Goal: Information Seeking & Learning: Understand process/instructions

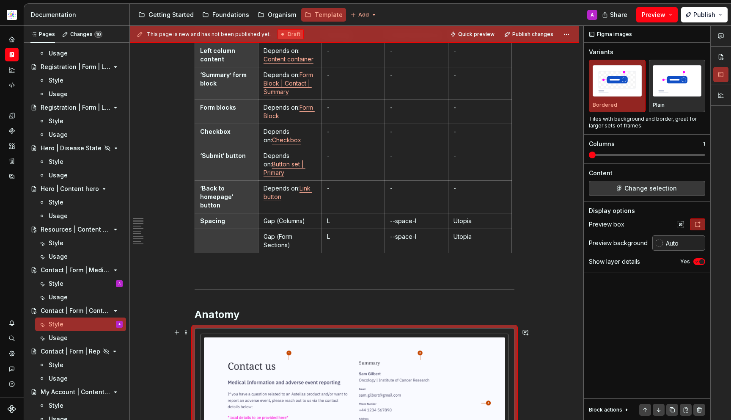
scroll to position [98, 0]
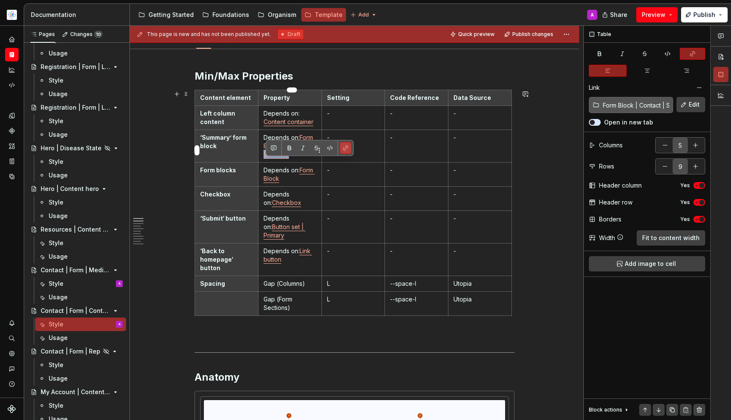
drag, startPoint x: 298, startPoint y: 156, endPoint x: 300, endPoint y: 161, distance: 5.2
click at [300, 159] on p "Depends on: Form Block | Contact | Summary" at bounding box center [290, 145] width 53 height 25
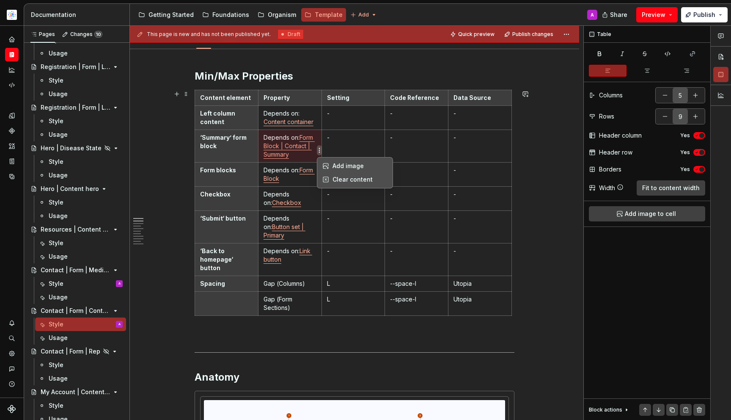
click at [319, 150] on html "Astellas Pro A Design system data Documentation Accessibility guide for tree Pa…" at bounding box center [365, 210] width 731 height 420
click at [314, 149] on html "Astellas Pro A Design system data Documentation Accessibility guide for tree Pa…" at bounding box center [365, 210] width 731 height 420
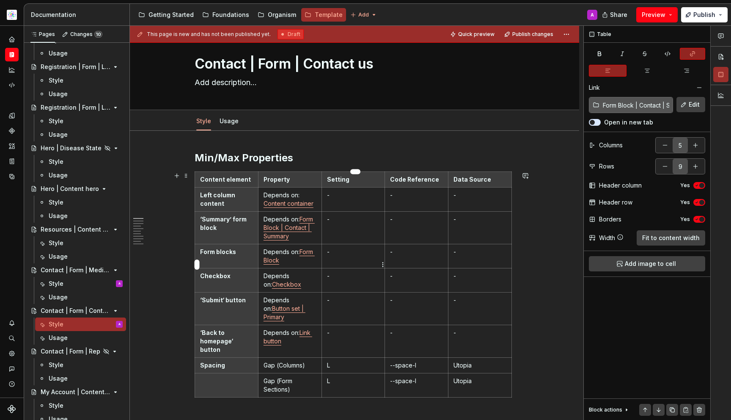
scroll to position [160, 0]
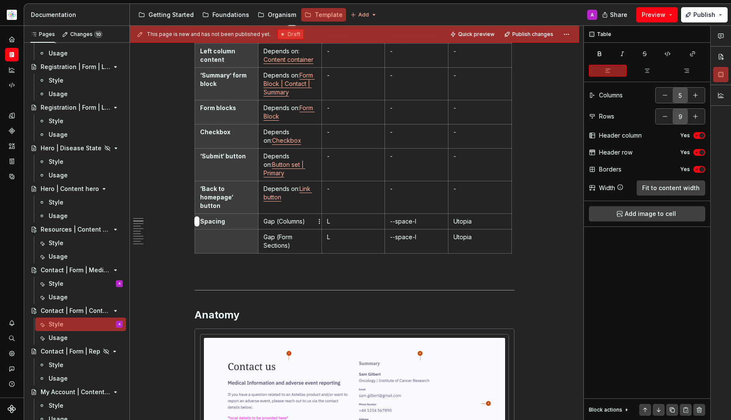
click at [277, 221] on p "Gap (Columns)" at bounding box center [290, 221] width 53 height 8
drag, startPoint x: 266, startPoint y: 222, endPoint x: 311, endPoint y: 220, distance: 44.9
click at [311, 220] on p "Gap (Columns)" at bounding box center [290, 221] width 53 height 8
drag, startPoint x: 291, startPoint y: 244, endPoint x: 264, endPoint y: 237, distance: 28.3
click at [264, 237] on td "Gap (Form Sections)" at bounding box center [289, 241] width 63 height 24
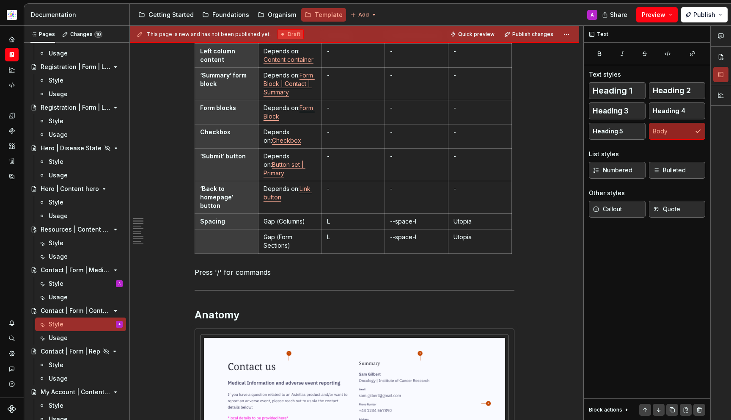
drag, startPoint x: 303, startPoint y: 266, endPoint x: 307, endPoint y: 261, distance: 6.0
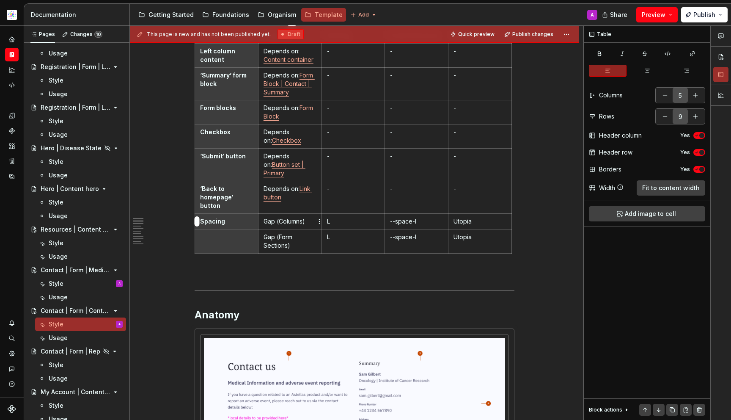
click at [292, 220] on p "Gap (Columns)" at bounding box center [290, 221] width 53 height 8
click at [289, 242] on p "Gap (Form Sections)" at bounding box center [290, 241] width 53 height 17
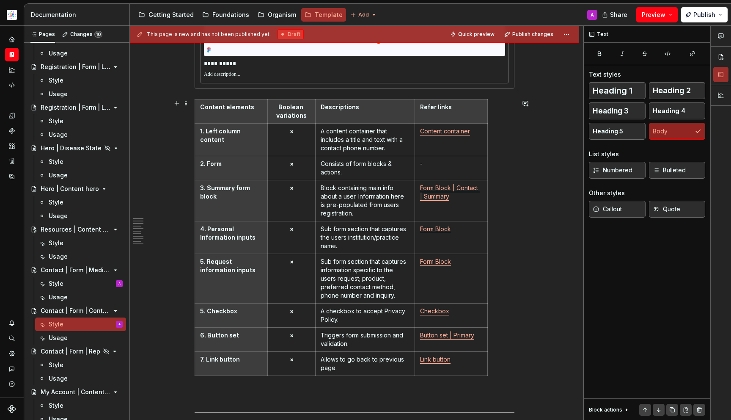
scroll to position [1187, 0]
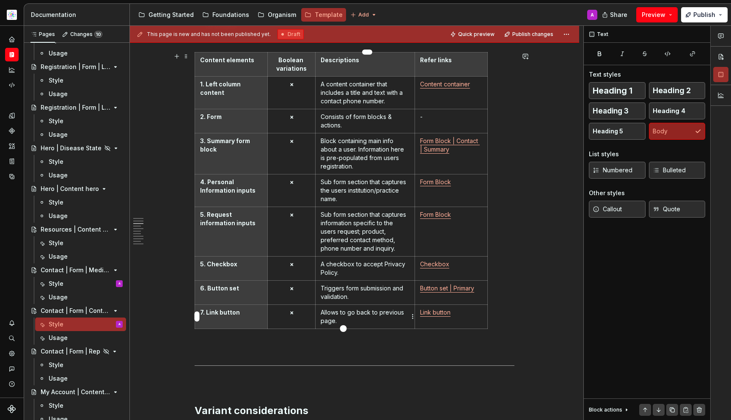
drag, startPoint x: 391, startPoint y: 314, endPoint x: 397, endPoint y: 313, distance: 6.0
click at [391, 314] on p "Allows to go back to previous page." at bounding box center [365, 316] width 89 height 17
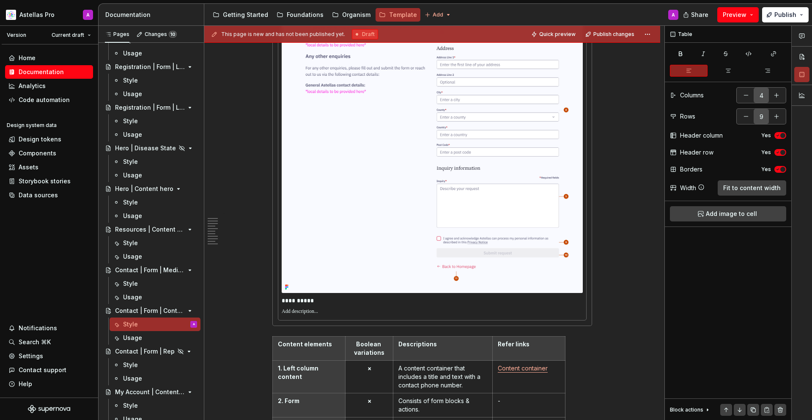
scroll to position [948, 0]
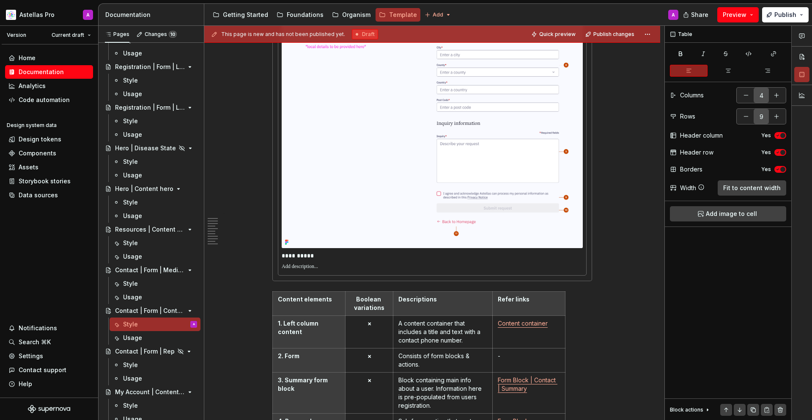
type textarea "*"
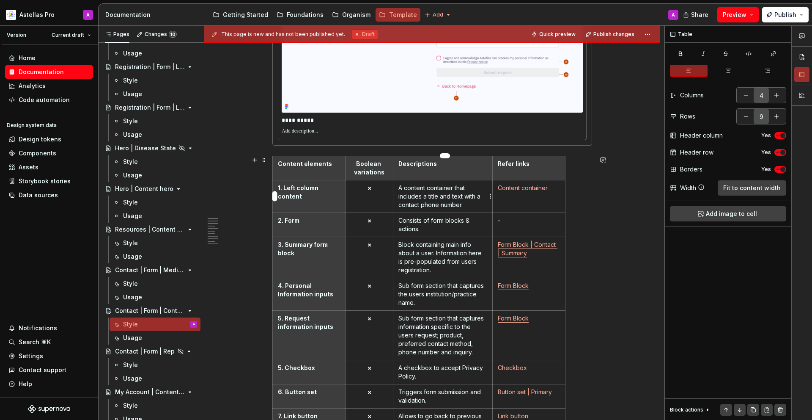
scroll to position [1089, 0]
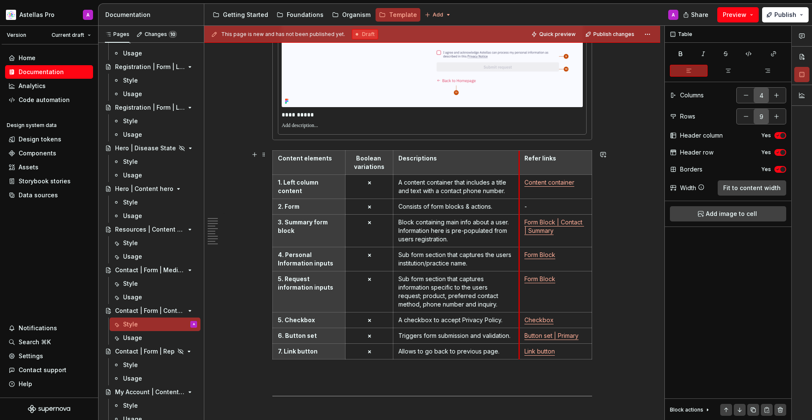
drag, startPoint x: 496, startPoint y: 160, endPoint x: 523, endPoint y: 159, distance: 26.7
click at [523, 159] on th "Refer links" at bounding box center [555, 162] width 73 height 24
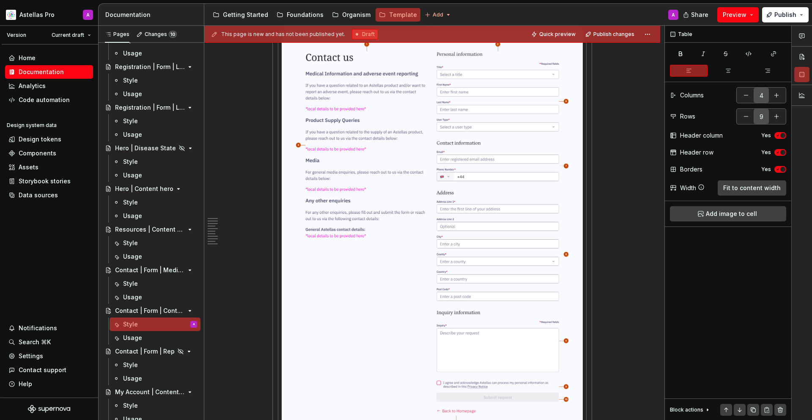
scroll to position [968, 0]
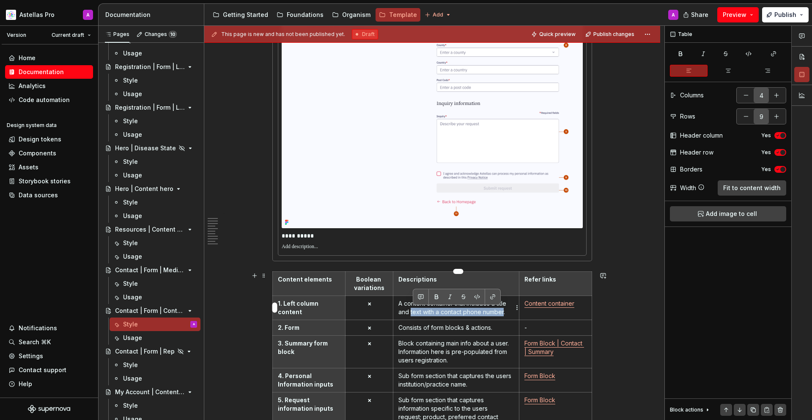
drag, startPoint x: 412, startPoint y: 314, endPoint x: 506, endPoint y: 311, distance: 94.4
click at [506, 311] on p "A content container that includes a title and text with a contact phone number." at bounding box center [457, 307] width 116 height 17
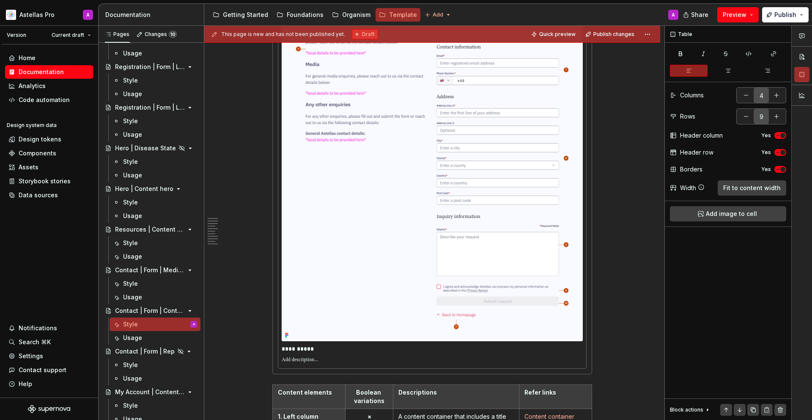
scroll to position [1000, 0]
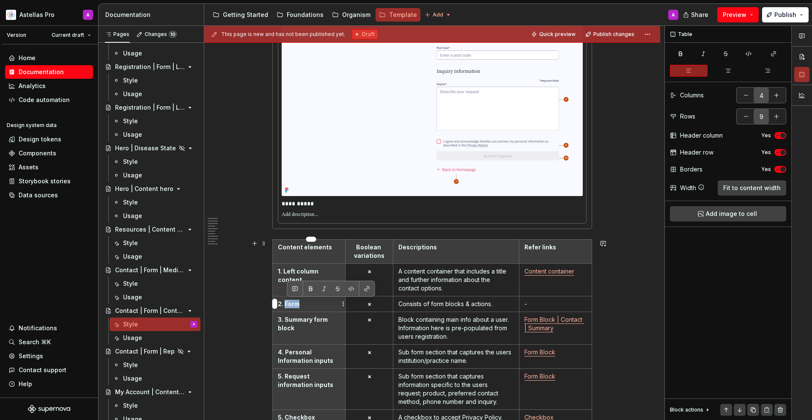
drag, startPoint x: 287, startPoint y: 306, endPoint x: 311, endPoint y: 304, distance: 23.3
click at [311, 304] on p "2. Form" at bounding box center [309, 304] width 62 height 8
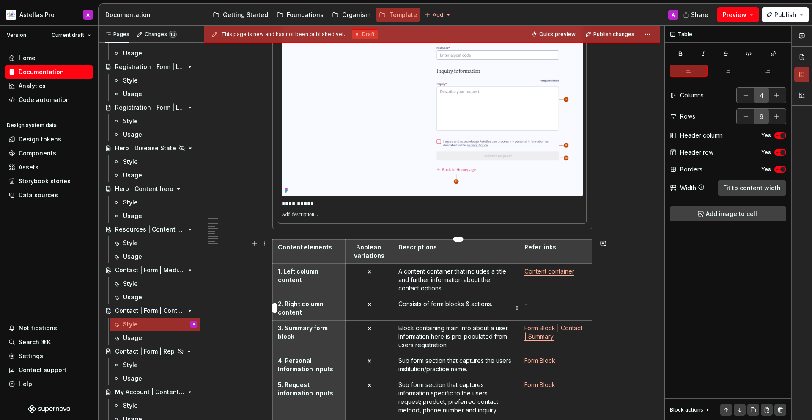
click at [437, 308] on td "Consists of form blocks & actions." at bounding box center [456, 308] width 126 height 24
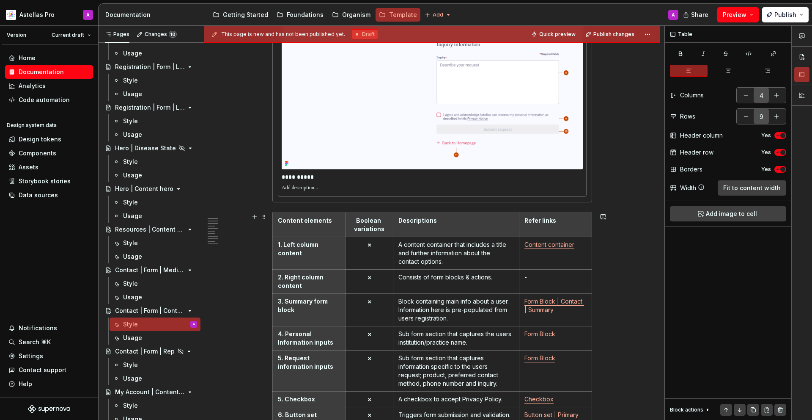
scroll to position [1054, 0]
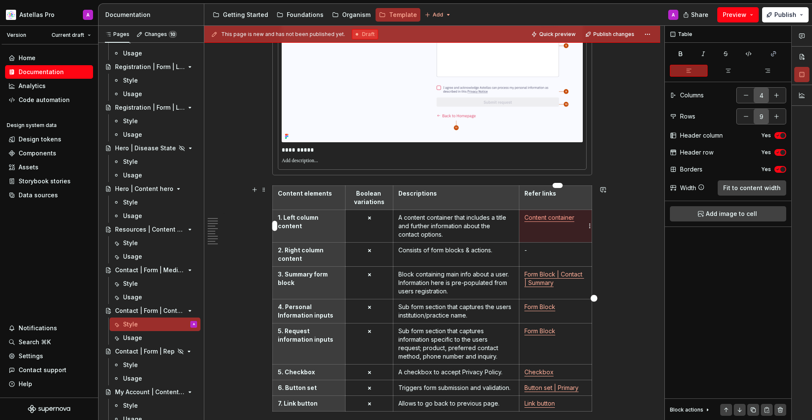
drag, startPoint x: 581, startPoint y: 221, endPoint x: 540, endPoint y: 216, distance: 41.4
click at [541, 216] on p "Content container" at bounding box center [556, 217] width 62 height 8
click at [532, 217] on link "Content container" at bounding box center [550, 217] width 50 height 7
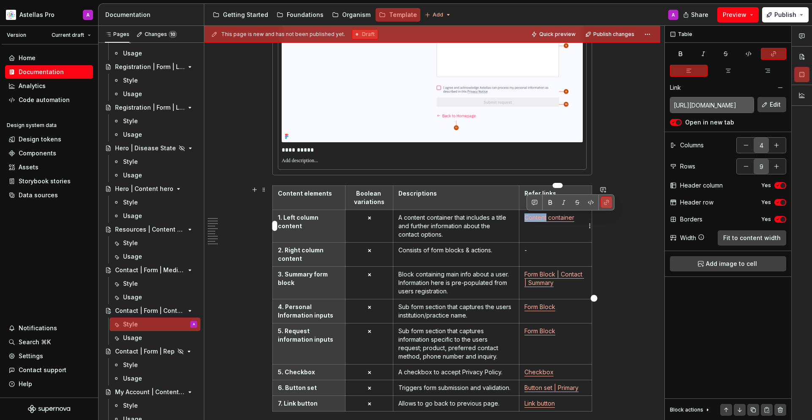
click at [532, 217] on link "Content container" at bounding box center [550, 217] width 50 height 7
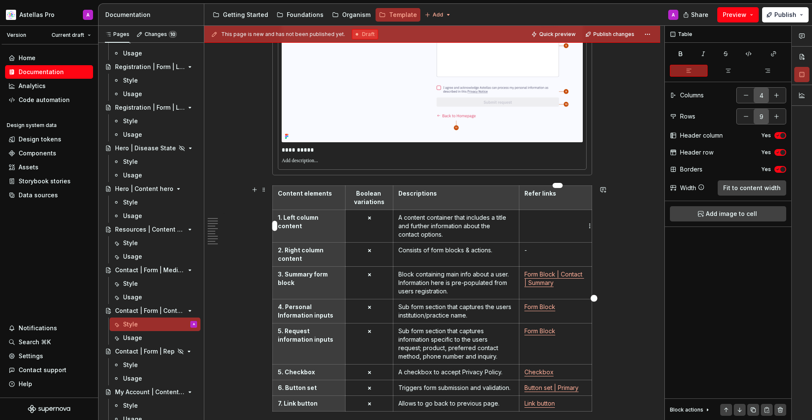
click at [532, 219] on p at bounding box center [556, 217] width 62 height 8
click at [273, 252] on html "Astellas Pro A Version Current draft Home Documentation Analytics Code automati…" at bounding box center [406, 210] width 812 height 420
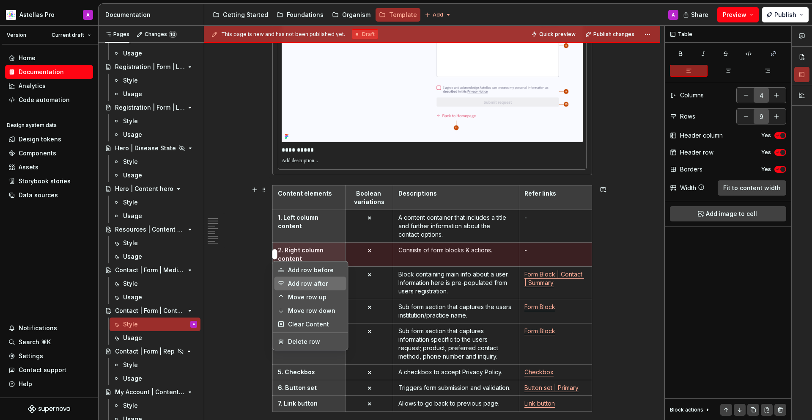
click at [292, 283] on div "Add row after" at bounding box center [315, 283] width 55 height 8
type input "10"
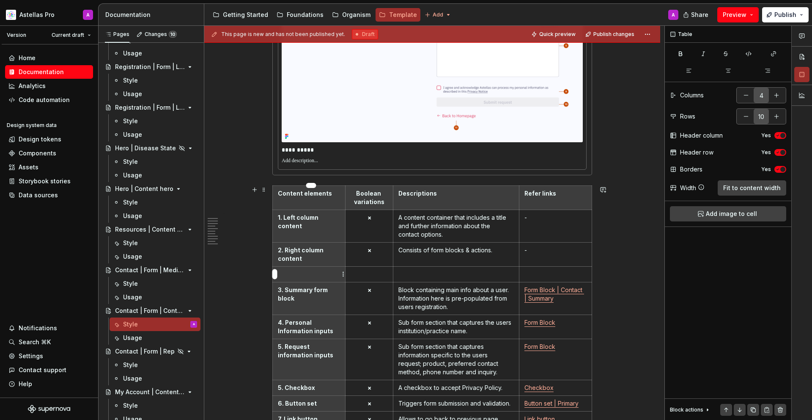
click at [292, 277] on p at bounding box center [309, 274] width 62 height 8
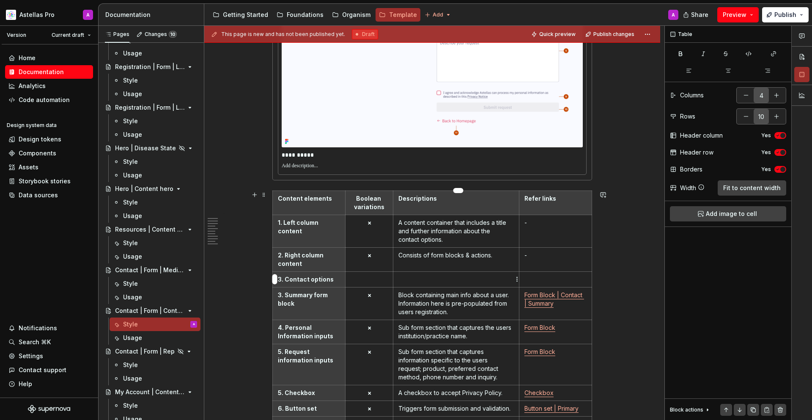
click at [415, 283] on td at bounding box center [456, 279] width 126 height 16
click at [536, 276] on p at bounding box center [556, 279] width 62 height 8
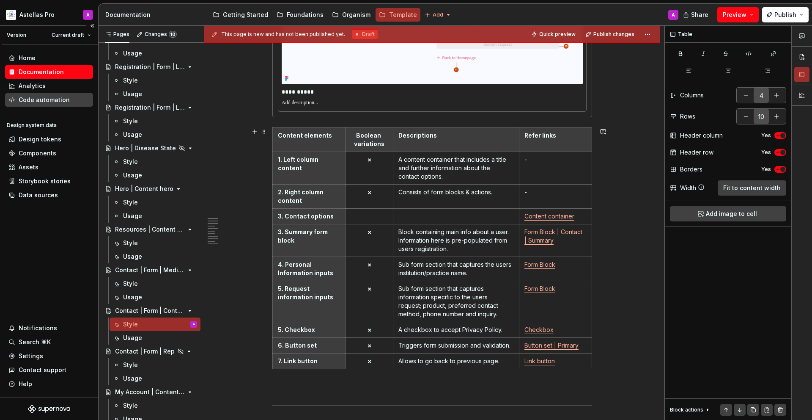
scroll to position [1158, 0]
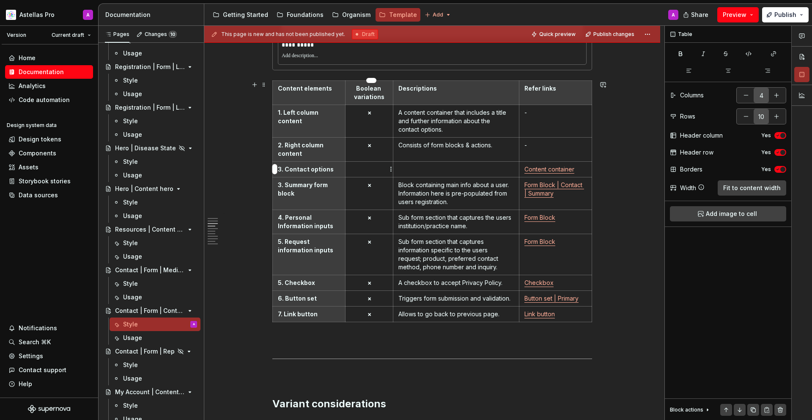
click at [380, 165] on p at bounding box center [369, 169] width 37 height 8
click at [385, 167] on p at bounding box center [369, 169] width 37 height 8
click at [739, 70] on button "button" at bounding box center [729, 71] width 38 height 12
click at [468, 166] on p at bounding box center [457, 169] width 116 height 8
type textarea "*"
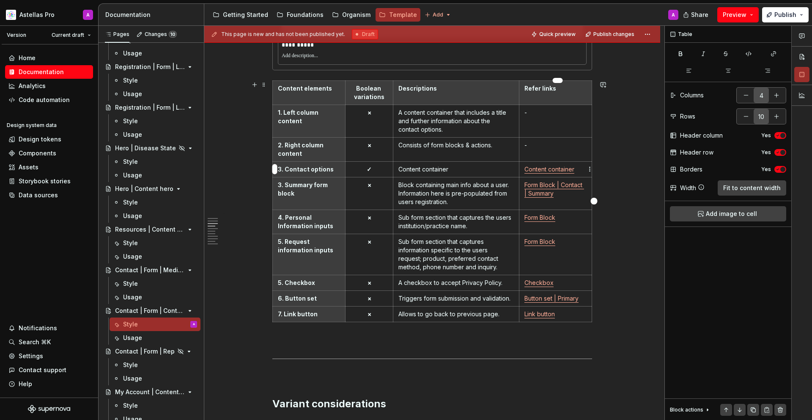
click at [571, 166] on link "Content container" at bounding box center [550, 168] width 50 height 7
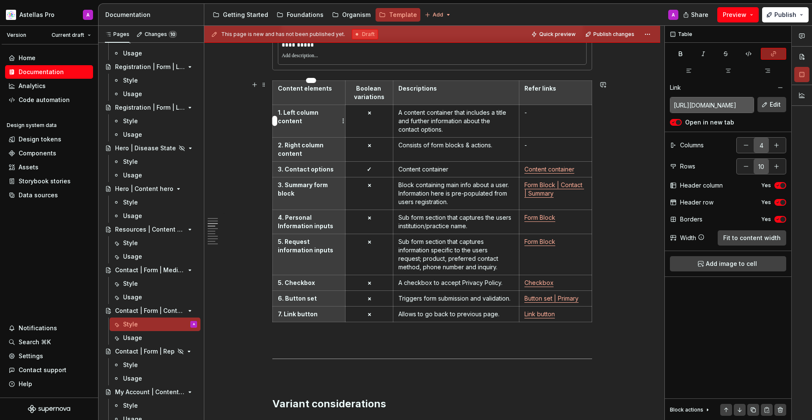
click at [320, 119] on p "1. Left column content" at bounding box center [309, 116] width 62 height 17
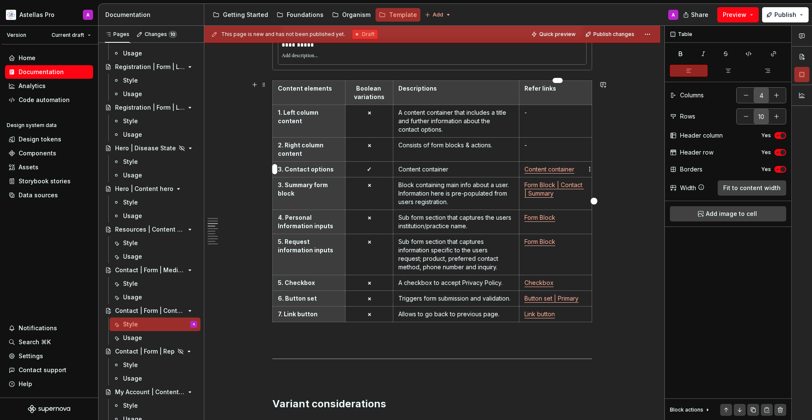
click at [549, 167] on link "Content container" at bounding box center [550, 168] width 50 height 7
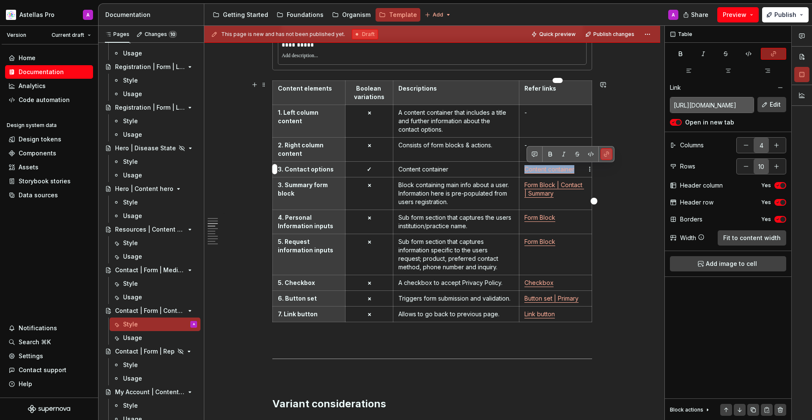
copy link "Content container"
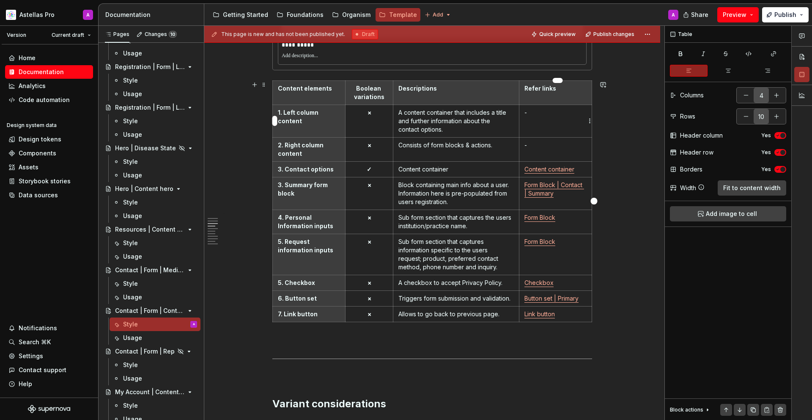
click at [558, 112] on p "-" at bounding box center [556, 112] width 62 height 8
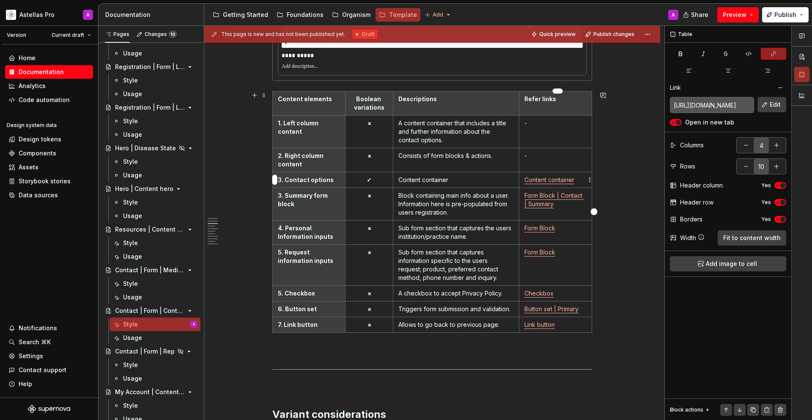
click at [572, 176] on link "Content container" at bounding box center [550, 179] width 50 height 7
copy link "Content container"
click at [552, 121] on p "-" at bounding box center [556, 123] width 62 height 8
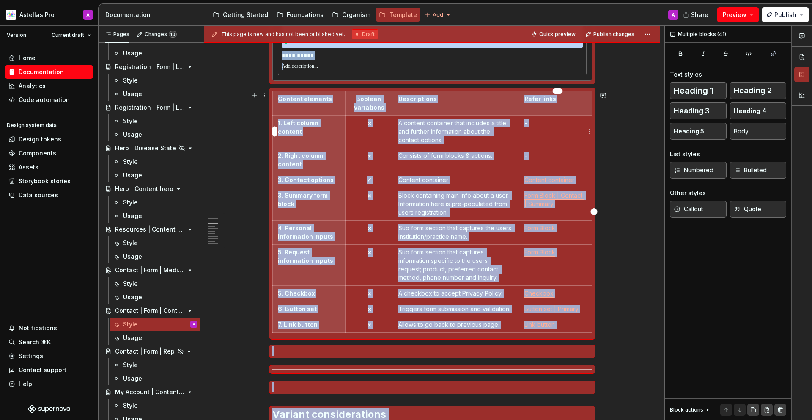
click at [544, 128] on td "-" at bounding box center [555, 131] width 73 height 33
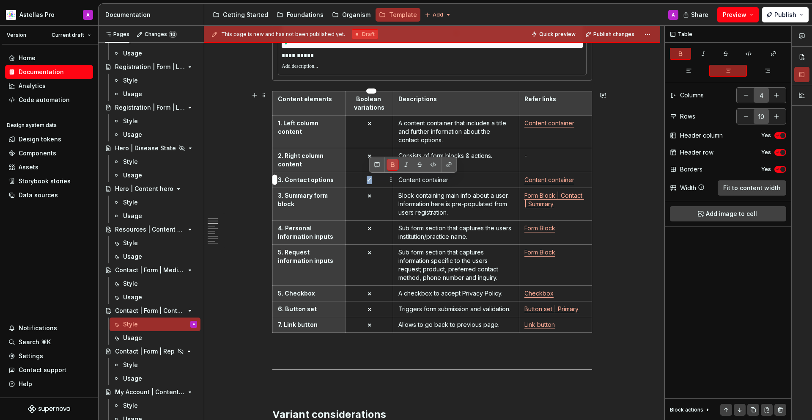
drag, startPoint x: 376, startPoint y: 176, endPoint x: 365, endPoint y: 176, distance: 11.4
click at [365, 176] on p "✓" at bounding box center [369, 180] width 37 height 8
copy strong "✓"
drag, startPoint x: 367, startPoint y: 152, endPoint x: 377, endPoint y: 153, distance: 9.3
click at [377, 153] on p "×" at bounding box center [369, 155] width 37 height 8
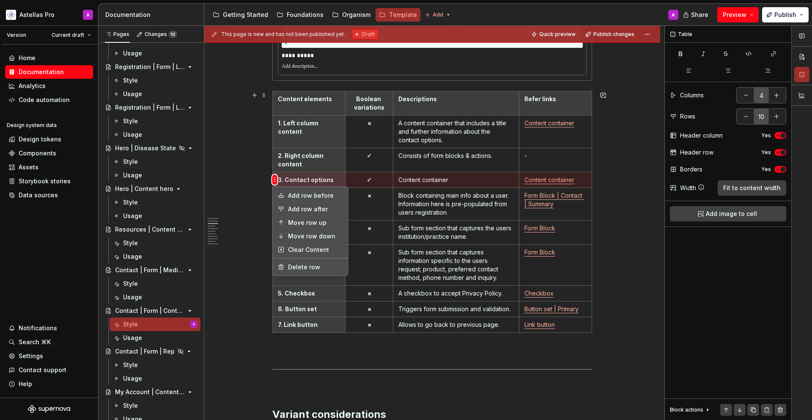
click at [275, 176] on html "Astellas Pro A Version Current draft Home Documentation Analytics Code automati…" at bounding box center [406, 210] width 812 height 420
drag, startPoint x: 291, startPoint y: 270, endPoint x: 279, endPoint y: 270, distance: 11.4
click at [291, 270] on div "Delete row" at bounding box center [315, 267] width 55 height 8
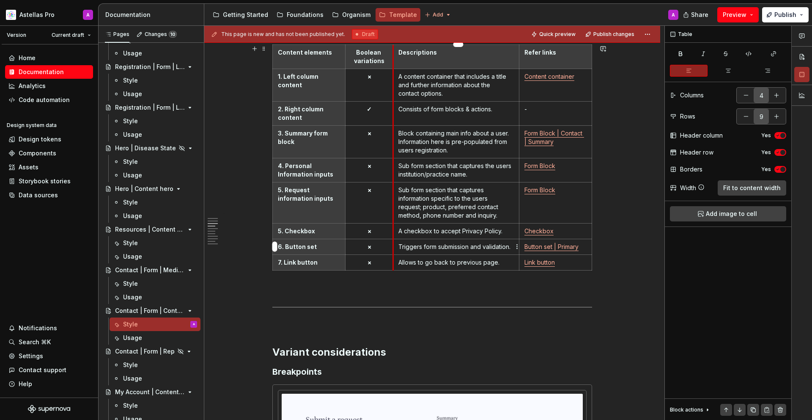
scroll to position [1178, 0]
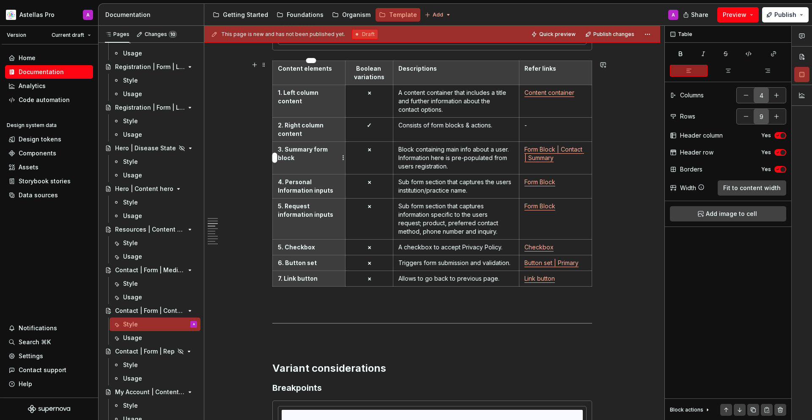
click at [275, 154] on html "Astellas Pro A Version Current draft Home Documentation Analytics Code automati…" at bounding box center [406, 210] width 812 height 420
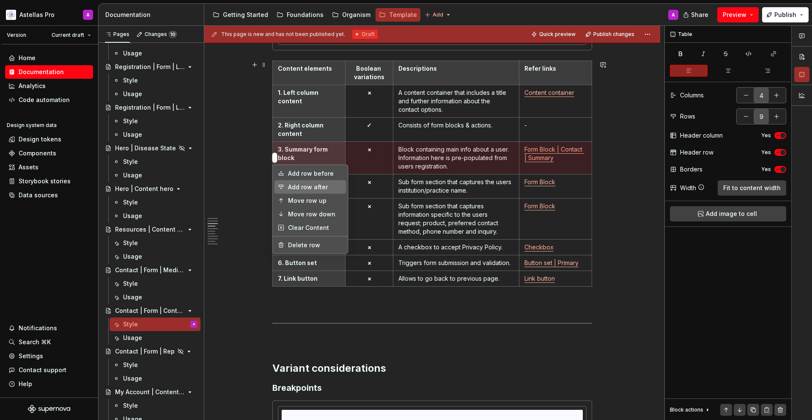
click at [299, 191] on div "Add row after" at bounding box center [311, 187] width 72 height 14
type input "10"
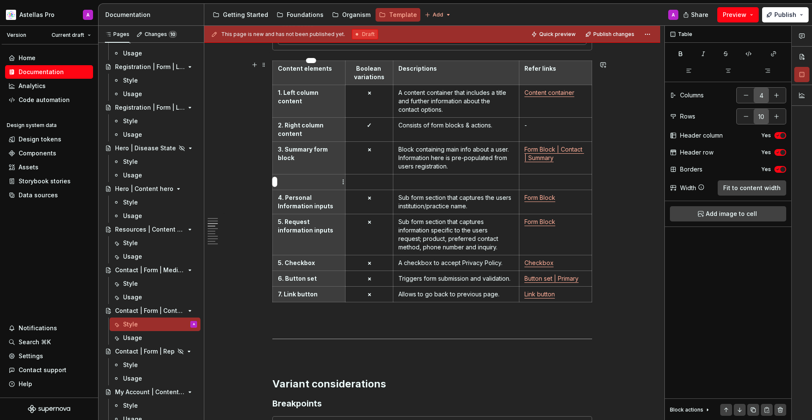
click at [303, 187] on th at bounding box center [309, 182] width 73 height 16
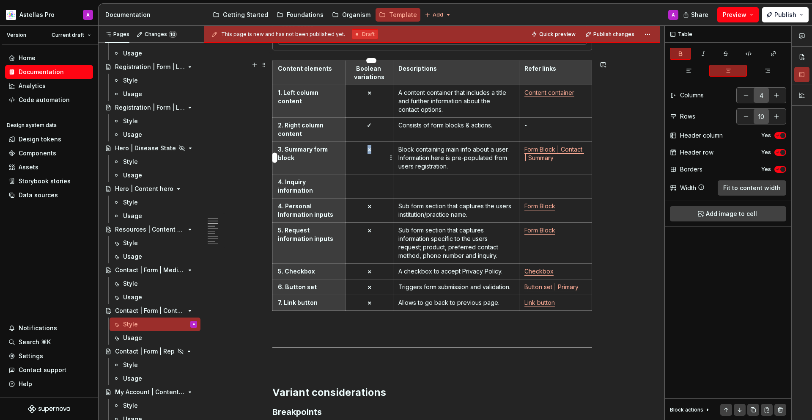
drag, startPoint x: 383, startPoint y: 155, endPoint x: 369, endPoint y: 149, distance: 15.1
click at [369, 149] on td "×" at bounding box center [370, 157] width 48 height 33
copy strong "×"
click at [372, 183] on p at bounding box center [369, 182] width 37 height 8
click at [730, 71] on icon "button" at bounding box center [728, 70] width 7 height 7
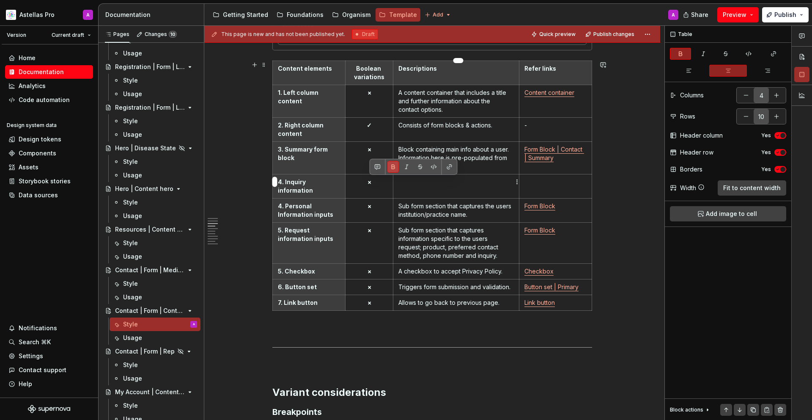
click at [428, 180] on p at bounding box center [457, 182] width 116 height 8
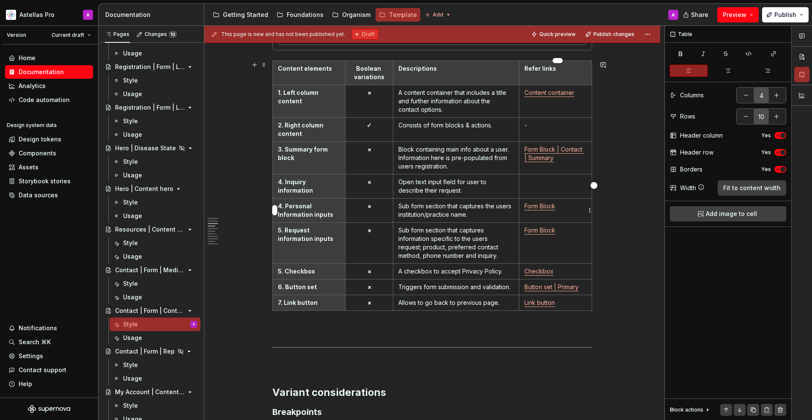
click at [568, 209] on p "Form Block" at bounding box center [556, 206] width 62 height 8
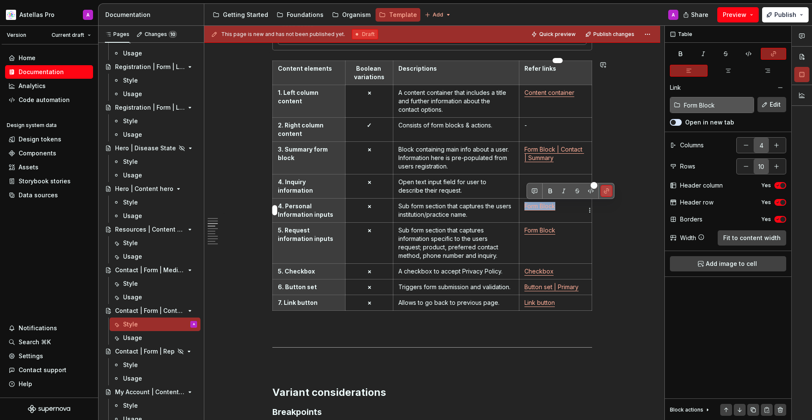
copy link "Form Block"
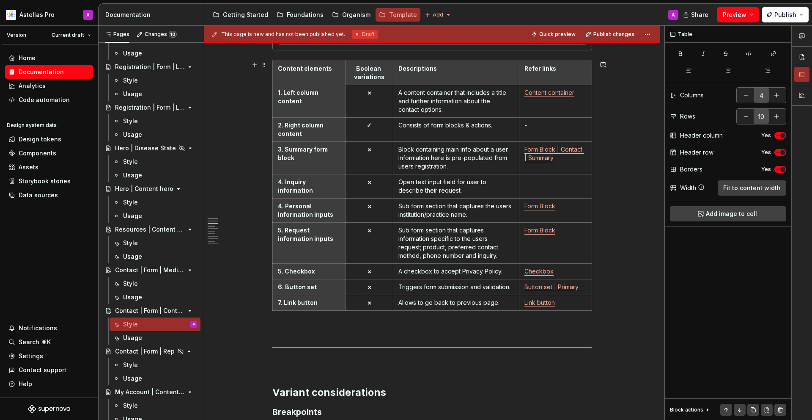
click at [559, 174] on td at bounding box center [555, 186] width 73 height 24
click at [311, 206] on p "4. Personal Information inputs" at bounding box center [309, 210] width 62 height 17
click at [320, 182] on p "4. Inquiry information" at bounding box center [309, 186] width 62 height 17
click at [448, 240] on p "Sub form section that captures information specific to the users request; produ…" at bounding box center [457, 243] width 116 height 34
click at [435, 212] on p "Sub form section that captures the users institution/practice name." at bounding box center [457, 210] width 116 height 17
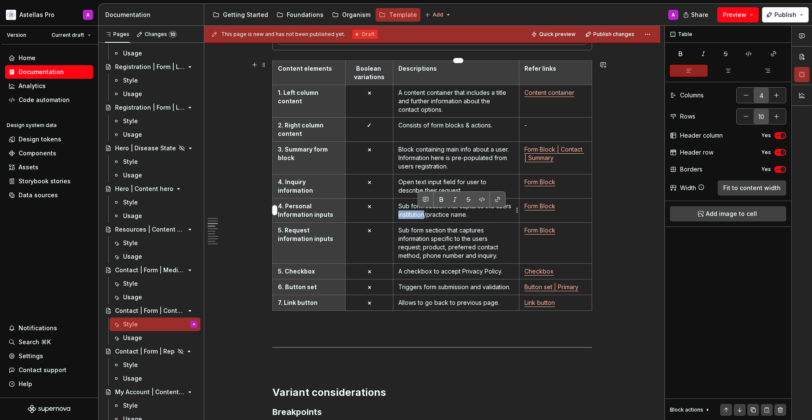
click at [435, 212] on p "Sub form section that captures the users institution/practice name." at bounding box center [457, 210] width 116 height 17
click at [488, 214] on p "Sub form section that captures the users institution/practice name." at bounding box center [457, 210] width 116 height 17
drag, startPoint x: 496, startPoint y: 216, endPoint x: 490, endPoint y: 204, distance: 13.8
click at [490, 204] on p "Sub form section that captures the users institution/practice name." at bounding box center [457, 210] width 116 height 17
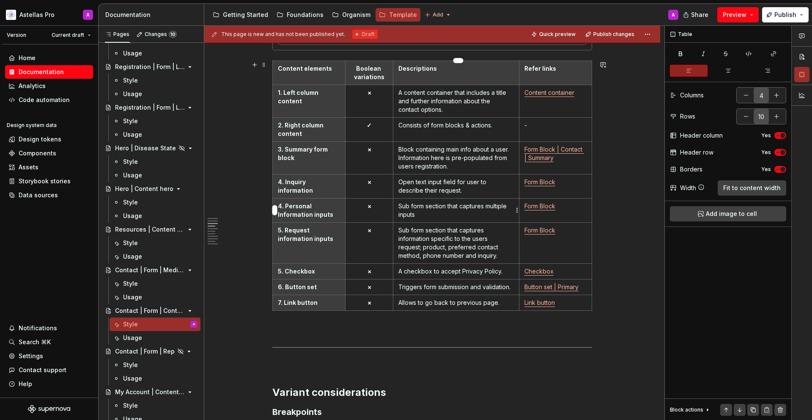
type textarea "*"
drag, startPoint x: 490, startPoint y: 205, endPoint x: 516, endPoint y: 215, distance: 28.0
click at [514, 215] on p "Sub form section that captures multiple inputs" at bounding box center [457, 210] width 116 height 17
click at [503, 212] on p "Sub form section that captures multiple inputs" at bounding box center [457, 210] width 116 height 17
click at [493, 211] on p "Sub form section that captures multiple inputs" at bounding box center [457, 210] width 116 height 17
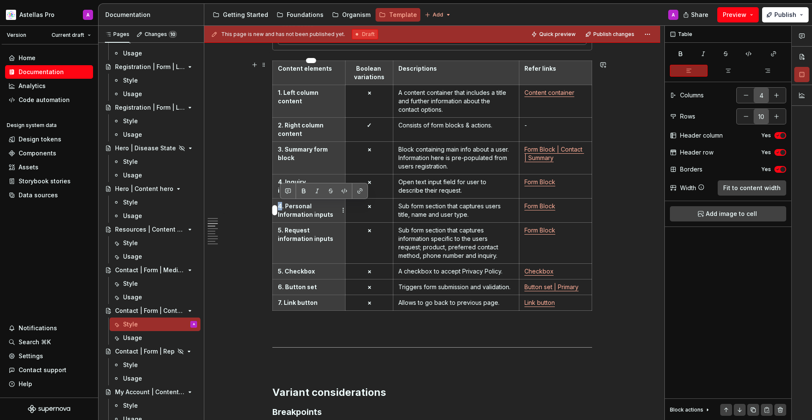
click at [281, 206] on p "4. Personal Information inputs" at bounding box center [309, 210] width 62 height 17
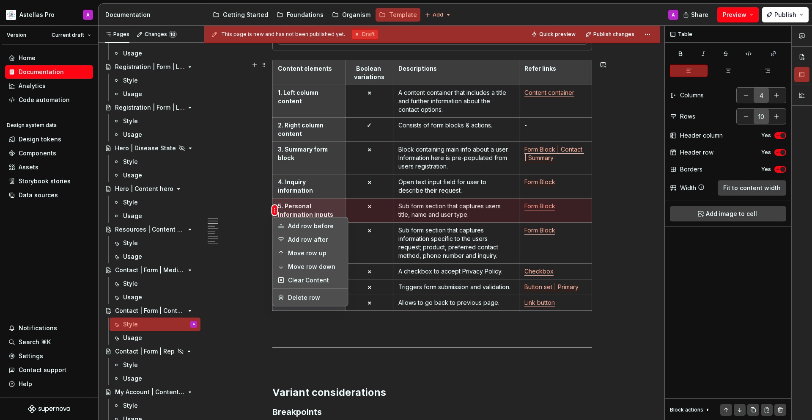
click at [277, 212] on html "Astellas Pro A Version Current draft Home Documentation Analytics Code automati…" at bounding box center [406, 210] width 812 height 420
click at [292, 240] on div "Add row after" at bounding box center [315, 239] width 55 height 8
type input "11"
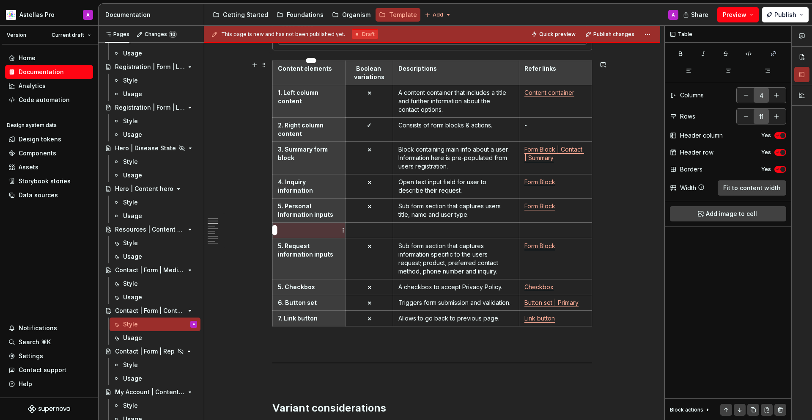
click at [297, 231] on p at bounding box center [309, 230] width 62 height 8
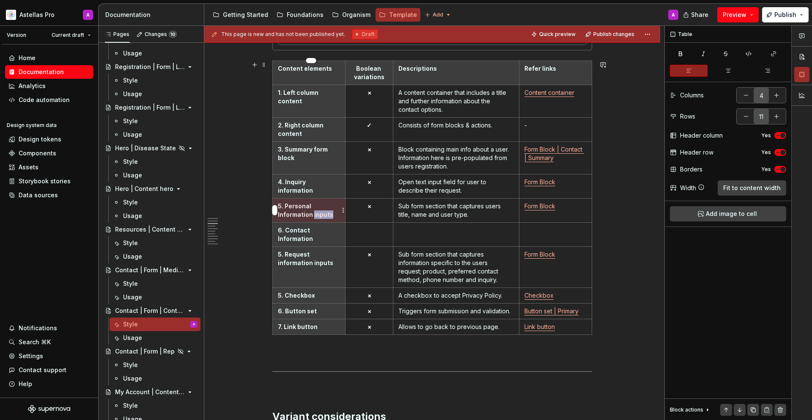
drag, startPoint x: 314, startPoint y: 214, endPoint x: 337, endPoint y: 212, distance: 23.3
click at [337, 212] on p "5. Personal Information inputs" at bounding box center [309, 210] width 62 height 17
click at [315, 216] on p "5. Personal Information inputs" at bounding box center [309, 210] width 62 height 17
drag, startPoint x: 313, startPoint y: 214, endPoint x: 332, endPoint y: 215, distance: 19.1
click at [332, 215] on p "5. Personal Information inputs" at bounding box center [309, 210] width 62 height 17
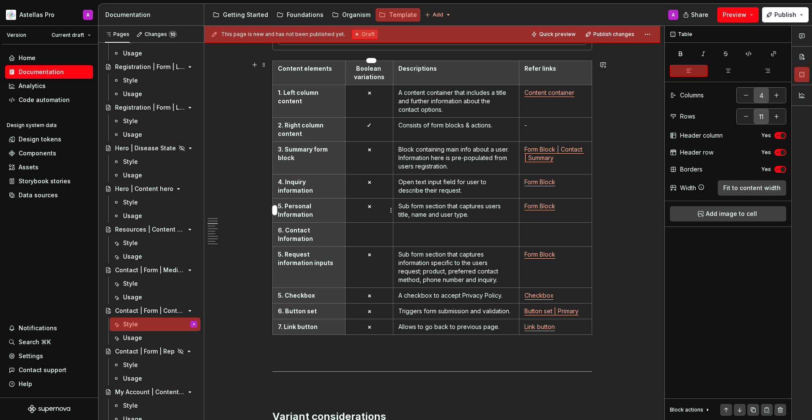
click at [383, 206] on p "×" at bounding box center [369, 206] width 37 height 8
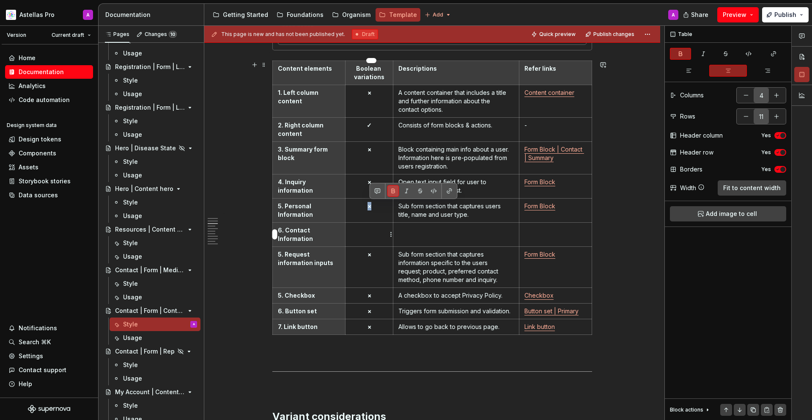
copy strong "×"
click at [383, 228] on p at bounding box center [369, 230] width 37 height 8
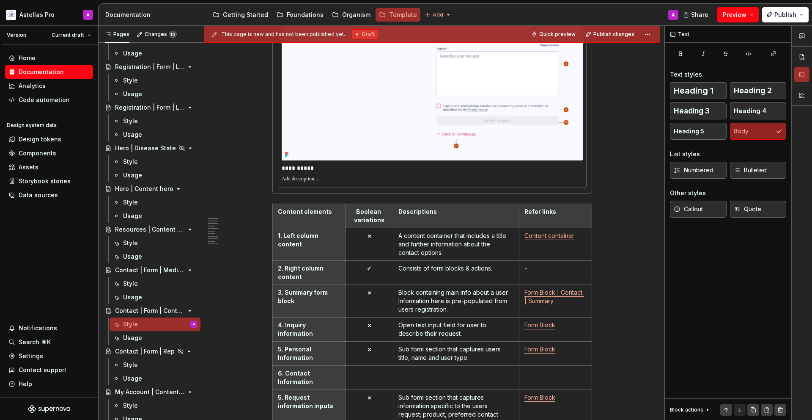
scroll to position [1194, 0]
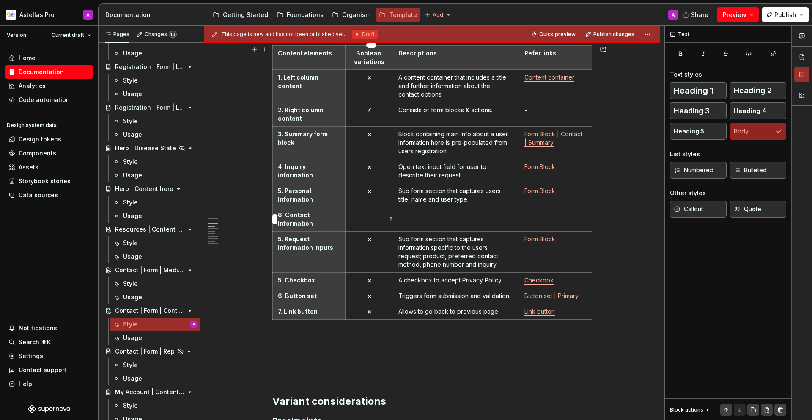
click at [381, 218] on p at bounding box center [369, 215] width 37 height 8
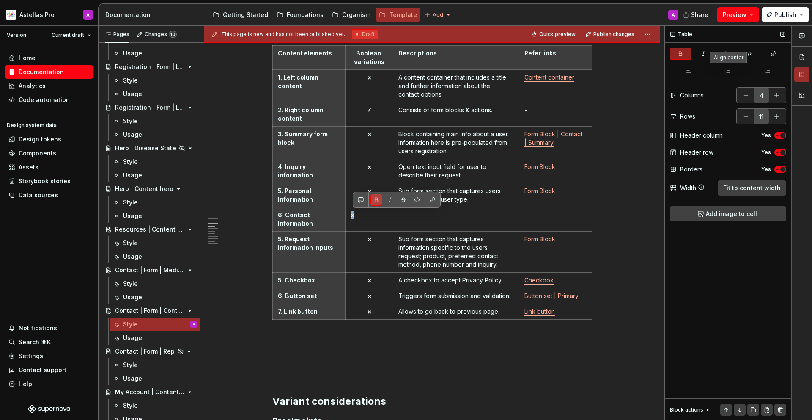
drag, startPoint x: 734, startPoint y: 74, endPoint x: 729, endPoint y: 83, distance: 9.5
click at [734, 74] on button "button" at bounding box center [729, 71] width 38 height 12
click at [493, 229] on td at bounding box center [456, 219] width 126 height 24
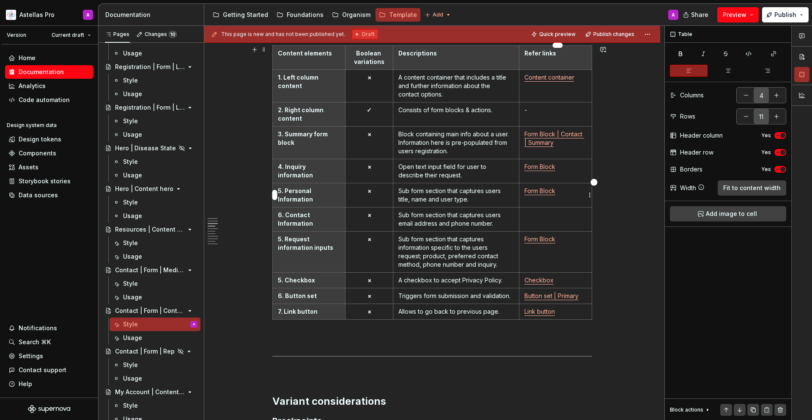
click at [567, 194] on p "Form Block" at bounding box center [556, 191] width 62 height 8
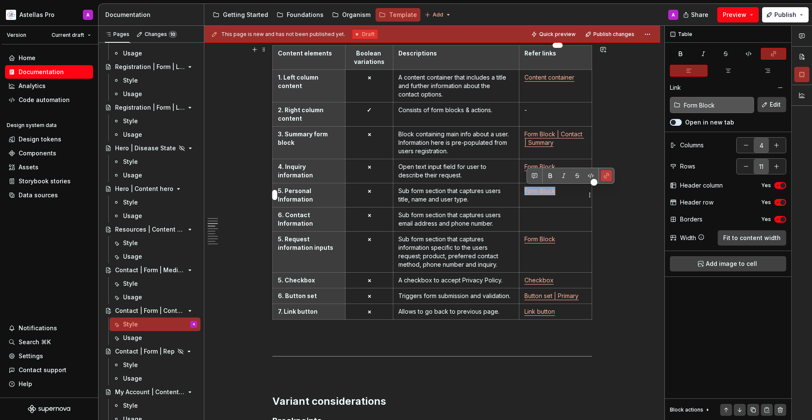
copy link "Form Block"
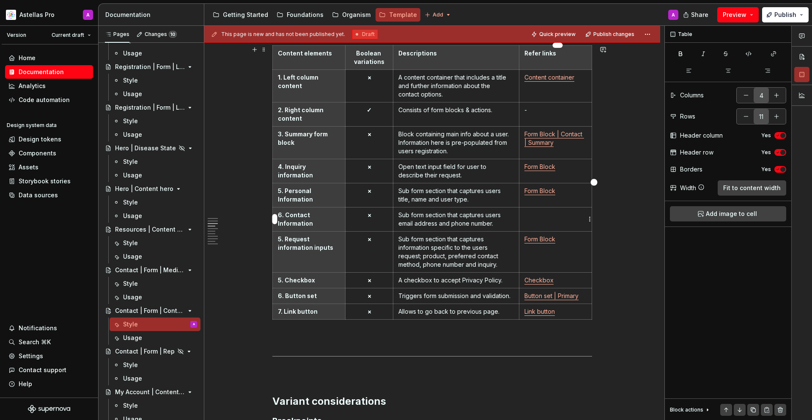
click at [568, 218] on p at bounding box center [556, 215] width 62 height 8
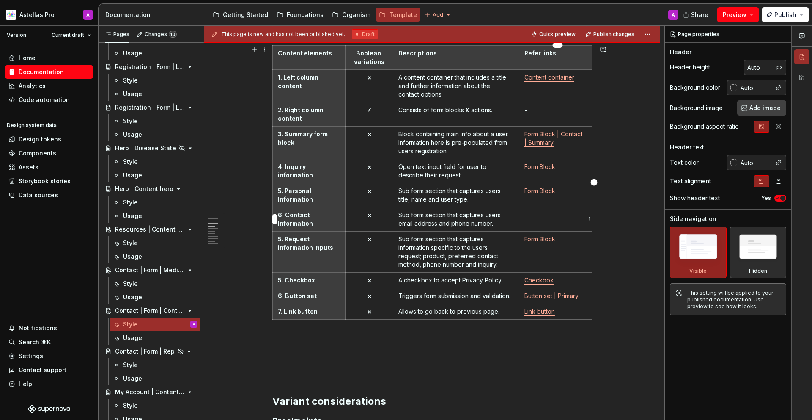
type textarea "*"
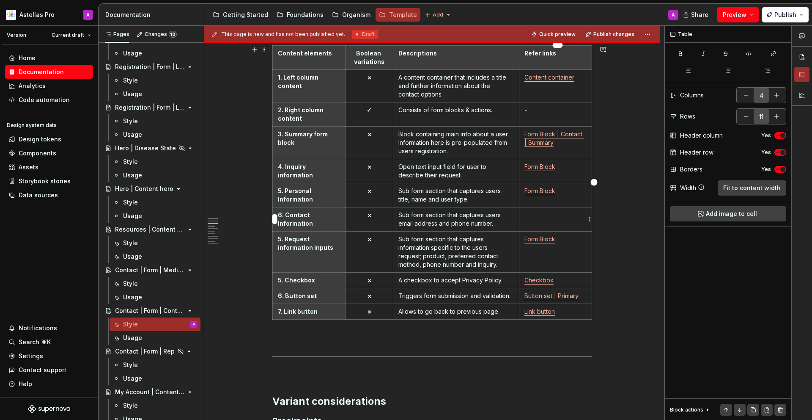
click at [572, 215] on p at bounding box center [556, 215] width 62 height 8
click at [275, 220] on html "Astellas Pro A Version Current draft Home Documentation Analytics Code automati…" at bounding box center [406, 210] width 812 height 420
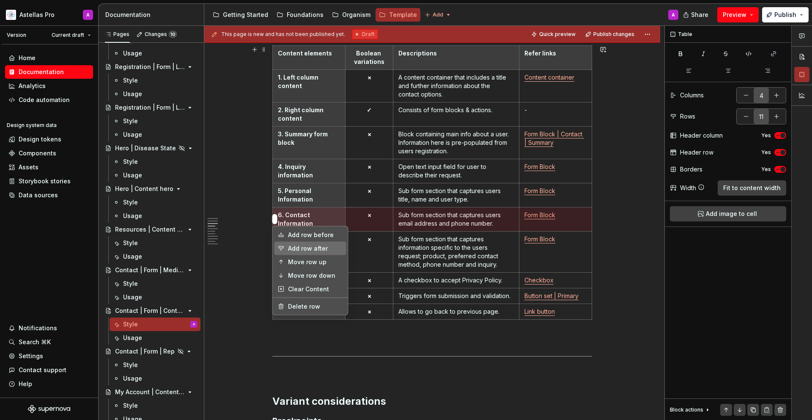
click at [292, 250] on div "Add row after" at bounding box center [315, 248] width 55 height 8
type input "12"
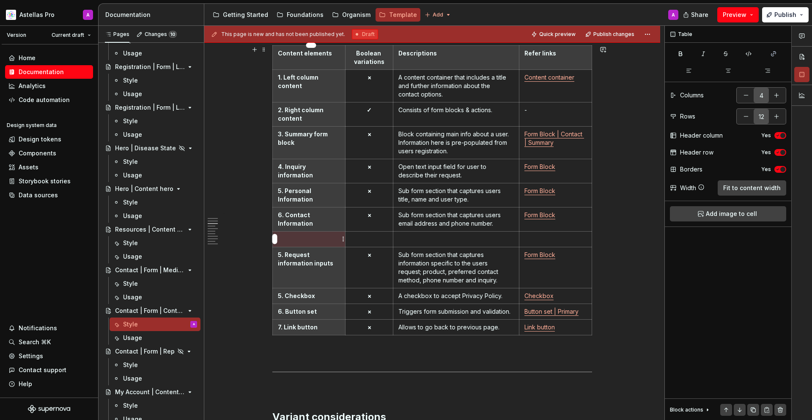
click at [302, 242] on p at bounding box center [309, 239] width 62 height 8
click at [386, 225] on td "×" at bounding box center [370, 219] width 48 height 24
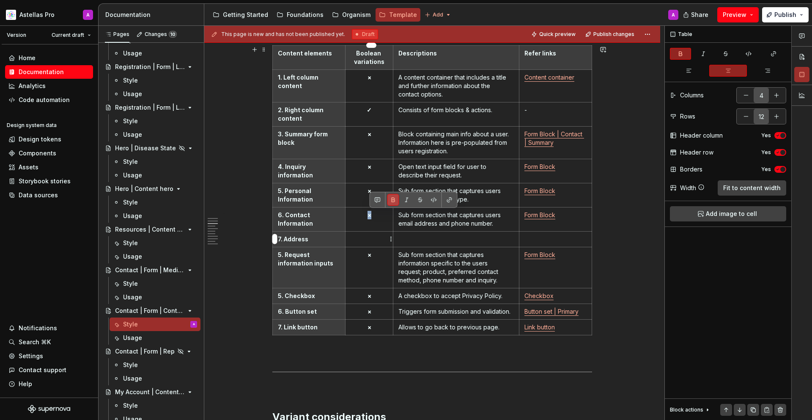
copy strong "×"
click at [382, 242] on p at bounding box center [369, 239] width 37 height 8
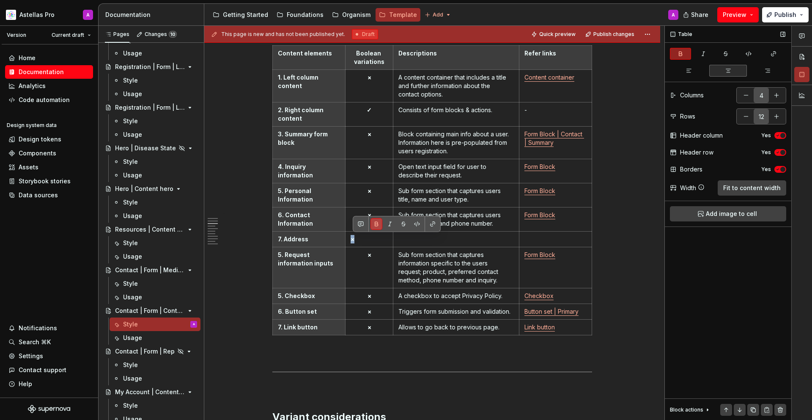
click at [729, 71] on icon "button" at bounding box center [728, 70] width 7 height 7
click at [449, 242] on p at bounding box center [457, 239] width 116 height 8
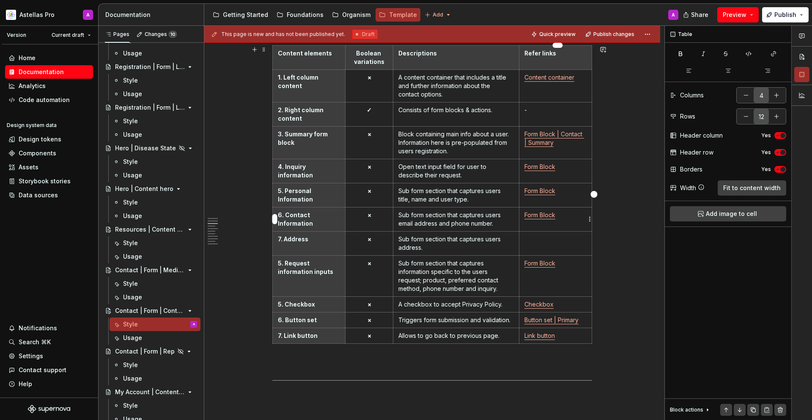
click at [544, 220] on td "Form Block" at bounding box center [555, 219] width 73 height 24
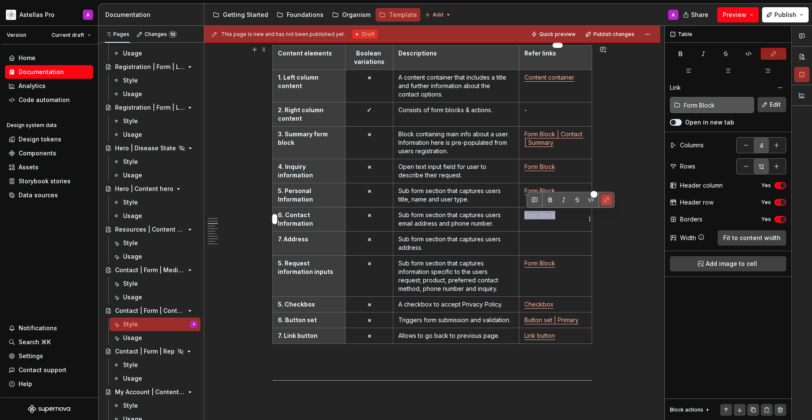
copy link "Form Block"
click at [549, 247] on td at bounding box center [555, 243] width 73 height 24
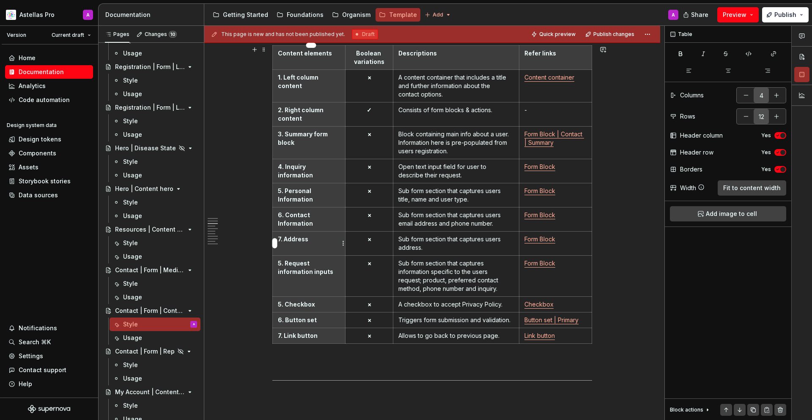
click at [330, 237] on p "7. Address" at bounding box center [309, 239] width 62 height 8
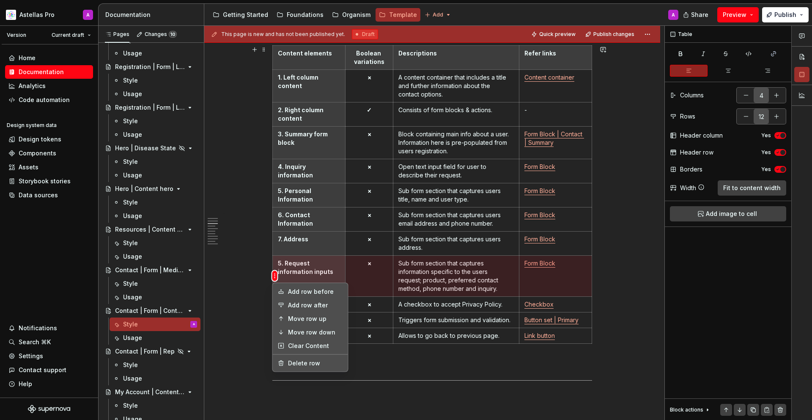
click at [276, 273] on html "Astellas Pro A Version Current draft Home Documentation Analytics Code automati…" at bounding box center [406, 210] width 812 height 420
click at [297, 366] on div "Delete row" at bounding box center [315, 363] width 55 height 8
type input "11"
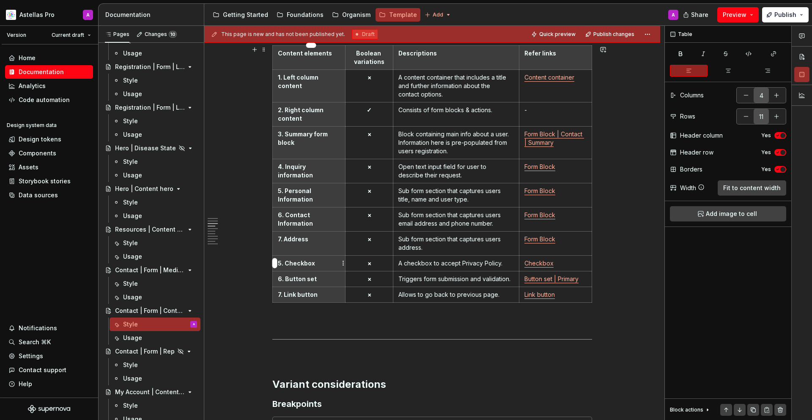
click at [283, 264] on p "5. Checkbox" at bounding box center [309, 263] width 62 height 8
click at [280, 264] on p "5. Checkbox" at bounding box center [309, 263] width 62 height 8
click at [281, 279] on p "6. Button set" at bounding box center [309, 279] width 62 height 8
drag, startPoint x: 283, startPoint y: 295, endPoint x: 278, endPoint y: 294, distance: 5.6
click at [278, 294] on th "7. Link button" at bounding box center [309, 294] width 73 height 16
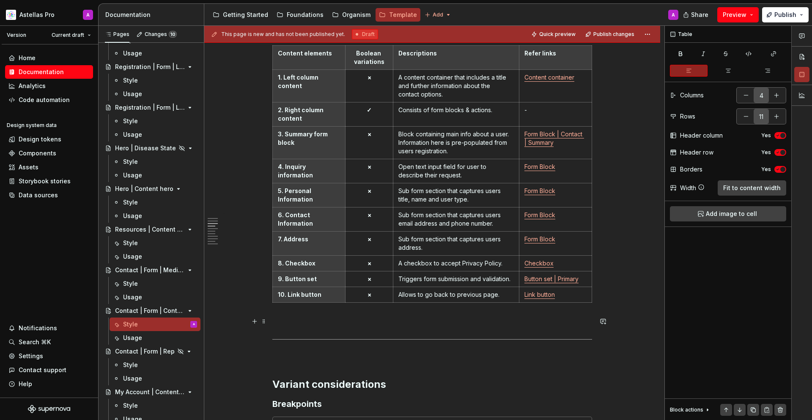
click at [512, 320] on p at bounding box center [432, 321] width 320 height 10
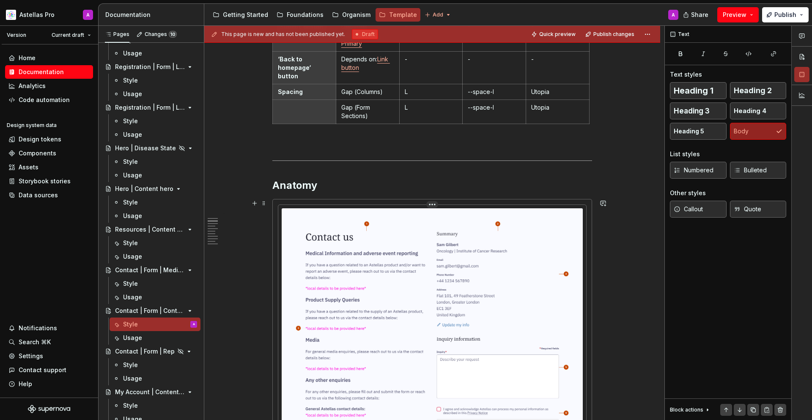
scroll to position [535, 0]
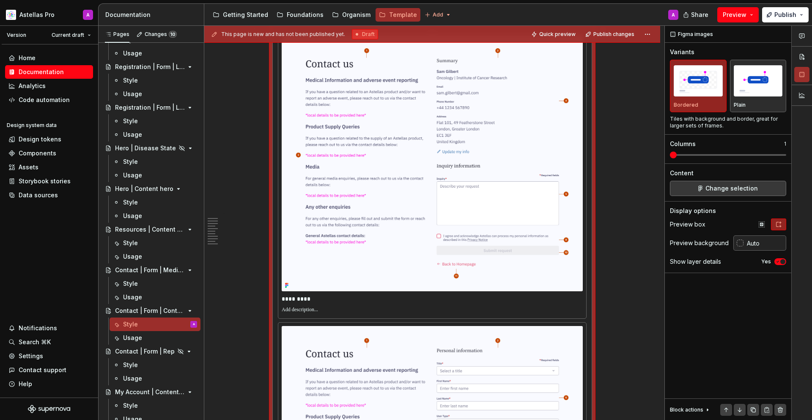
click at [525, 201] on img at bounding box center [432, 163] width 301 height 256
click at [771, 190] on button "Change selection" at bounding box center [728, 188] width 116 height 15
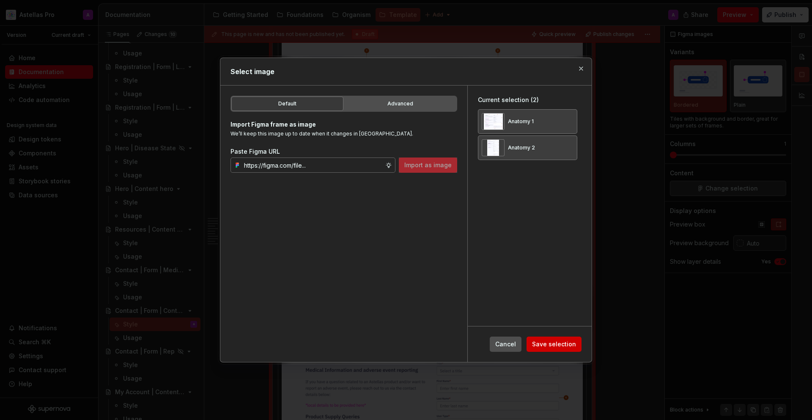
click at [559, 343] on span "Save selection" at bounding box center [554, 344] width 44 height 8
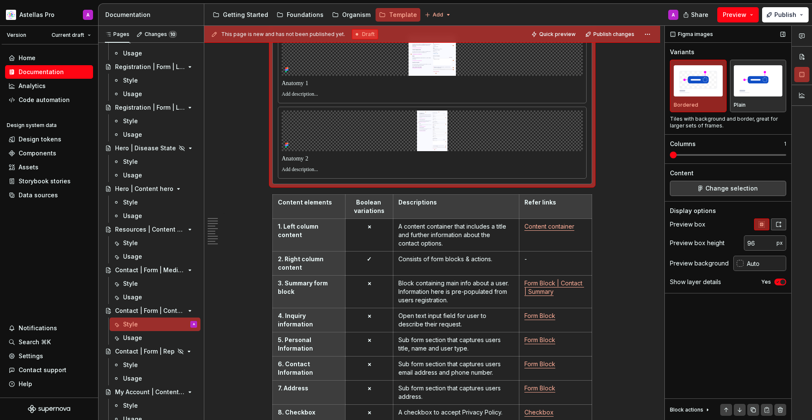
click at [779, 228] on button "button" at bounding box center [778, 224] width 15 height 12
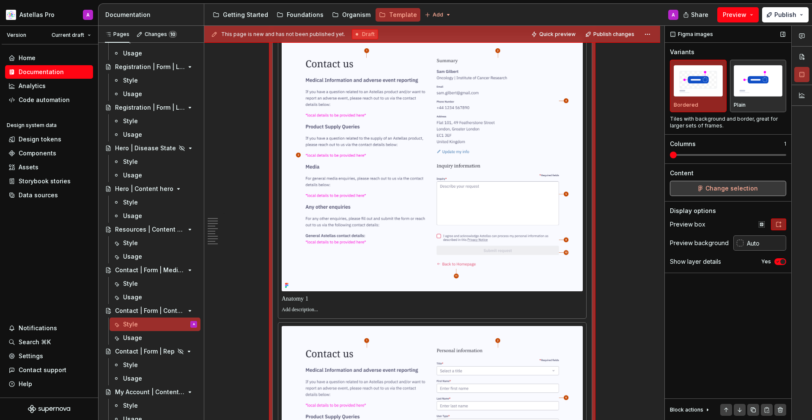
click at [765, 186] on button "Change selection" at bounding box center [728, 188] width 116 height 15
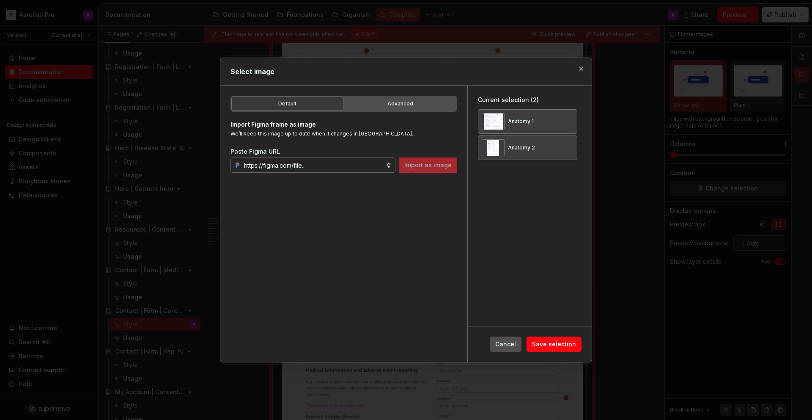
type textarea "*"
click at [574, 124] on button "button" at bounding box center [568, 122] width 12 height 12
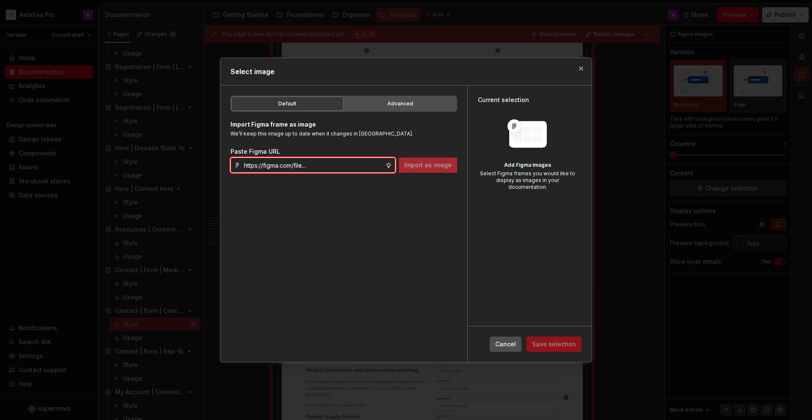
click at [309, 159] on input "text" at bounding box center [313, 164] width 145 height 15
paste input "https://www.figma.com/design/DpUvPR4HqzZ2yYNMlowkdN/Documentation-Template-HCP-…"
type input "https://www.figma.com/design/DpUvPR4HqzZ2yYNMlowkdN/Documentation-Template-HCP-…"
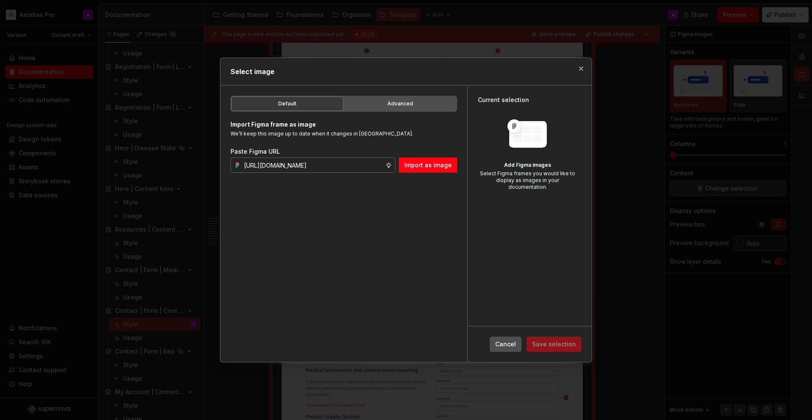
drag, startPoint x: 423, startPoint y: 166, endPoint x: 388, endPoint y: 178, distance: 37.1
click at [424, 166] on span "Import as image" at bounding box center [427, 165] width 47 height 8
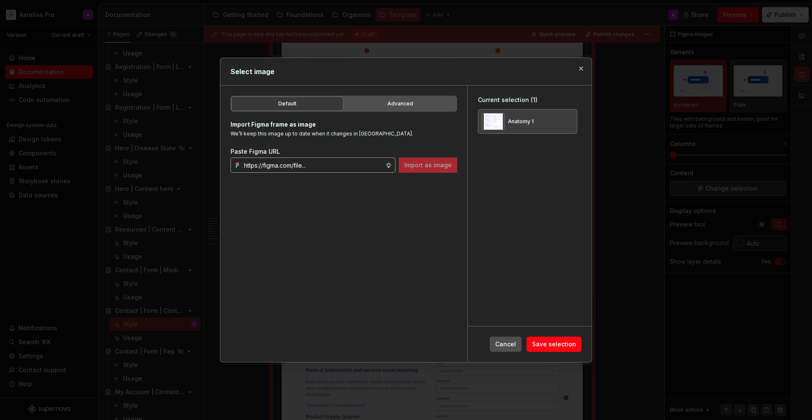
click at [355, 165] on input "text" at bounding box center [313, 164] width 145 height 15
paste input "https://www.figma.com/design/DpUvPR4HqzZ2yYNMlowkdN/Documentation-Template-HCP-…"
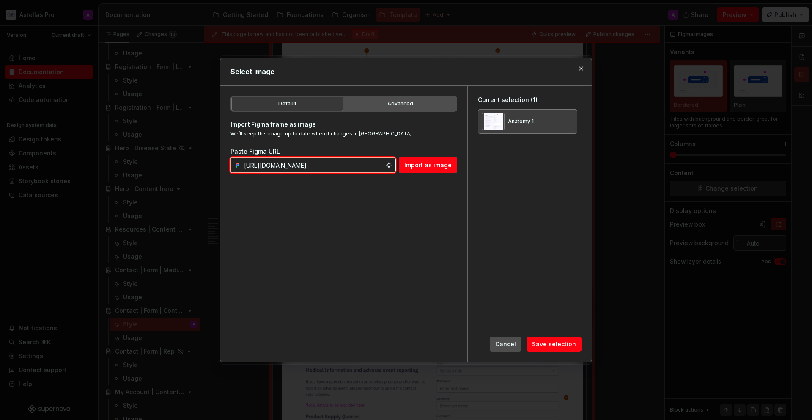
scroll to position [0, 273]
type input "https://www.figma.com/design/DpUvPR4HqzZ2yYNMlowkdN/Documentation-Template-HCP-…"
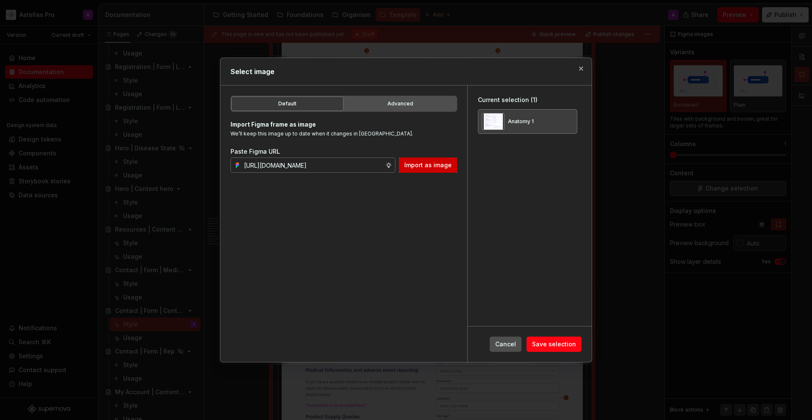
scroll to position [0, 0]
click at [434, 163] on span "Import as image" at bounding box center [427, 165] width 47 height 8
type textarea "*"
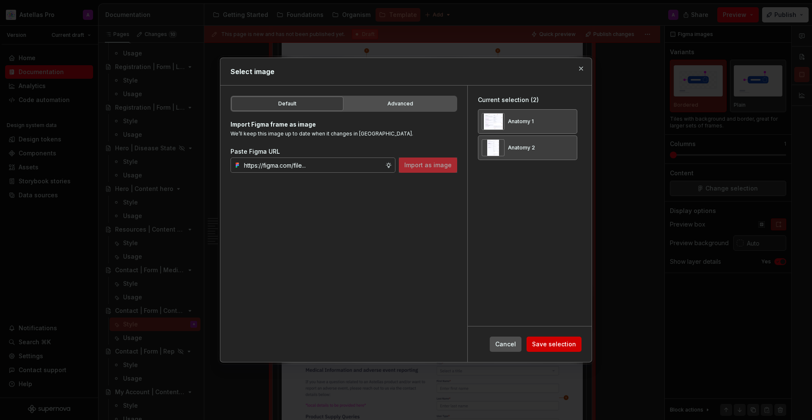
click at [563, 343] on span "Save selection" at bounding box center [554, 344] width 44 height 8
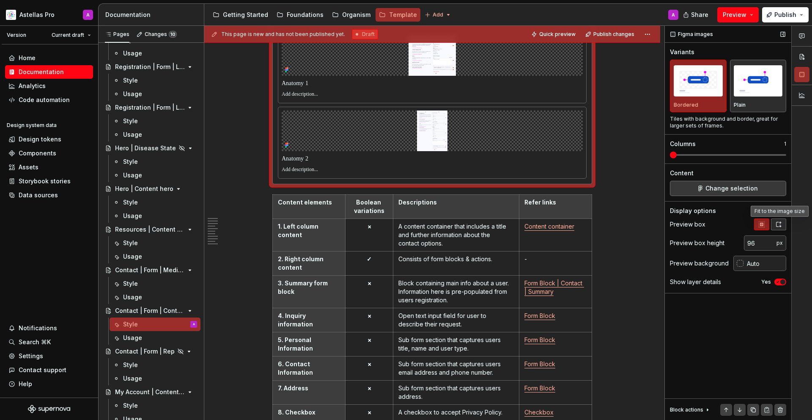
click at [771, 220] on button "button" at bounding box center [778, 224] width 15 height 12
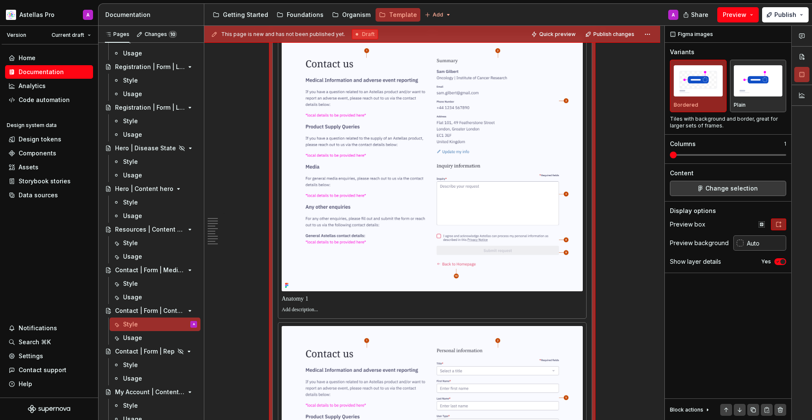
click at [378, 297] on p at bounding box center [432, 298] width 301 height 8
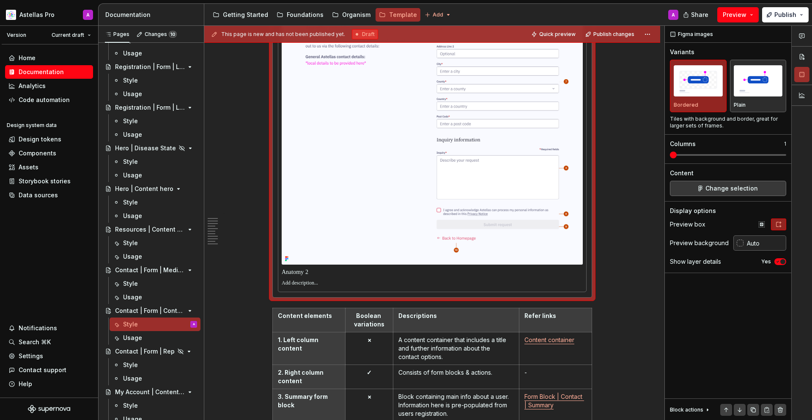
scroll to position [937, 0]
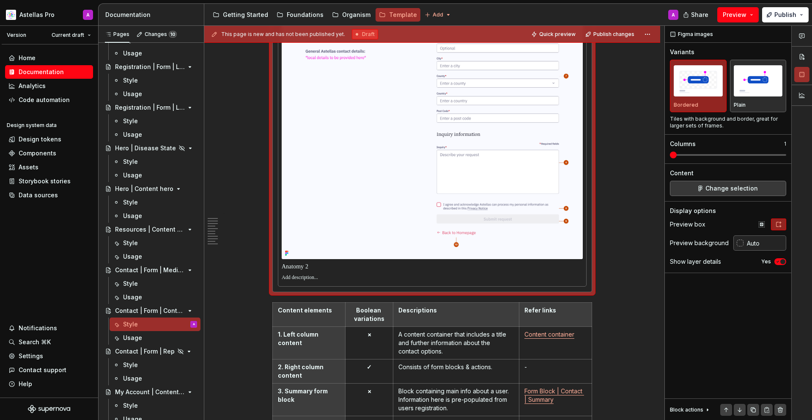
click at [365, 265] on p at bounding box center [432, 266] width 301 height 8
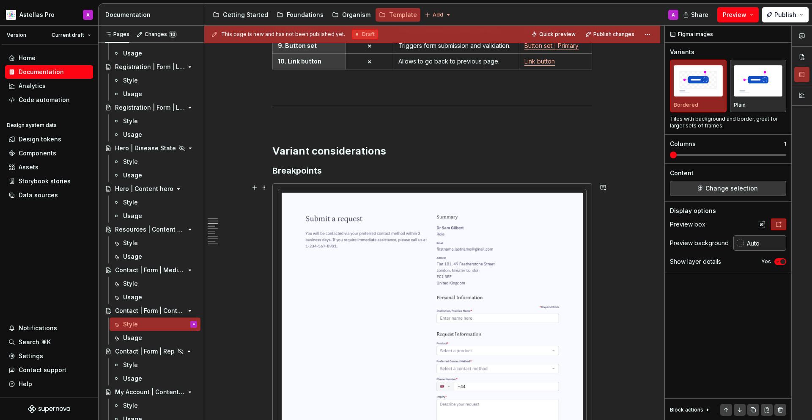
scroll to position [1477, 0]
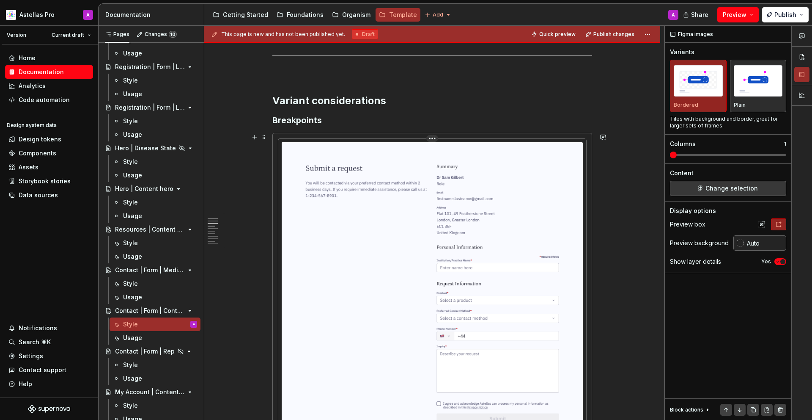
type input "#FAF9FF"
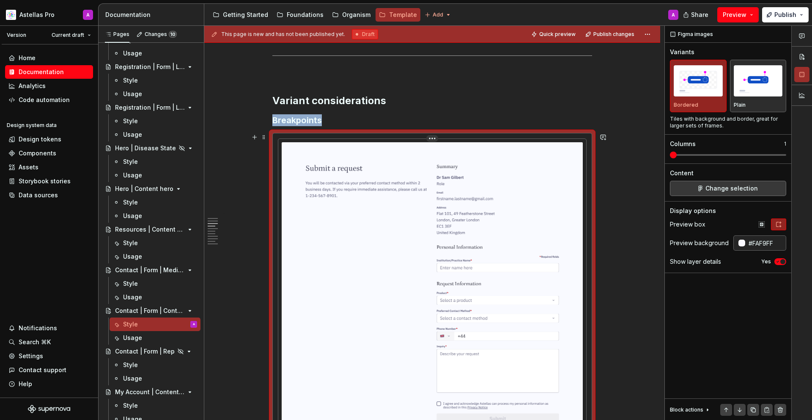
click at [358, 274] on img at bounding box center [432, 298] width 301 height 313
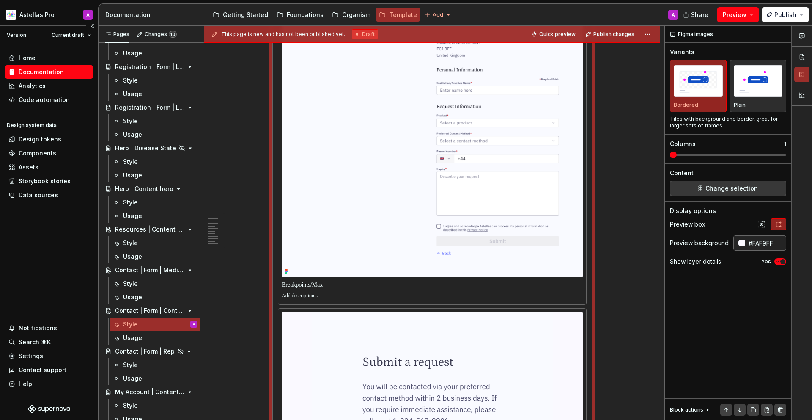
scroll to position [1452, 0]
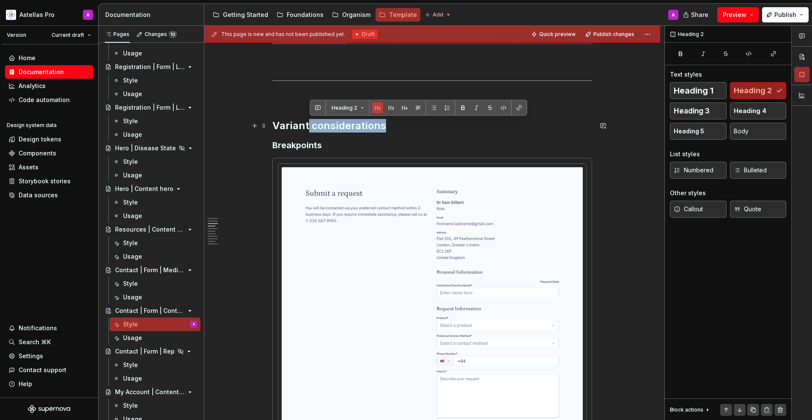
drag, startPoint x: 310, startPoint y: 126, endPoint x: 400, endPoint y: 130, distance: 90.2
click at [400, 130] on h2 "Variant considerations" at bounding box center [432, 126] width 320 height 14
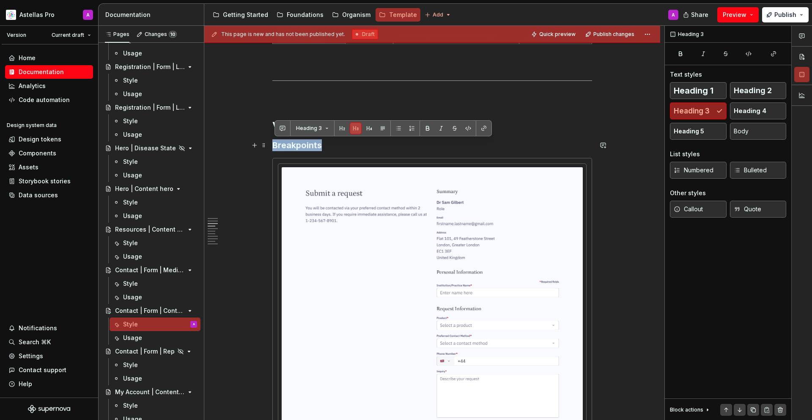
drag, startPoint x: 330, startPoint y: 145, endPoint x: 272, endPoint y: 147, distance: 58.4
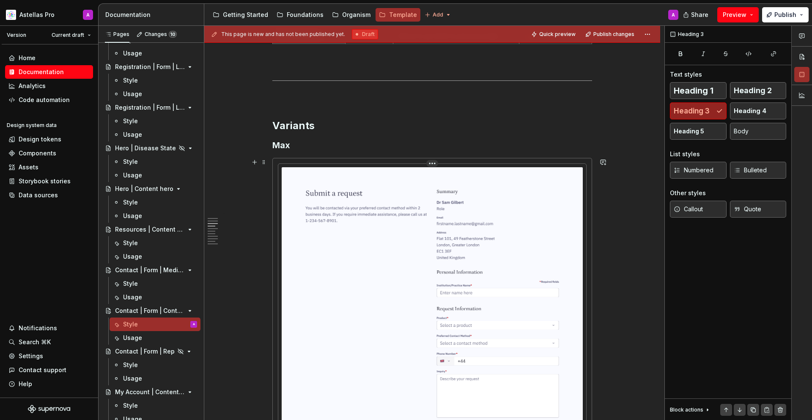
click at [382, 198] on img at bounding box center [432, 323] width 301 height 313
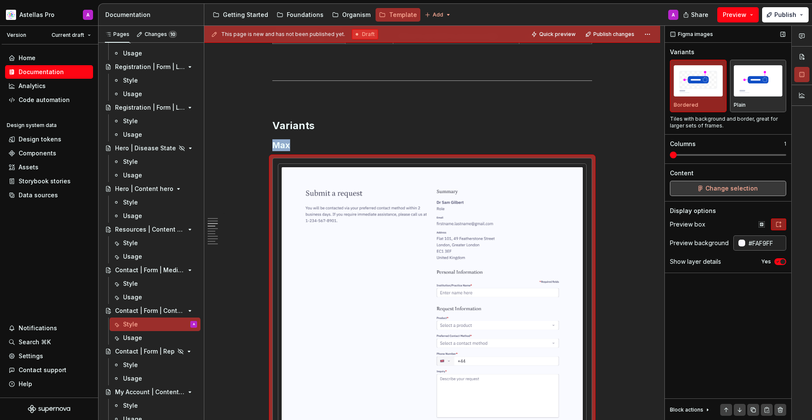
click at [726, 188] on span "Change selection" at bounding box center [732, 188] width 52 height 8
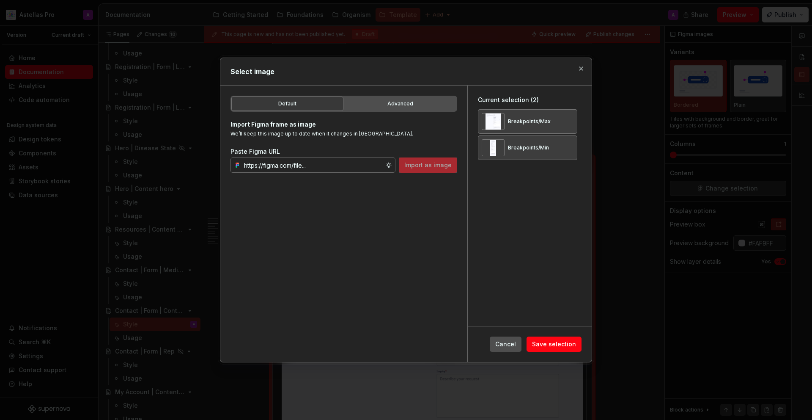
type textarea "*"
click at [563, 120] on div "Breakpoints/Max" at bounding box center [527, 121] width 99 height 25
click at [567, 121] on button "button" at bounding box center [568, 122] width 12 height 12
click at [568, 123] on button "button" at bounding box center [568, 122] width 12 height 12
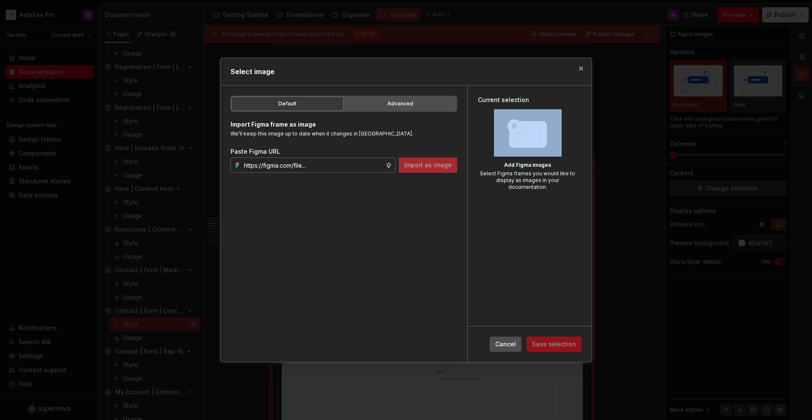
click at [569, 123] on div "Add Figma images Select Figma frames you would like to display as images in you…" at bounding box center [527, 149] width 99 height 81
drag, startPoint x: 414, startPoint y: 219, endPoint x: 425, endPoint y: 216, distance: 11.5
click at [414, 219] on div "Default Advanced Import Figma frame as image We’ll keep this image up to date w…" at bounding box center [343, 223] width 247 height 276
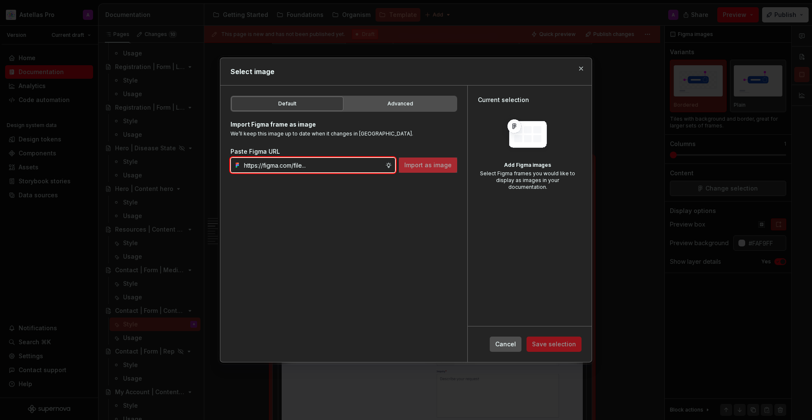
click at [313, 162] on input "text" at bounding box center [313, 164] width 145 height 15
paste input "https://www.figma.com/design/DpUvPR4HqzZ2yYNMlowkdN/Documentation-Template-HCP-…"
type input "https://www.figma.com/design/DpUvPR4HqzZ2yYNMlowkdN/Documentation-Template-HCP-…"
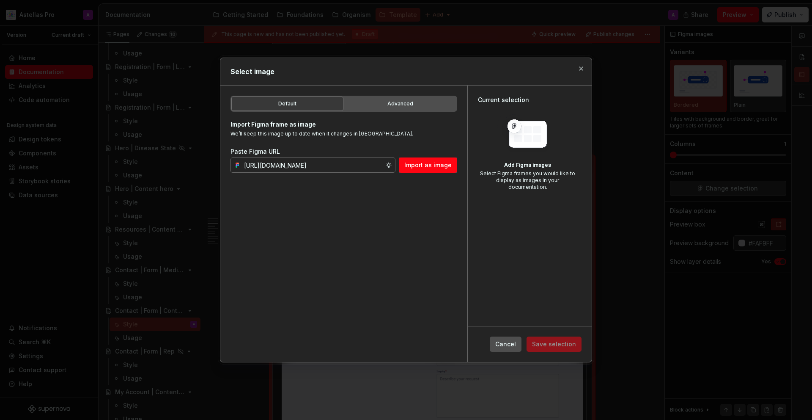
click at [406, 165] on button "Import as image" at bounding box center [428, 164] width 58 height 15
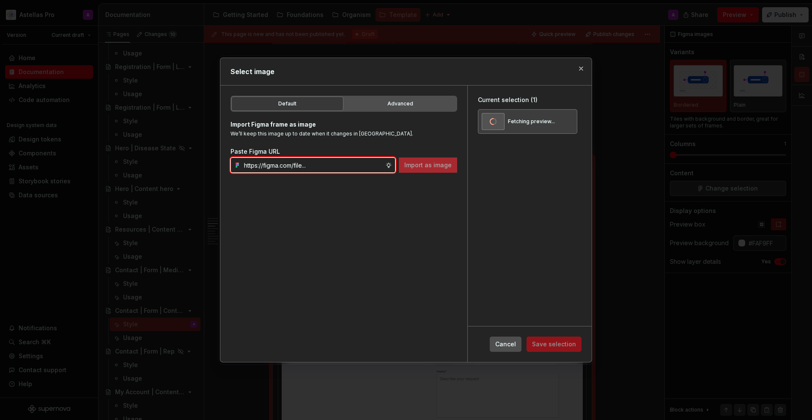
click at [334, 163] on input "text" at bounding box center [313, 164] width 145 height 15
paste input "https://www.figma.com/design/DpUvPR4HqzZ2yYNMlowkdN/Documentation-Template-HCP-…"
type input "https://www.figma.com/design/DpUvPR4HqzZ2yYNMlowkdN/Documentation-Template-HCP-…"
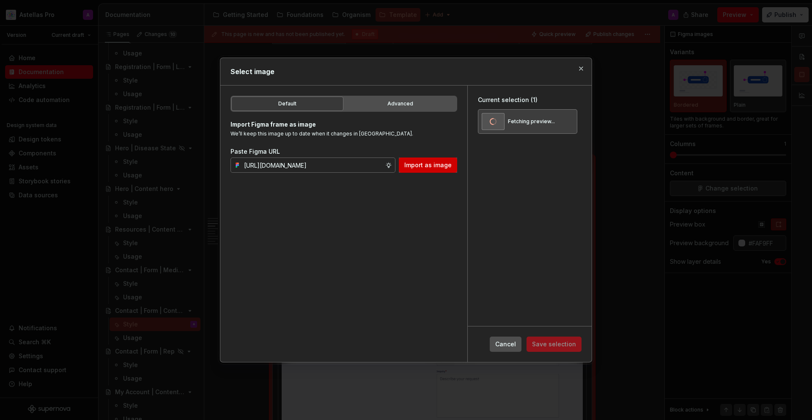
scroll to position [0, 0]
click at [432, 167] on span "Import as image" at bounding box center [427, 165] width 47 height 8
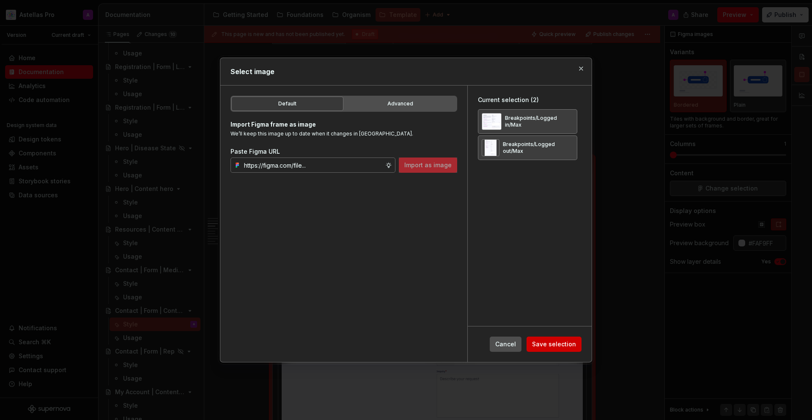
click at [570, 346] on span "Save selection" at bounding box center [554, 344] width 44 height 8
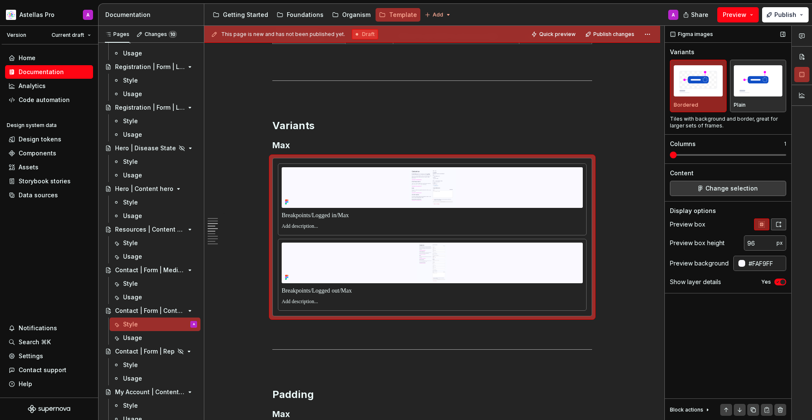
click at [777, 223] on icon "button" at bounding box center [779, 224] width 7 height 7
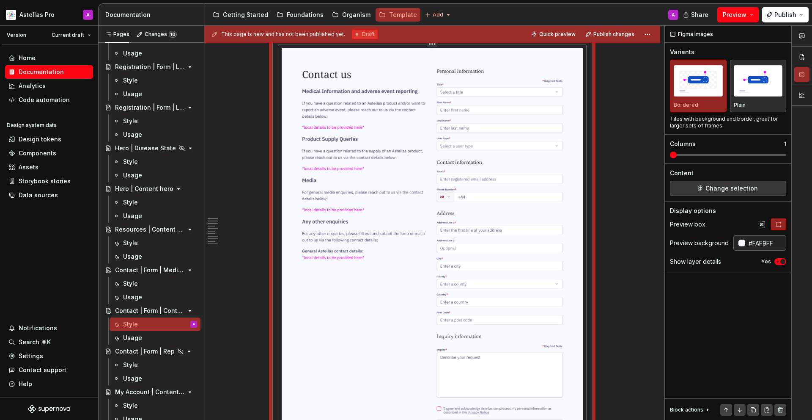
scroll to position [1660, 0]
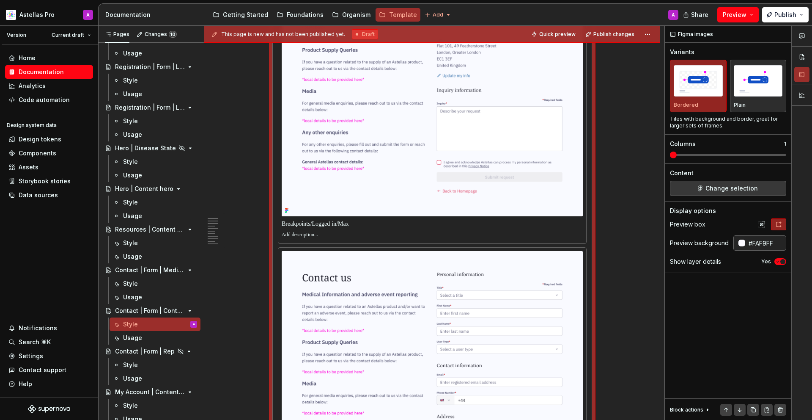
click at [369, 222] on p at bounding box center [432, 224] width 301 height 8
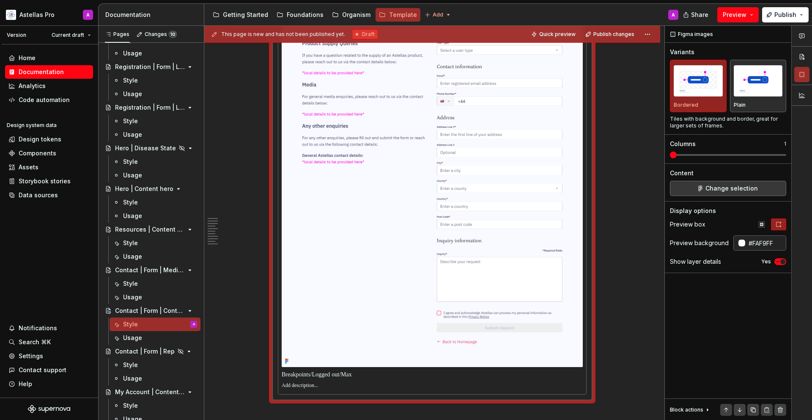
click at [334, 371] on p at bounding box center [432, 374] width 301 height 8
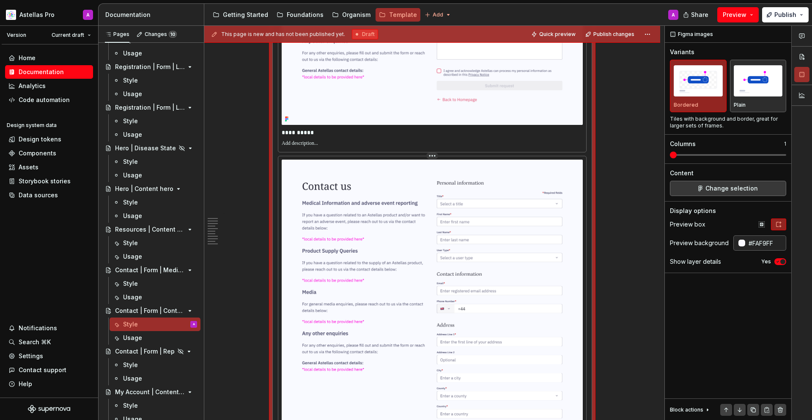
scroll to position [1640, 0]
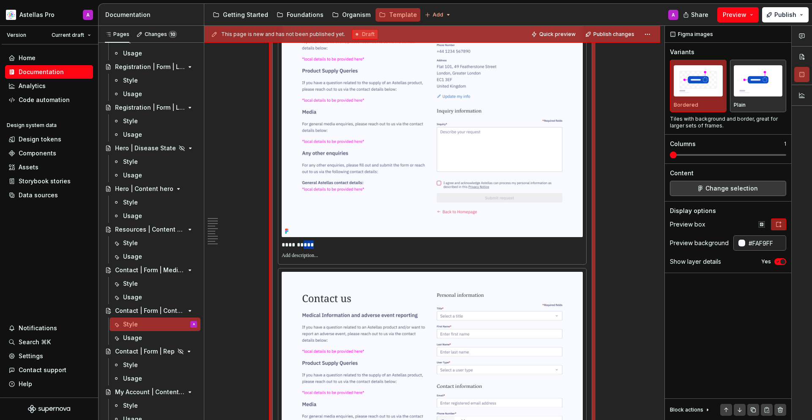
drag, startPoint x: 307, startPoint y: 246, endPoint x: 317, endPoint y: 246, distance: 10.2
click at [317, 246] on p "**********" at bounding box center [432, 244] width 301 height 8
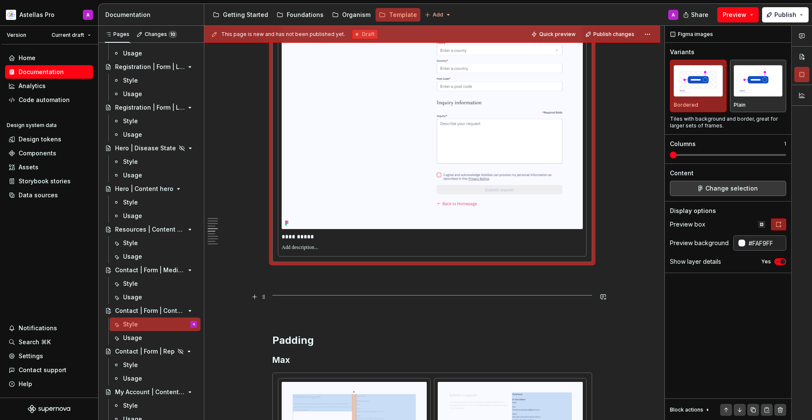
scroll to position [2257, 0]
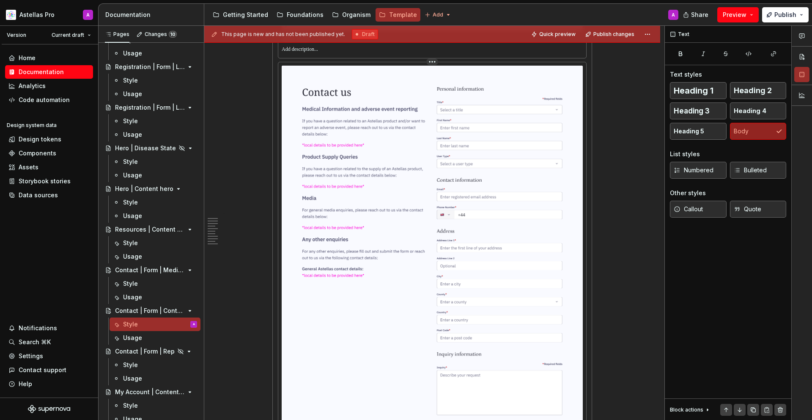
scroll to position [1799, 0]
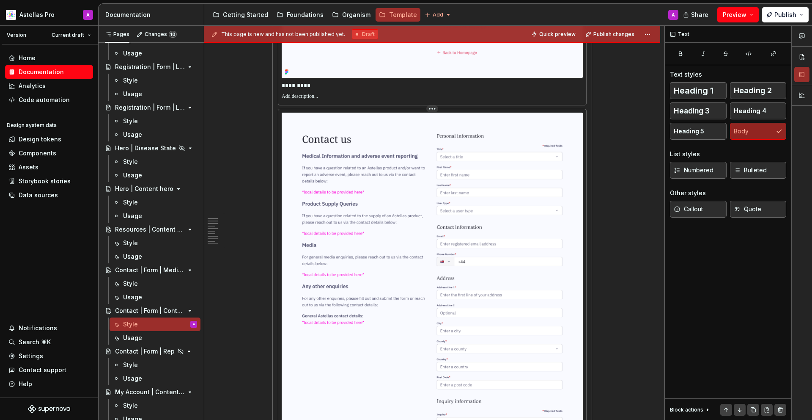
click at [479, 145] on img at bounding box center [432, 320] width 301 height 415
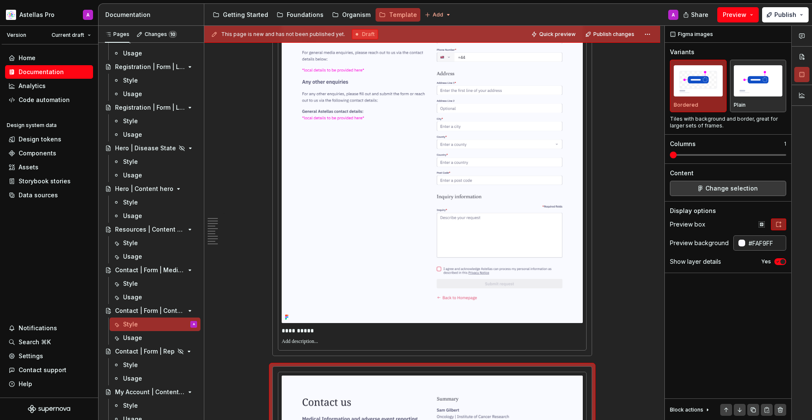
scroll to position [2163, 0]
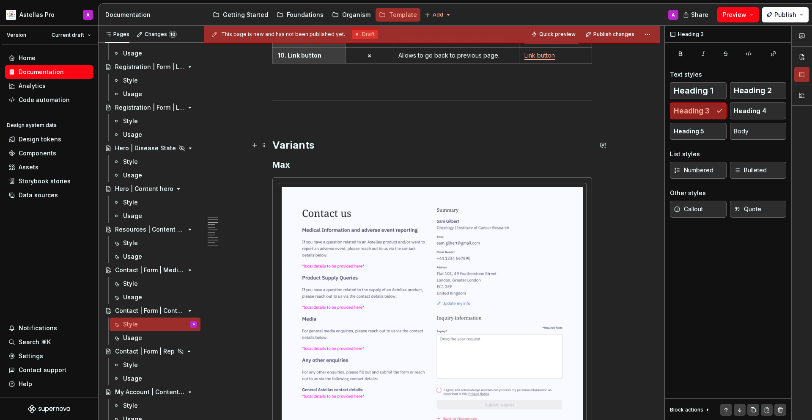
scroll to position [1411, 0]
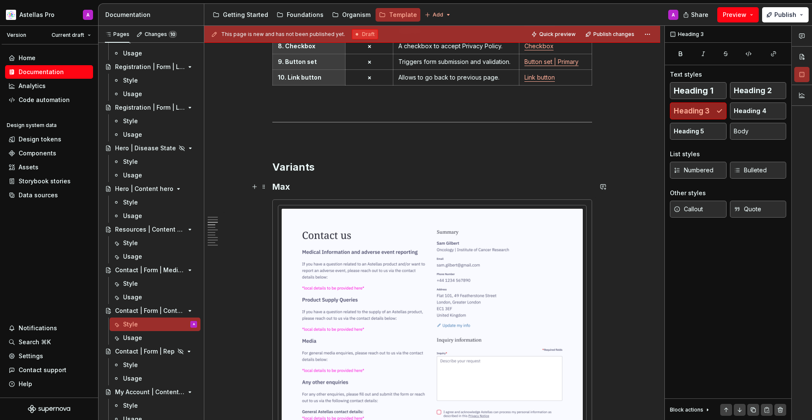
click at [340, 190] on h3 "Max" at bounding box center [432, 187] width 320 height 12
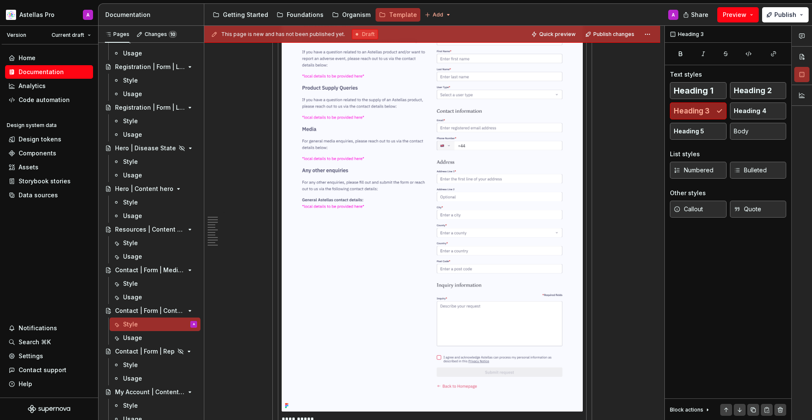
scroll to position [1810, 0]
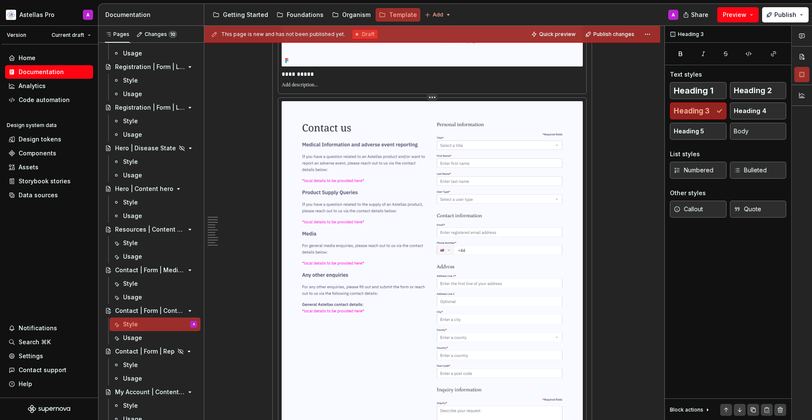
click at [318, 196] on img at bounding box center [432, 308] width 301 height 415
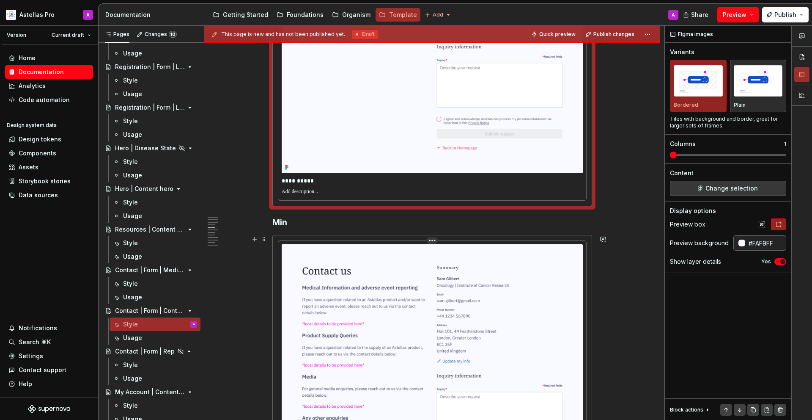
scroll to position [2264, 0]
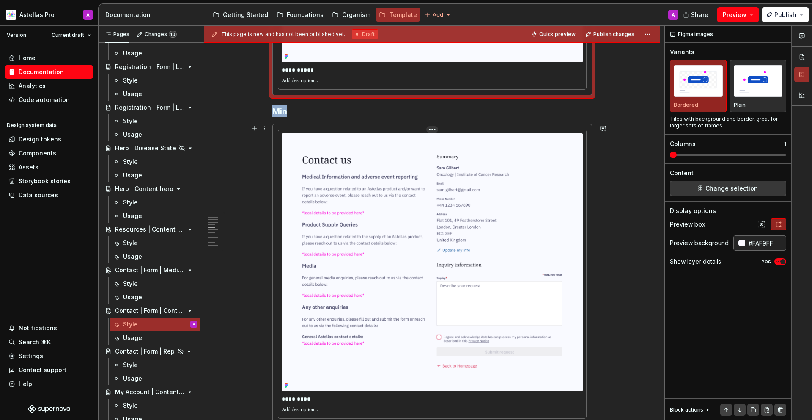
click at [512, 239] on img at bounding box center [432, 262] width 301 height 258
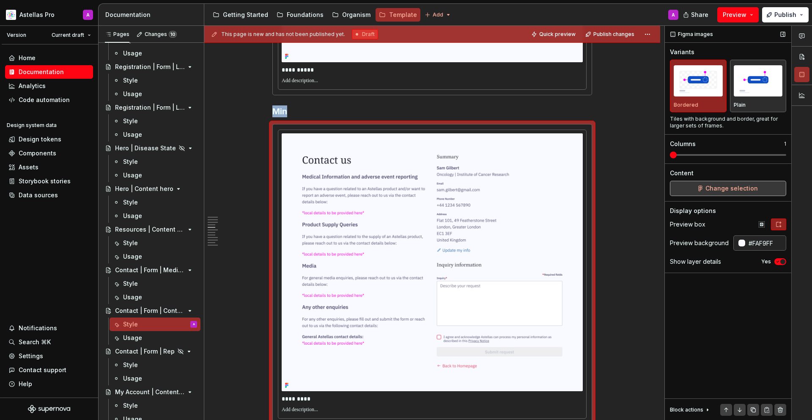
click at [754, 181] on div "Change selection" at bounding box center [728, 188] width 116 height 15
click at [745, 186] on span "Change selection" at bounding box center [732, 188] width 52 height 8
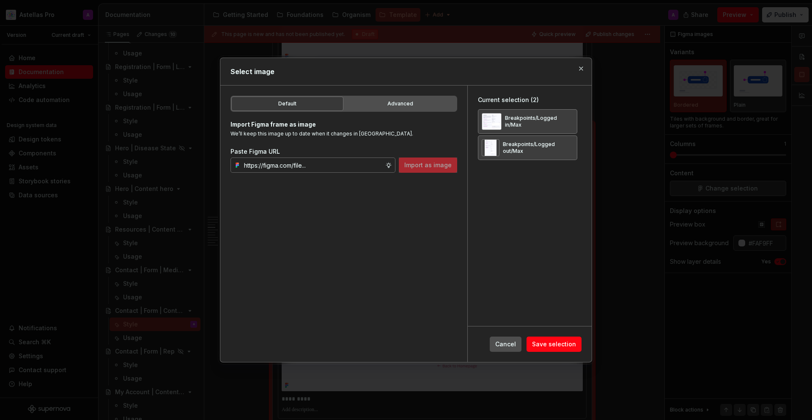
type textarea "*"
click at [574, 122] on button "button" at bounding box center [568, 122] width 12 height 12
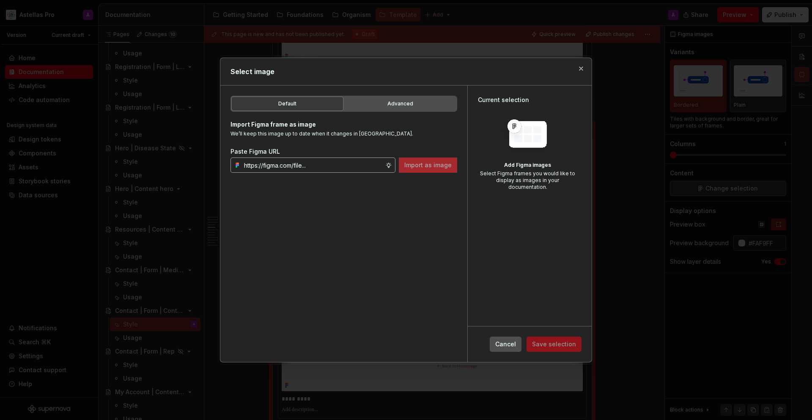
click at [339, 166] on input "text" at bounding box center [313, 164] width 145 height 15
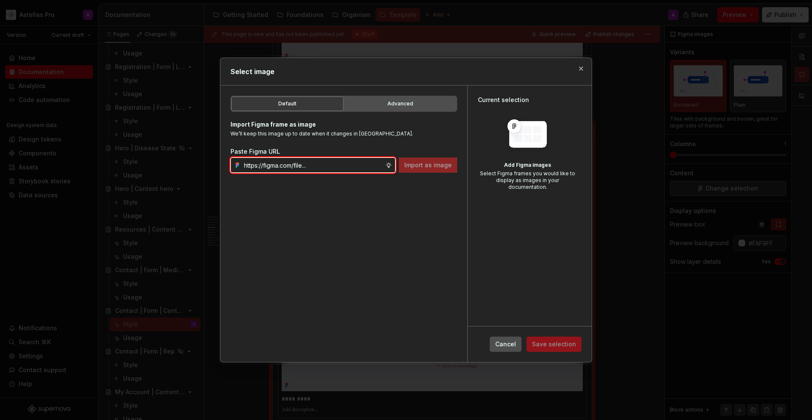
paste input "https://www.figma.com/design/DpUvPR4HqzZ2yYNMlowkdN/Documentation-Template-HCP-…"
type input "https://www.figma.com/design/DpUvPR4HqzZ2yYNMlowkdN/Documentation-Template-HCP-…"
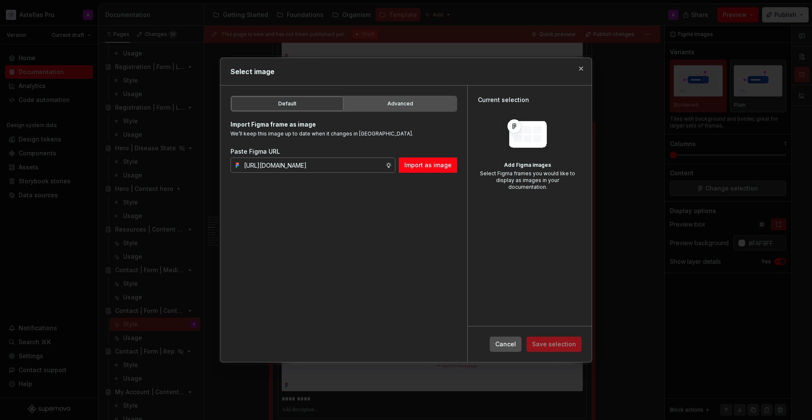
click at [435, 166] on span "Import as image" at bounding box center [427, 165] width 47 height 8
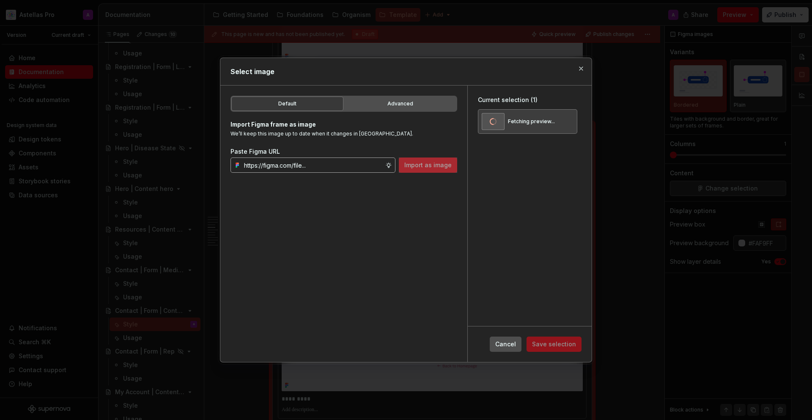
click at [330, 161] on input "text" at bounding box center [313, 164] width 145 height 15
paste input "https://www.figma.com/design/DpUvPR4HqzZ2yYNMlowkdN/Documentation-Template-HCP-…"
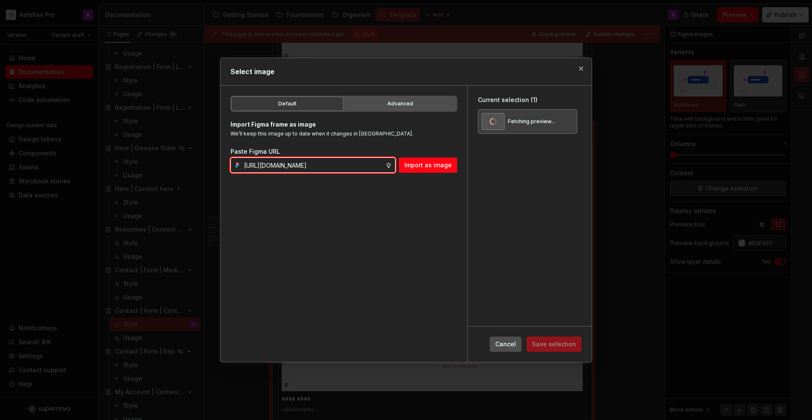
scroll to position [0, 273]
type input "https://www.figma.com/design/DpUvPR4HqzZ2yYNMlowkdN/Documentation-Template-HCP-…"
click at [441, 168] on span "Import as image" at bounding box center [427, 165] width 47 height 8
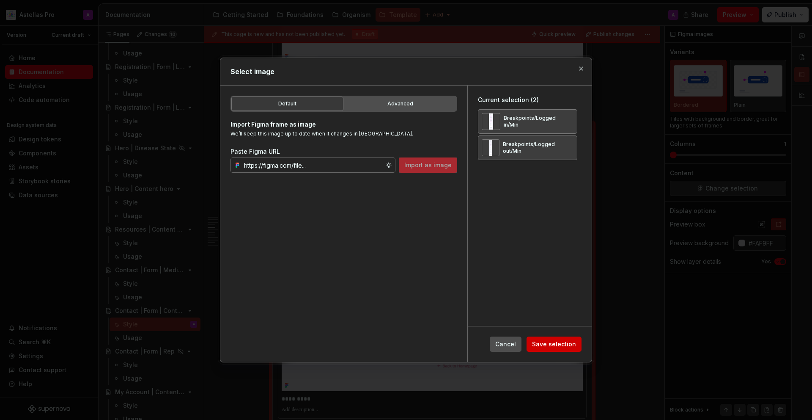
click at [574, 340] on span "Save selection" at bounding box center [554, 344] width 44 height 8
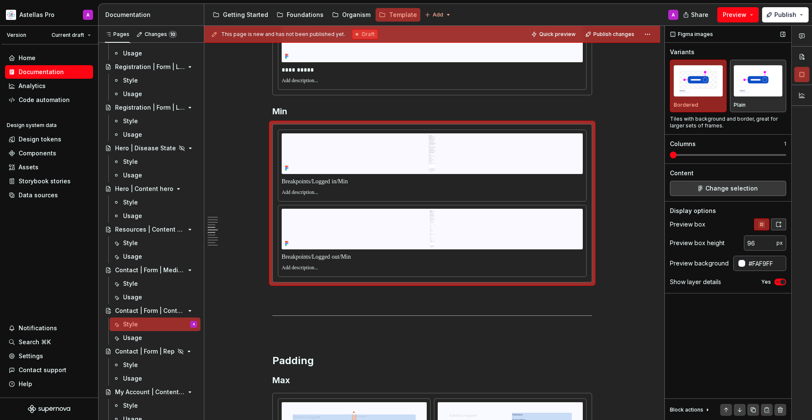
click at [776, 230] on button "button" at bounding box center [778, 224] width 15 height 12
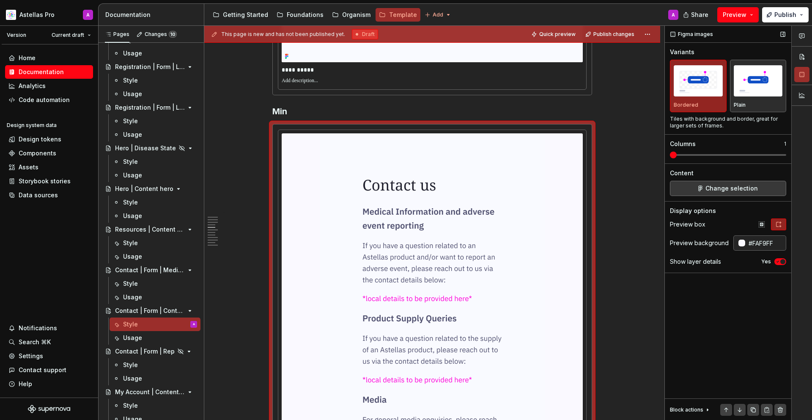
click at [776, 228] on button "button" at bounding box center [778, 224] width 15 height 12
drag, startPoint x: 674, startPoint y: 149, endPoint x: 689, endPoint y: 153, distance: 16.2
click at [674, 149] on div "Columns 1" at bounding box center [728, 149] width 116 height 19
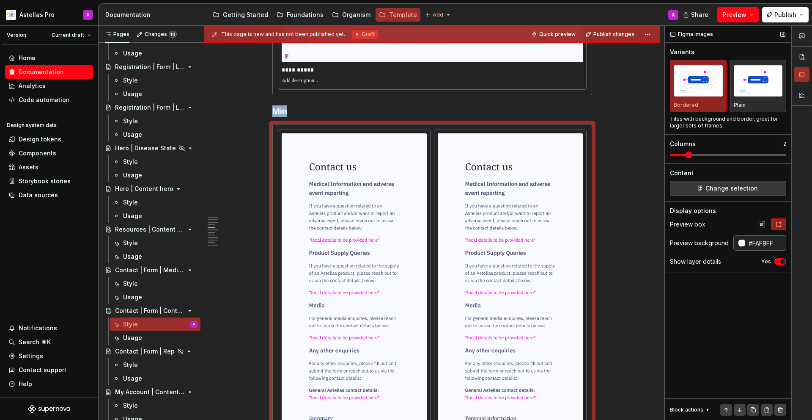
click at [692, 154] on span at bounding box center [728, 155] width 116 height 2
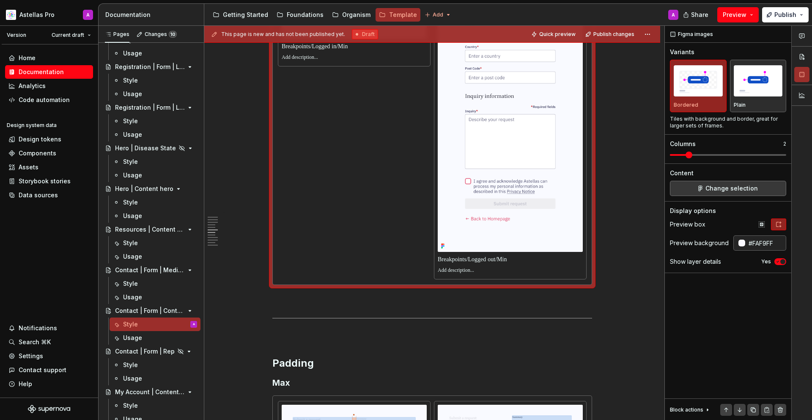
scroll to position [2838, 0]
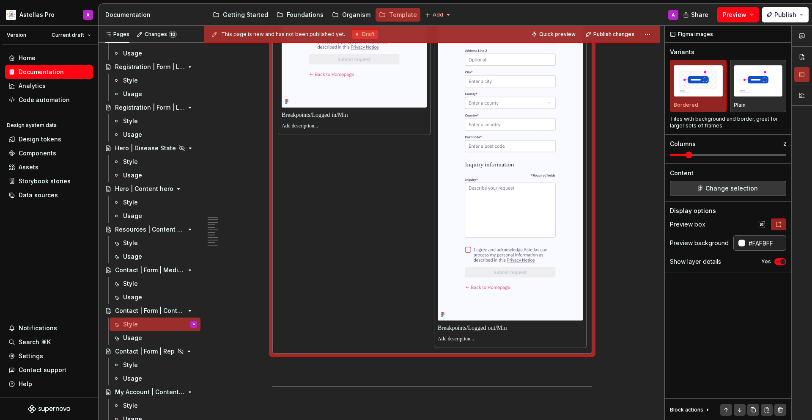
click at [348, 112] on p at bounding box center [354, 115] width 145 height 8
click at [507, 330] on p at bounding box center [510, 328] width 145 height 8
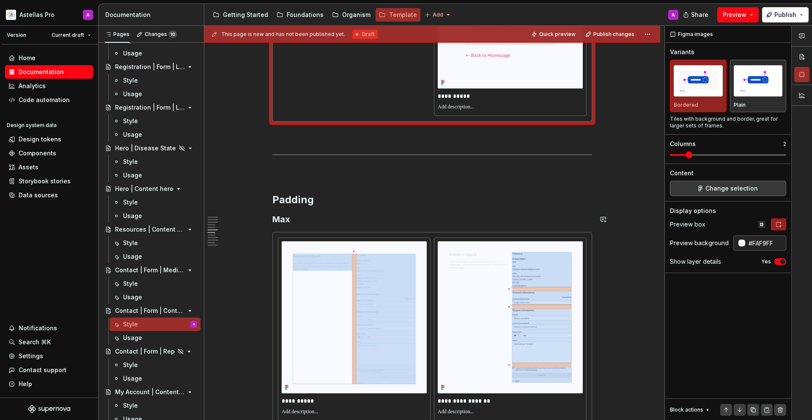
scroll to position [2866, 0]
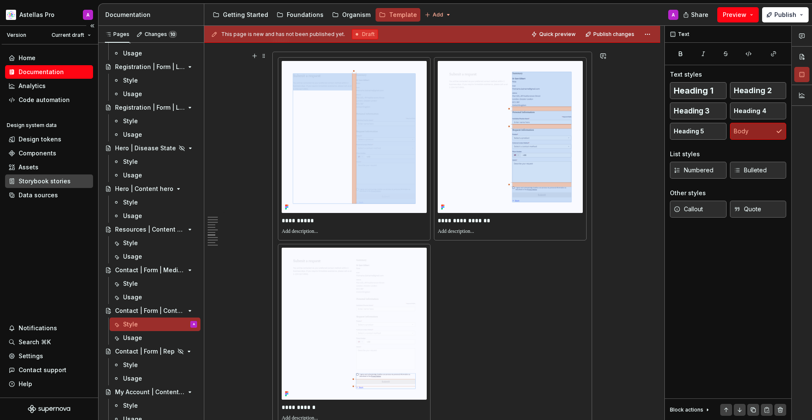
scroll to position [3297, 0]
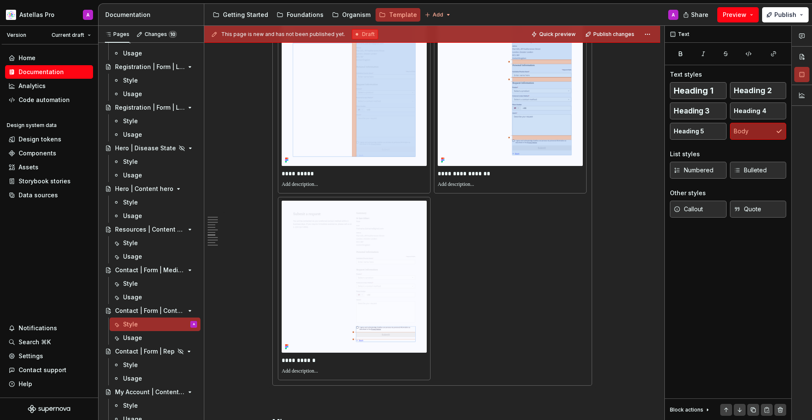
click at [519, 261] on div "**********" at bounding box center [432, 195] width 309 height 370
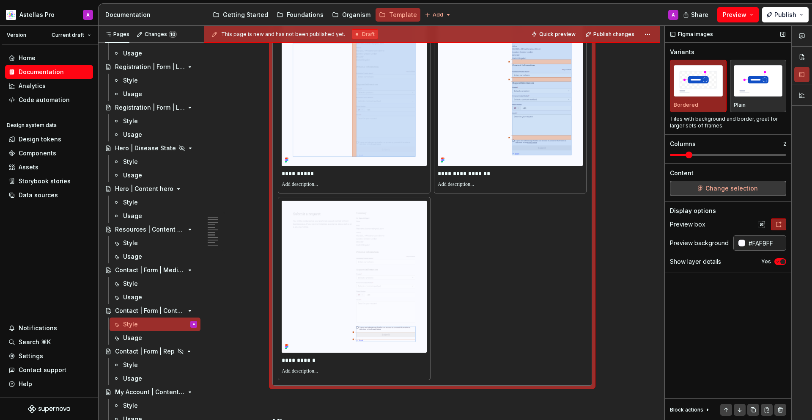
click at [702, 183] on button "Change selection" at bounding box center [728, 188] width 116 height 15
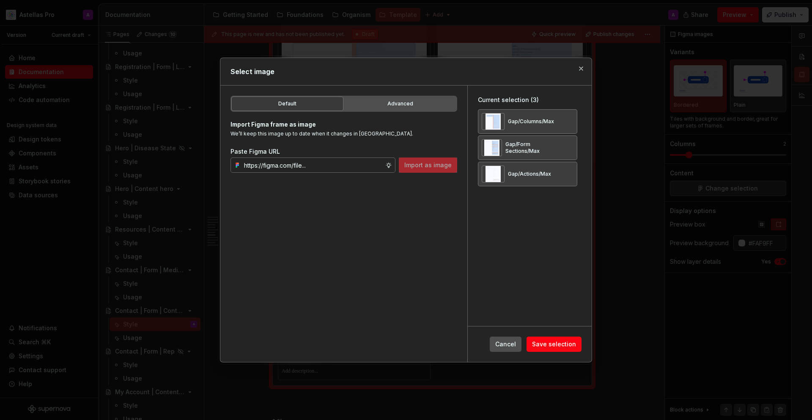
type textarea "*"
click at [570, 119] on button "button" at bounding box center [568, 122] width 12 height 12
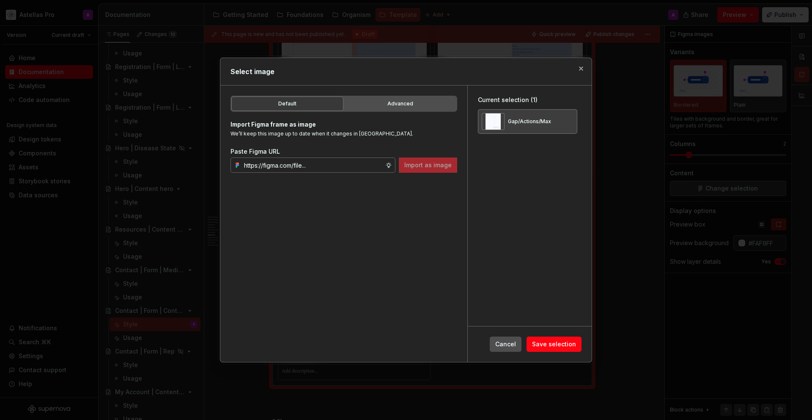
click at [570, 119] on button "button" at bounding box center [568, 122] width 12 height 12
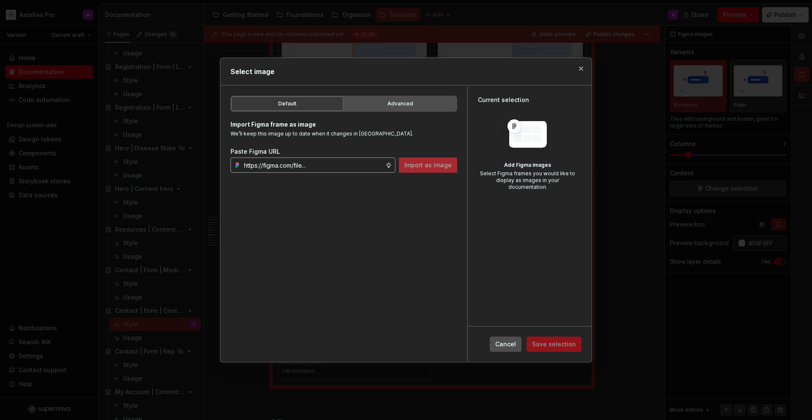
click at [321, 168] on input "text" at bounding box center [313, 164] width 145 height 15
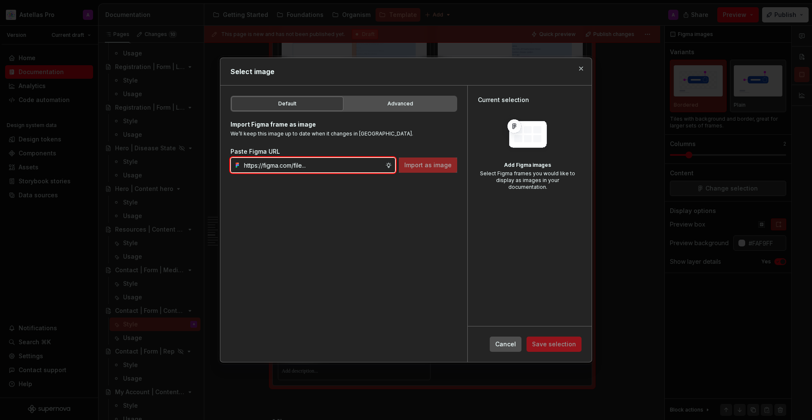
paste input "https://www.figma.com/design/DpUvPR4HqzZ2yYNMlowkdN/Documentation-Template-HCP-…"
type input "https://www.figma.com/design/DpUvPR4HqzZ2yYNMlowkdN/Documentation-Template-HCP-…"
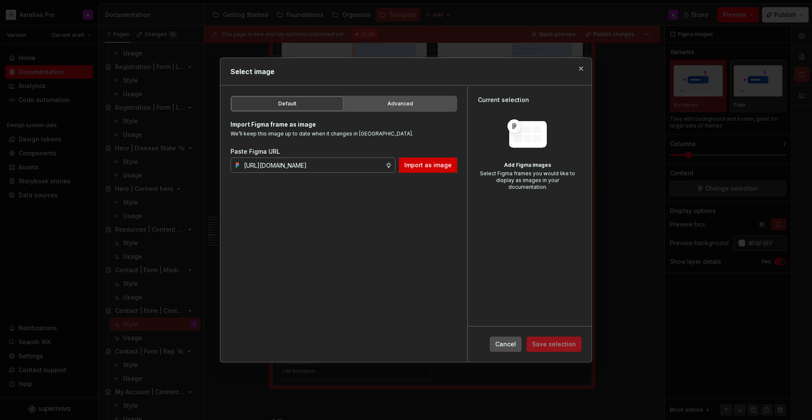
scroll to position [0, 0]
click at [450, 165] on span "Import as image" at bounding box center [427, 165] width 47 height 8
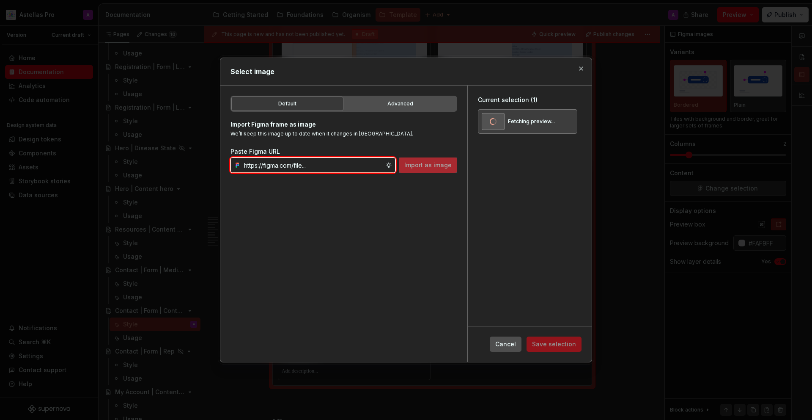
click at [308, 164] on input "text" at bounding box center [313, 164] width 145 height 15
paste input "https://www.figma.com/design/DpUvPR4HqzZ2yYNMlowkdN/Documentation-Template-HCP-…"
type input "https://www.figma.com/design/DpUvPR4HqzZ2yYNMlowkdN/Documentation-Template-HCP-…"
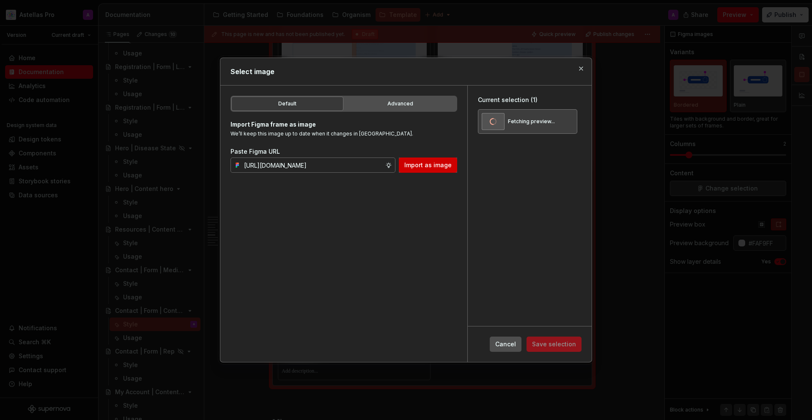
click at [414, 171] on button "Import as image" at bounding box center [428, 164] width 58 height 15
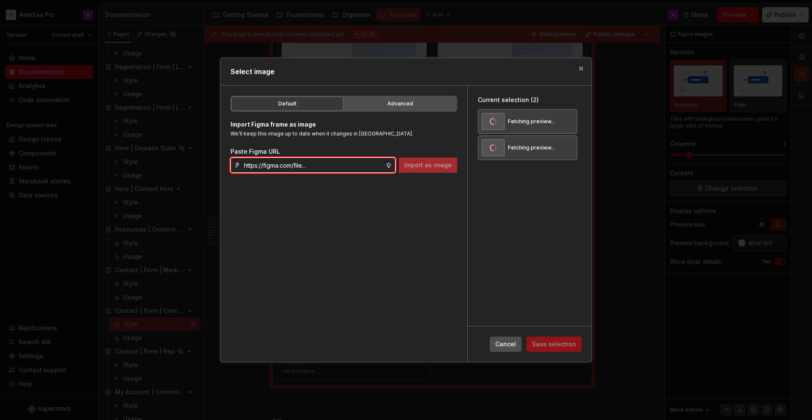
click at [323, 163] on input "text" at bounding box center [313, 164] width 145 height 15
paste input "https://www.figma.com/design/DpUvPR4HqzZ2yYNMlowkdN/Documentation-Template-HCP-…"
type input "https://www.figma.com/design/DpUvPR4HqzZ2yYNMlowkdN/Documentation-Template-HCP-…"
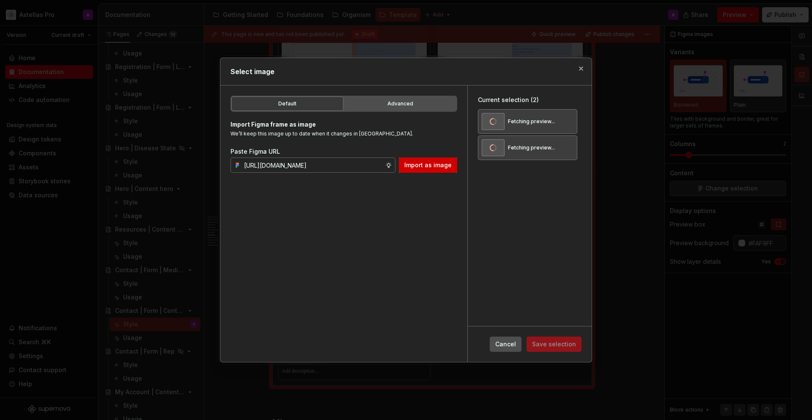
scroll to position [0, 0]
click at [435, 170] on button "Import as image" at bounding box center [428, 164] width 58 height 15
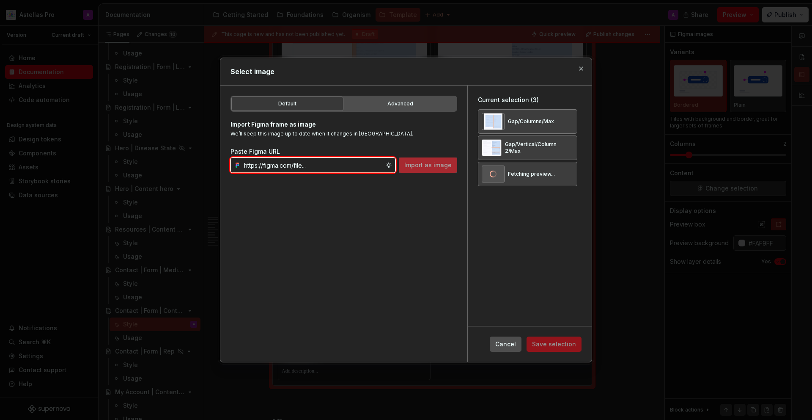
drag, startPoint x: 336, startPoint y: 160, endPoint x: 345, endPoint y: 162, distance: 8.7
click at [336, 160] on input "text" at bounding box center [313, 164] width 145 height 15
paste input "https://www.figma.com/design/DpUvPR4HqzZ2yYNMlowkdN/Documentation-Template-HCP-…"
type input "https://www.figma.com/design/DpUvPR4HqzZ2yYNMlowkdN/Documentation-Template-HCP-…"
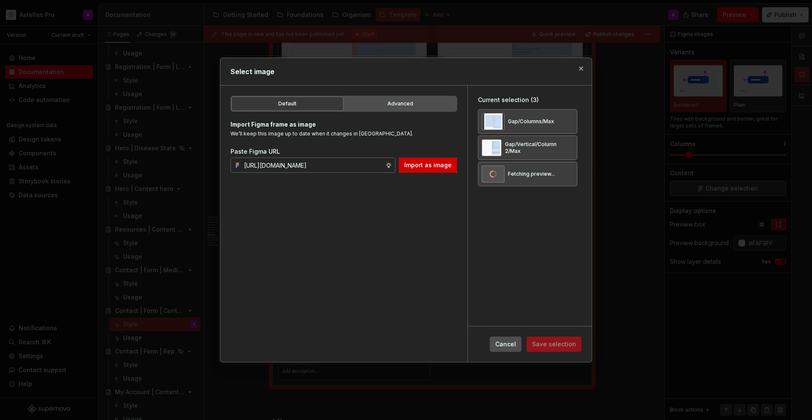
click at [437, 169] on span "Import as image" at bounding box center [427, 165] width 47 height 8
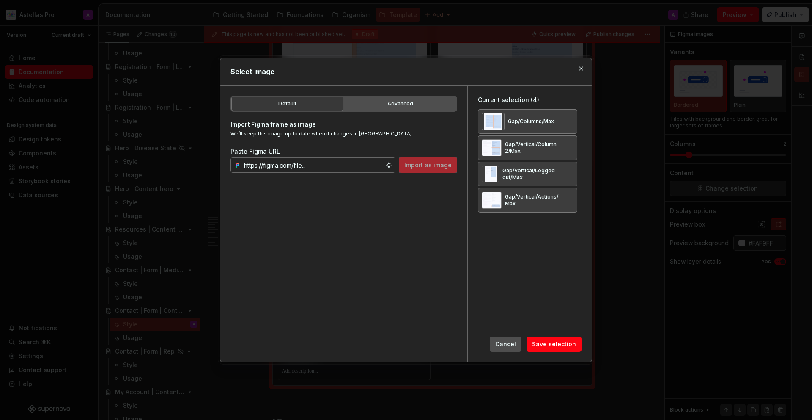
click at [563, 352] on div "Cancel Save selection" at bounding box center [530, 344] width 124 height 36
click at [567, 340] on button "Save selection" at bounding box center [554, 343] width 55 height 15
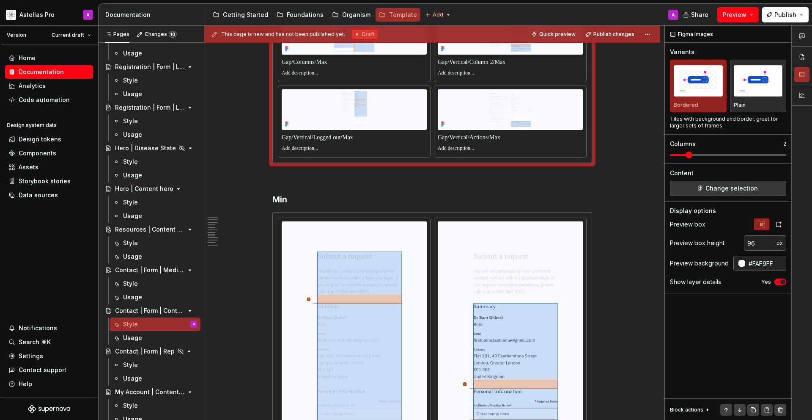
type textarea "*"
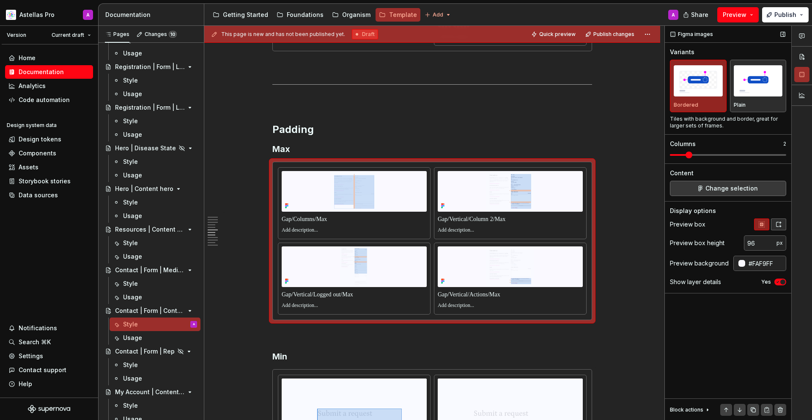
click at [784, 224] on button "button" at bounding box center [778, 224] width 15 height 12
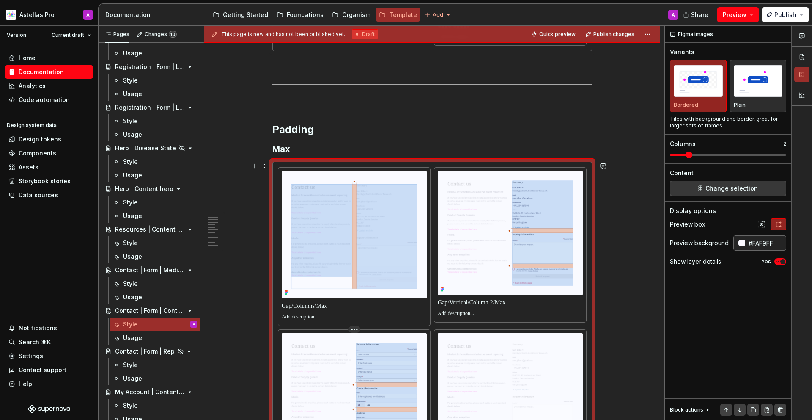
scroll to position [3299, 0]
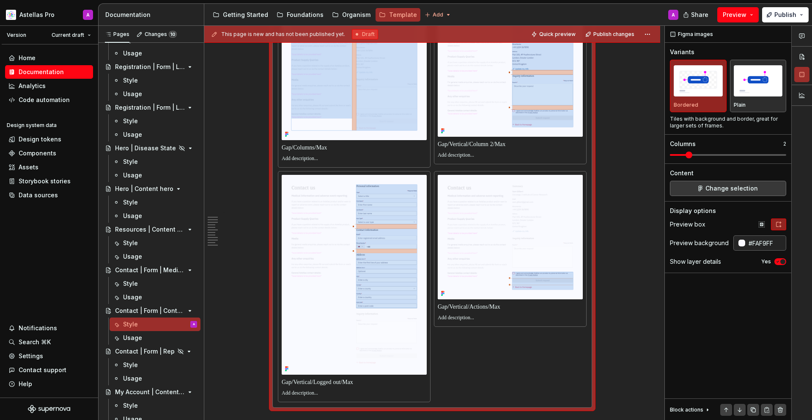
click at [308, 150] on p at bounding box center [354, 147] width 145 height 8
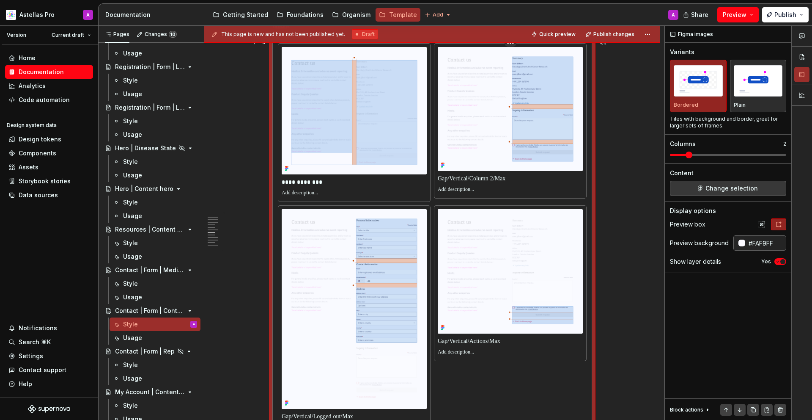
click at [546, 179] on p at bounding box center [510, 178] width 145 height 8
click at [315, 183] on p "**********" at bounding box center [354, 182] width 145 height 8
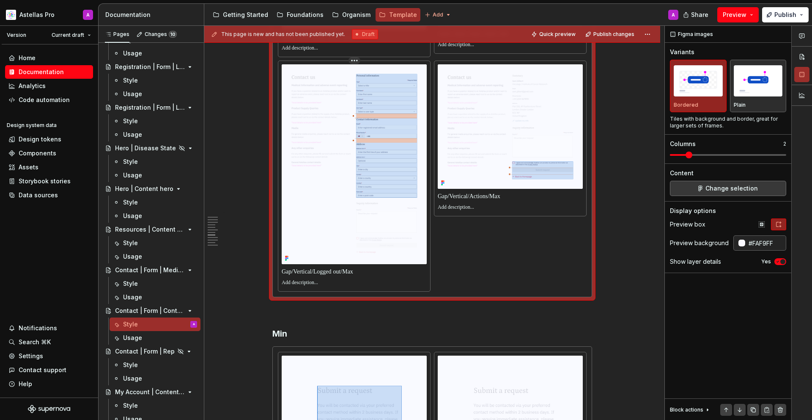
click at [342, 273] on p at bounding box center [354, 271] width 145 height 8
click at [497, 194] on p at bounding box center [510, 196] width 145 height 8
click at [467, 196] on p "**********" at bounding box center [510, 196] width 145 height 8
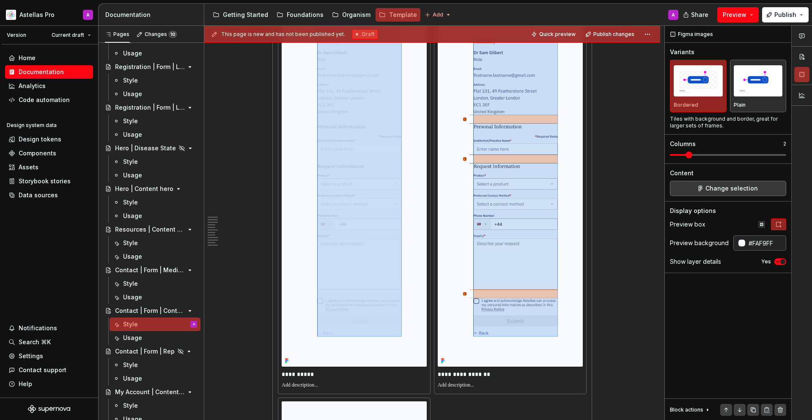
scroll to position [3900, 0]
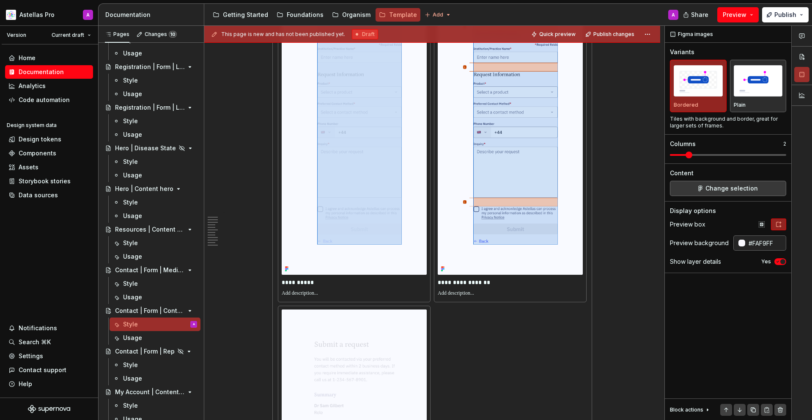
click at [478, 225] on img at bounding box center [510, 70] width 145 height 410
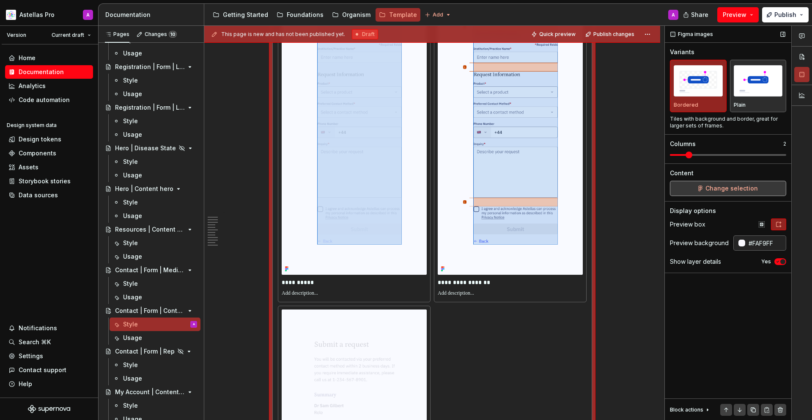
click at [740, 190] on span "Change selection" at bounding box center [732, 188] width 52 height 8
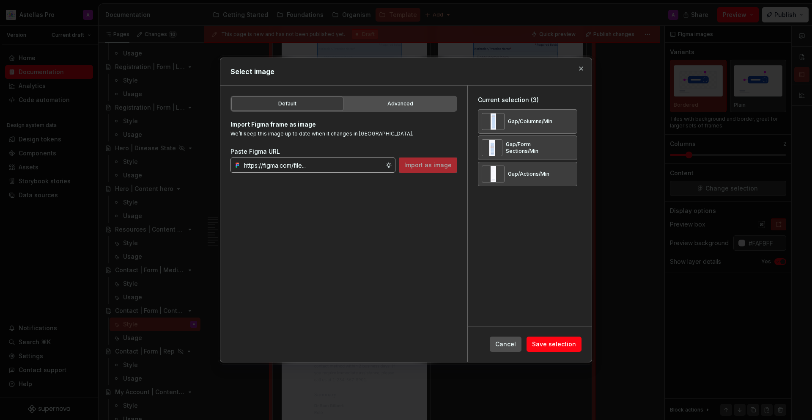
type textarea "*"
click at [567, 121] on button "button" at bounding box center [568, 122] width 12 height 12
click at [568, 121] on button "button" at bounding box center [568, 122] width 12 height 12
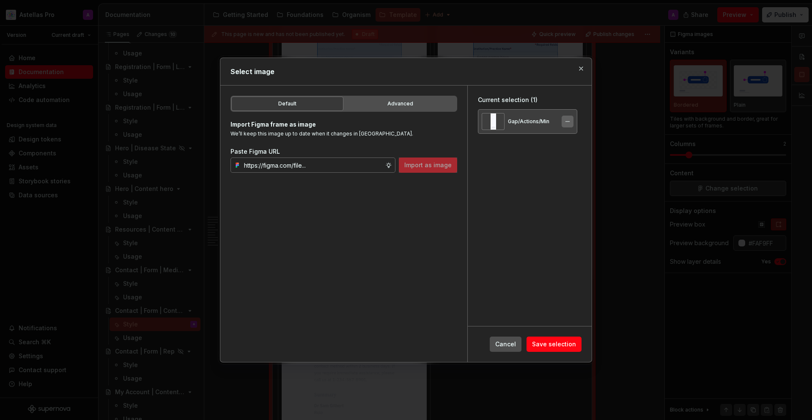
click at [567, 121] on button "button" at bounding box center [568, 122] width 12 height 12
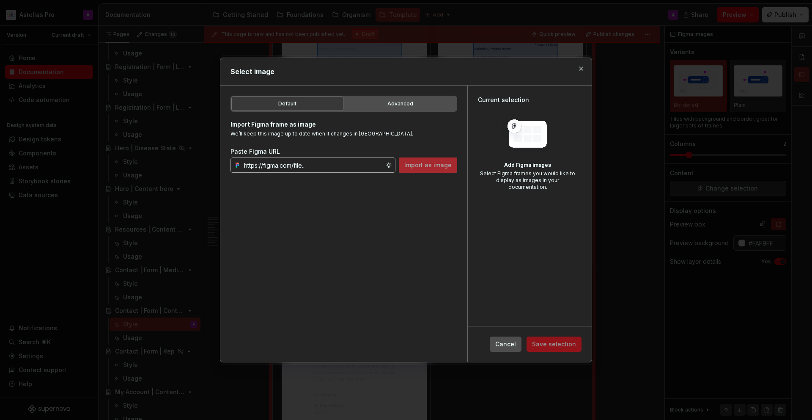
drag, startPoint x: 371, startPoint y: 166, endPoint x: 385, endPoint y: 163, distance: 14.7
click at [371, 165] on input "text" at bounding box center [313, 164] width 145 height 15
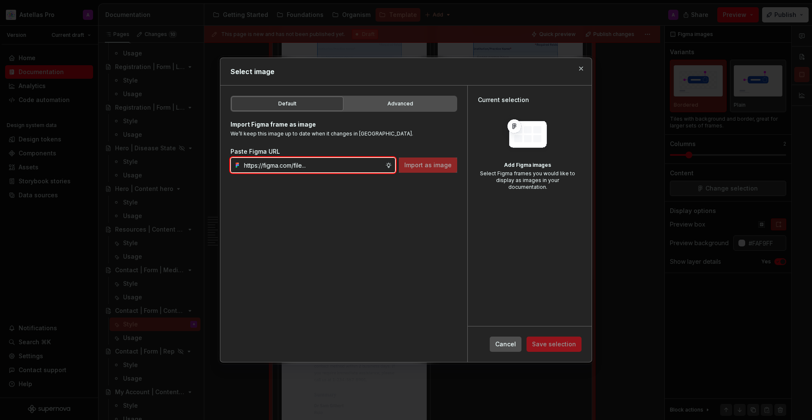
paste input "https://www.figma.com/design/DpUvPR4HqzZ2yYNMlowkdN/Documentation-Template-HCP-…"
type input "https://www.figma.com/design/DpUvPR4HqzZ2yYNMlowkdN/Documentation-Template-HCP-…"
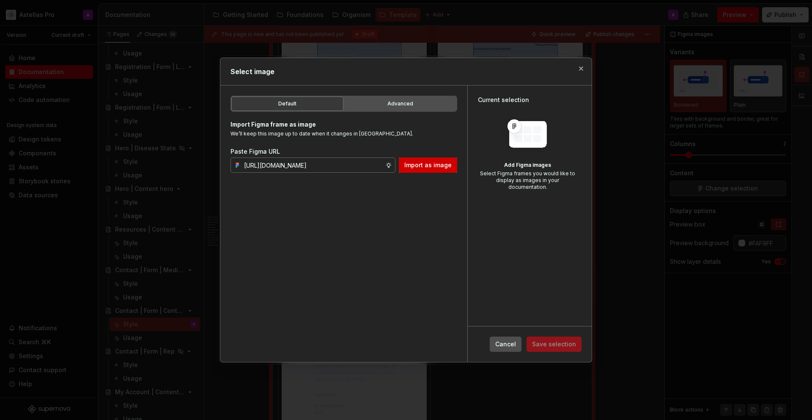
click at [427, 163] on span "Import as image" at bounding box center [427, 165] width 47 height 8
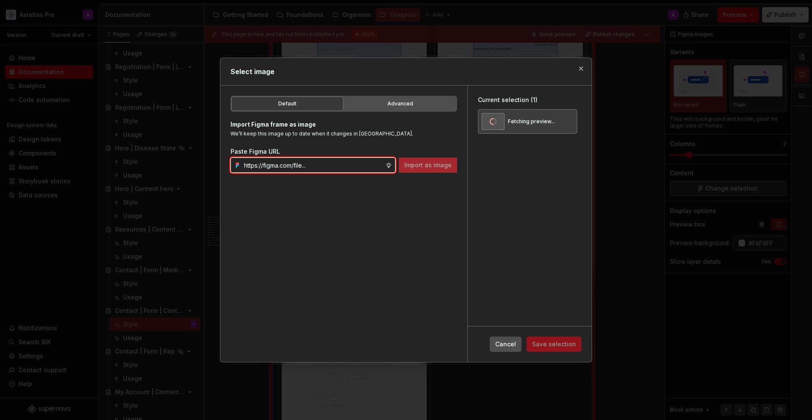
click at [344, 162] on input "text" at bounding box center [313, 164] width 145 height 15
paste input "https://www.figma.com/design/DpUvPR4HqzZ2yYNMlowkdN/Documentation-Template-HCP-…"
type input "https://www.figma.com/design/DpUvPR4HqzZ2yYNMlowkdN/Documentation-Template-HCP-…"
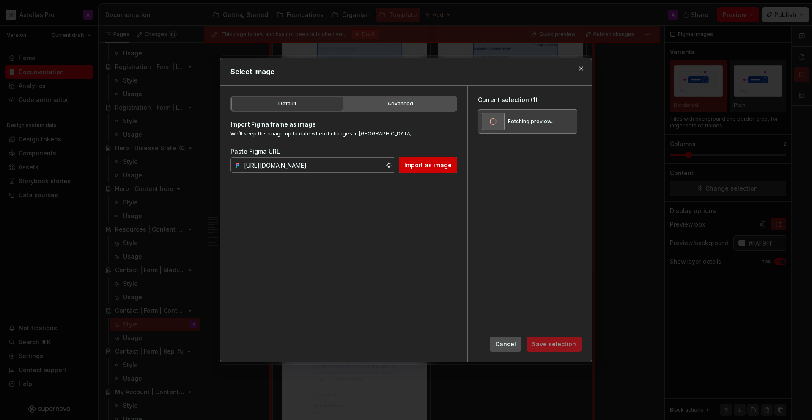
click at [449, 164] on span "Import as image" at bounding box center [427, 165] width 47 height 8
click at [375, 170] on input "text" at bounding box center [313, 164] width 145 height 15
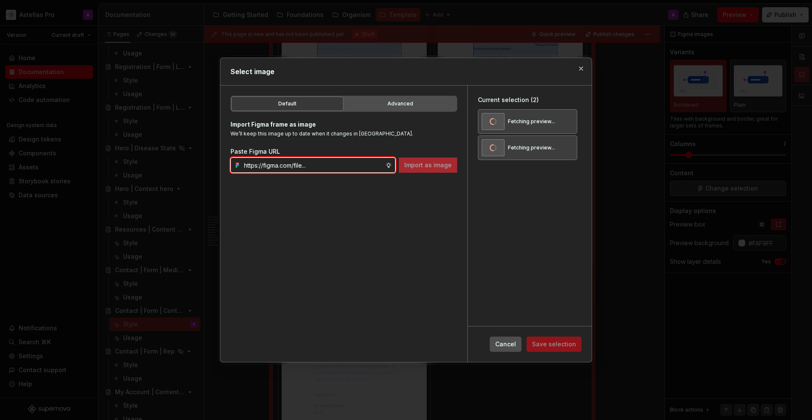
paste input "https://www.figma.com/design/DpUvPR4HqzZ2yYNMlowkdN/Documentation-Template-HCP-…"
type input "https://www.figma.com/design/DpUvPR4HqzZ2yYNMlowkdN/Documentation-Template-HCP-…"
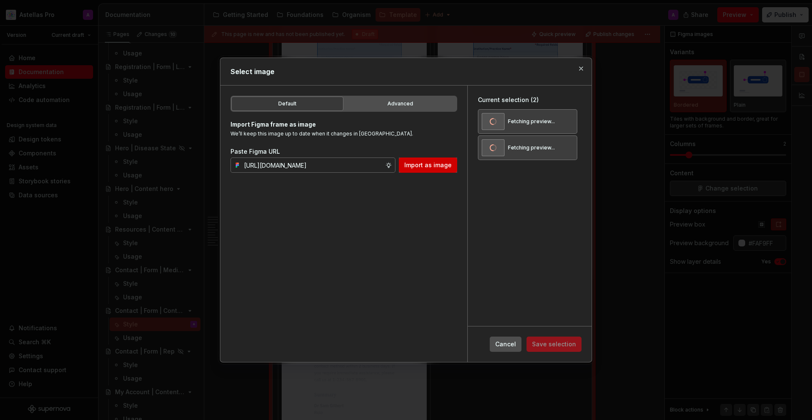
click at [428, 164] on span "Import as image" at bounding box center [427, 165] width 47 height 8
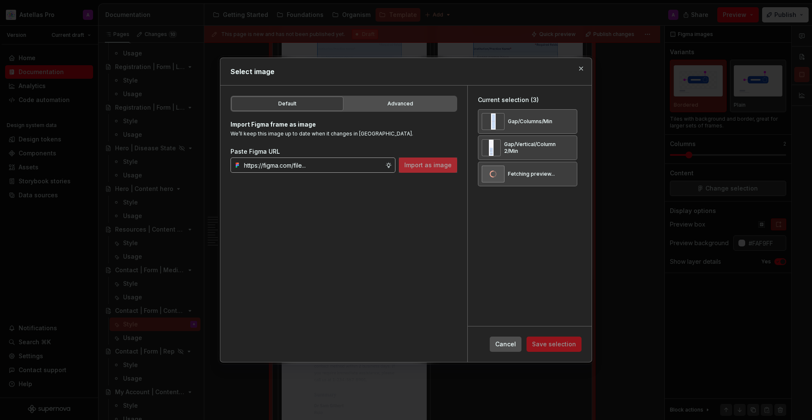
click at [344, 165] on input "text" at bounding box center [313, 164] width 145 height 15
drag, startPoint x: 344, startPoint y: 165, endPoint x: 396, endPoint y: 162, distance: 52.1
click at [344, 165] on input "text" at bounding box center [313, 164] width 145 height 15
paste input "https://www.figma.com/design/DpUvPR4HqzZ2yYNMlowkdN/Documentation-Template-HCP-…"
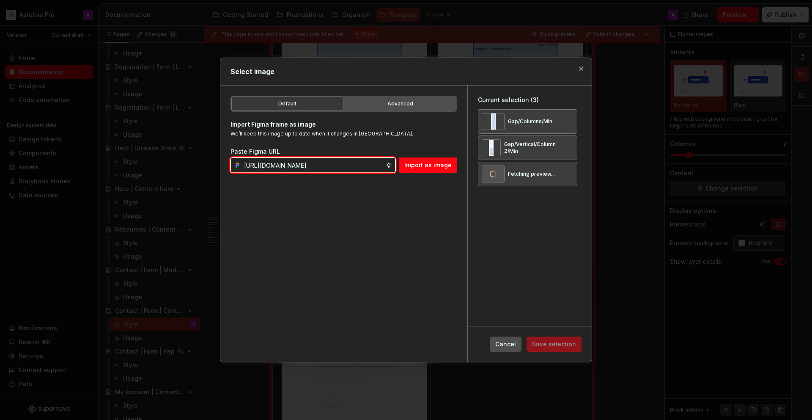
type input "https://www.figma.com/design/DpUvPR4HqzZ2yYNMlowkdN/Documentation-Template-HCP-…"
click at [429, 167] on span "Import as image" at bounding box center [427, 165] width 47 height 8
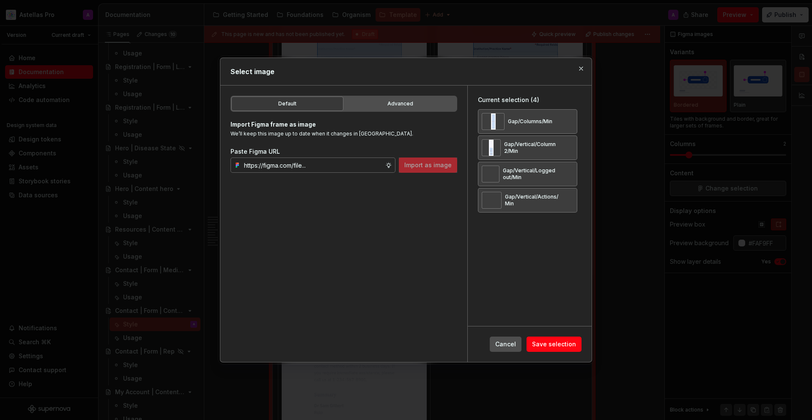
click at [566, 352] on div "Cancel Save selection" at bounding box center [530, 344] width 124 height 36
click at [569, 343] on span "Save selection" at bounding box center [554, 344] width 44 height 8
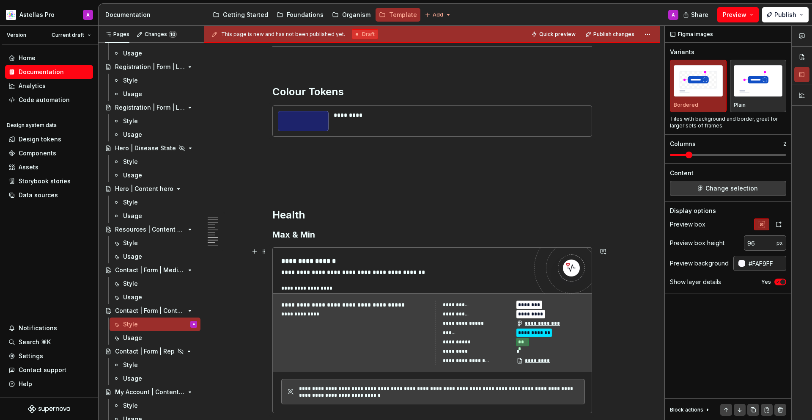
scroll to position [3695, 0]
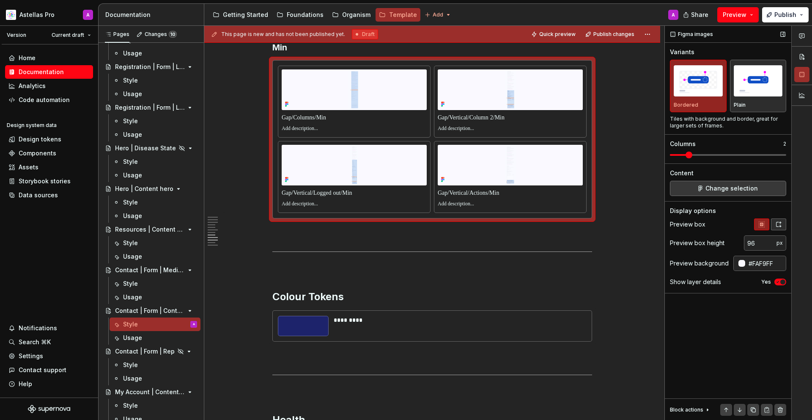
click at [776, 227] on icon "button" at bounding box center [779, 224] width 7 height 7
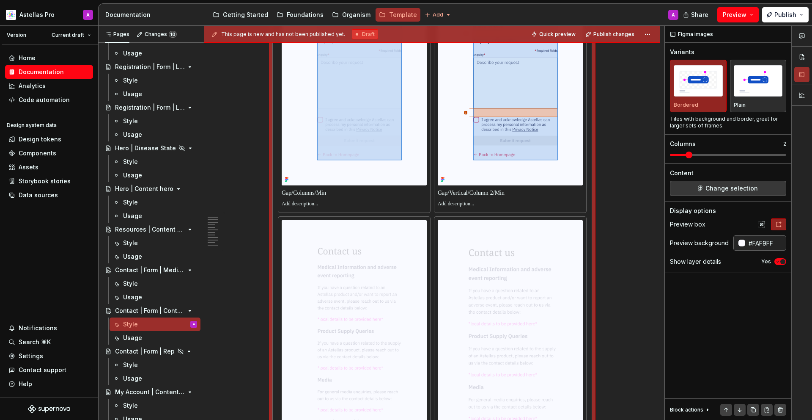
scroll to position [4042, 0]
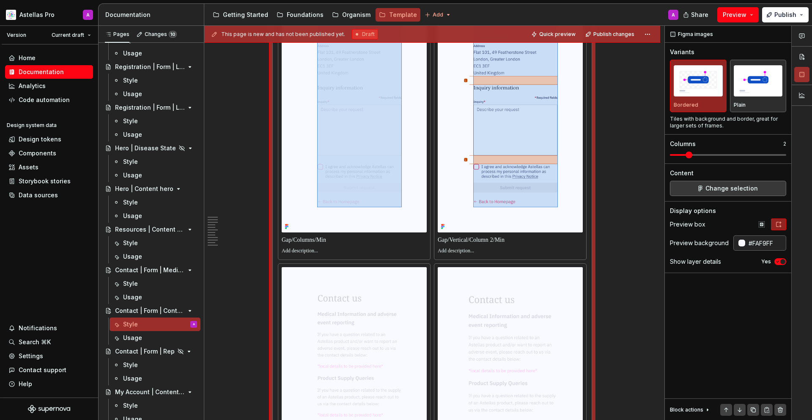
click at [331, 242] on p at bounding box center [354, 240] width 145 height 8
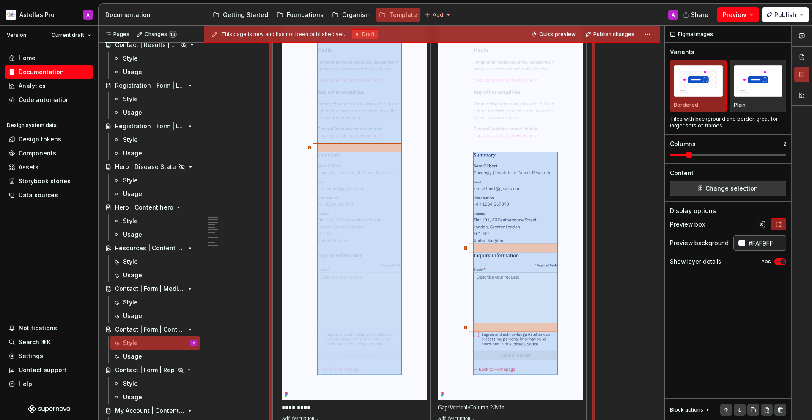
type textarea "*"
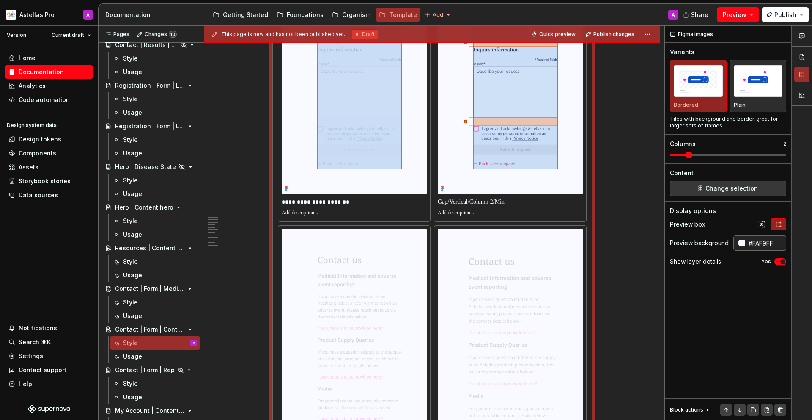
click at [509, 199] on p at bounding box center [510, 202] width 145 height 8
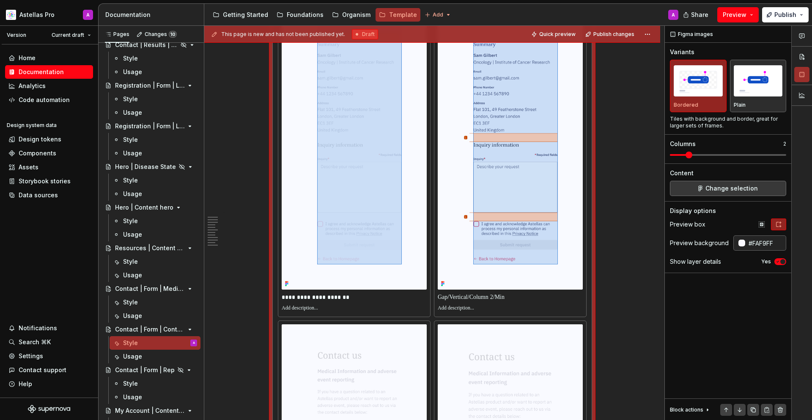
scroll to position [3938, 0]
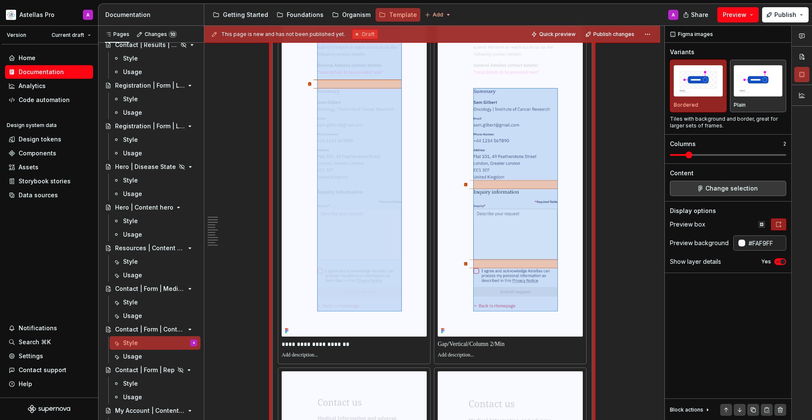
click at [508, 344] on p at bounding box center [510, 344] width 145 height 8
click at [478, 341] on p at bounding box center [510, 344] width 145 height 8
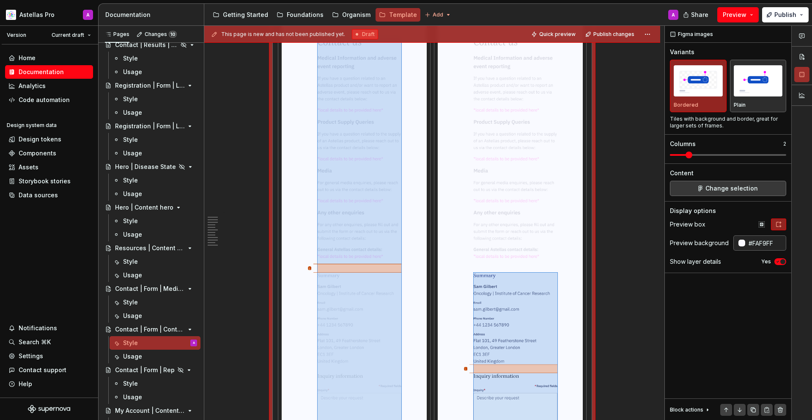
scroll to position [3500, 0]
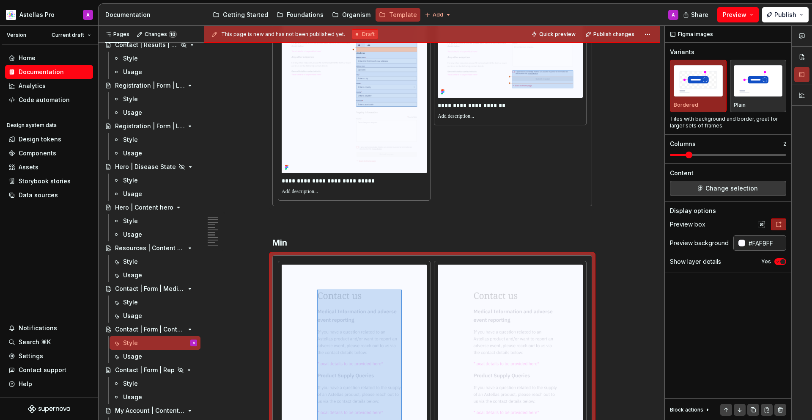
click at [347, 176] on p "**********" at bounding box center [354, 180] width 145 height 8
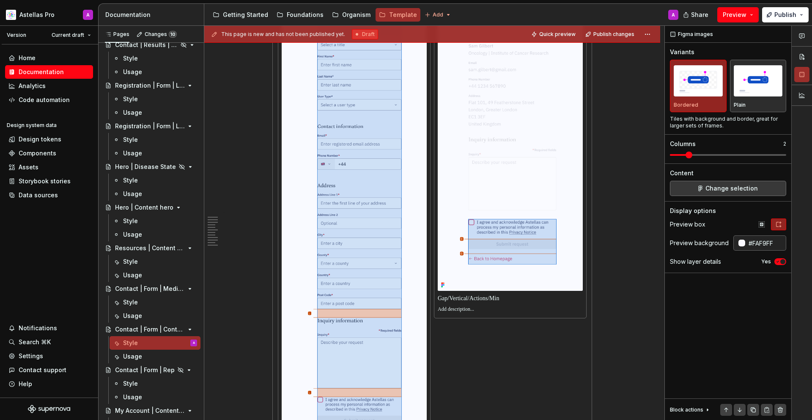
scroll to position [4708, 0]
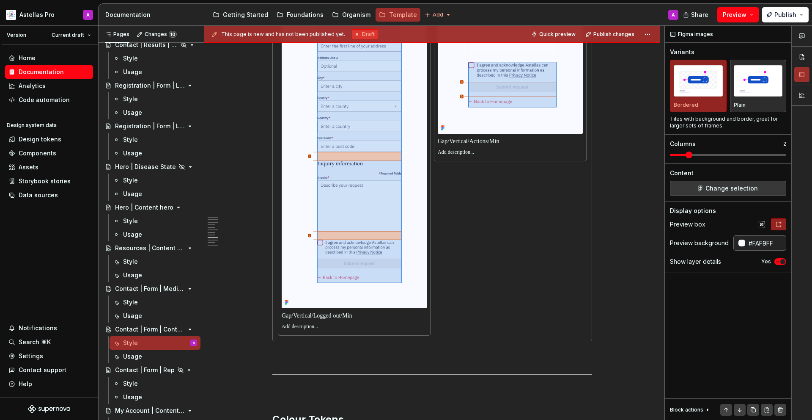
click at [367, 318] on p at bounding box center [354, 315] width 145 height 8
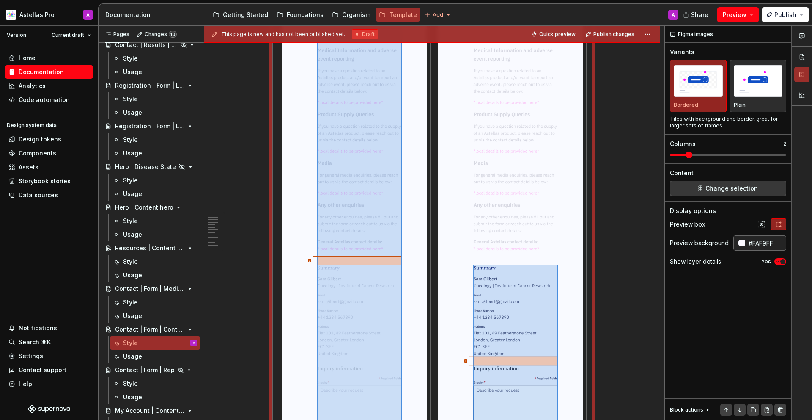
scroll to position [3509, 0]
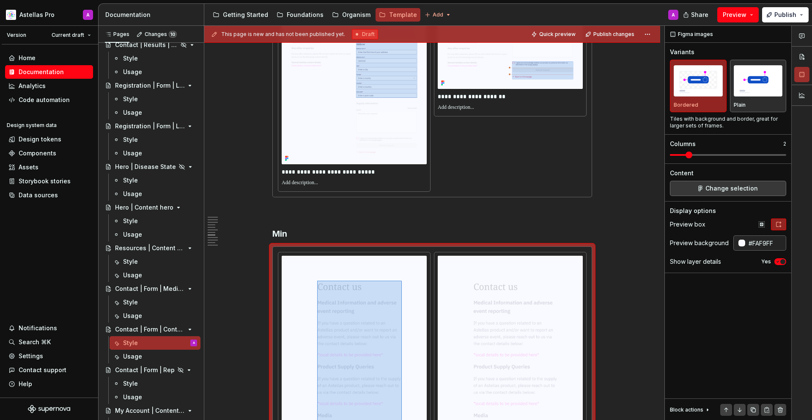
click at [484, 92] on p "**********" at bounding box center [510, 96] width 145 height 8
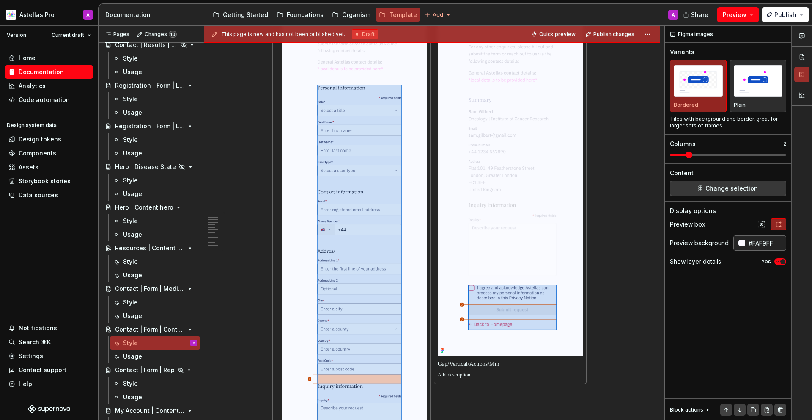
scroll to position [4600, 0]
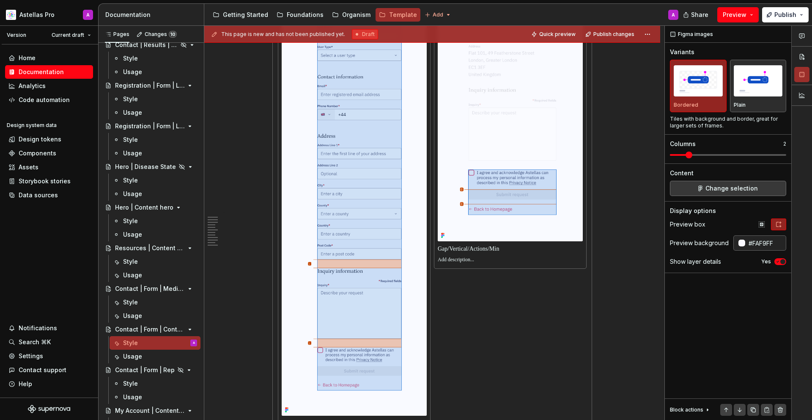
click at [476, 247] on p at bounding box center [510, 249] width 145 height 8
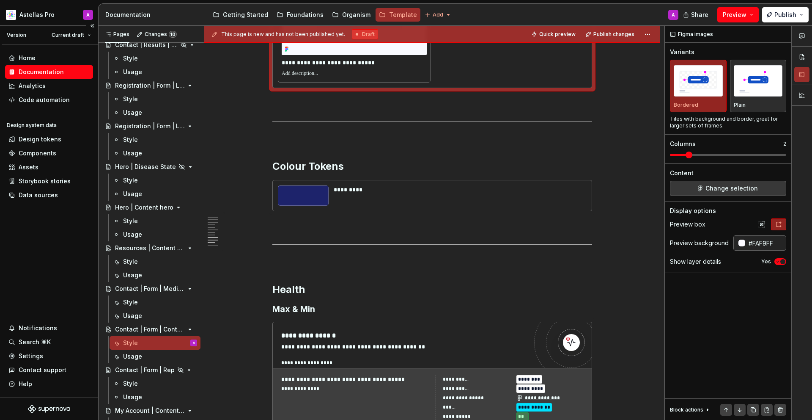
scroll to position [5119, 0]
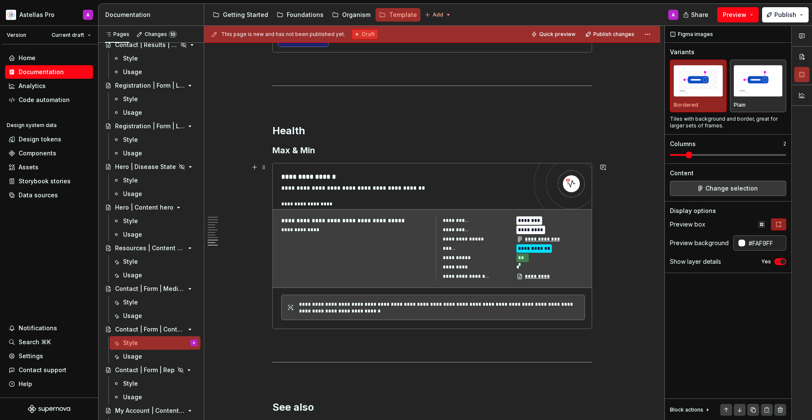
click at [365, 258] on div "**********" at bounding box center [355, 248] width 149 height 64
type textarea "*"
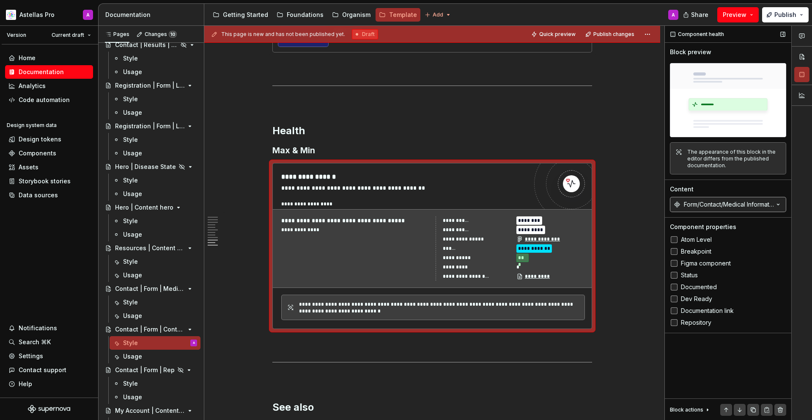
click at [734, 208] on div "Form/Contact/Medical Information Request" at bounding box center [729, 204] width 90 height 8
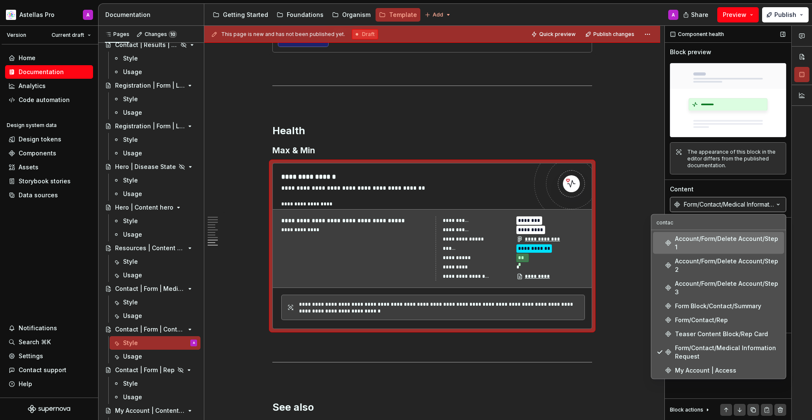
scroll to position [0, 0]
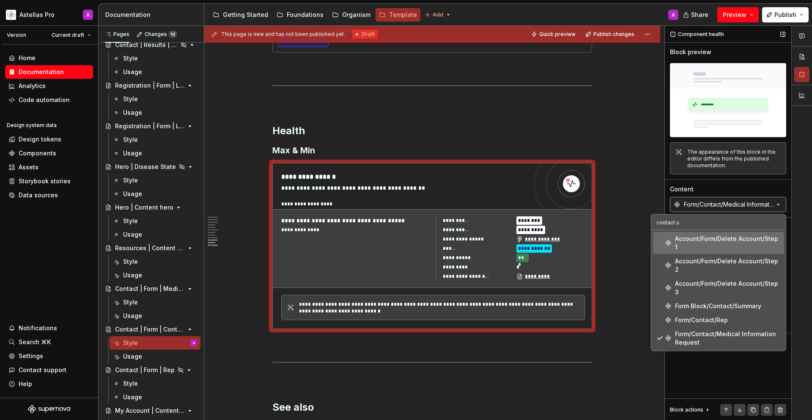
type input "contact us"
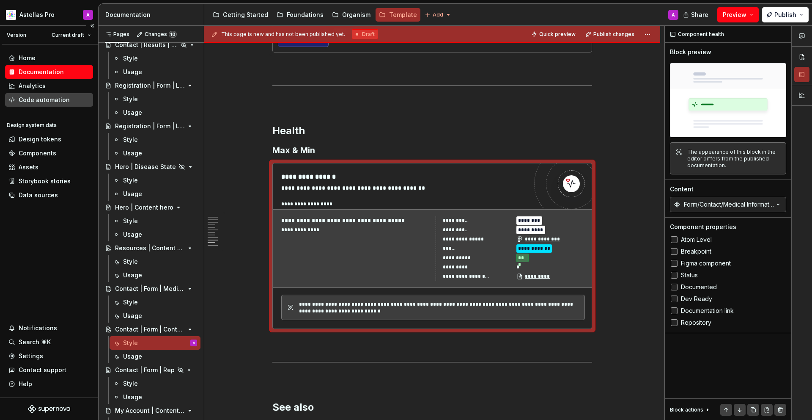
type textarea "*"
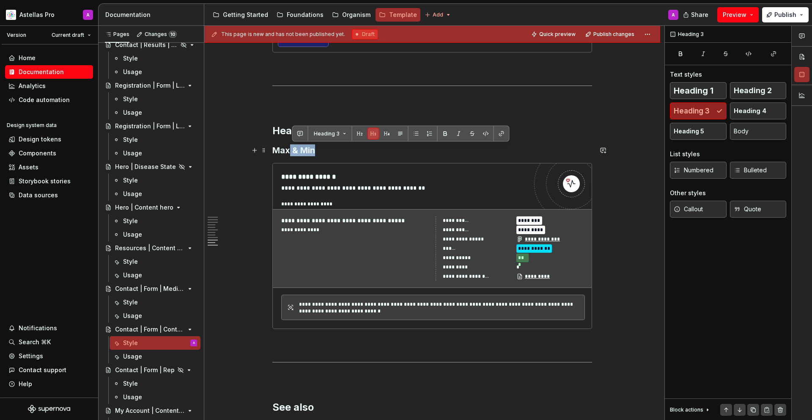
drag, startPoint x: 290, startPoint y: 150, endPoint x: 321, endPoint y: 153, distance: 31.0
click at [318, 153] on h3 "Max & Min" at bounding box center [432, 150] width 320 height 12
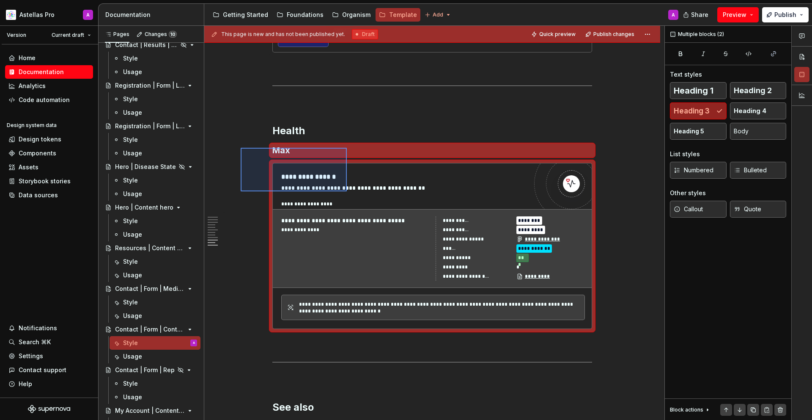
drag, startPoint x: 241, startPoint y: 148, endPoint x: 349, endPoint y: 197, distance: 118.7
click at [348, 197] on div "**********" at bounding box center [434, 223] width 460 height 394
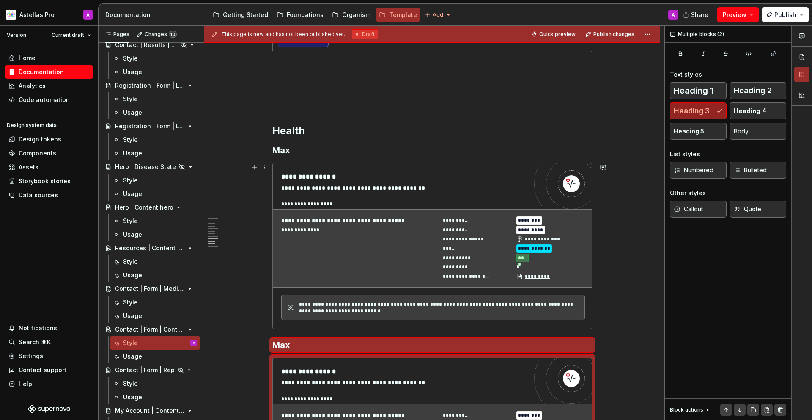
scroll to position [5143, 0]
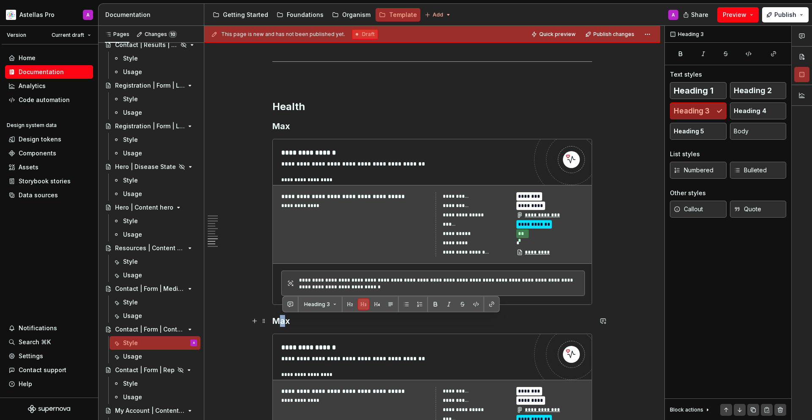
drag, startPoint x: 284, startPoint y: 322, endPoint x: 289, endPoint y: 322, distance: 5.1
click at [289, 322] on h3 "Max" at bounding box center [432, 321] width 320 height 12
drag, startPoint x: 290, startPoint y: 322, endPoint x: 283, endPoint y: 319, distance: 7.2
click at [283, 319] on h3 "Max" at bounding box center [432, 321] width 320 height 12
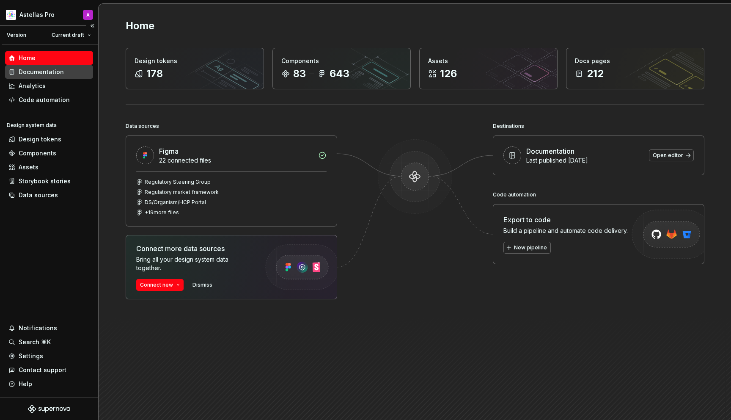
click at [56, 71] on div "Documentation" at bounding box center [41, 72] width 45 height 8
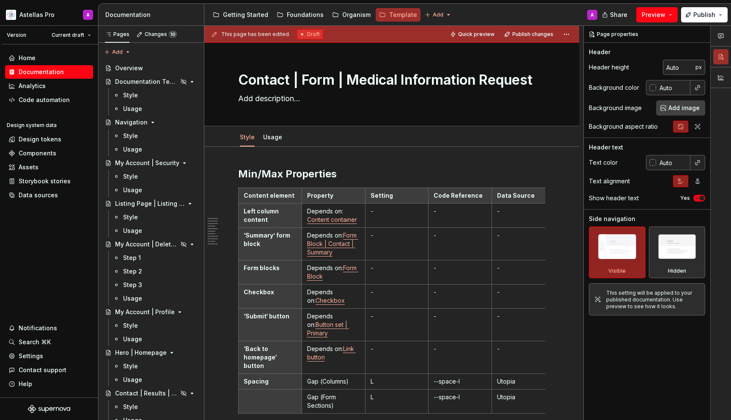
type textarea "*"
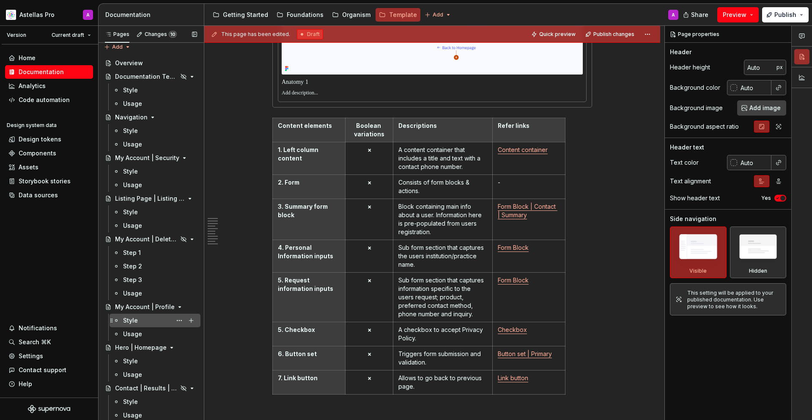
scroll to position [75, 0]
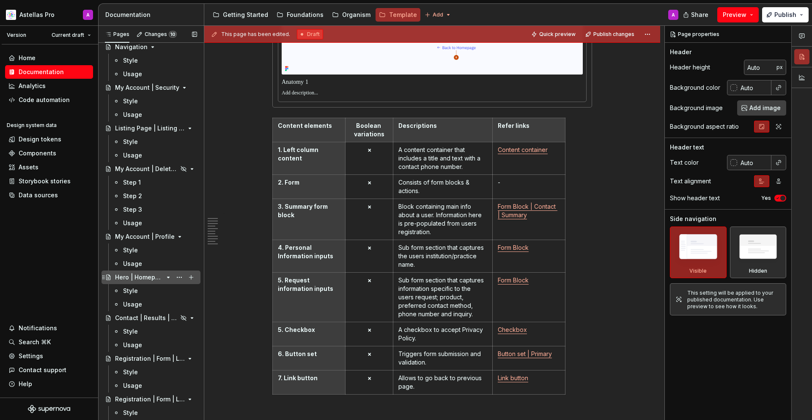
click at [146, 283] on div "Hero | Homepage" at bounding box center [151, 277] width 99 height 14
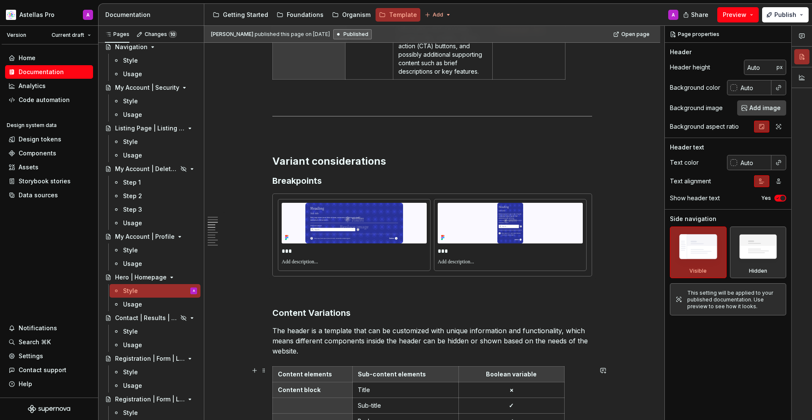
scroll to position [814, 0]
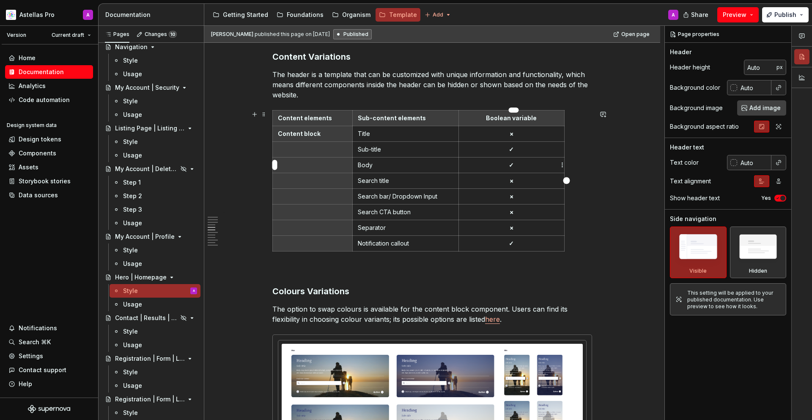
type textarea "*"
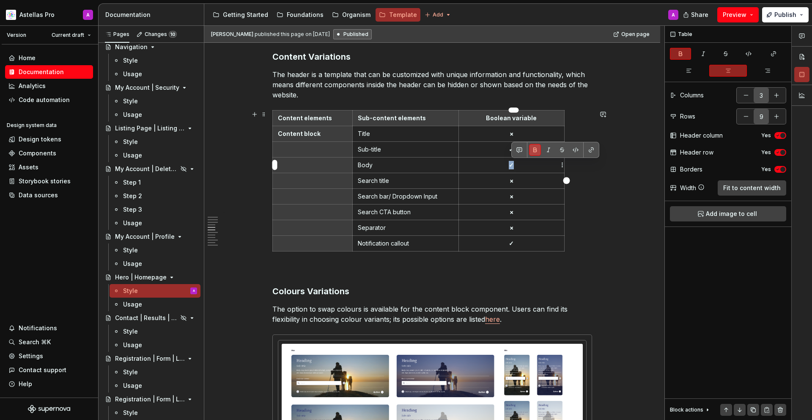
drag, startPoint x: 520, startPoint y: 162, endPoint x: 513, endPoint y: 161, distance: 6.8
click at [513, 161] on p "✓" at bounding box center [511, 165] width 95 height 8
copy strong "✓"
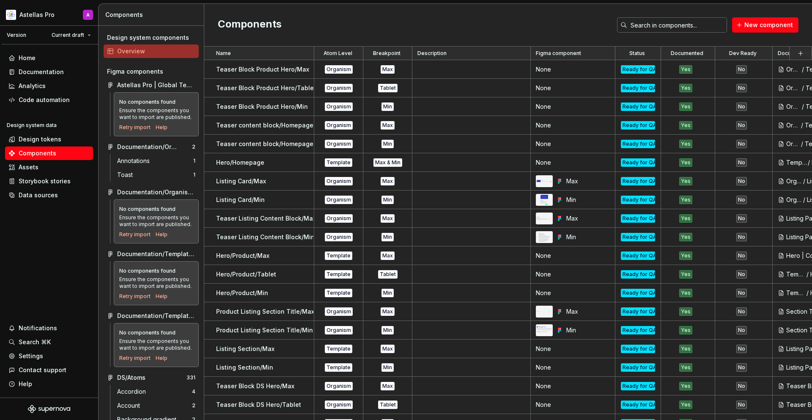
click at [708, 36] on div "Components New component" at bounding box center [508, 25] width 608 height 43
click at [705, 33] on div "Components New component" at bounding box center [508, 25] width 608 height 43
click at [705, 29] on input "text" at bounding box center [677, 24] width 100 height 15
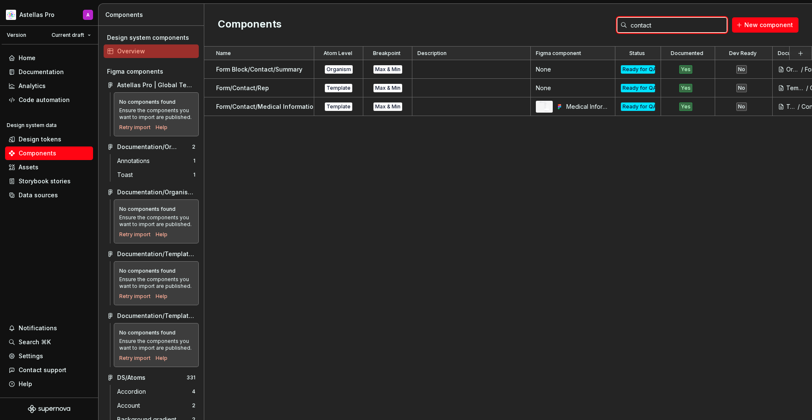
type input "contact"
click at [639, 236] on div "Name Atom Level Breakpoint Description Figma component Status Documented Dev Re…" at bounding box center [508, 233] width 608 height 373
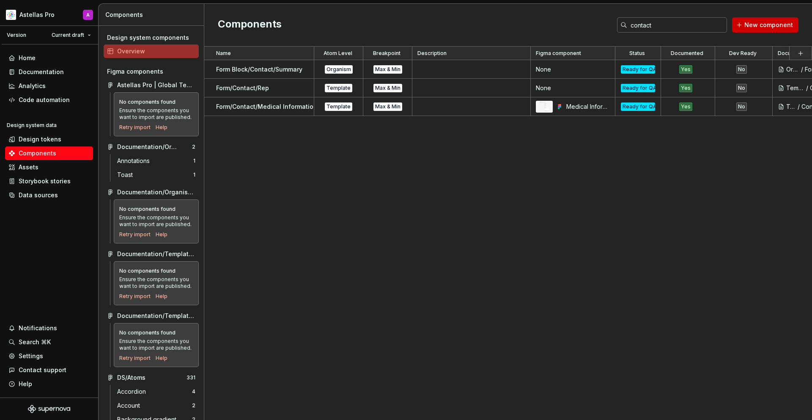
click at [753, 25] on span "New component" at bounding box center [769, 25] width 49 height 8
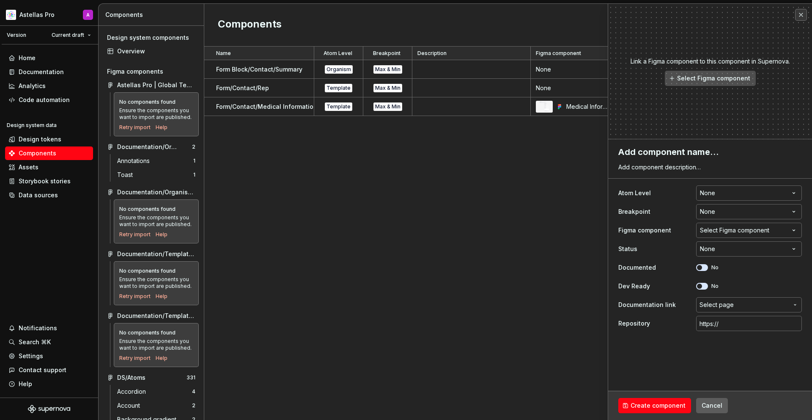
type textarea "*"
type textarea "Contact/Contact us/Max"
type textarea "*"
type textarea "Contact/Contact us/Max"
click at [713, 189] on html "Astellas Pro A Version Current draft Home Documentation Analytics Code automati…" at bounding box center [406, 210] width 812 height 420
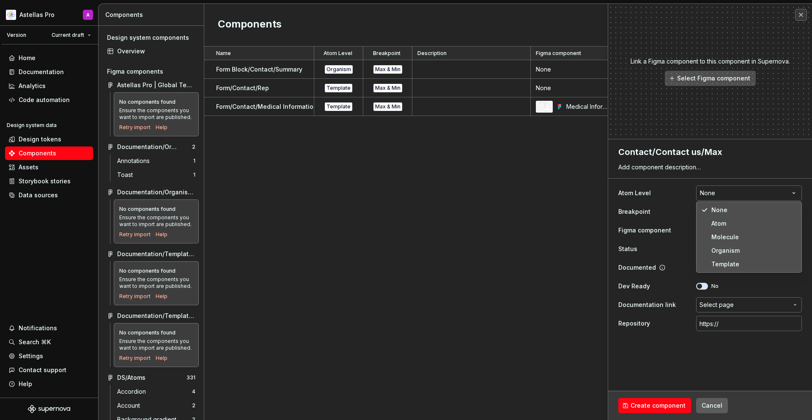
select select "**********"
type textarea "*"
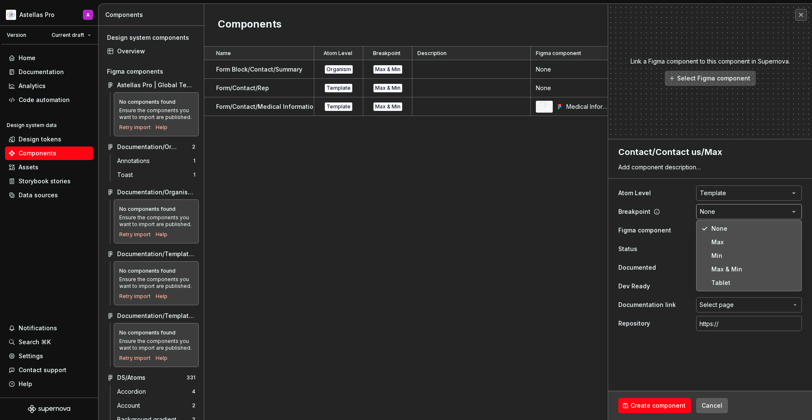
click at [737, 213] on html "Astellas Pro A Version Current draft Home Documentation Analytics Code automati…" at bounding box center [406, 210] width 812 height 420
select select "**********"
type textarea "*"
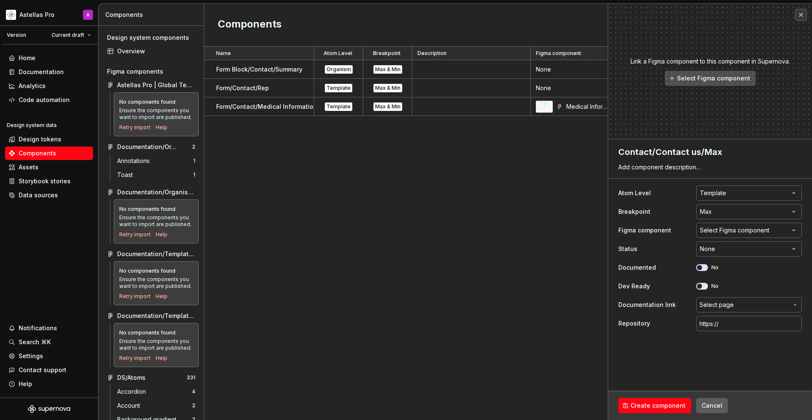
click at [738, 235] on button "Select Figma component" at bounding box center [749, 230] width 106 height 15
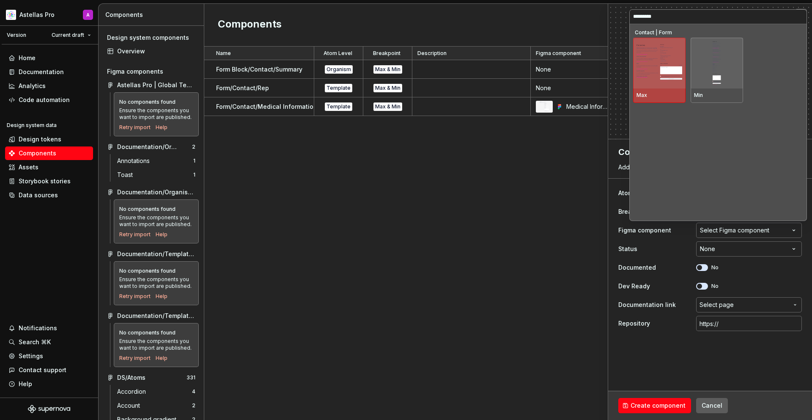
type input "**********"
click at [659, 91] on div "Max" at bounding box center [659, 95] width 52 height 14
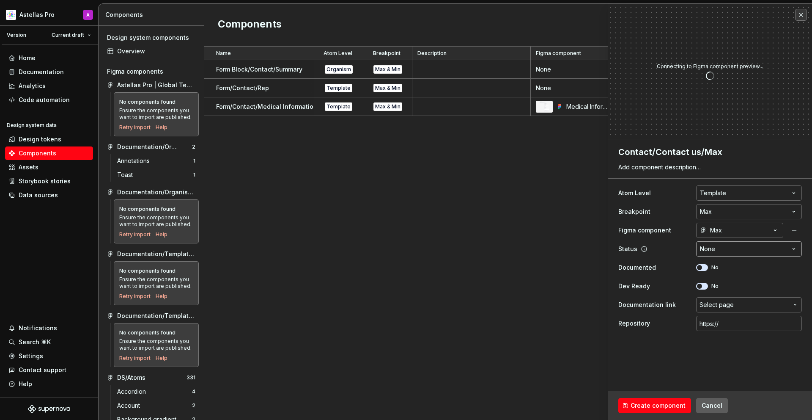
click at [719, 246] on html "Astellas Pro A Version Current draft Home Documentation Analytics Code automati…" at bounding box center [406, 210] width 812 height 420
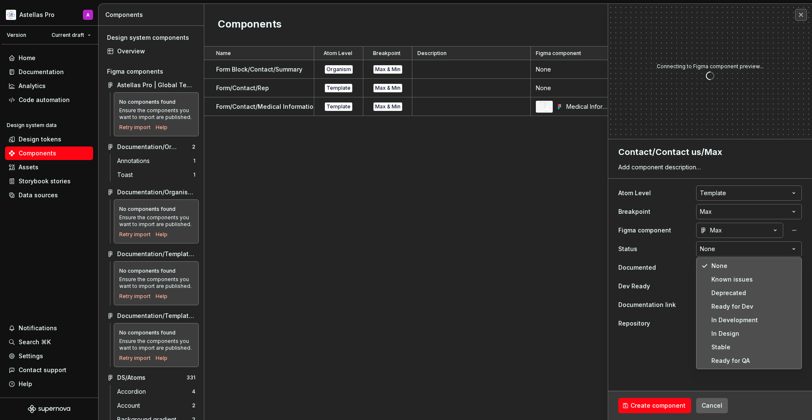
type textarea "*"
select select "**********"
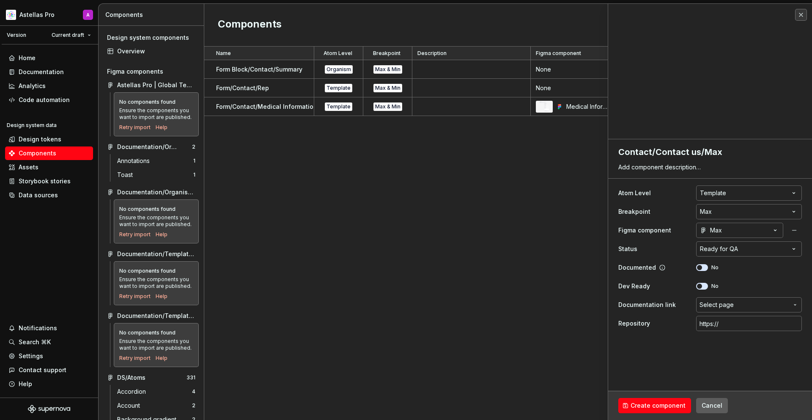
click at [707, 270] on div "No" at bounding box center [707, 267] width 22 height 7
click at [706, 268] on button "No" at bounding box center [702, 267] width 12 height 7
type textarea "*"
click at [718, 308] on span "Select page" at bounding box center [717, 304] width 34 height 8
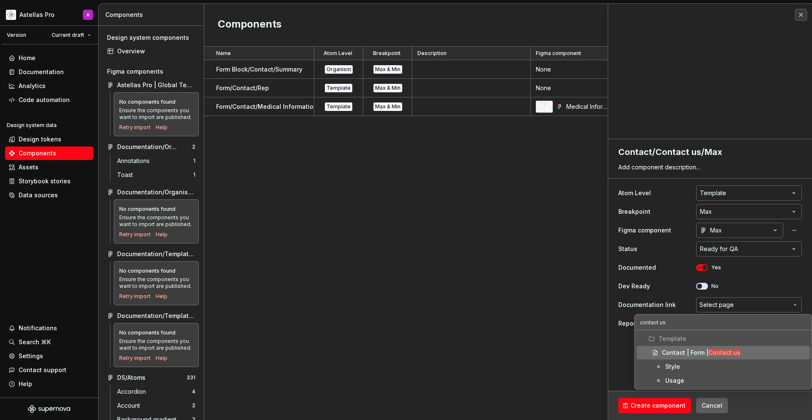
type input "contact us"
click at [720, 350] on mark "Contact us" at bounding box center [725, 352] width 32 height 7
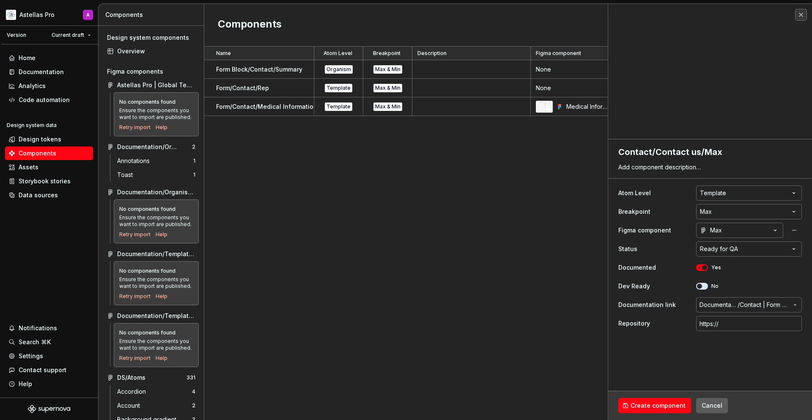
click at [735, 362] on fieldset "**********" at bounding box center [710, 279] width 204 height 281
click at [668, 406] on span "Create component" at bounding box center [658, 405] width 55 height 8
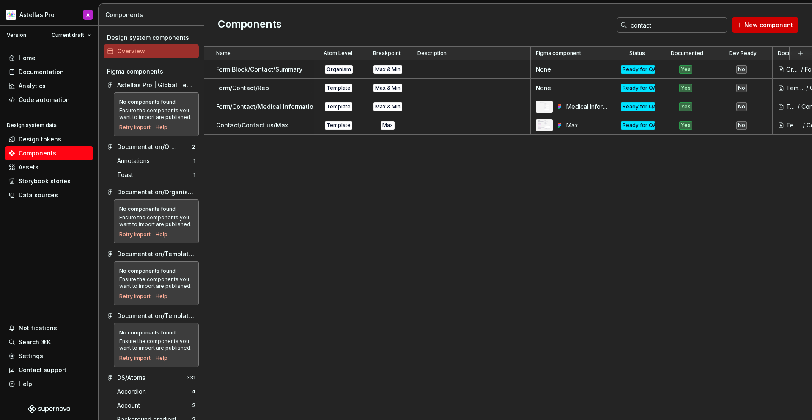
click at [756, 23] on span "New component" at bounding box center [769, 25] width 49 height 8
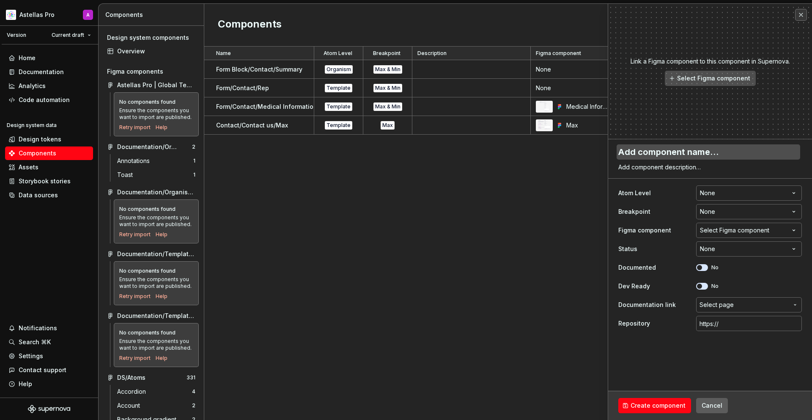
type textarea "*"
type textarea "Contact/Contact us/Max"
type textarea "*"
type textarea "Contact/Contact us/Ma"
type textarea "*"
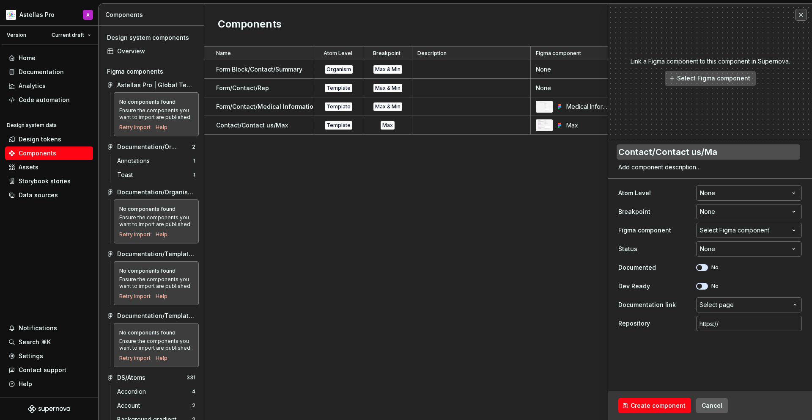
type textarea "Contact/Contact us/M"
type textarea "*"
type textarea "Contact/Contact us/Mi"
type textarea "*"
type textarea "Contact/Contact us/Min"
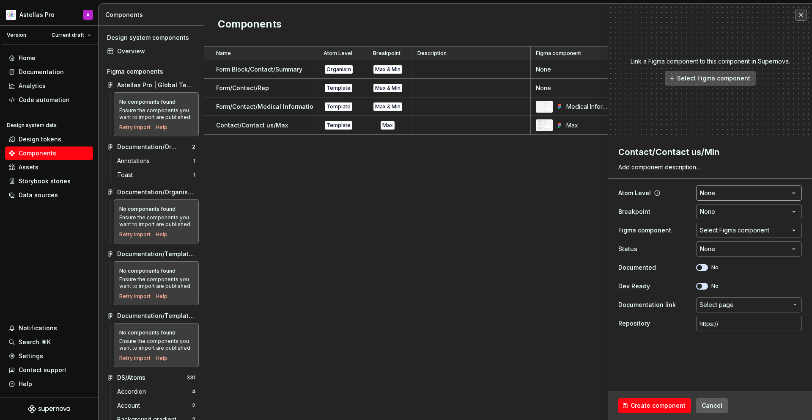
click at [744, 196] on html "Astellas Pro A Version Current draft Home Documentation Analytics Code automati…" at bounding box center [406, 210] width 812 height 420
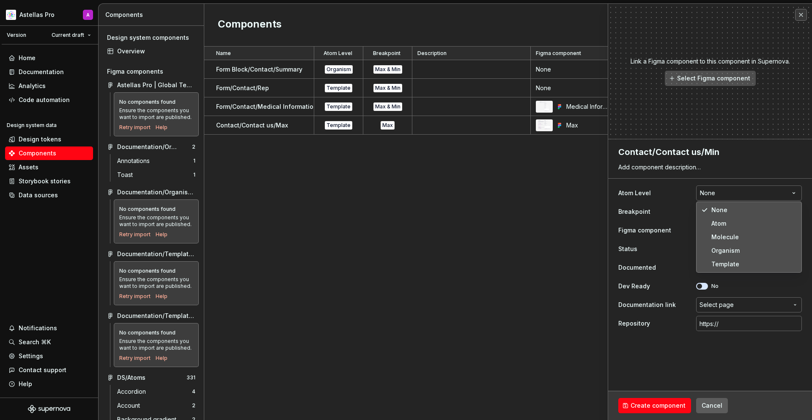
select select "**********"
type textarea "*"
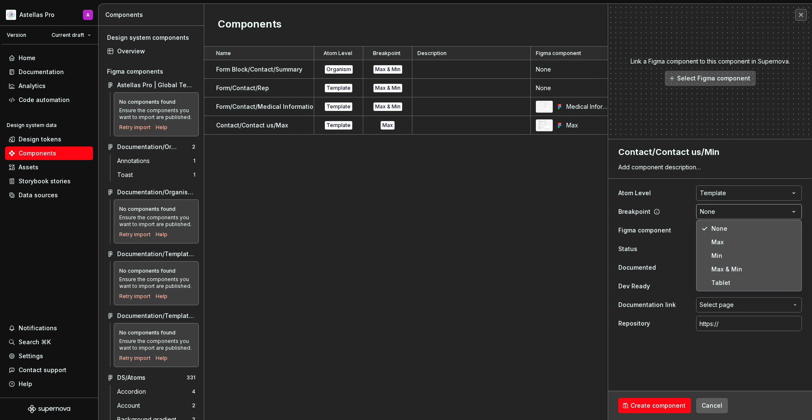
click at [723, 204] on html "Astellas Pro A Version Current draft Home Documentation Analytics Code automati…" at bounding box center [406, 210] width 812 height 420
select select "**********"
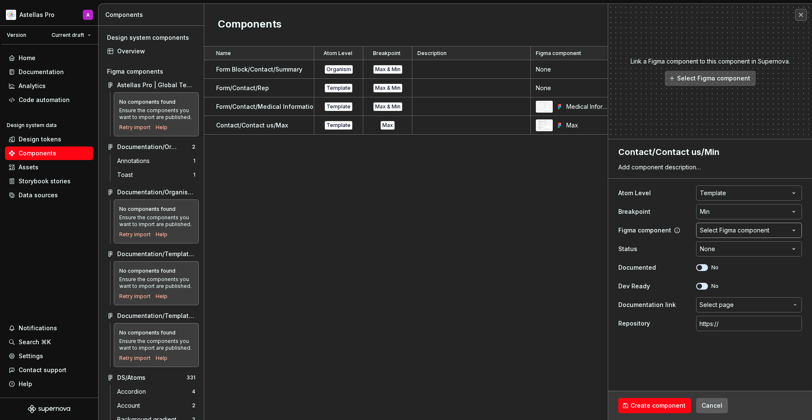
click at [726, 230] on div "Select Figma component" at bounding box center [734, 230] width 69 height 8
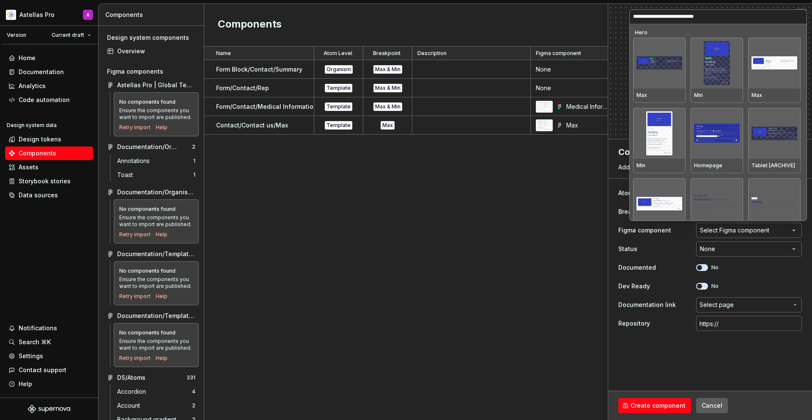
type textarea "*"
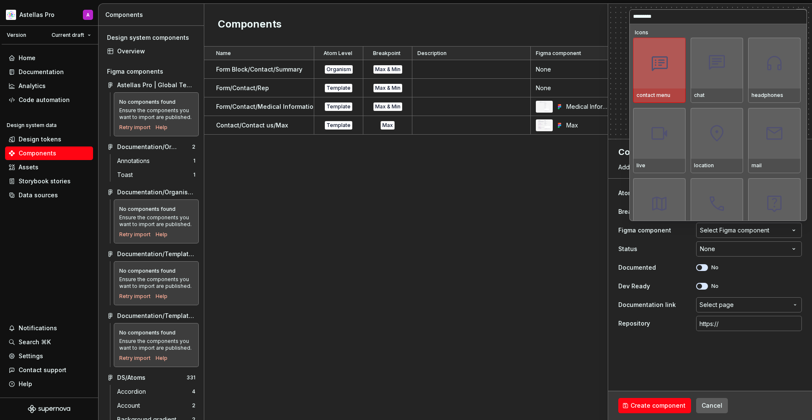
type input "**********"
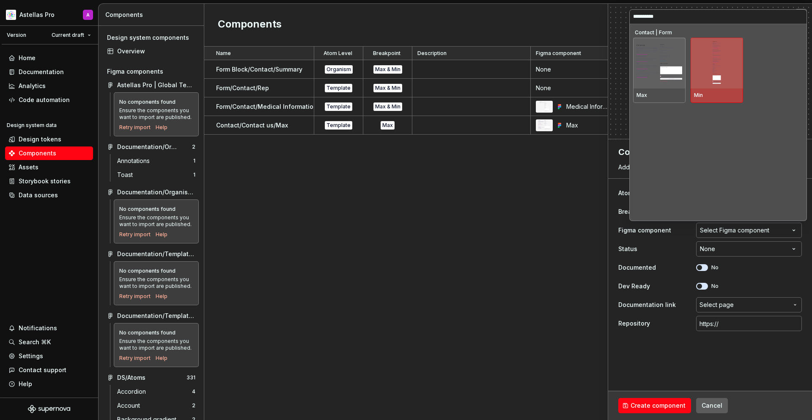
click at [703, 71] on div at bounding box center [717, 63] width 52 height 51
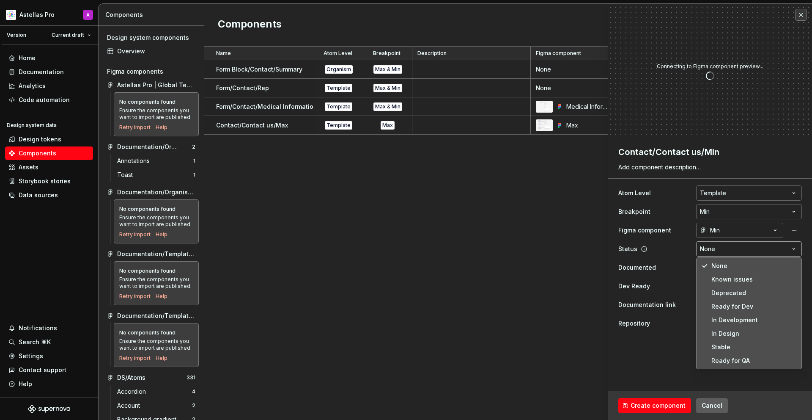
click at [733, 243] on html "Astellas Pro A Version Current draft Home Documentation Analytics Code automati…" at bounding box center [406, 210] width 812 height 420
type textarea "*"
select select "**********"
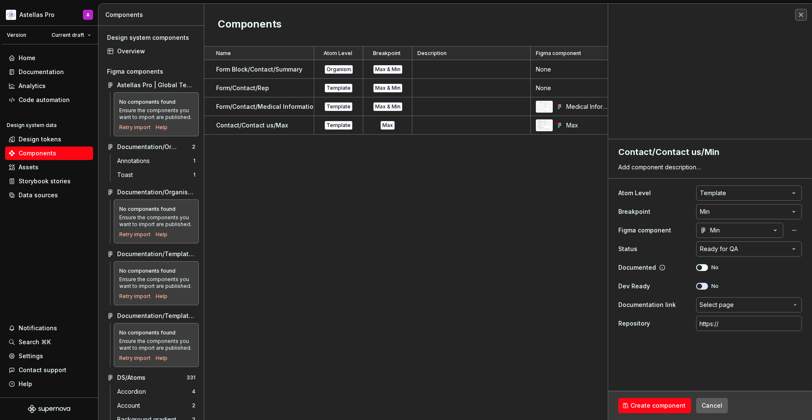
click at [706, 271] on div "Documented No" at bounding box center [711, 267] width 184 height 15
click at [706, 268] on button "No" at bounding box center [702, 267] width 12 height 7
type textarea "*"
click at [734, 300] on button "Select page" at bounding box center [749, 304] width 106 height 15
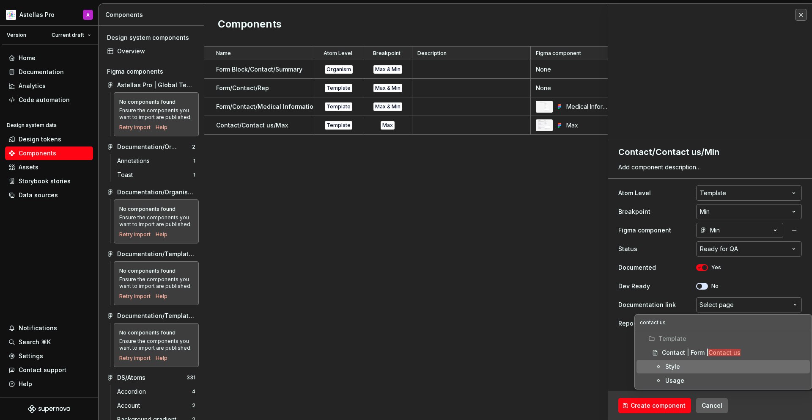
type input "contact us"
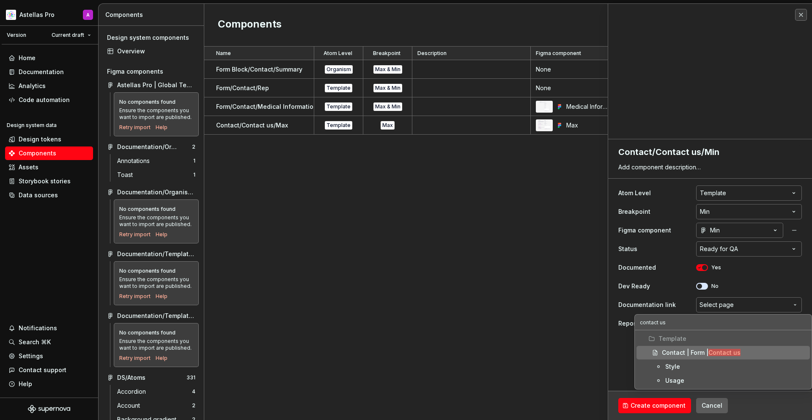
click at [732, 352] on mark "Contact us" at bounding box center [725, 352] width 32 height 7
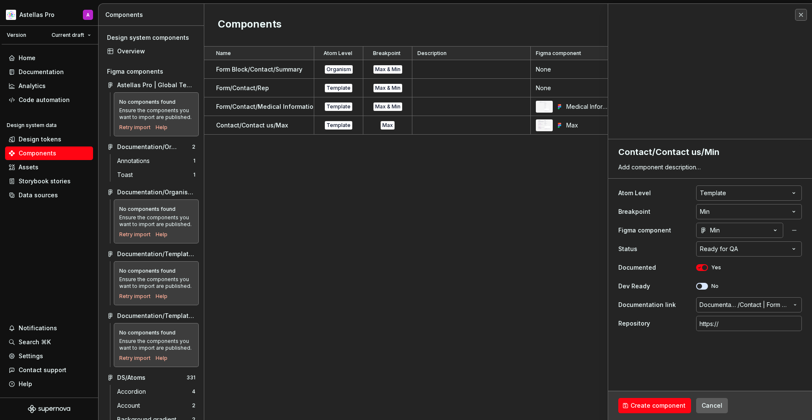
click at [665, 346] on fieldset "**********" at bounding box center [710, 279] width 204 height 281
click at [635, 410] on button "Create component" at bounding box center [655, 405] width 73 height 15
type textarea "*"
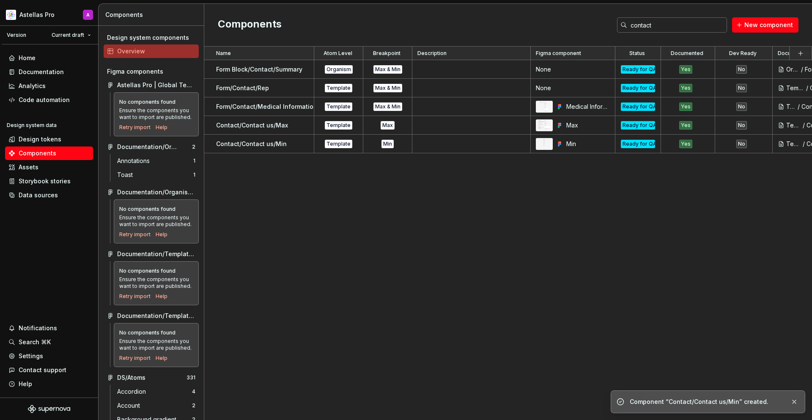
click at [550, 320] on div "Name Atom Level Breakpoint Description Figma component Status Documented Dev Re…" at bounding box center [508, 233] width 608 height 373
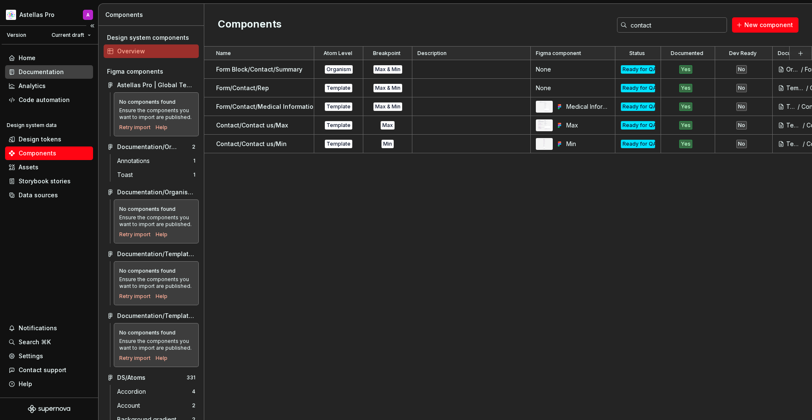
click at [60, 74] on div "Documentation" at bounding box center [41, 72] width 45 height 8
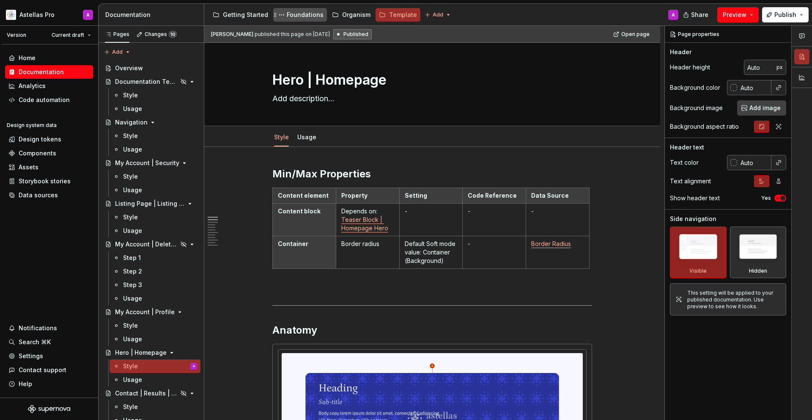
click at [298, 17] on div "Foundations" at bounding box center [305, 15] width 37 height 8
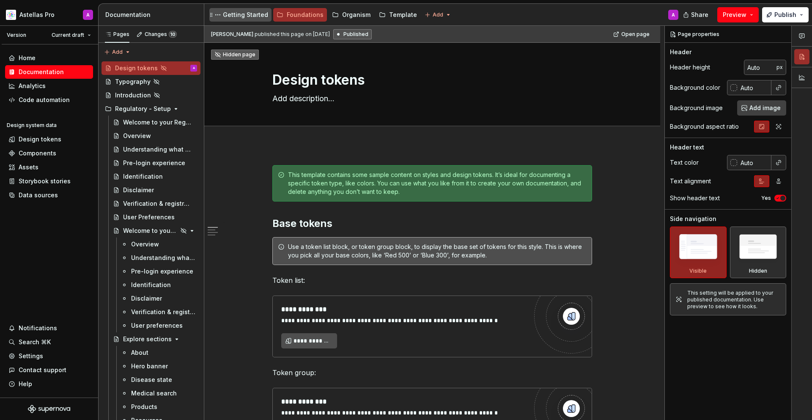
click at [242, 13] on div "Getting Started" at bounding box center [245, 15] width 45 height 8
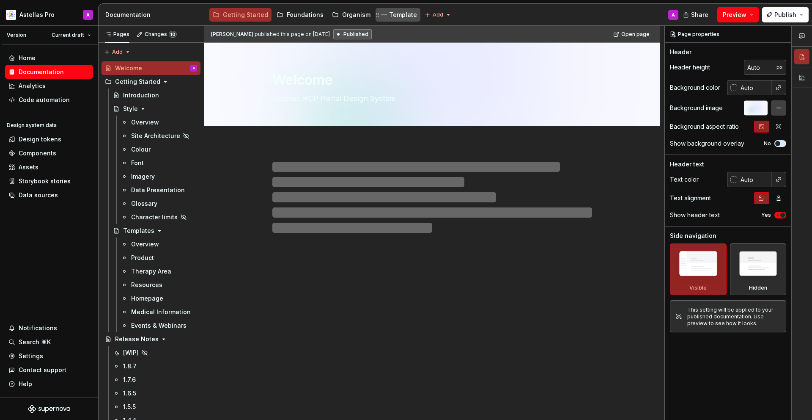
click at [391, 15] on div "Template" at bounding box center [403, 15] width 28 height 8
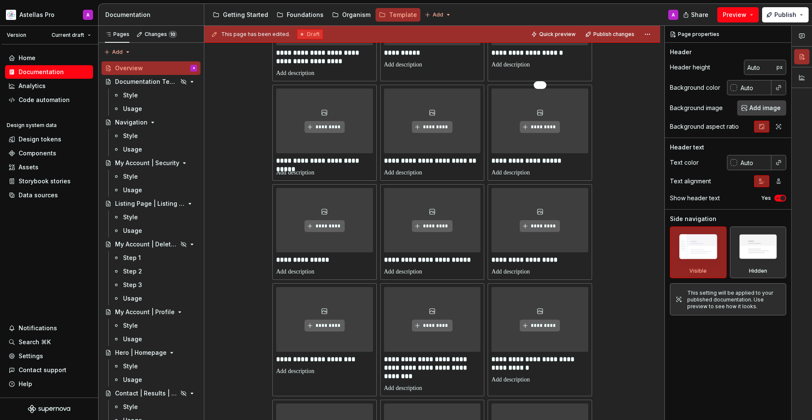
scroll to position [164, 0]
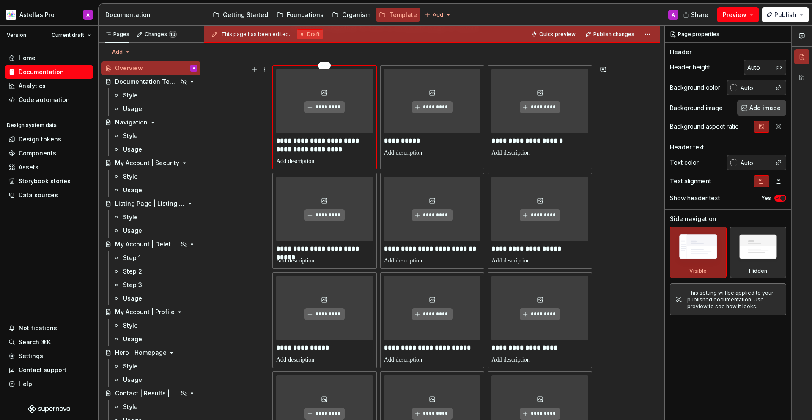
click at [376, 164] on div "**********" at bounding box center [324, 117] width 105 height 104
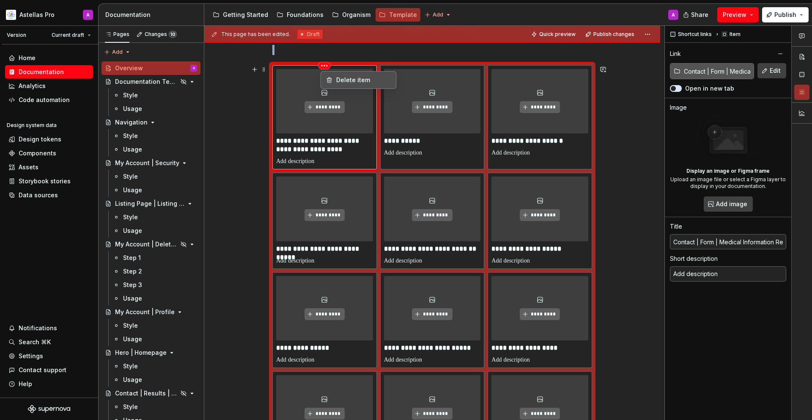
click at [329, 67] on html "Astellas Pro A Version Current draft Home Documentation Analytics Code automati…" at bounding box center [406, 210] width 812 height 420
click at [358, 163] on html "Astellas Pro A Version Current draft Home Documentation Analytics Code automati…" at bounding box center [406, 210] width 812 height 420
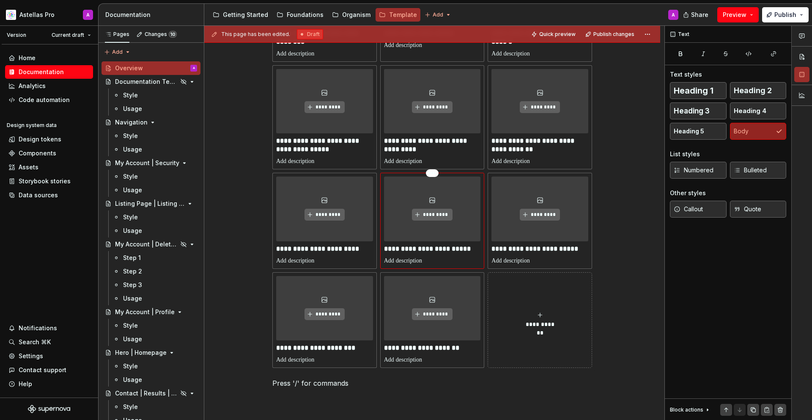
scroll to position [914, 0]
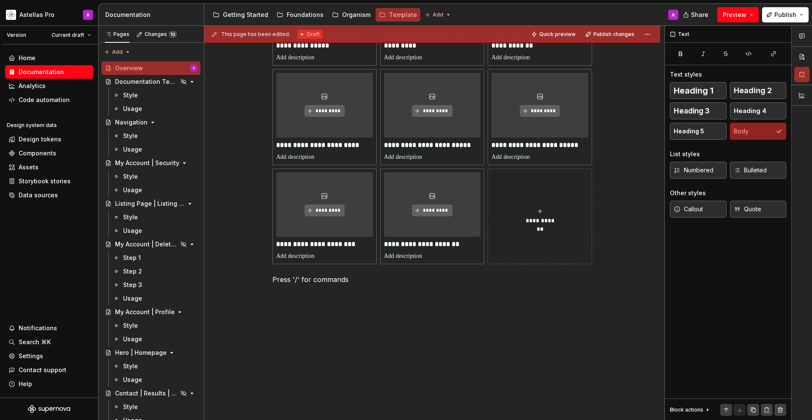
click at [543, 229] on button "**********" at bounding box center [540, 216] width 105 height 96
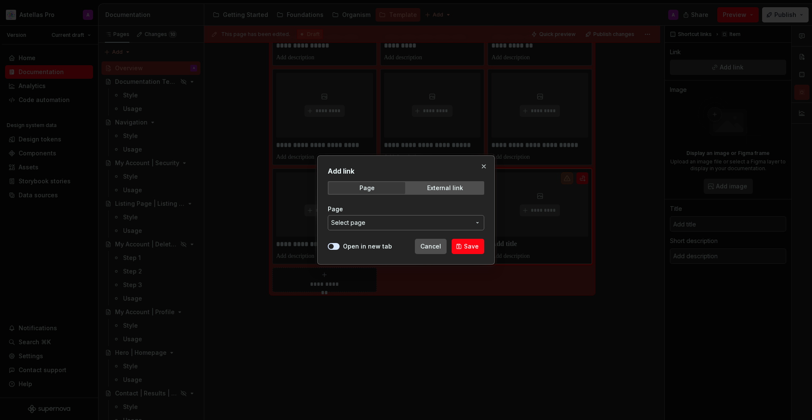
type textarea "*"
click at [446, 225] on span "Select page" at bounding box center [401, 222] width 140 height 8
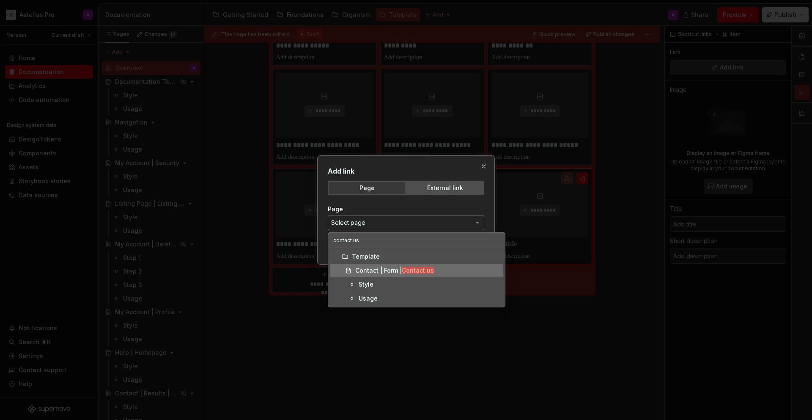
type input "contact us"
click at [439, 266] on span "Contact | Form | Contact us" at bounding box center [416, 271] width 173 height 14
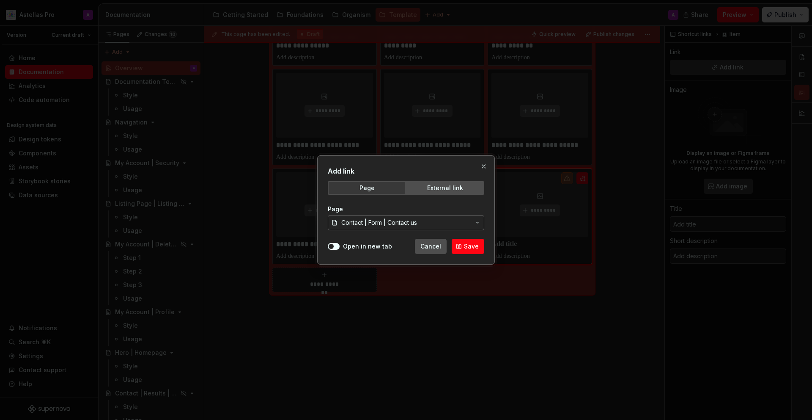
click at [327, 244] on div "Add link Page External link Page Contact | Form | Contact us Open in new tab Ca…" at bounding box center [406, 209] width 178 height 109
click at [328, 245] on icon "button" at bounding box center [331, 246] width 7 height 5
drag, startPoint x: 467, startPoint y: 243, endPoint x: 477, endPoint y: 244, distance: 10.7
click at [467, 243] on span "Save" at bounding box center [471, 246] width 15 height 8
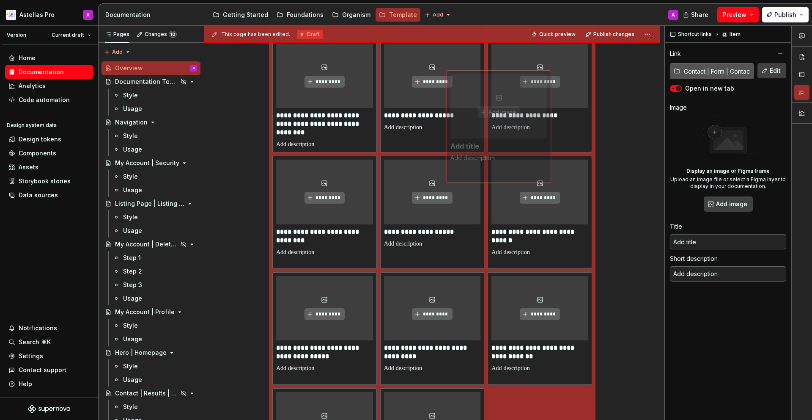
scroll to position [0, 0]
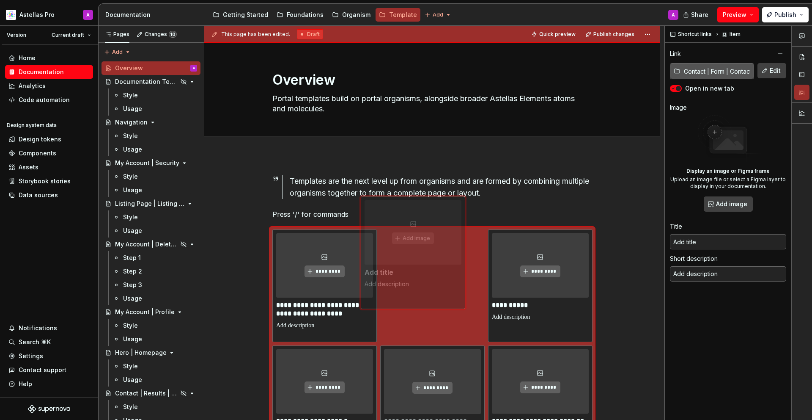
type textarea "*"
type input "Contact | Form | Contact us"
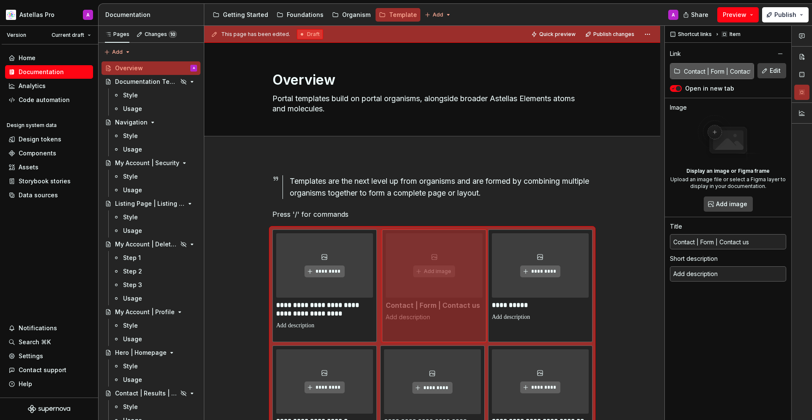
drag, startPoint x: 521, startPoint y: 234, endPoint x: 413, endPoint y: 305, distance: 129.6
click at [413, 305] on body "Astellas Pro A Version Current draft Home Documentation Analytics Code automati…" at bounding box center [406, 210] width 812 height 420
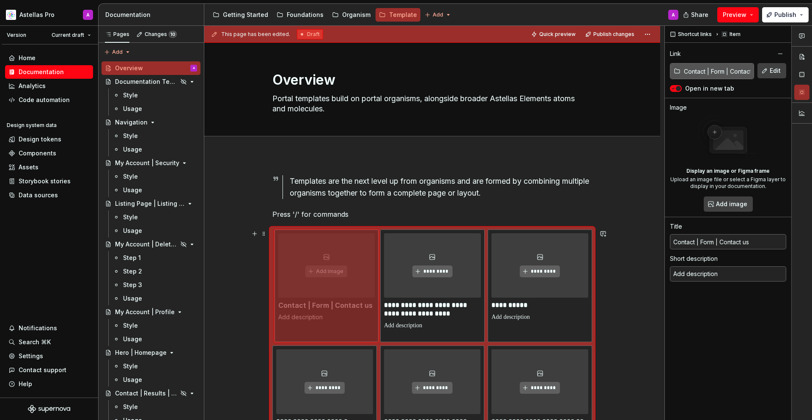
drag, startPoint x: 437, startPoint y: 312, endPoint x: 313, endPoint y: 312, distance: 124.0
click at [311, 312] on body "Astellas Pro A Version Current draft Home Documentation Analytics Code automati…" at bounding box center [406, 210] width 812 height 420
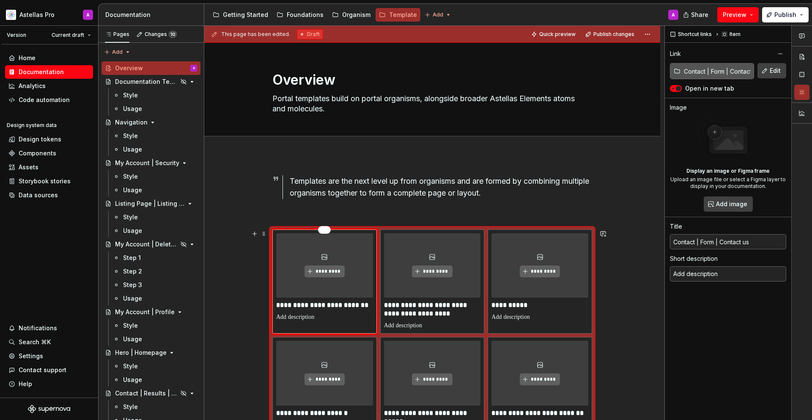
click at [336, 308] on p "**********" at bounding box center [324, 305] width 97 height 8
click at [248, 17] on div "Getting Started" at bounding box center [245, 15] width 45 height 8
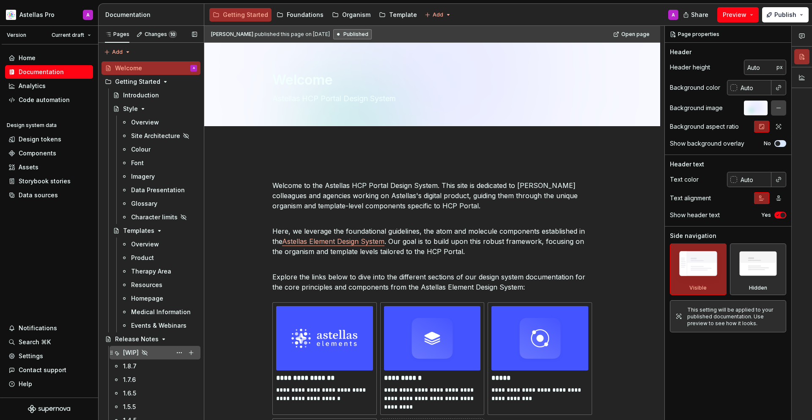
click at [154, 348] on div "[WIP]" at bounding box center [160, 353] width 74 height 12
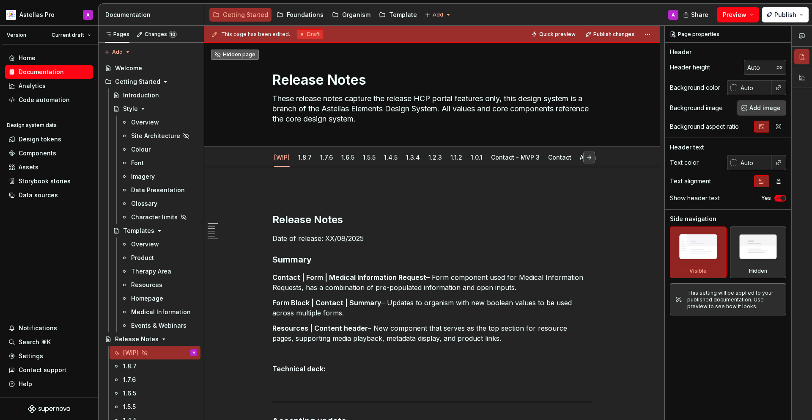
scroll to position [155, 0]
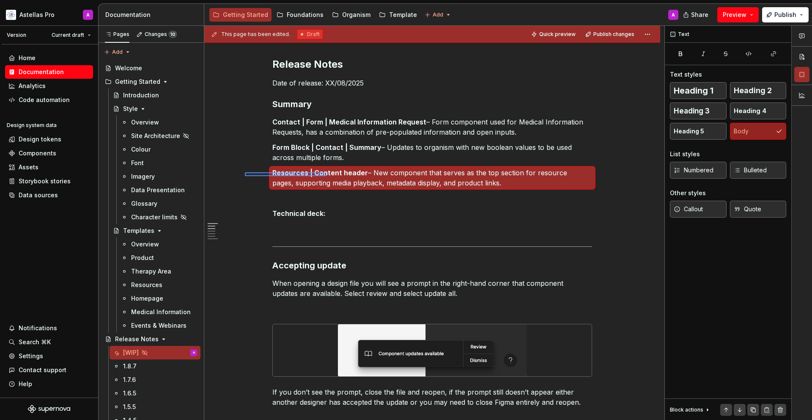
drag, startPoint x: 253, startPoint y: 172, endPoint x: 327, endPoint y: 176, distance: 73.7
click at [327, 176] on div "This page has been edited. Draft Quick preview Publish changes Hidden page Rele…" at bounding box center [434, 223] width 460 height 394
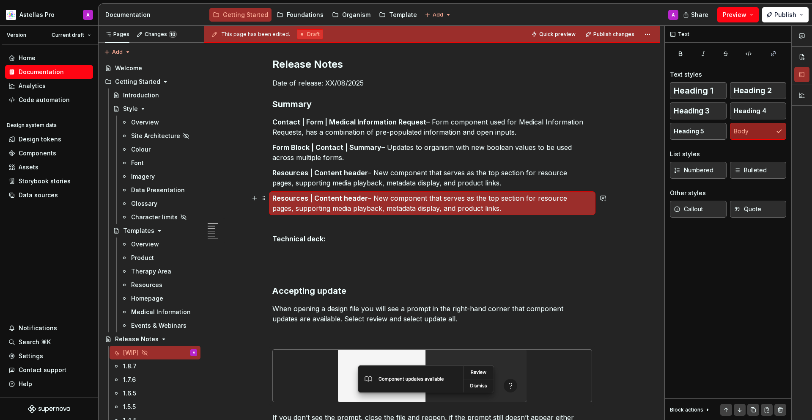
click at [362, 201] on strong "Resources | Content header" at bounding box center [320, 198] width 96 height 8
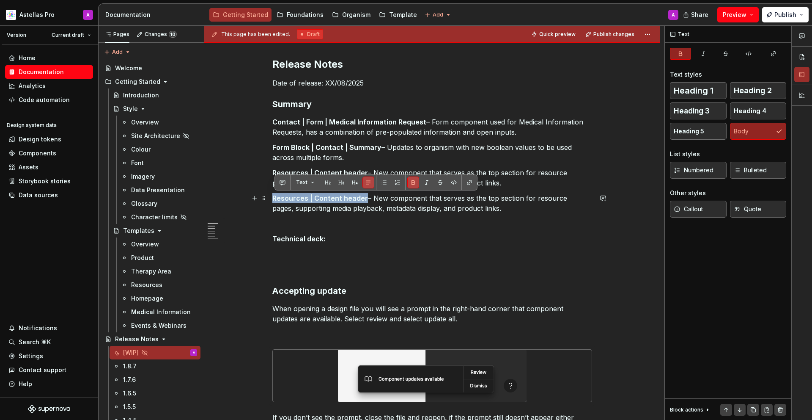
drag, startPoint x: 366, startPoint y: 197, endPoint x: 275, endPoint y: 197, distance: 91.0
click at [275, 197] on p "Resources | Content header – New component that serves as the top section for r…" at bounding box center [432, 203] width 320 height 20
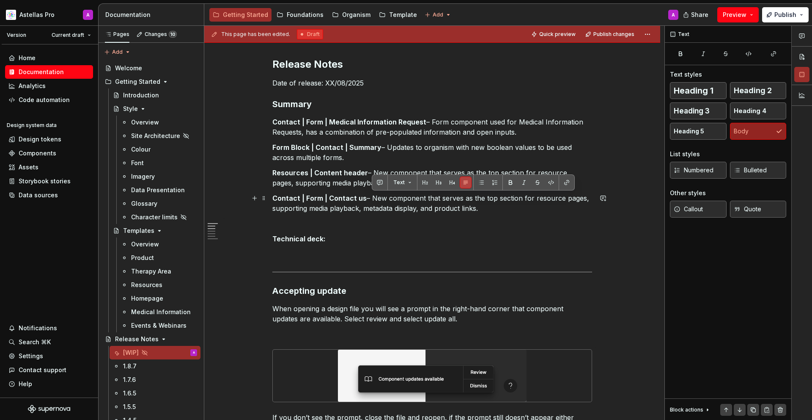
drag, startPoint x: 380, startPoint y: 197, endPoint x: 500, endPoint y: 208, distance: 119.9
click at [500, 208] on p "Contact | Form | Contact us – New component that serves as the top section for …" at bounding box center [432, 203] width 320 height 20
drag, startPoint x: 498, startPoint y: 210, endPoint x: 371, endPoint y: 195, distance: 128.2
click at [371, 195] on p "Contact | Form | Contact us – New component that serves as the top section for …" at bounding box center [432, 203] width 320 height 20
type textarea "*"
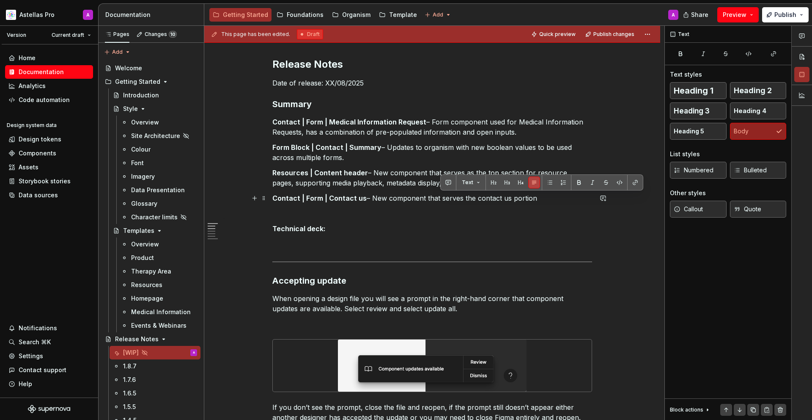
drag, startPoint x: 440, startPoint y: 198, endPoint x: 539, endPoint y: 200, distance: 99.9
click at [539, 200] on p "Contact | Form | Contact us – New component that serves the contact us portion" at bounding box center [432, 198] width 320 height 10
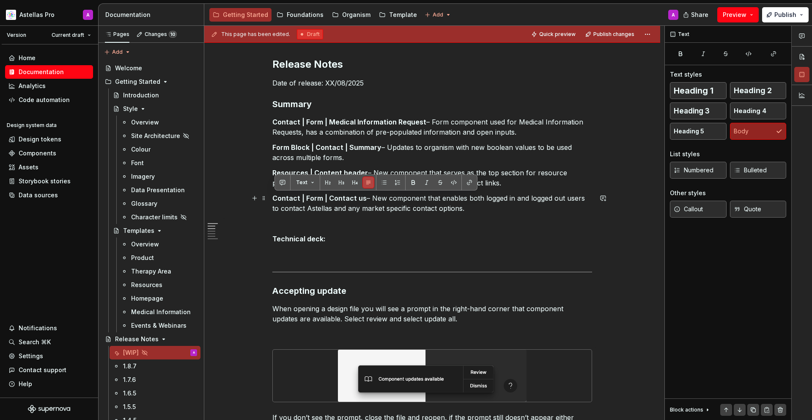
drag, startPoint x: 471, startPoint y: 210, endPoint x: 273, endPoint y: 197, distance: 198.0
copy p "Contact | Form | Contact us – New component that enables both logged in and log…"
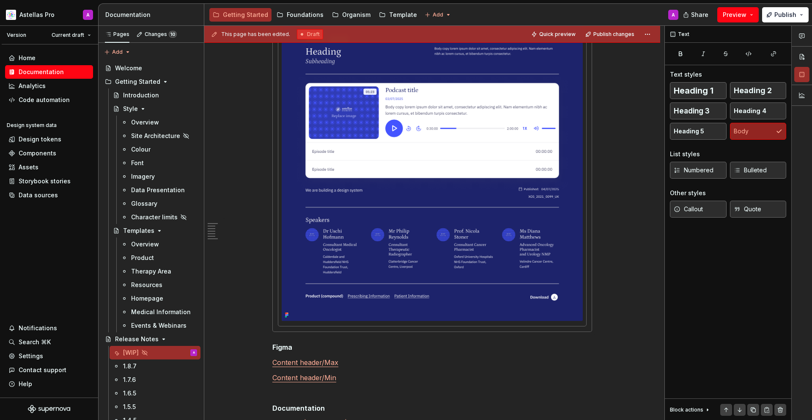
scroll to position [1445, 0]
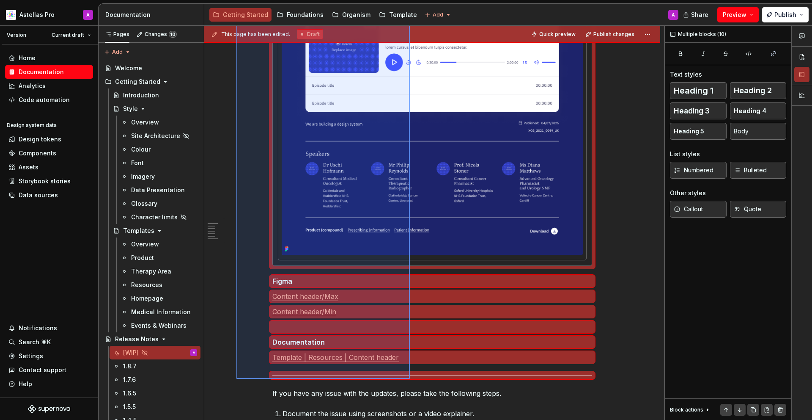
drag, startPoint x: 237, startPoint y: 99, endPoint x: 422, endPoint y: 369, distance: 327.0
click at [413, 377] on div "This page has been edited. Draft Quick preview Publish changes Hidden page Rele…" at bounding box center [434, 223] width 460 height 394
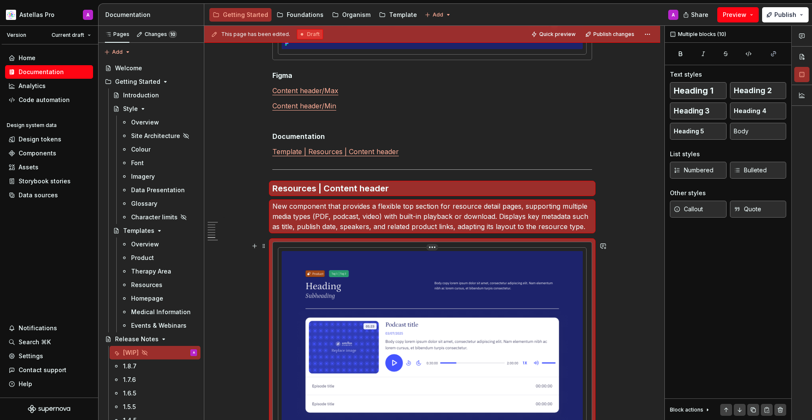
scroll to position [1909, 0]
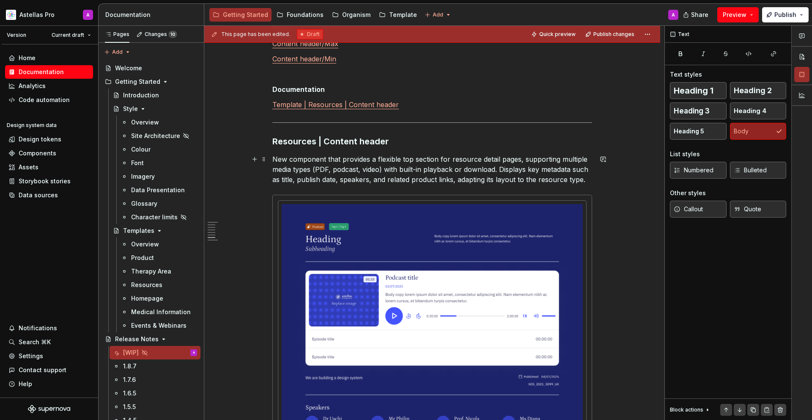
click at [405, 164] on p "New component that provides a flexible top section for resource detail pages, s…" at bounding box center [432, 169] width 320 height 30
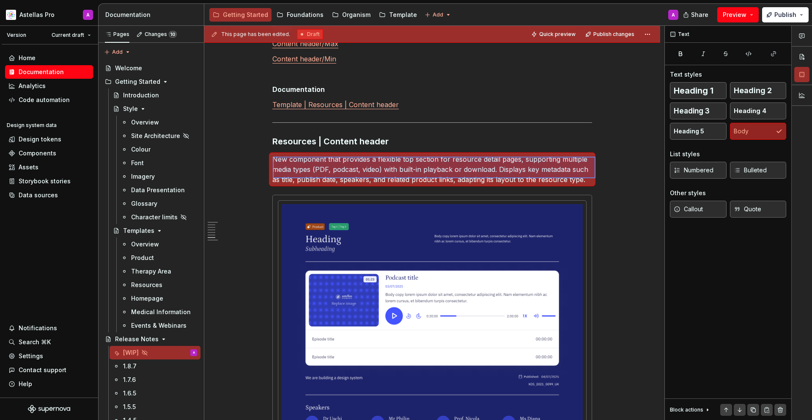
drag, startPoint x: 596, startPoint y: 178, endPoint x: 273, endPoint y: 156, distance: 323.6
click at [273, 156] on div "This page has been edited. Draft Quick preview Publish changes Hidden page Rele…" at bounding box center [434, 223] width 460 height 394
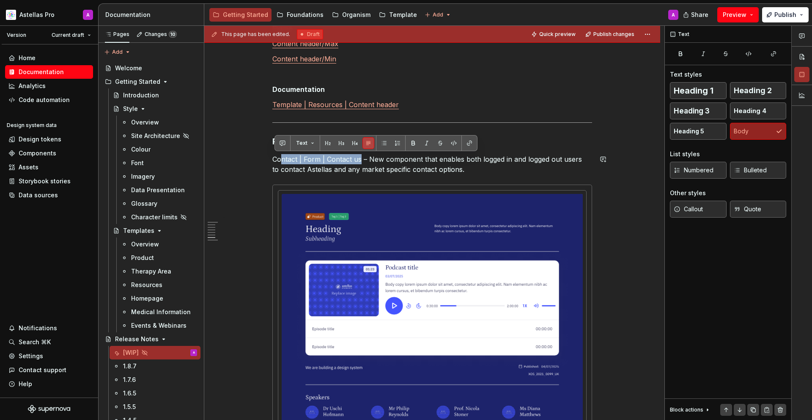
drag, startPoint x: 363, startPoint y: 156, endPoint x: 263, endPoint y: 159, distance: 100.3
copy p "Contact | Form | Contact us"
click at [429, 168] on p "Contact | Form | Contact us – New component that enables both logged in and log…" at bounding box center [432, 164] width 320 height 20
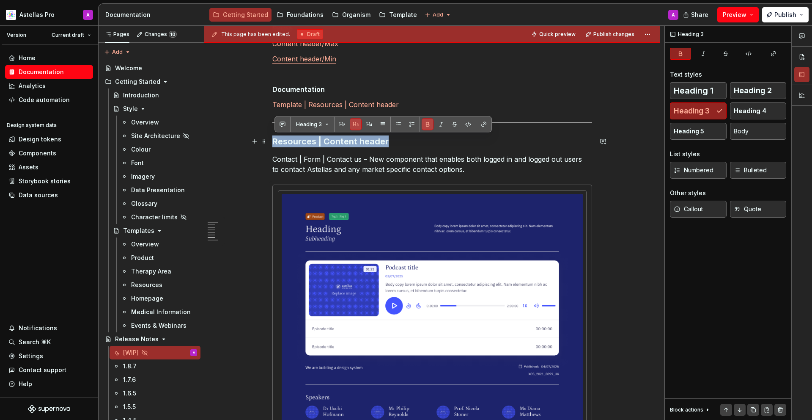
drag, startPoint x: 391, startPoint y: 141, endPoint x: 236, endPoint y: 138, distance: 154.9
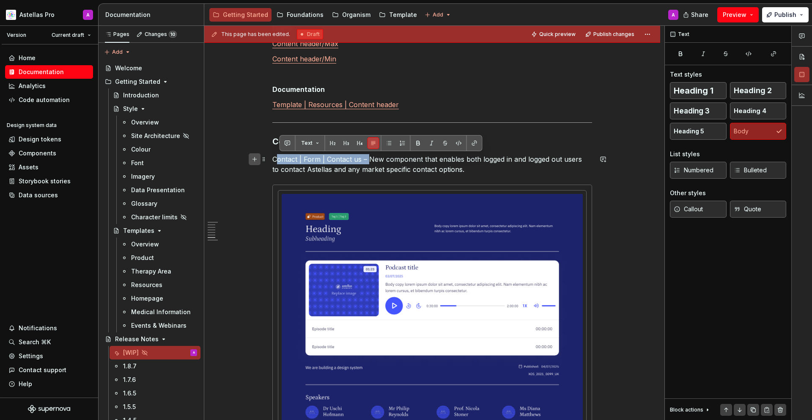
drag, startPoint x: 371, startPoint y: 158, endPoint x: 262, endPoint y: 158, distance: 108.3
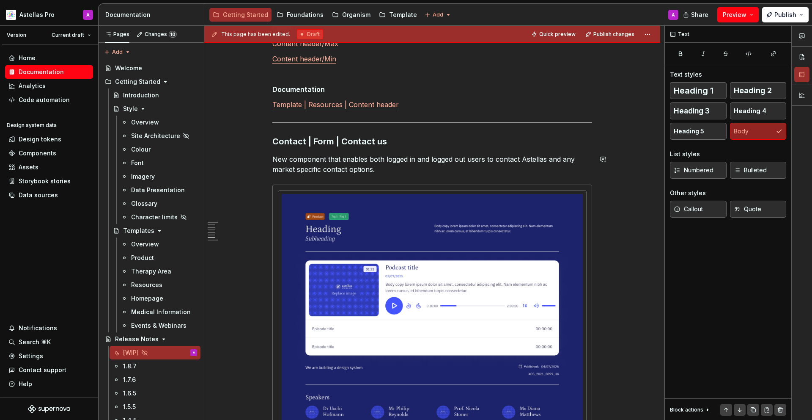
scroll to position [2069, 0]
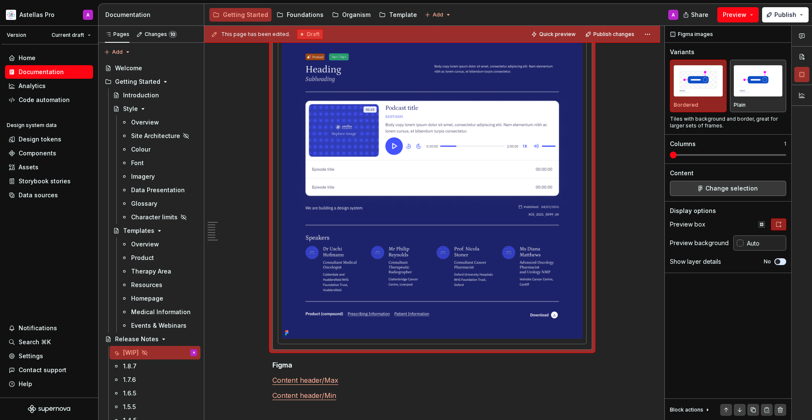
click at [423, 176] on img at bounding box center [432, 186] width 301 height 304
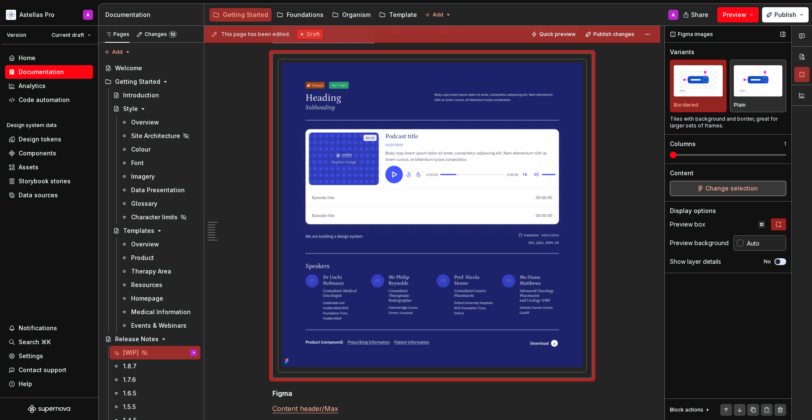
click at [724, 187] on span "Change selection" at bounding box center [732, 188] width 52 height 8
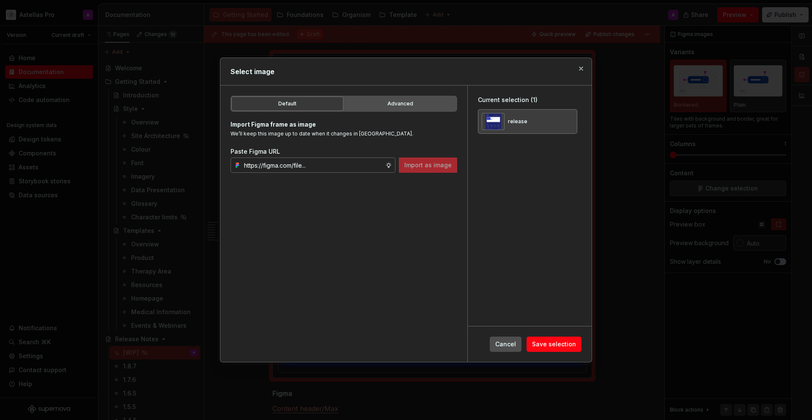
type textarea "*"
type input "https://www.figma.com/design/DpUvPR4HqzZ2yYNMlowkdN/Documentation-Template-HCP-…"
drag, startPoint x: 432, startPoint y: 163, endPoint x: 443, endPoint y: 168, distance: 11.2
click at [432, 163] on span "Import as image" at bounding box center [427, 165] width 47 height 8
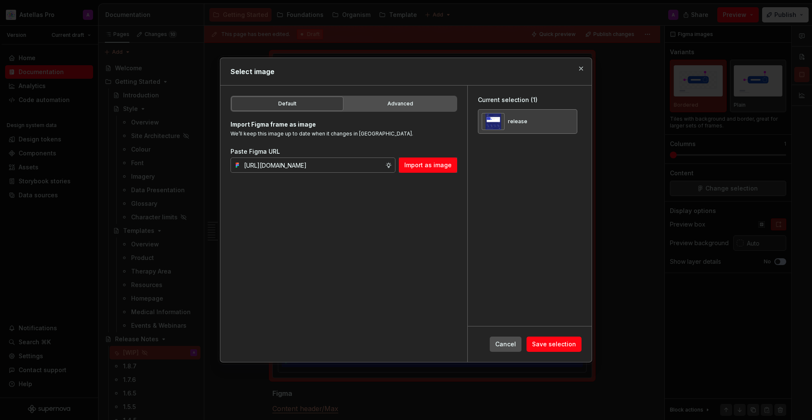
scroll to position [0, 0]
click at [569, 123] on button "button" at bounding box center [568, 122] width 12 height 12
click at [563, 360] on div "Select image Default Advanced Import Figma frame as image We’ll keep this image…" at bounding box center [406, 209] width 377 height 309
click at [564, 353] on div "Cancel Save selection" at bounding box center [530, 344] width 124 height 36
click at [564, 346] on span "Save selection" at bounding box center [554, 344] width 44 height 8
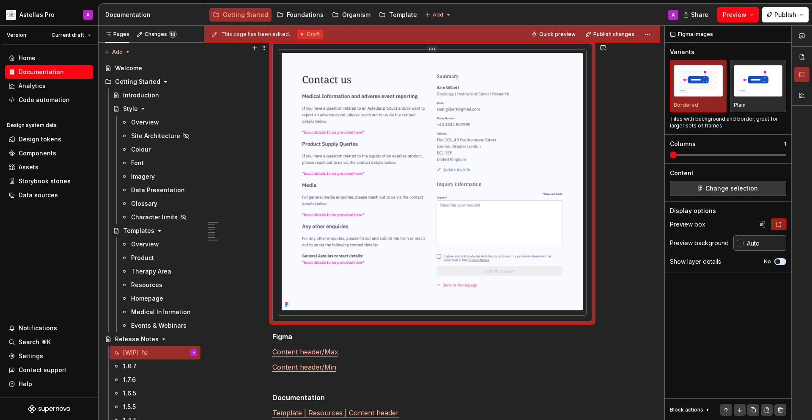
scroll to position [2116, 0]
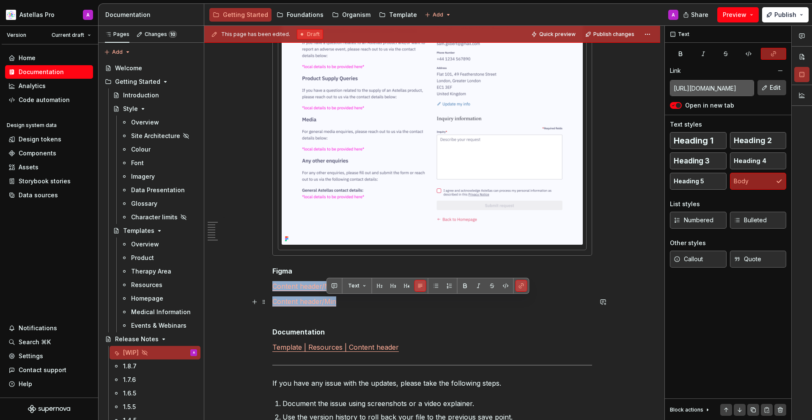
type input "https://www.figma.com/design/jtgZRd4yQ8e965HtZjATl6/DS-Template-HCP-Portal?node…"
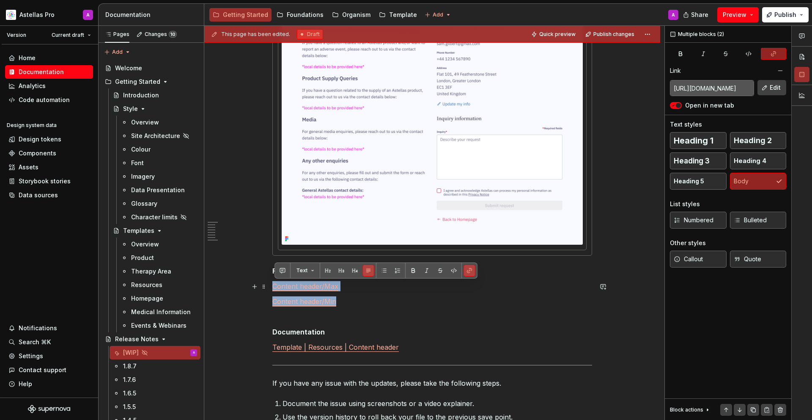
drag, startPoint x: 353, startPoint y: 305, endPoint x: 246, endPoint y: 289, distance: 107.8
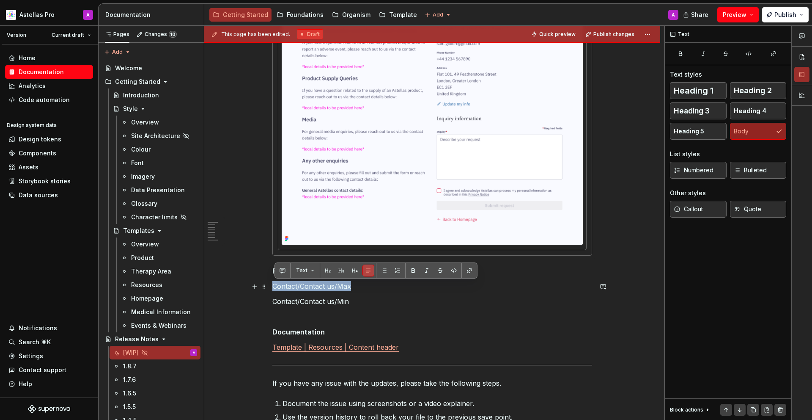
drag, startPoint x: 414, startPoint y: 282, endPoint x: 273, endPoint y: 284, distance: 140.9
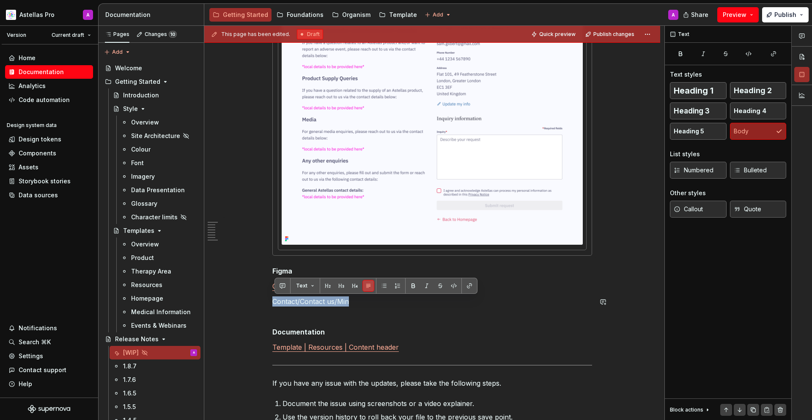
drag, startPoint x: 362, startPoint y: 297, endPoint x: 247, endPoint y: 292, distance: 115.2
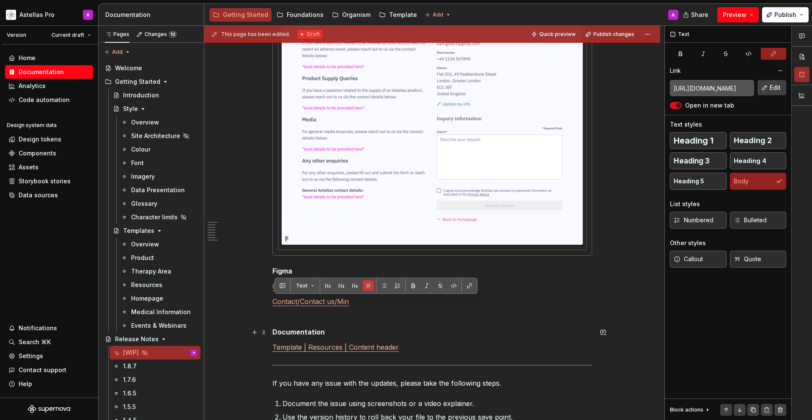
click at [400, 327] on p "Documentation" at bounding box center [432, 332] width 320 height 10
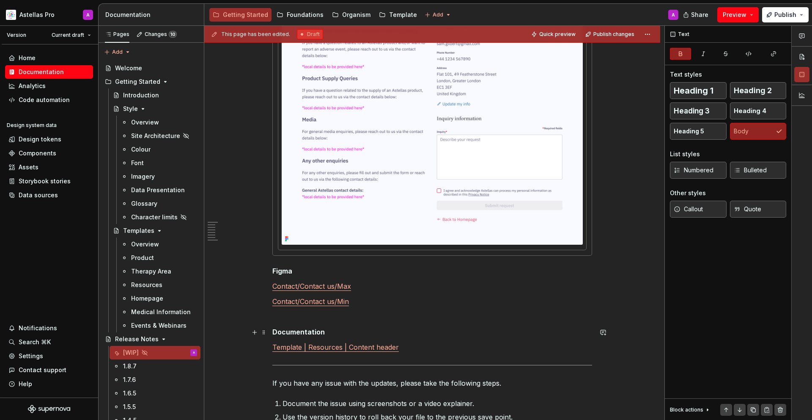
scroll to position [2126, 0]
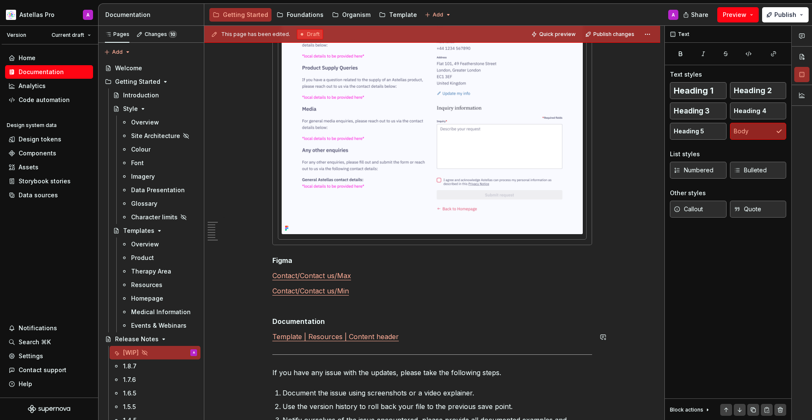
drag, startPoint x: 333, startPoint y: 335, endPoint x: 262, endPoint y: 341, distance: 70.5
type textarea "*"
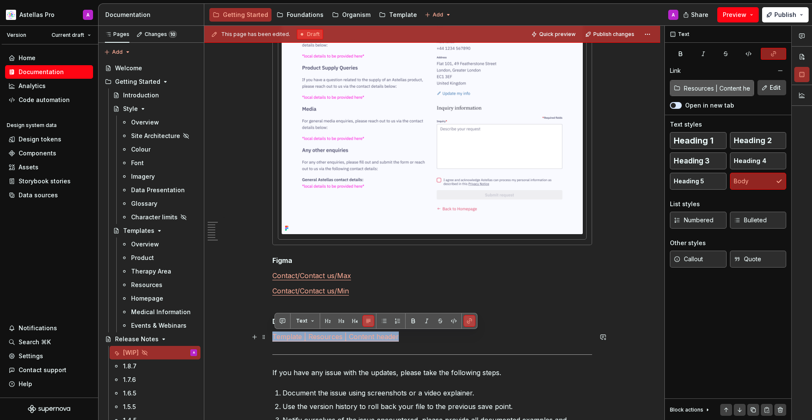
drag, startPoint x: 402, startPoint y: 342, endPoint x: 271, endPoint y: 338, distance: 131.2
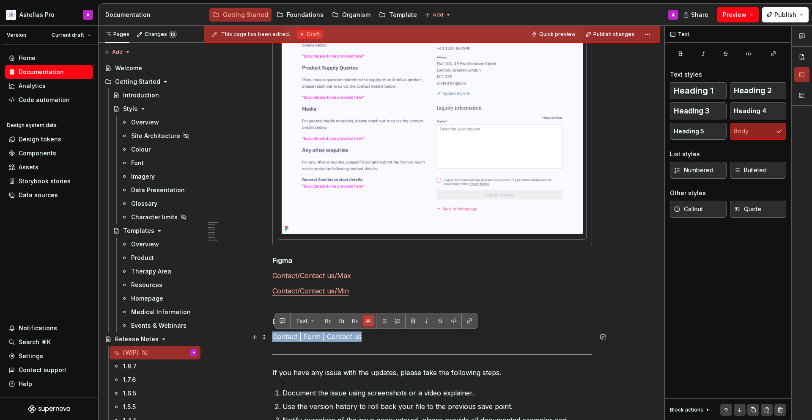
drag, startPoint x: 384, startPoint y: 337, endPoint x: 250, endPoint y: 340, distance: 133.7
click at [471, 320] on button "button" at bounding box center [470, 321] width 12 height 12
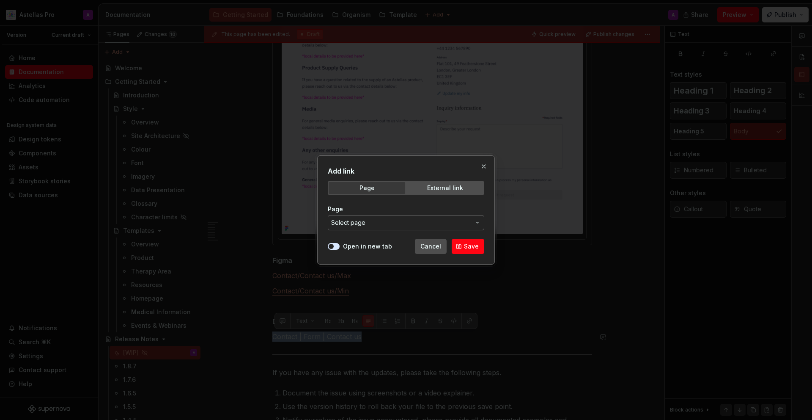
click at [453, 220] on span "Select page" at bounding box center [401, 222] width 140 height 8
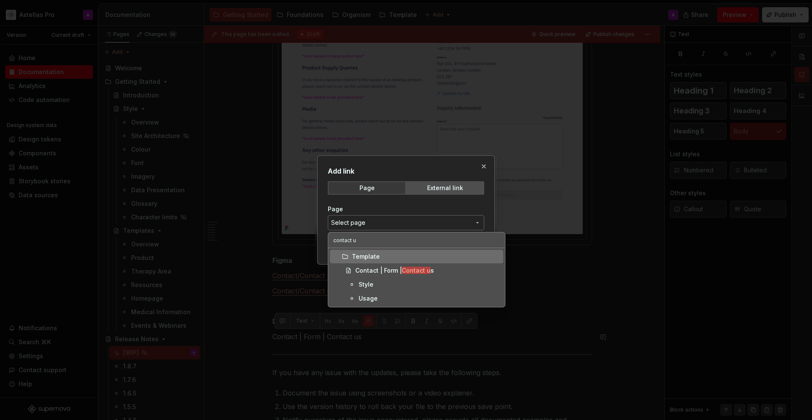
type input "contact us"
type textarea "*"
type input "contact us"
click at [454, 268] on div "Contact | Form | Contact us" at bounding box center [427, 270] width 145 height 8
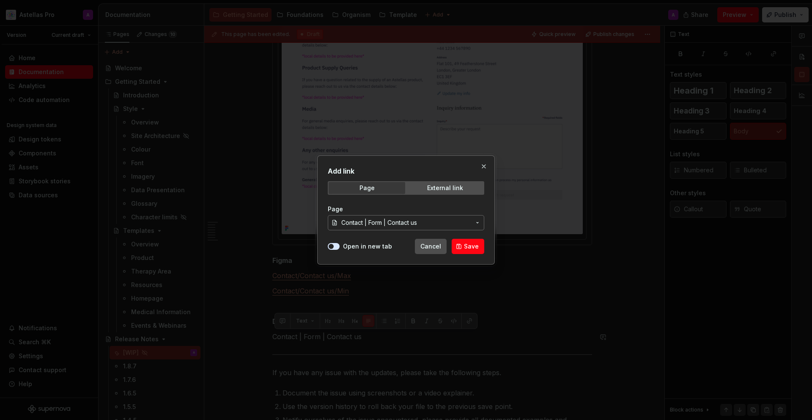
click at [346, 245] on label "Open in new tab" at bounding box center [367, 246] width 49 height 8
click at [340, 245] on button "Open in new tab" at bounding box center [334, 246] width 12 height 7
click at [469, 245] on span "Save" at bounding box center [471, 246] width 15 height 8
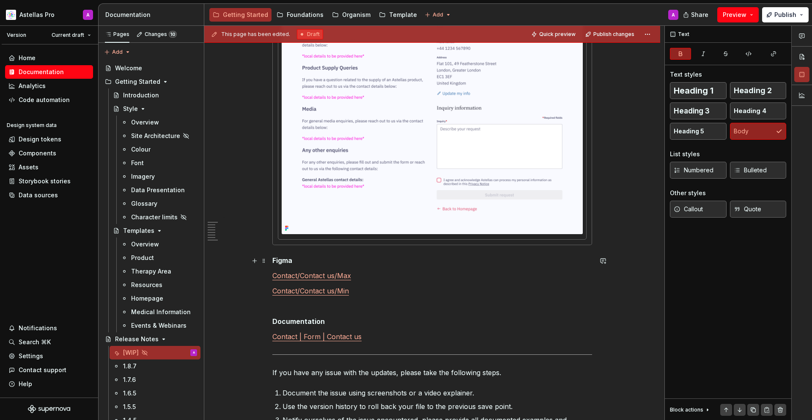
click at [468, 261] on p "Figma" at bounding box center [432, 260] width 320 height 10
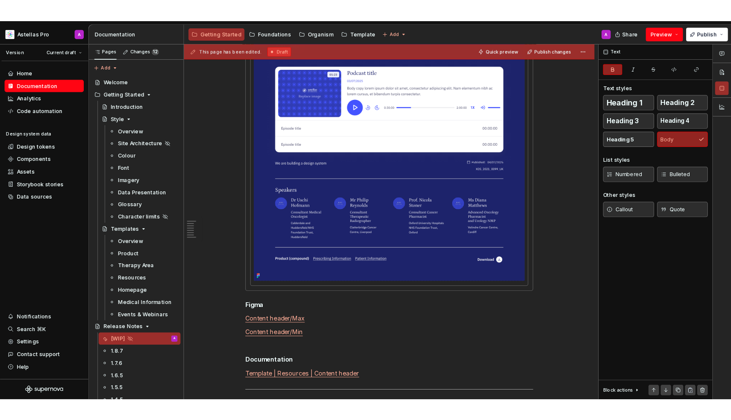
scroll to position [1873, 0]
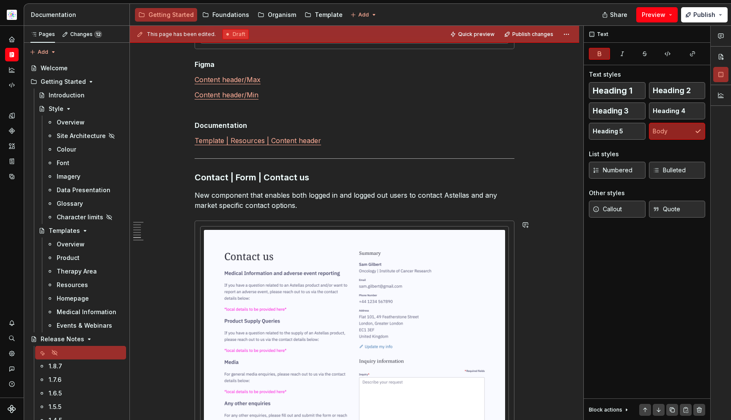
type textarea "*"
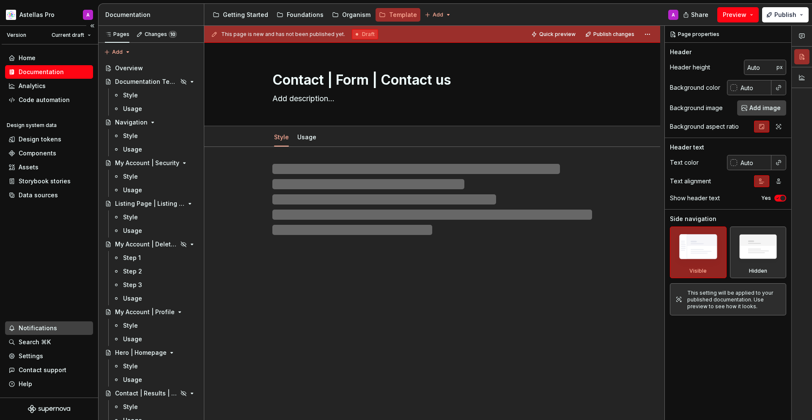
type textarea "*"
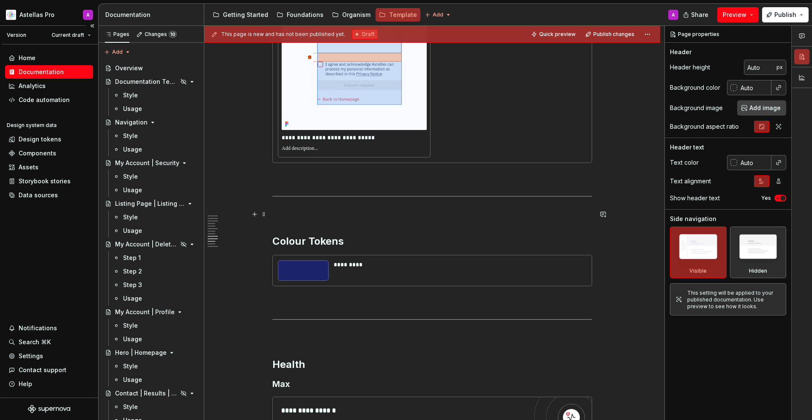
scroll to position [5102, 0]
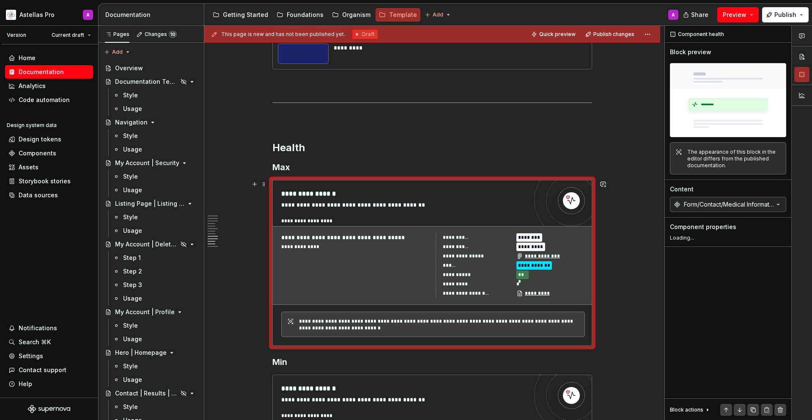
click at [510, 273] on div "**********" at bounding box center [477, 274] width 69 height 8
click at [753, 205] on div "Form/Contact/Medical Information Request" at bounding box center [729, 204] width 90 height 8
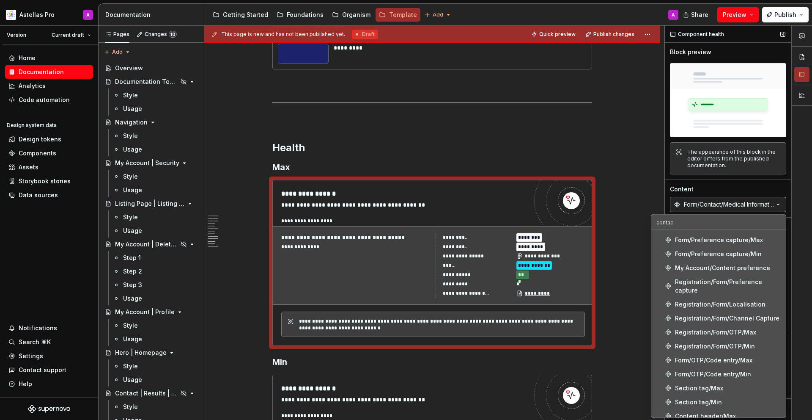
scroll to position [0, 0]
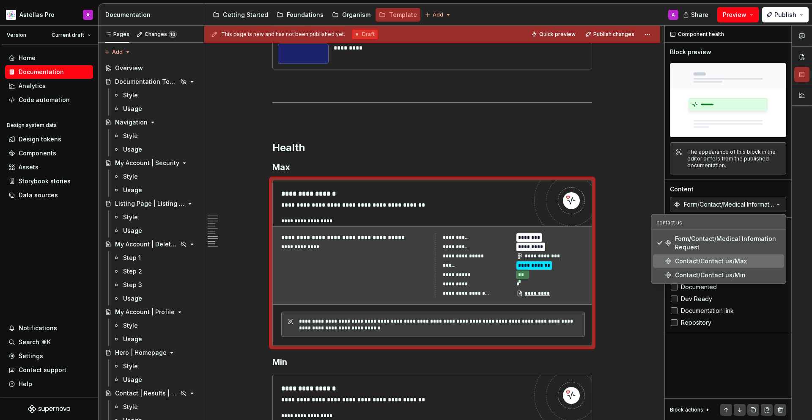
type input "contact us"
click at [725, 263] on div "Contact/Contact us/Max" at bounding box center [711, 261] width 72 height 8
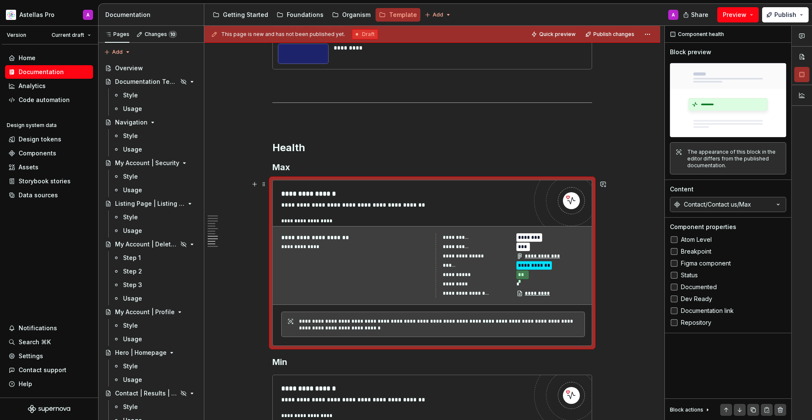
scroll to position [5209, 0]
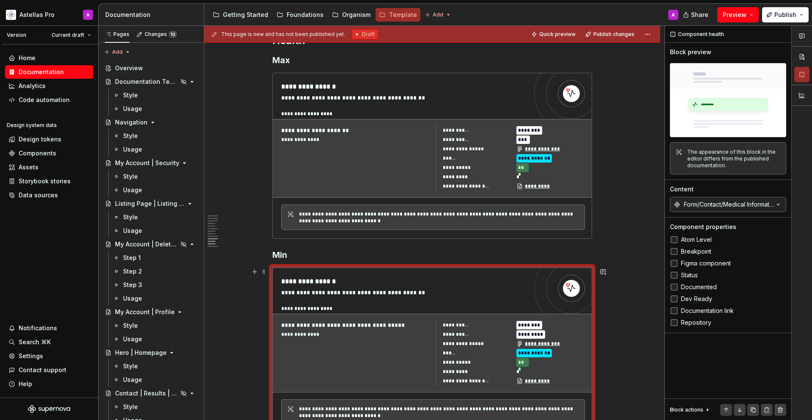
click at [546, 283] on div at bounding box center [571, 288] width 74 height 74
click at [779, 198] on button "Form/Contact/Medical Information Request" at bounding box center [728, 204] width 116 height 15
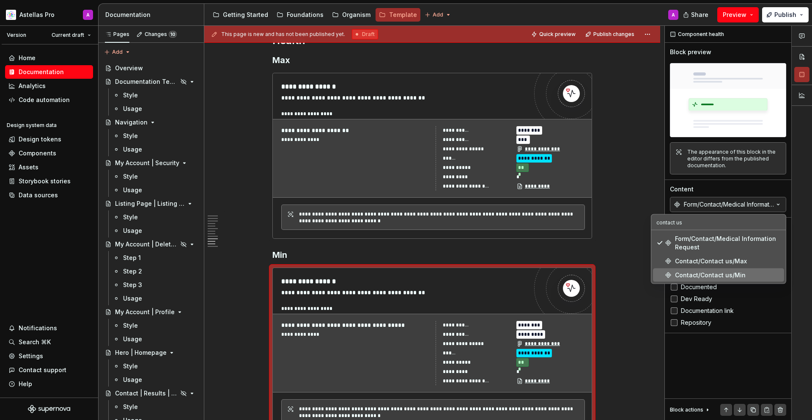
type input "contact us"
click at [726, 271] on div "Contact/Contact us/Min" at bounding box center [710, 275] width 71 height 8
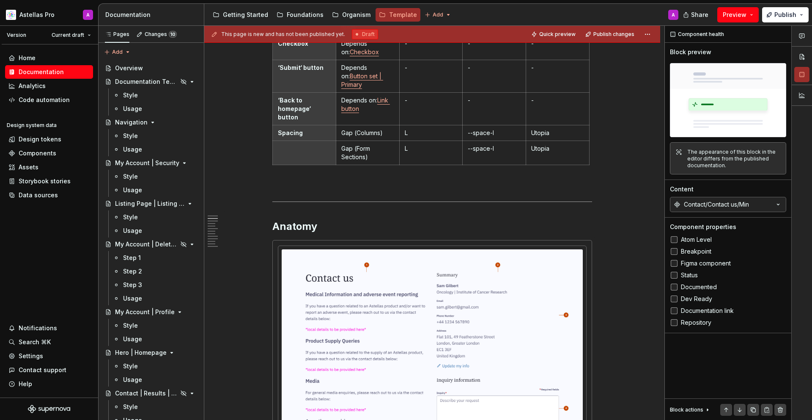
scroll to position [0, 0]
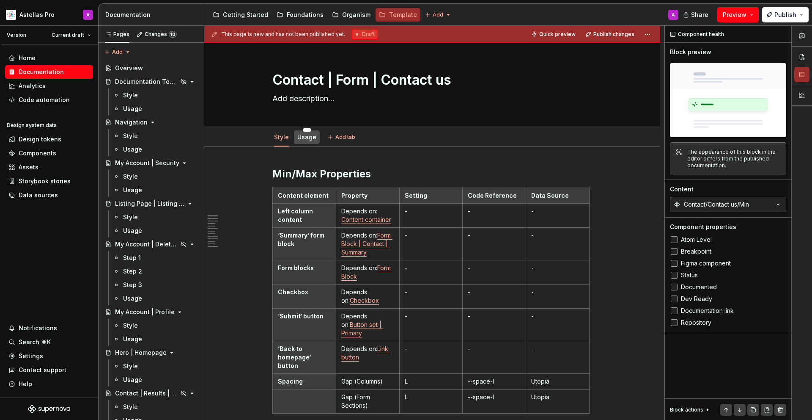
click at [310, 138] on link "Usage" at bounding box center [306, 136] width 19 height 7
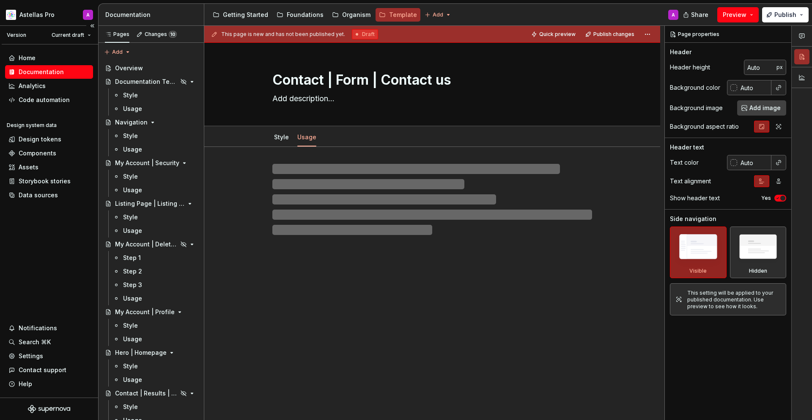
type textarea "*"
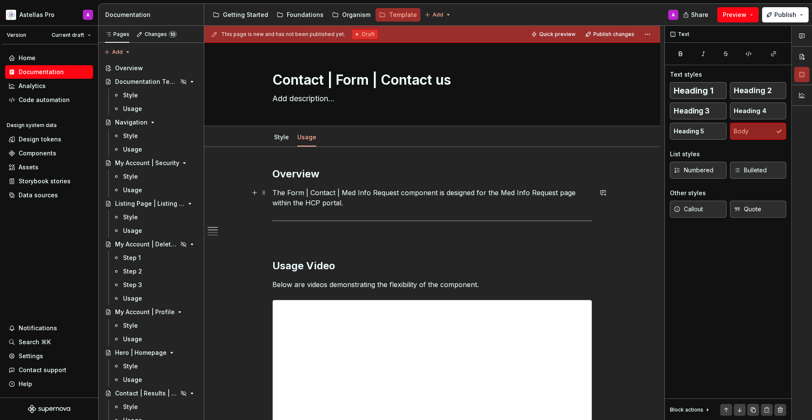
click at [366, 188] on p "The Form | Contact | Med Info Request component is designed for the Med Info Re…" at bounding box center [432, 197] width 320 height 20
drag, startPoint x: 290, startPoint y: 190, endPoint x: 530, endPoint y: 202, distance: 240.2
click at [525, 201] on p "The Form | Contact | Med Info Request component is designed for the Med Info Re…" at bounding box center [432, 197] width 320 height 20
click at [530, 203] on p "The Form | Contact | Med Info Request component is designed for the Med Info Re…" at bounding box center [432, 197] width 320 height 20
click at [497, 193] on p "The Form | Contact | Med Info Request component is designed for the Med Info Re…" at bounding box center [432, 197] width 320 height 20
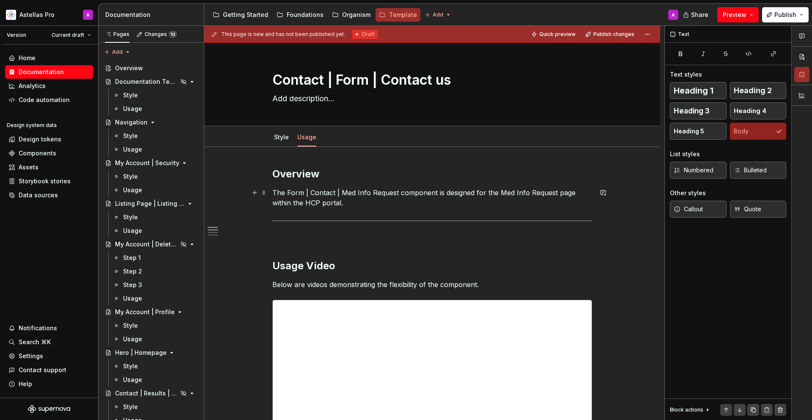
scroll to position [11, 0]
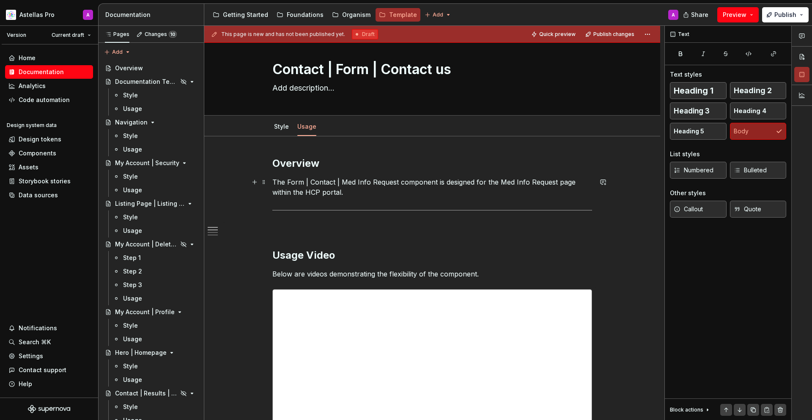
click at [479, 182] on p "The Form | Contact | Med Info Request component is designed for the Med Info Re…" at bounding box center [432, 187] width 320 height 20
click at [478, 182] on p "The Form | Contact | Med Info Request component is designed for the Med Info Re…" at bounding box center [432, 187] width 320 height 20
drag, startPoint x: 478, startPoint y: 182, endPoint x: 498, endPoint y: 205, distance: 29.7
click at [490, 193] on p "The Form | Contact | Med Info Request component is designed for the Med Info Re…" at bounding box center [432, 187] width 320 height 20
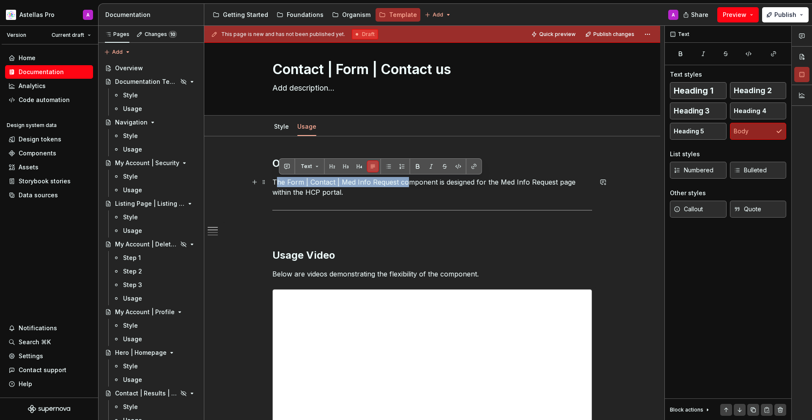
drag, startPoint x: 307, startPoint y: 184, endPoint x: 407, endPoint y: 185, distance: 100.7
click at [407, 185] on p "The Form | Contact | Med Info Request component is designed for the Med Info Re…" at bounding box center [432, 187] width 320 height 20
drag, startPoint x: 344, startPoint y: 183, endPoint x: 399, endPoint y: 184, distance: 54.2
click at [399, 184] on p "The Form | Contact | Med Info Request component is designed for the Med Info Re…" at bounding box center [432, 187] width 320 height 20
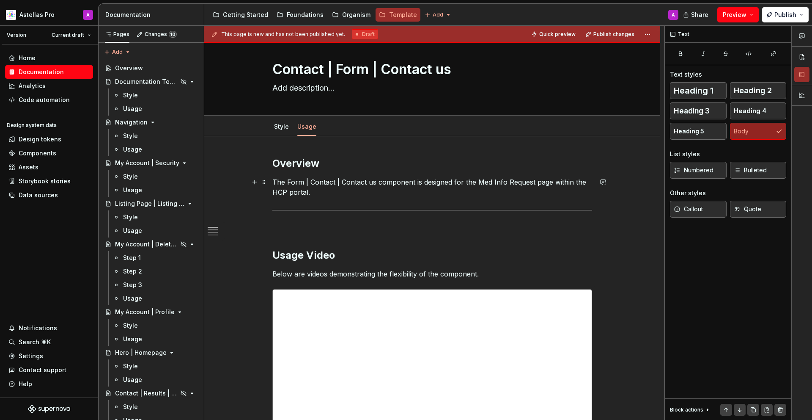
drag, startPoint x: 457, startPoint y: 183, endPoint x: 468, endPoint y: 190, distance: 13.5
click at [468, 190] on p "The Form | Contact | Contact us component is designed for the Med Info Request …" at bounding box center [432, 187] width 320 height 20
drag, startPoint x: 455, startPoint y: 181, endPoint x: 463, endPoint y: 190, distance: 12.3
click at [463, 190] on p "The Form | Contact | Contact us component is designed for the Med Info Request …" at bounding box center [432, 187] width 320 height 20
click at [504, 183] on p "The Form | Contact | Contact us component is designed to provide both logged in…" at bounding box center [432, 187] width 320 height 20
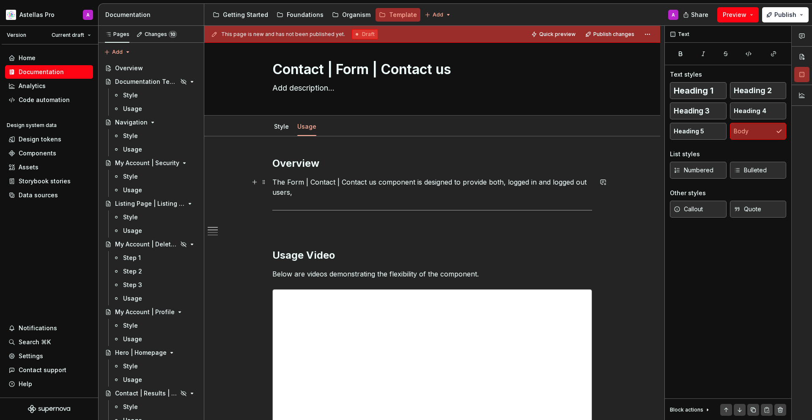
click at [588, 183] on p "The Form | Contact | Contact us component is designed to provide both, logged i…" at bounding box center [432, 187] width 320 height 20
click at [506, 183] on p "The Form | Contact | Contact us component is designed to provide both, logged i…" at bounding box center [432, 187] width 320 height 20
click at [587, 182] on p "The Form | Contact | Contact us component is designed to provide both logged in…" at bounding box center [432, 187] width 320 height 20
click at [393, 190] on p "The Form | Contact | Contact us component is designed to provide both logged in…" at bounding box center [432, 187] width 320 height 20
click at [457, 190] on p "The Form | Contact | Contact us component is designed to provide both logged in…" at bounding box center [432, 187] width 320 height 20
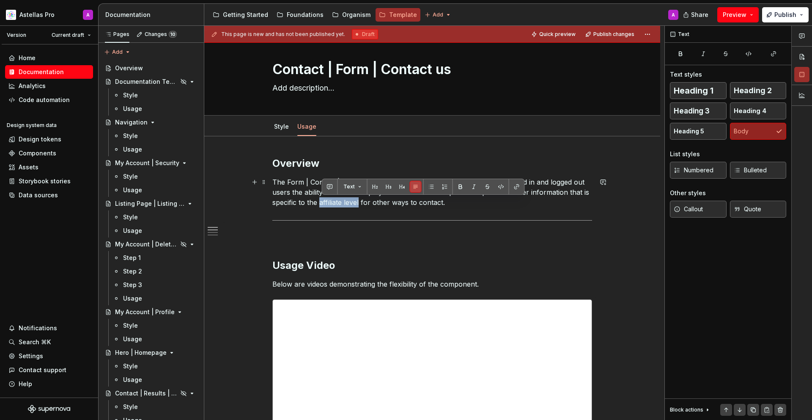
drag, startPoint x: 322, startPoint y: 201, endPoint x: 362, endPoint y: 202, distance: 40.6
click at [362, 202] on p "The Form | Contact | Contact us component is designed to provide both logged in…" at bounding box center [432, 192] width 320 height 30
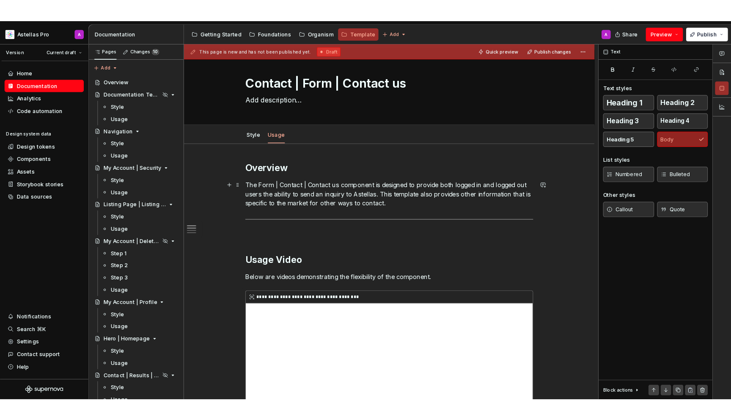
scroll to position [173, 0]
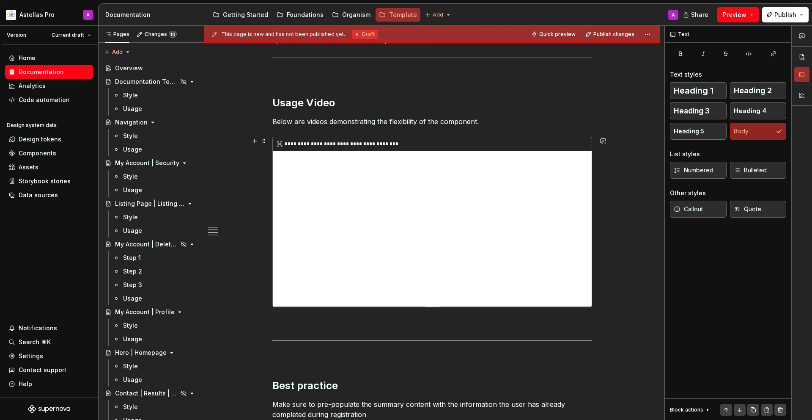
click at [428, 204] on div "**********" at bounding box center [432, 221] width 319 height 169
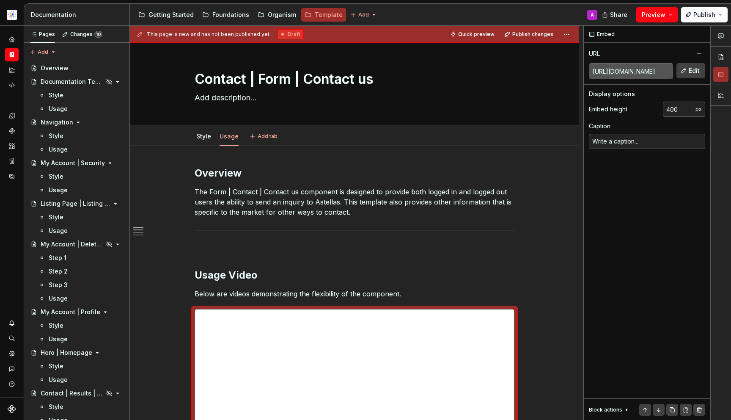
scroll to position [0, 0]
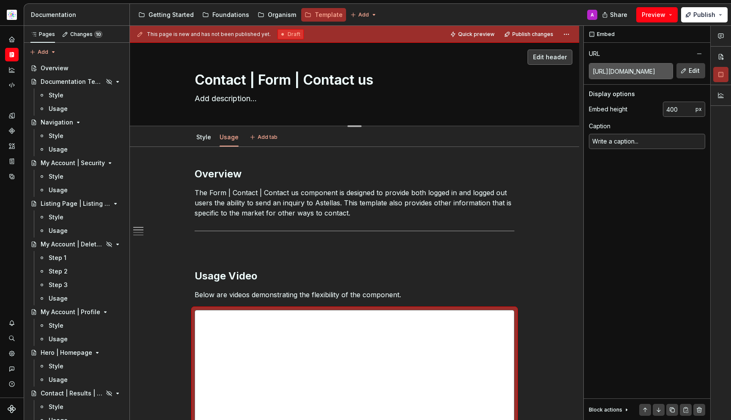
click at [323, 81] on textarea "Contact | Form | Contact us" at bounding box center [353, 80] width 320 height 20
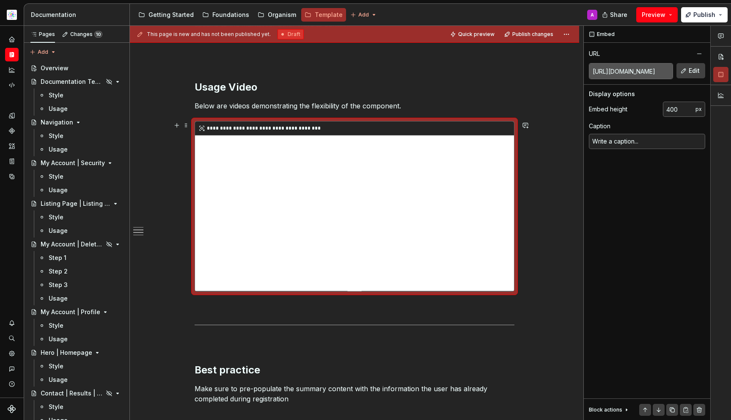
click at [379, 191] on div "**********" at bounding box center [354, 205] width 319 height 169
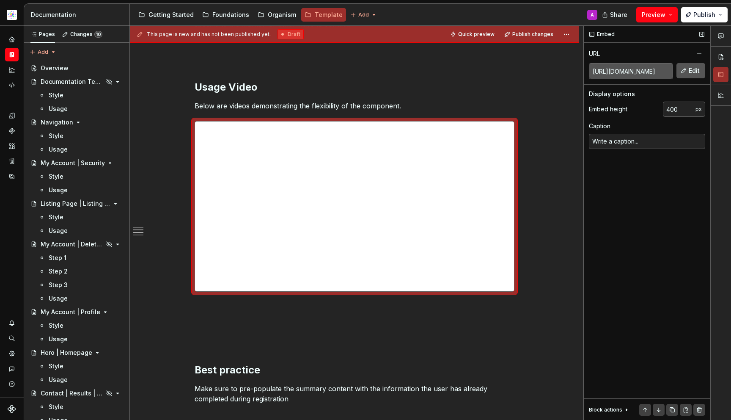
click at [691, 70] on span "Edit" at bounding box center [694, 70] width 11 height 8
type textarea "*"
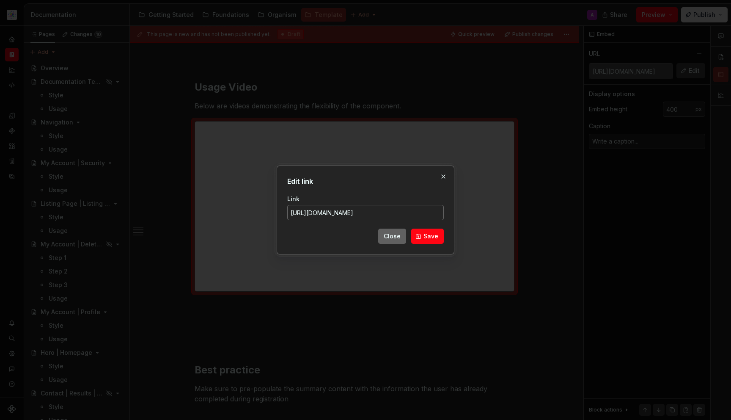
scroll to position [0, 222]
type input "https://player.vimeo.com/video/1109314817?h=617068a569&amp;badge=0&amp;autopaus…"
click at [430, 234] on span "Save" at bounding box center [431, 236] width 15 height 8
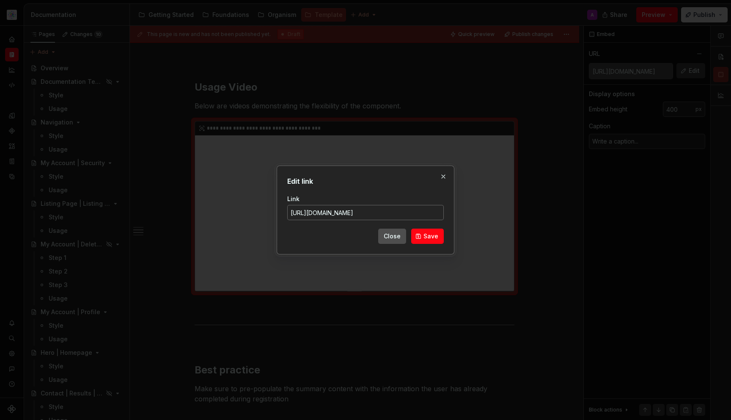
type textarea "*"
type input "https://player.vimeo.com/video/1109314817?h=617068a569&amp;badge=0&amp;autopaus…"
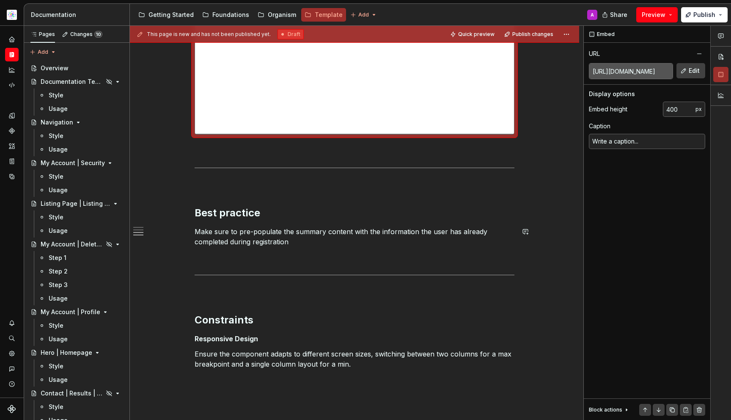
scroll to position [309, 0]
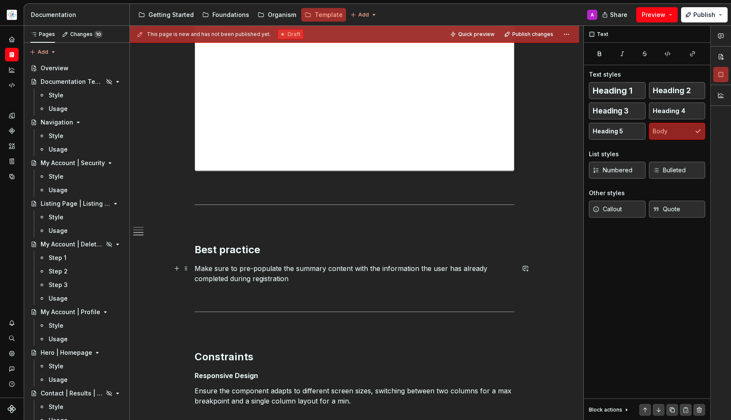
drag, startPoint x: 305, startPoint y: 278, endPoint x: 308, endPoint y: 283, distance: 5.3
click at [308, 283] on p "Make sure to pre-populate the summary content with the information the user has…" at bounding box center [355, 273] width 320 height 20
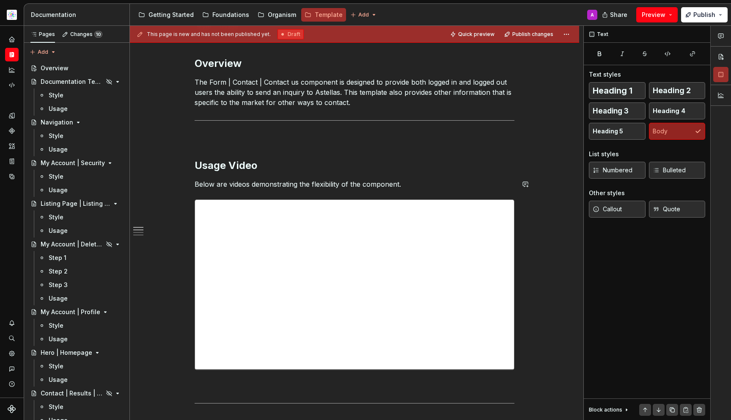
scroll to position [0, 0]
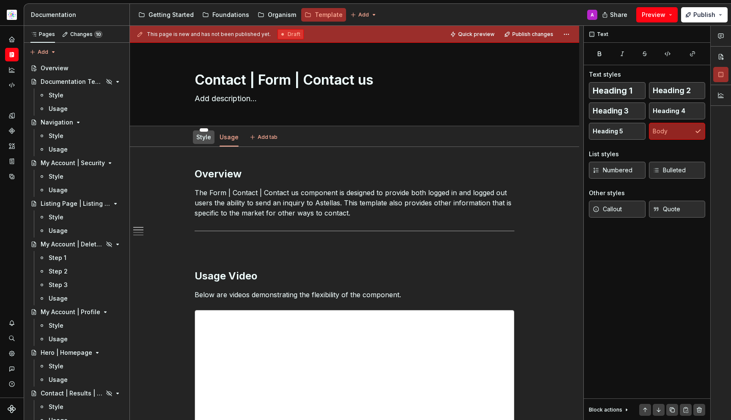
click at [203, 139] on link "Style" at bounding box center [203, 136] width 15 height 7
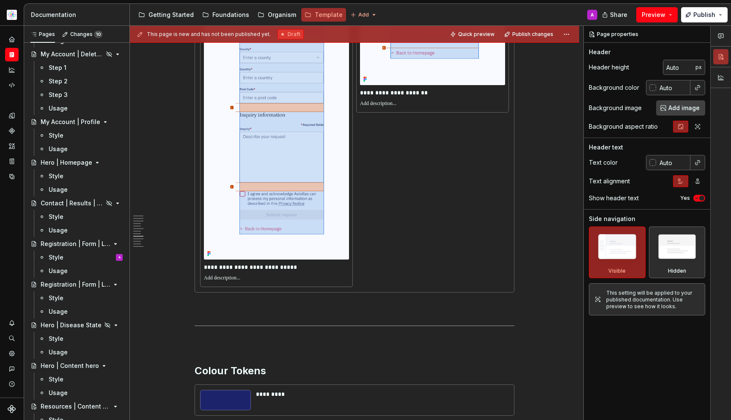
scroll to position [4944, 0]
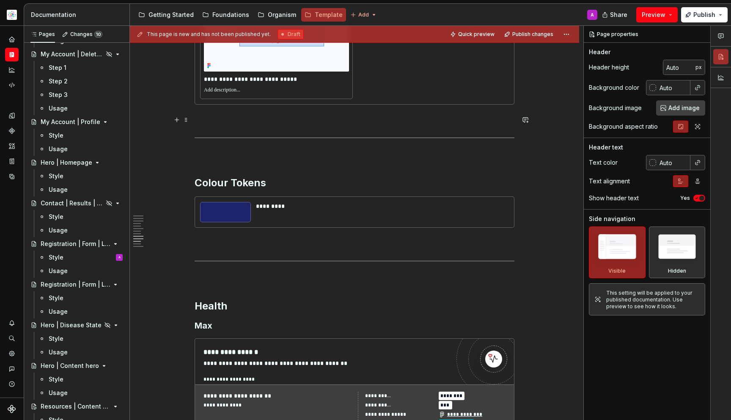
click at [343, 124] on p at bounding box center [355, 120] width 320 height 10
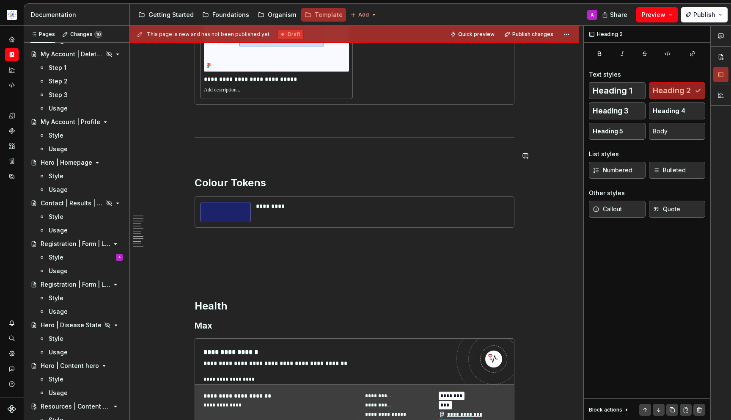
click at [355, 153] on p at bounding box center [355, 156] width 320 height 10
type textarea "*"
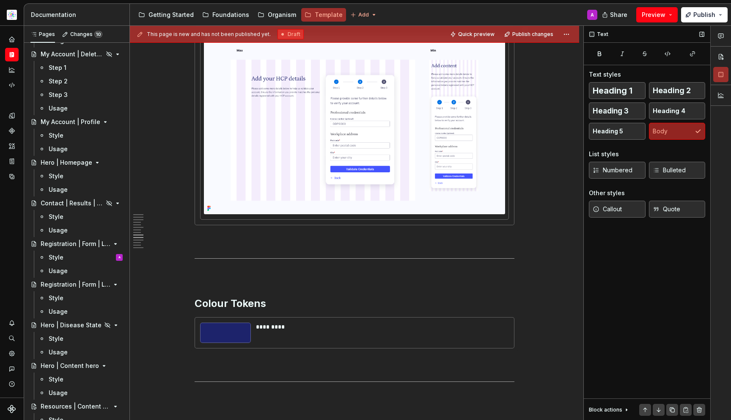
scroll to position [4957, 0]
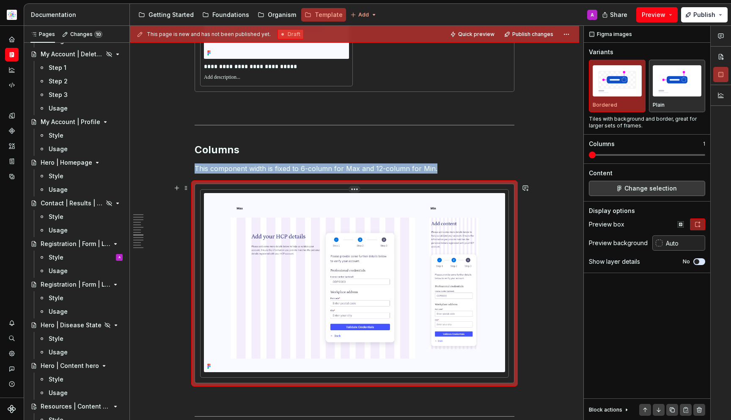
click at [476, 306] on img at bounding box center [354, 282] width 301 height 179
click at [649, 188] on span "Change selection" at bounding box center [651, 188] width 52 height 8
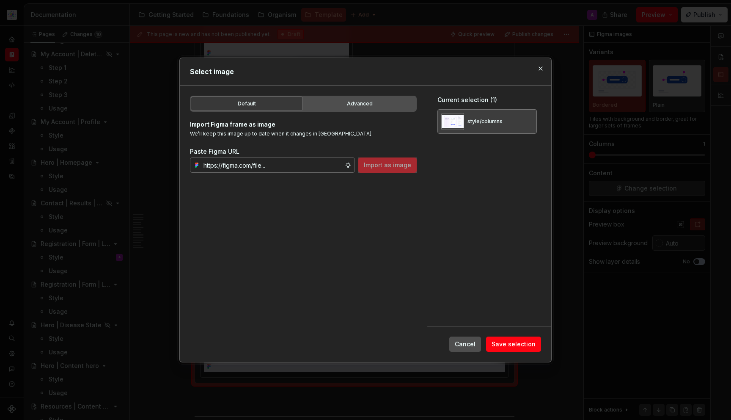
type textarea "*"
type input "https://www.figma.com/design/DpUvPR4HqzZ2yYNMlowkdN/Documentation-Template-HCP-…"
click at [527, 120] on button "button" at bounding box center [527, 122] width 12 height 12
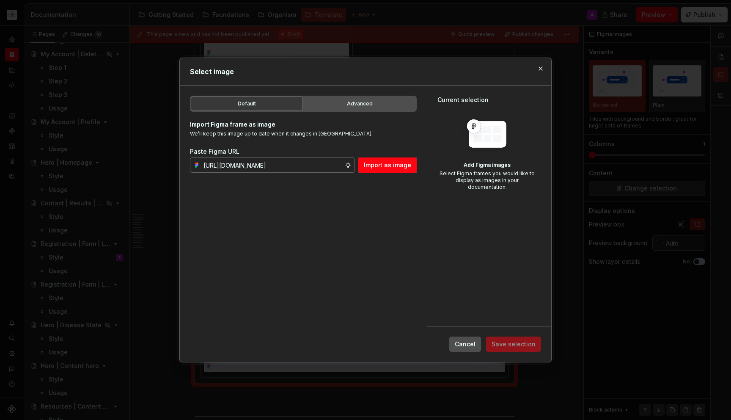
click at [404, 154] on div "Paste Figma URL" at bounding box center [303, 151] width 227 height 8
click at [406, 160] on button "Import as image" at bounding box center [387, 164] width 58 height 15
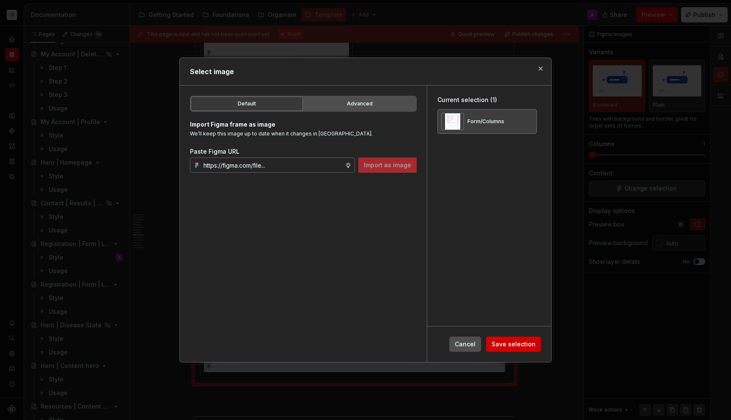
click at [541, 341] on div "Cancel Save selection" at bounding box center [495, 343] width 92 height 15
click at [534, 349] on button "Save selection" at bounding box center [513, 343] width 55 height 15
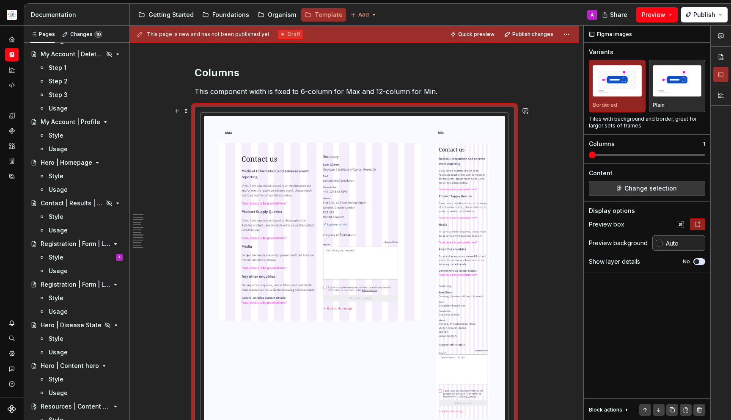
scroll to position [5039, 0]
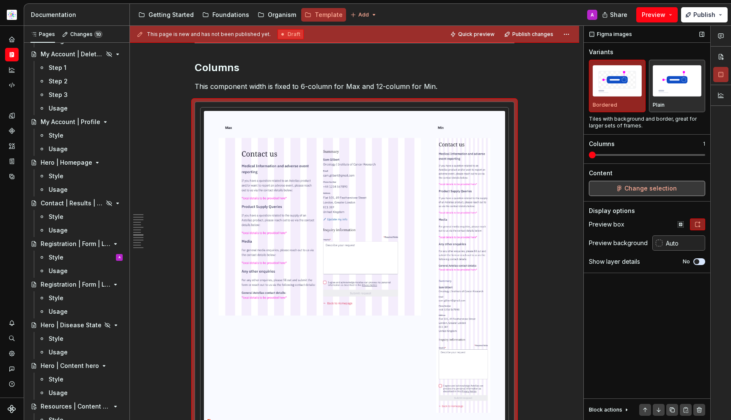
click at [637, 184] on button "Change selection" at bounding box center [647, 188] width 116 height 15
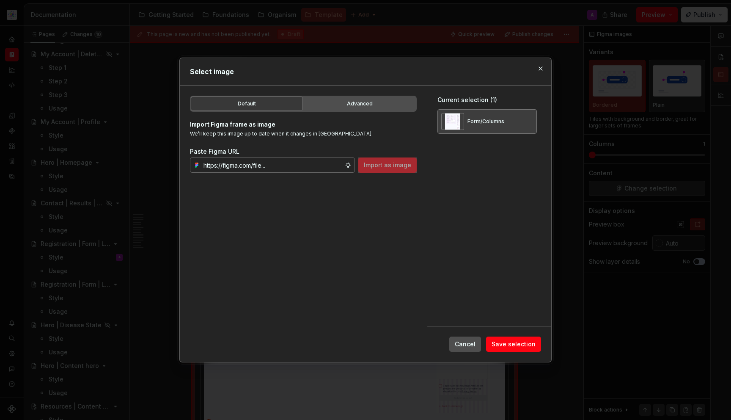
type textarea "*"
type input "https://www.figma.com/design/DpUvPR4HqzZ2yYNMlowkdN/Documentation-Template-HCP-…"
click at [527, 121] on button "button" at bounding box center [527, 122] width 12 height 12
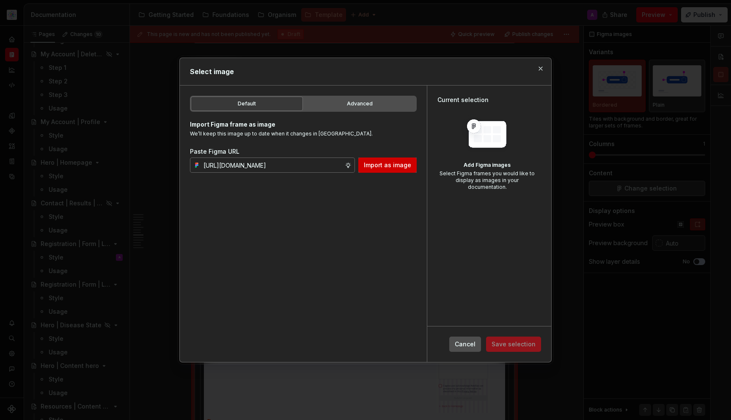
click at [378, 167] on span "Import as image" at bounding box center [387, 165] width 47 height 8
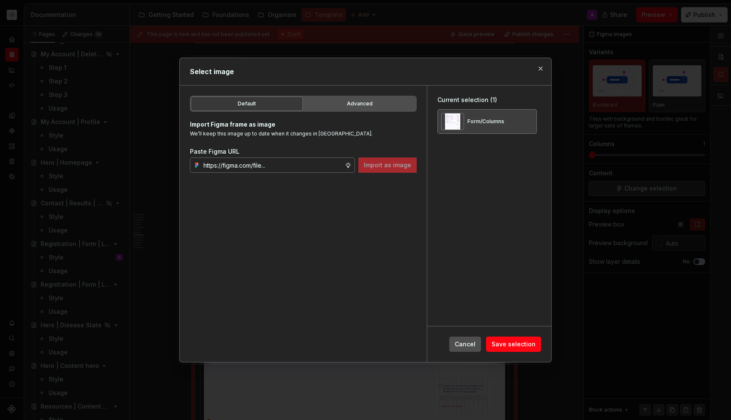
click at [513, 344] on span "Save selection" at bounding box center [514, 344] width 44 height 8
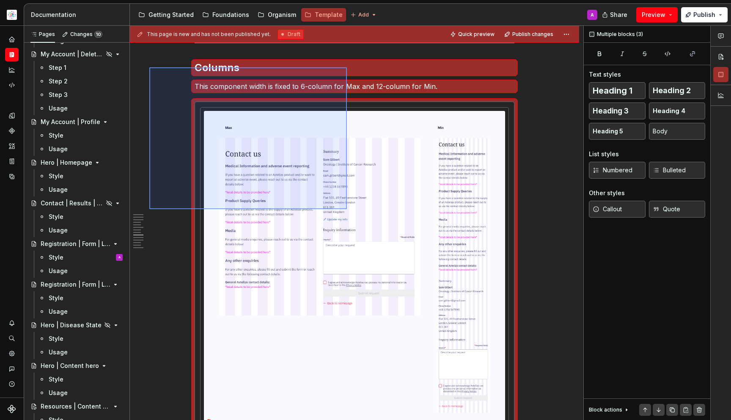
drag, startPoint x: 166, startPoint y: 69, endPoint x: 347, endPoint y: 209, distance: 229.2
click at [347, 209] on div "**********" at bounding box center [357, 223] width 454 height 394
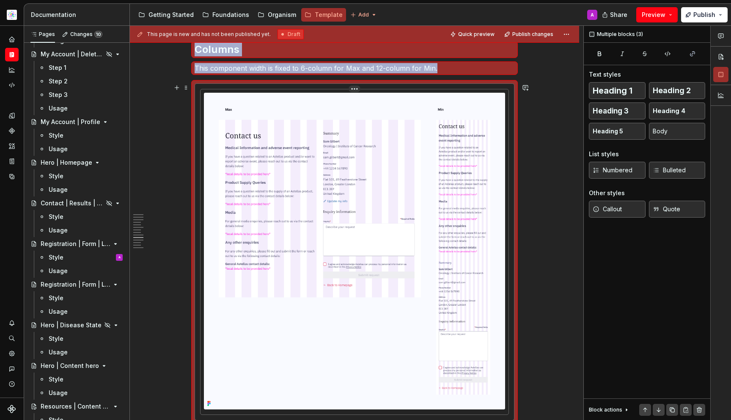
scroll to position [5168, 0]
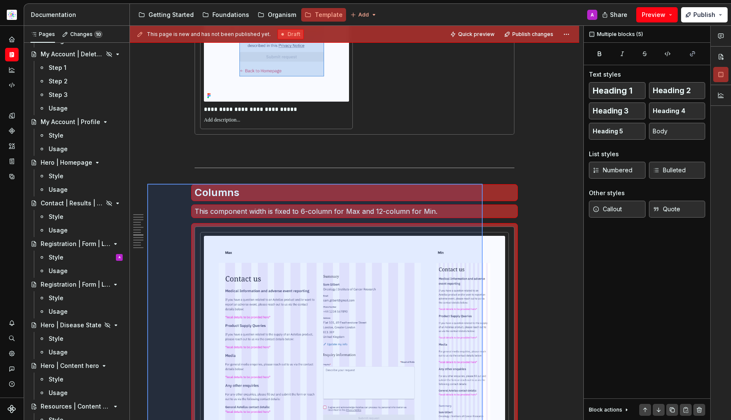
drag, startPoint x: 154, startPoint y: 347, endPoint x: 483, endPoint y: 184, distance: 366.5
click at [483, 184] on div "**********" at bounding box center [357, 223] width 454 height 394
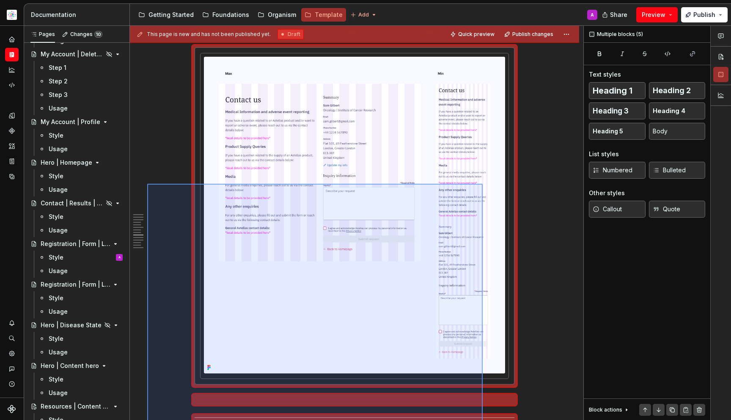
copy div "Columns This component width is fixed to 6-column for Max and 12-column for Min."
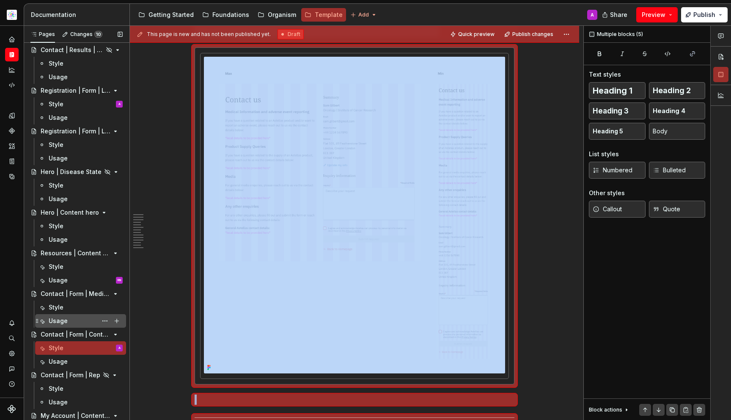
scroll to position [349, 0]
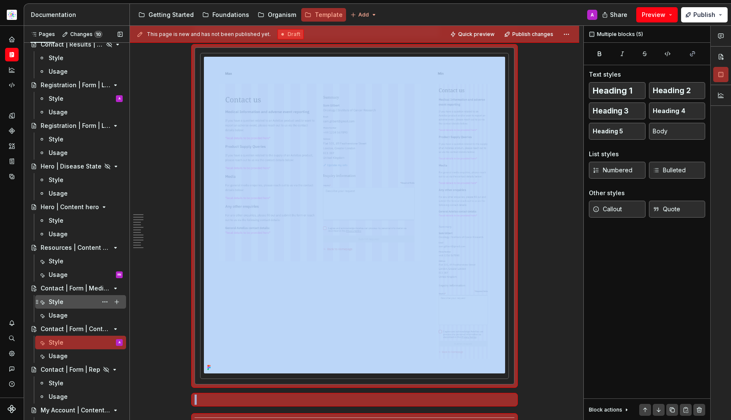
click at [80, 301] on div "Style" at bounding box center [86, 302] width 74 height 12
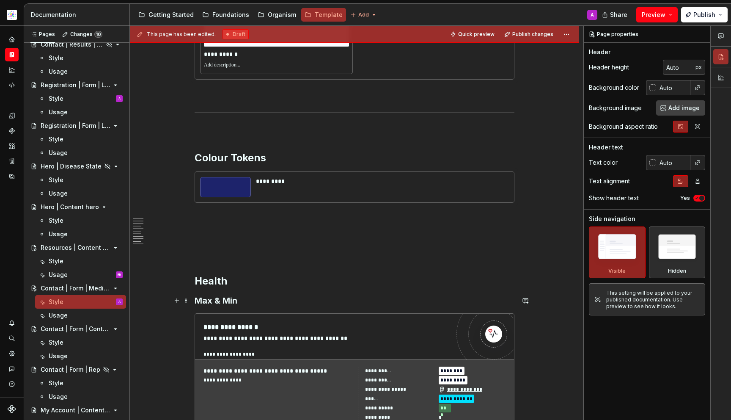
scroll to position [3709, 0]
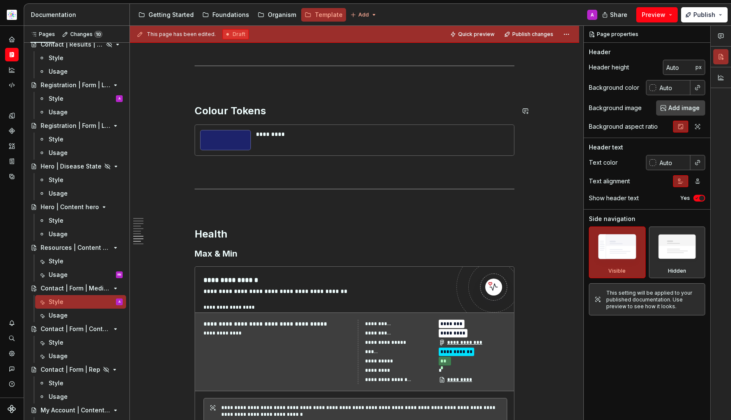
type textarea "*"
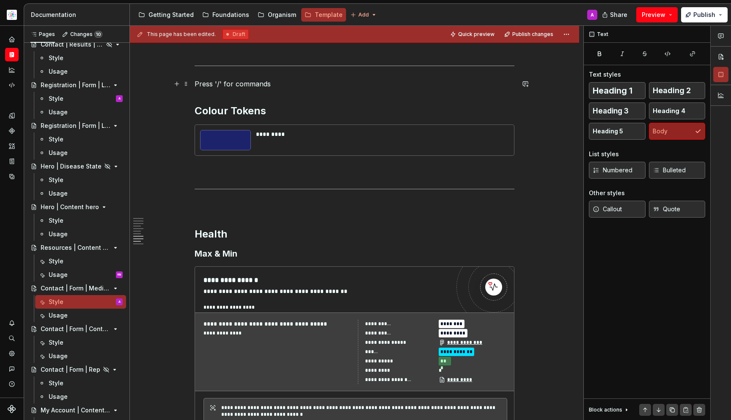
click at [330, 81] on p at bounding box center [355, 84] width 320 height 10
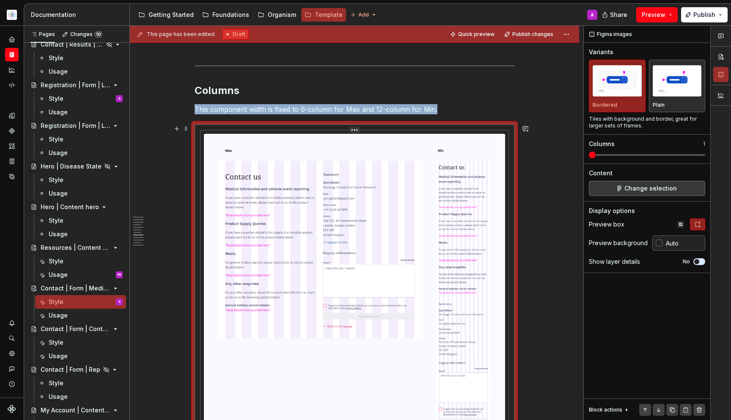
click at [358, 277] on img at bounding box center [354, 292] width 301 height 316
click at [666, 186] on span "Change selection" at bounding box center [651, 188] width 52 height 8
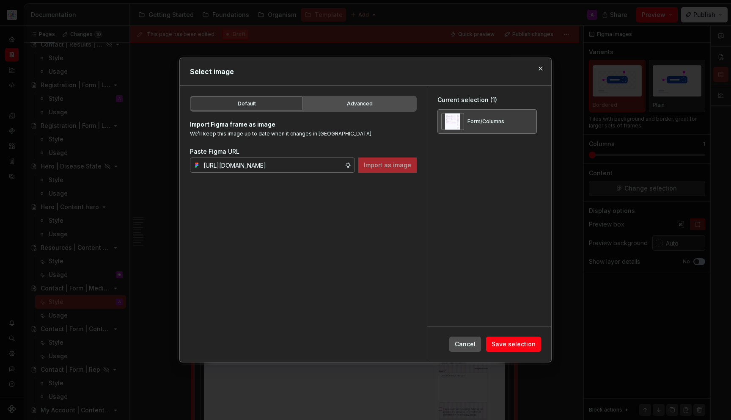
scroll to position [0, 276]
type input "https://www.figma.com/design/DpUvPR4HqzZ2yYNMlowkdN/Documentation-Template-HCP-…"
click at [390, 165] on span "Import as image" at bounding box center [387, 165] width 47 height 8
click at [530, 120] on button "button" at bounding box center [527, 122] width 12 height 12
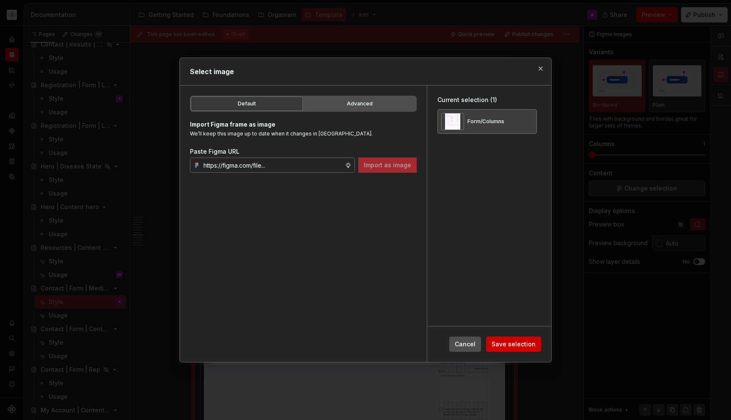
click at [524, 347] on span "Save selection" at bounding box center [514, 344] width 44 height 8
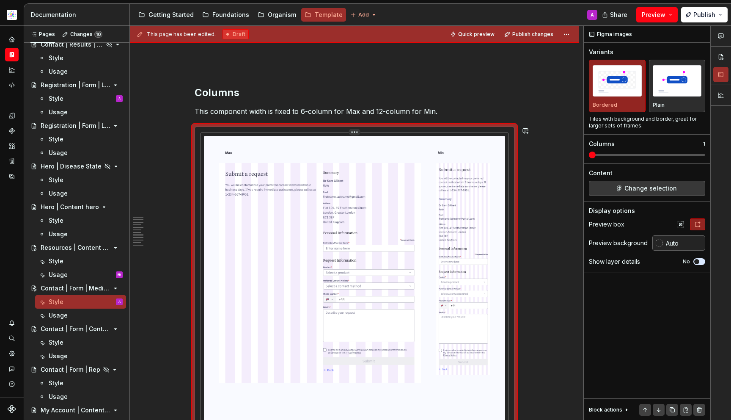
scroll to position [3503, 0]
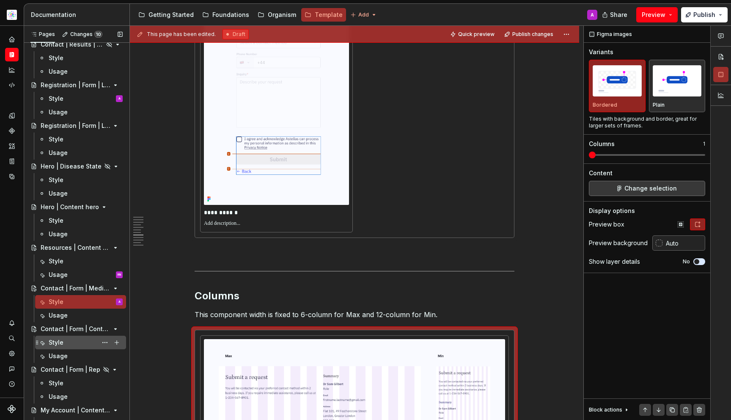
click at [72, 342] on div "Style" at bounding box center [86, 342] width 74 height 12
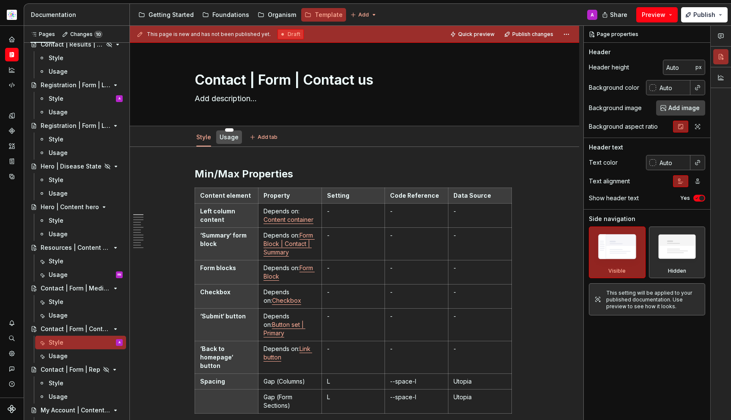
click at [237, 138] on link "Usage" at bounding box center [229, 136] width 19 height 7
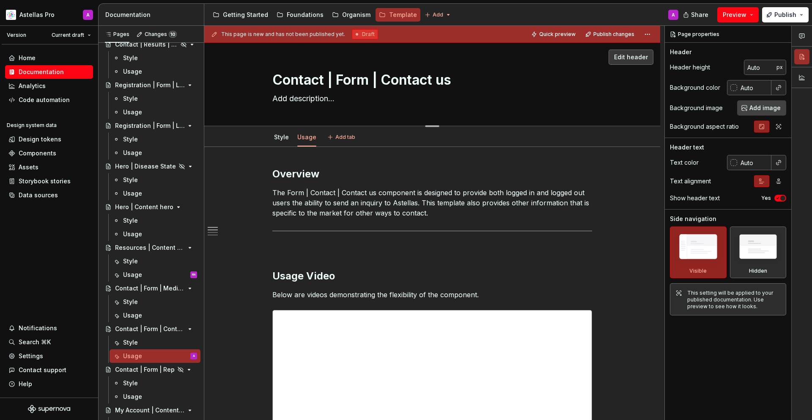
click at [434, 87] on textarea "Contact | Form | Contact us" at bounding box center [431, 80] width 320 height 20
click at [409, 92] on textarea at bounding box center [431, 99] width 320 height 14
click at [414, 83] on textarea "Contact | Form | Contact us" at bounding box center [431, 80] width 320 height 20
click at [445, 70] on textarea "Contact | Form | Contact us" at bounding box center [431, 80] width 320 height 20
click at [652, 195] on div "**********" at bounding box center [434, 223] width 460 height 394
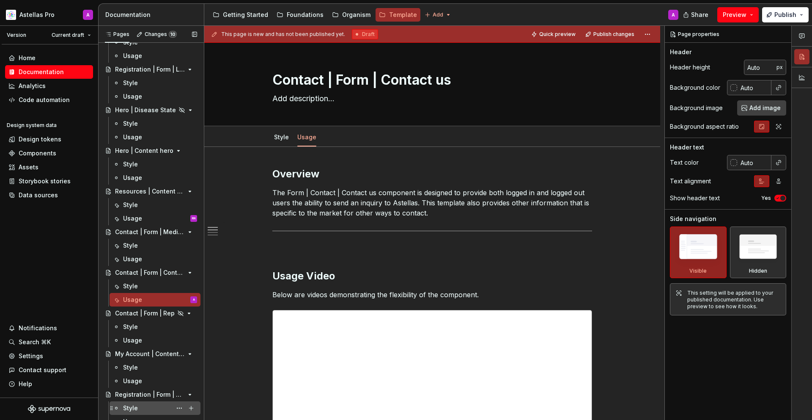
scroll to position [504, 0]
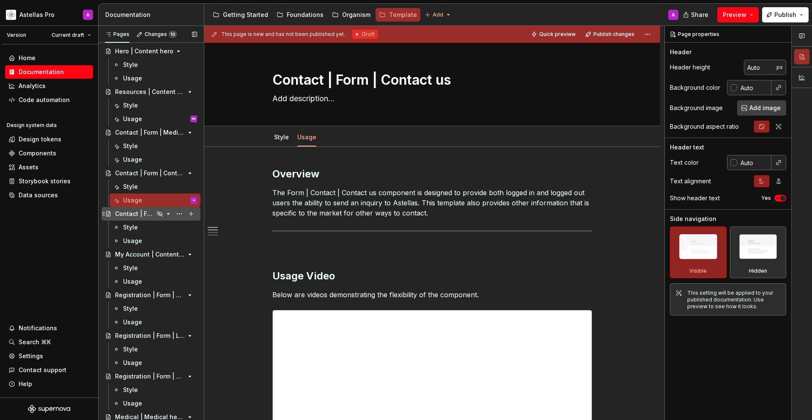
click at [143, 211] on div "Contact | Form | Rep" at bounding box center [134, 213] width 39 height 8
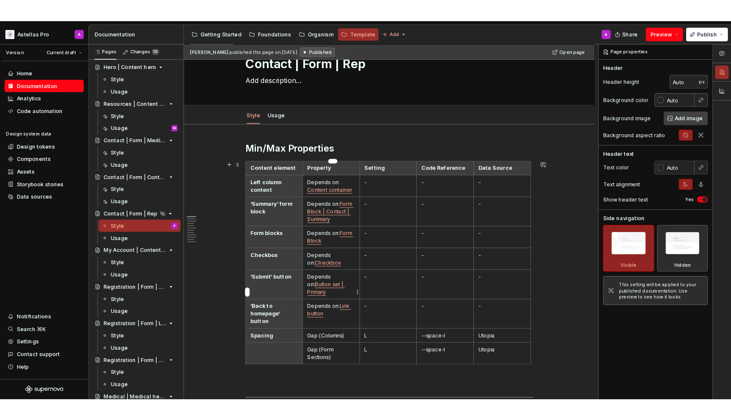
scroll to position [8, 0]
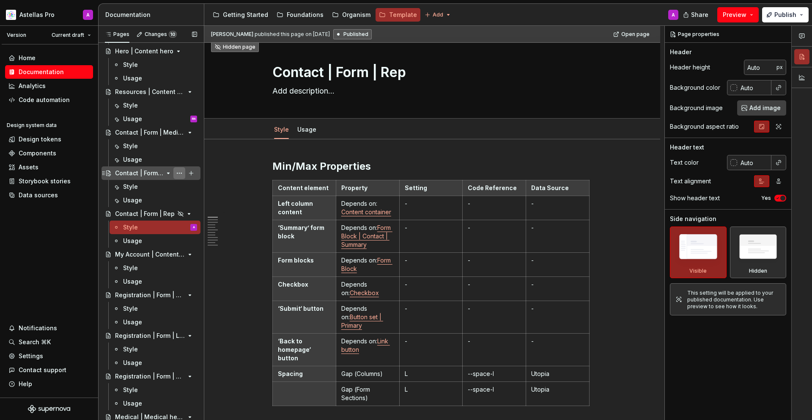
click at [179, 171] on button "Page tree" at bounding box center [179, 173] width 12 height 12
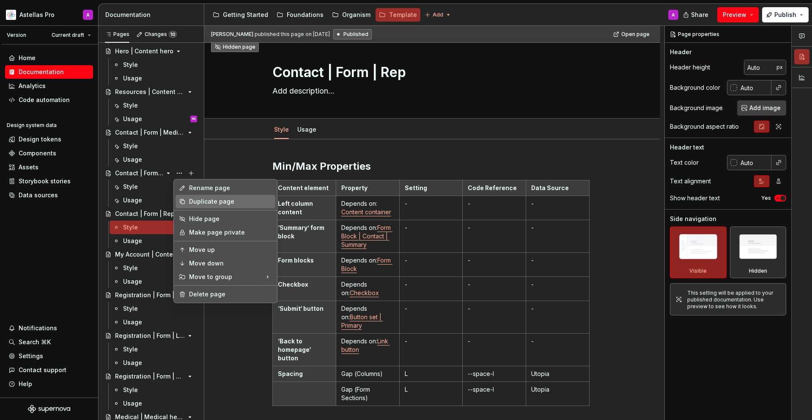
click at [213, 205] on div "Duplicate page" at bounding box center [230, 201] width 83 height 8
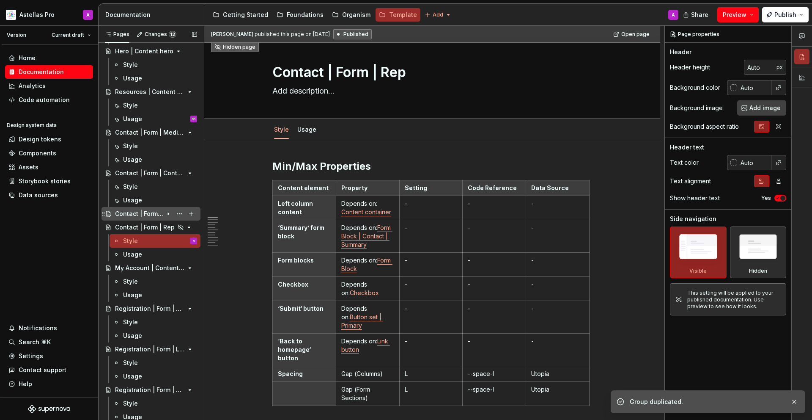
click at [143, 215] on div "Contact | Form | Contact us" at bounding box center [139, 213] width 48 height 8
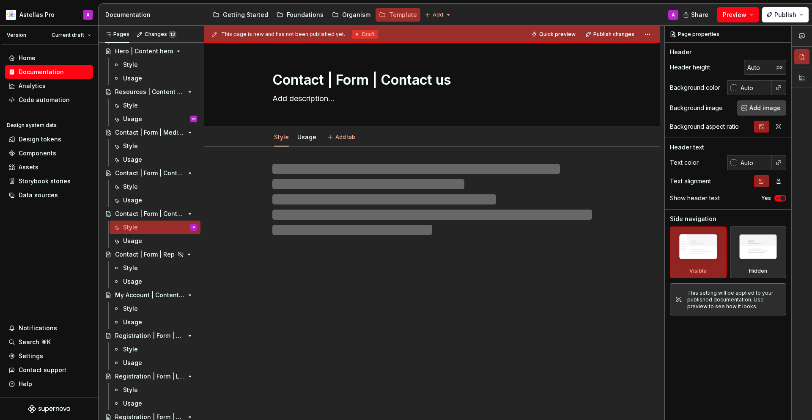
drag, startPoint x: 387, startPoint y: 82, endPoint x: 482, endPoint y: 74, distance: 95.1
click at [482, 74] on textarea "Contact | Form | Contact us" at bounding box center [431, 80] width 320 height 20
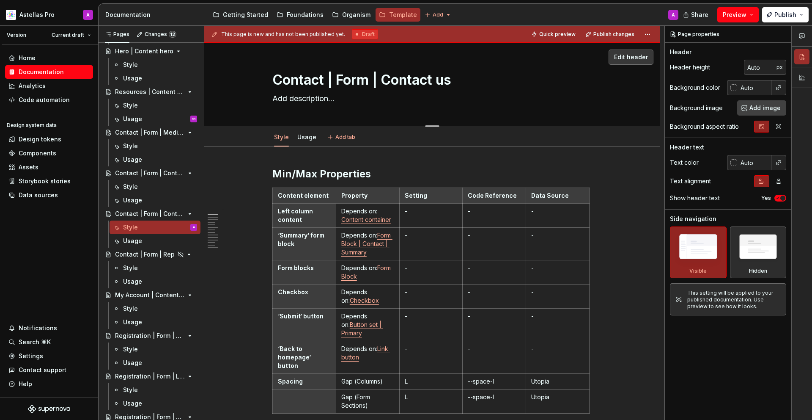
type textarea "*"
type textarea "Contact | Form | M"
type textarea "*"
type textarea "Contact | Form | MS"
type textarea "*"
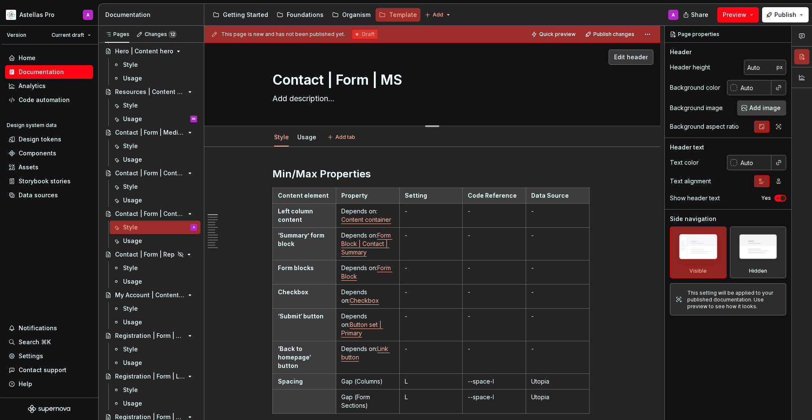
type textarea "Contact | Form | MSL"
type textarea "*"
type textarea "Contact | Form | MSL"
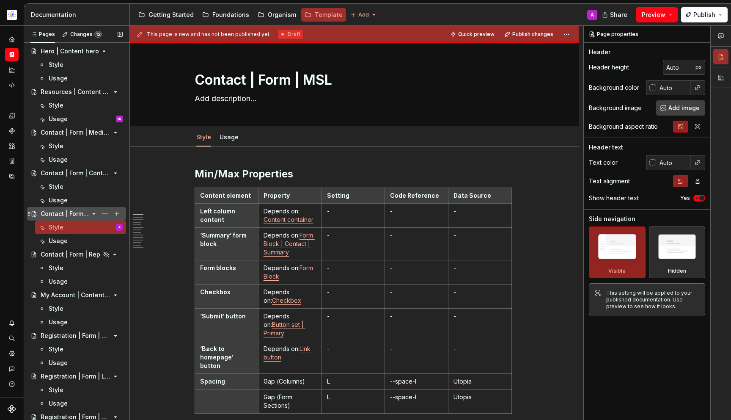
scroll to position [499, 0]
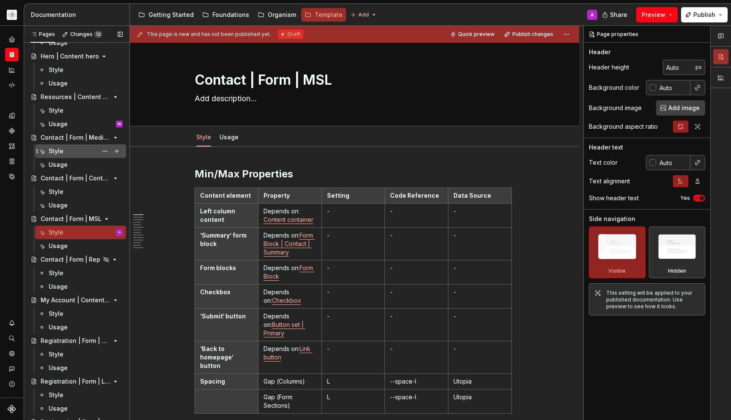
click at [80, 151] on div "Style" at bounding box center [86, 151] width 74 height 12
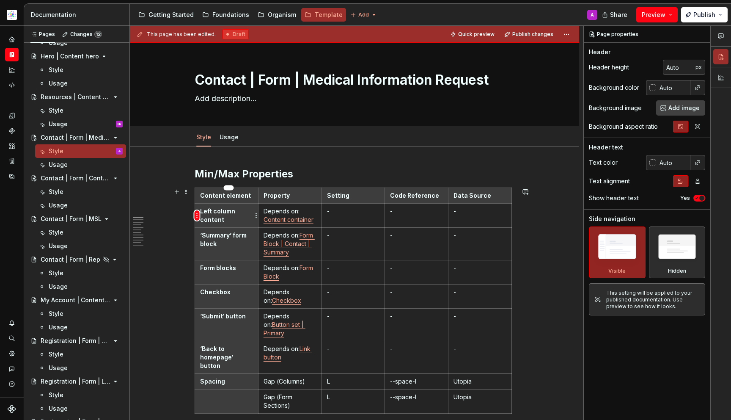
click at [197, 217] on html "Astellas Pro A Design system data Documentation Accessibility guide for tree Pa…" at bounding box center [365, 210] width 731 height 420
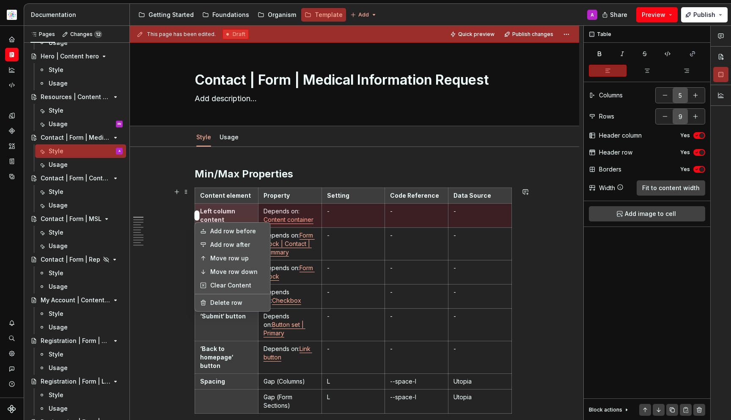
type textarea "*"
click at [218, 241] on div "Add row after" at bounding box center [237, 244] width 55 height 8
type input "10"
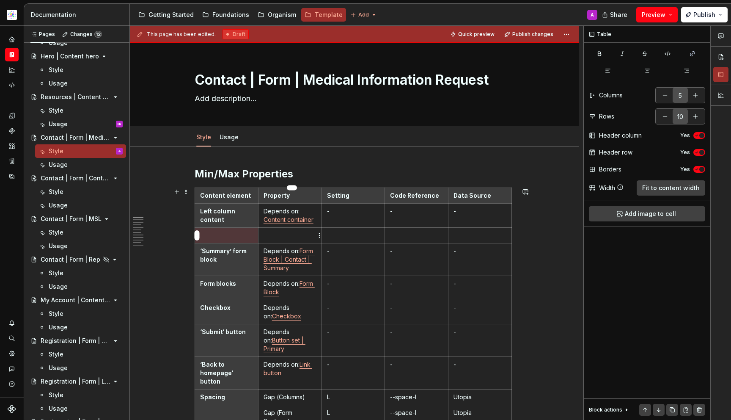
click at [300, 230] on td at bounding box center [289, 236] width 63 height 16
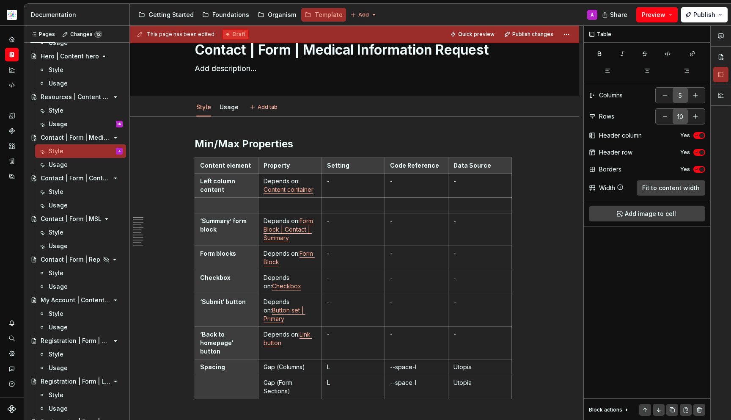
type textarea "*"
click at [239, 202] on p at bounding box center [226, 205] width 53 height 8
click at [293, 209] on p at bounding box center [290, 205] width 53 height 8
type textarea "*"
click at [195, 205] on html "Astellas Pro A Design system data Documentation Accessibility guide for tree Pa…" at bounding box center [365, 210] width 731 height 420
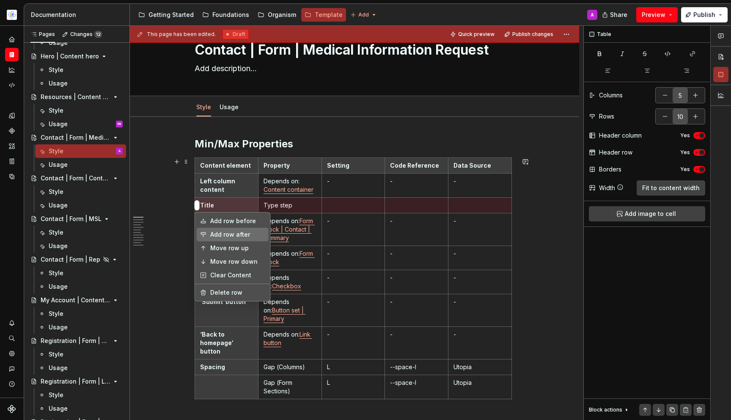
drag, startPoint x: 222, startPoint y: 234, endPoint x: 249, endPoint y: 230, distance: 27.3
click at [223, 234] on div "Add row after" at bounding box center [237, 234] width 55 height 8
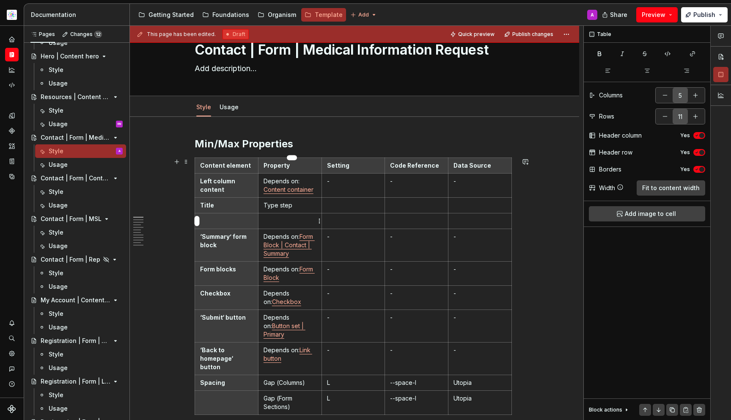
click at [280, 221] on p at bounding box center [290, 221] width 53 height 8
click at [199, 217] on th at bounding box center [226, 221] width 63 height 16
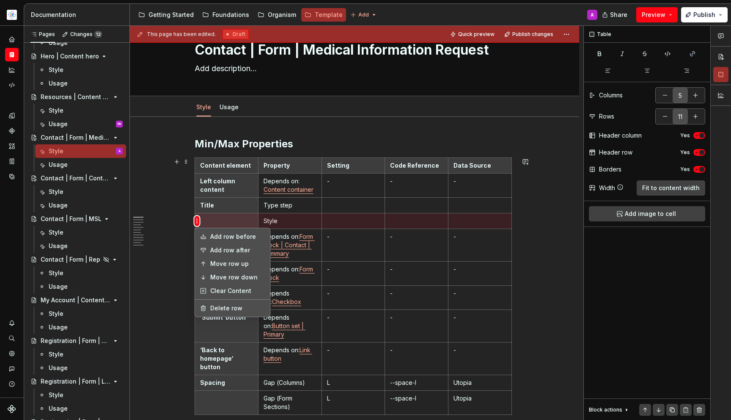
click at [198, 219] on html "Astellas Pro A Design system data Documentation Accessibility guide for tree Pa…" at bounding box center [365, 210] width 731 height 420
drag, startPoint x: 210, startPoint y: 249, endPoint x: 272, endPoint y: 245, distance: 61.9
click at [210, 249] on div "Add row after" at bounding box center [237, 250] width 55 height 8
type input "12"
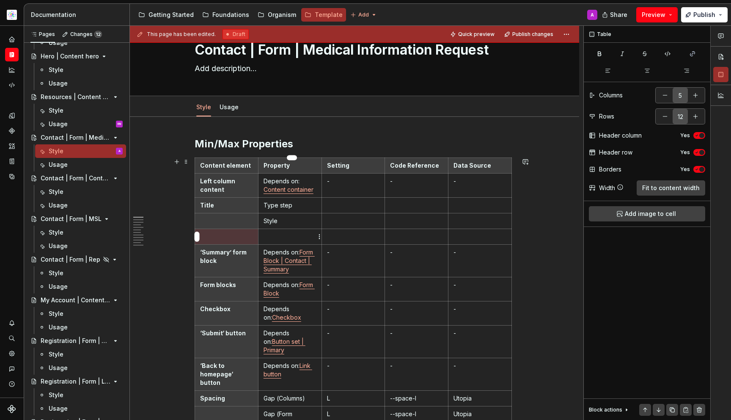
click at [285, 231] on td at bounding box center [289, 237] width 63 height 16
type textarea "*"
click at [197, 237] on html "Astellas Pro A Design system data Documentation Accessibility guide for tree Pa…" at bounding box center [365, 210] width 731 height 420
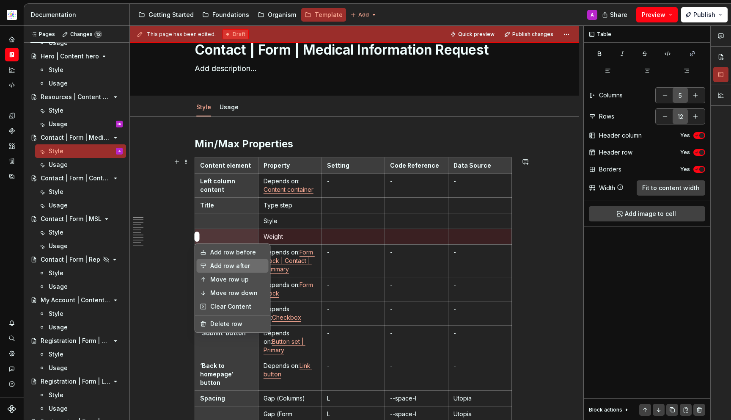
click at [223, 267] on div "Add row after" at bounding box center [237, 265] width 55 height 8
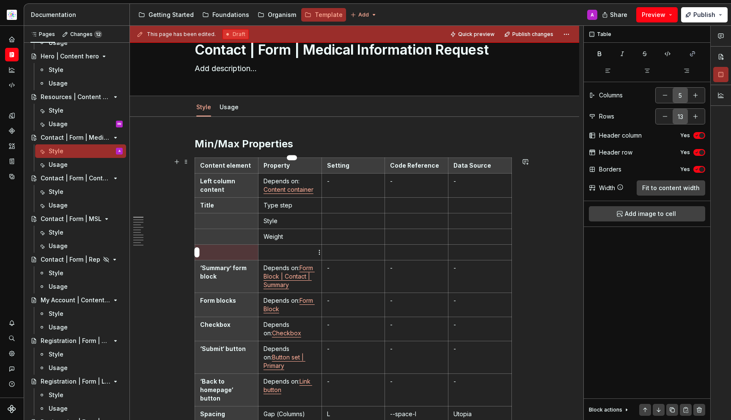
click at [296, 246] on td at bounding box center [289, 253] width 63 height 16
click at [199, 253] on html "Astellas Pro A Design system data Documentation Accessibility guide for tree Pa…" at bounding box center [365, 210] width 731 height 420
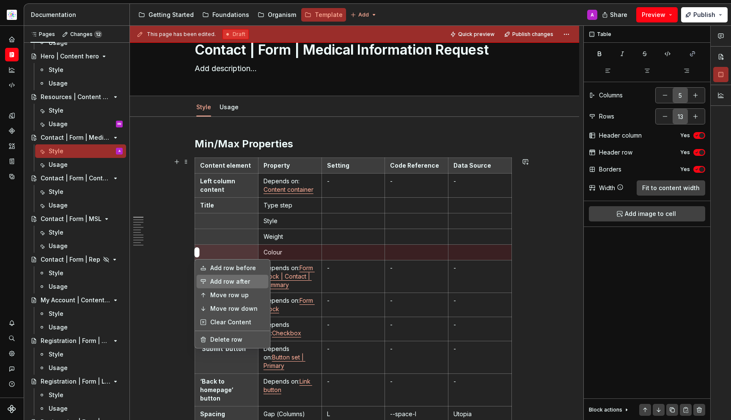
click at [217, 279] on div "Add row after" at bounding box center [237, 281] width 55 height 8
type input "14"
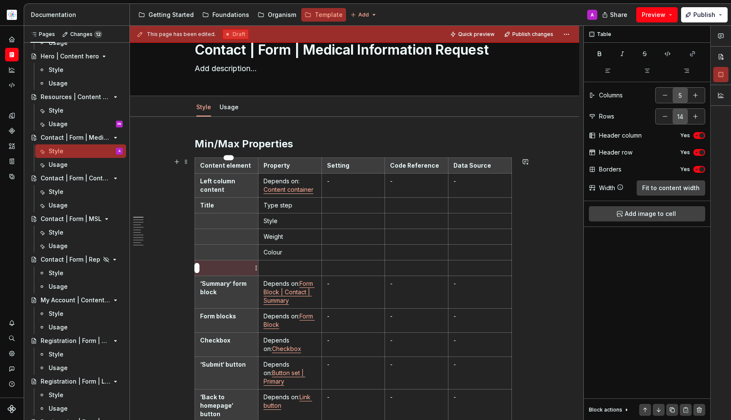
click at [217, 264] on p at bounding box center [226, 268] width 53 height 8
click at [284, 270] on p at bounding box center [290, 268] width 53 height 8
type textarea "*"
click at [197, 269] on html "Astellas Pro A Design system data Documentation Accessibility guide for tree Pa…" at bounding box center [365, 210] width 731 height 420
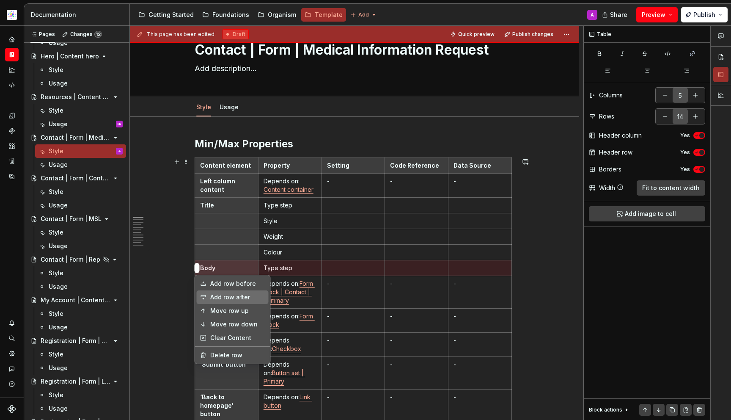
click at [227, 294] on div "Add row after" at bounding box center [237, 297] width 55 height 8
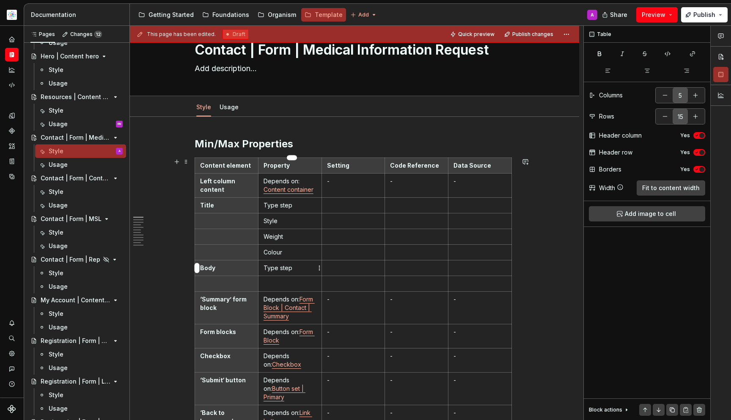
click at [283, 274] on td "Type step" at bounding box center [289, 268] width 63 height 16
click at [284, 280] on p at bounding box center [290, 283] width 53 height 8
click at [197, 285] on html "Astellas Pro A Design system data Documentation Accessibility guide for tree Pa…" at bounding box center [365, 210] width 731 height 420
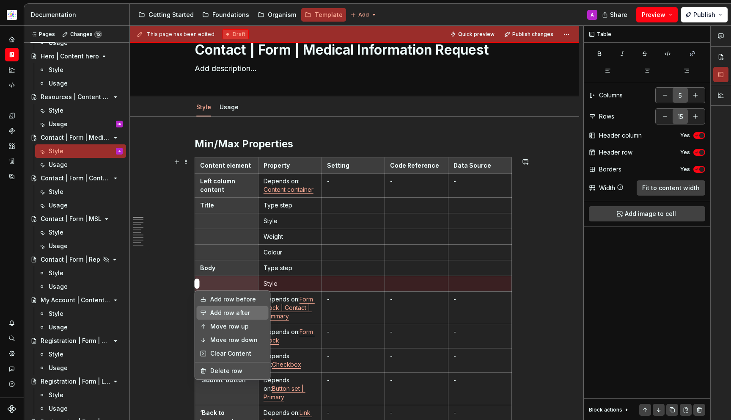
click at [210, 315] on div "Add row after" at bounding box center [237, 312] width 55 height 8
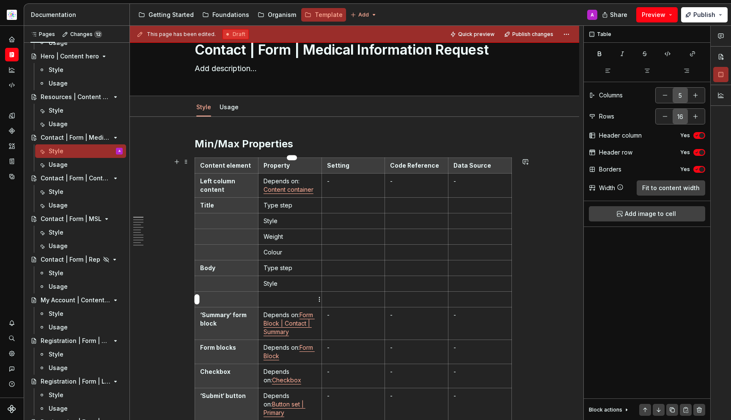
click at [266, 298] on p at bounding box center [290, 299] width 53 height 8
click at [196, 299] on html "Astellas Pro A Design system data Documentation Accessibility guide for tree Pa…" at bounding box center [365, 210] width 731 height 420
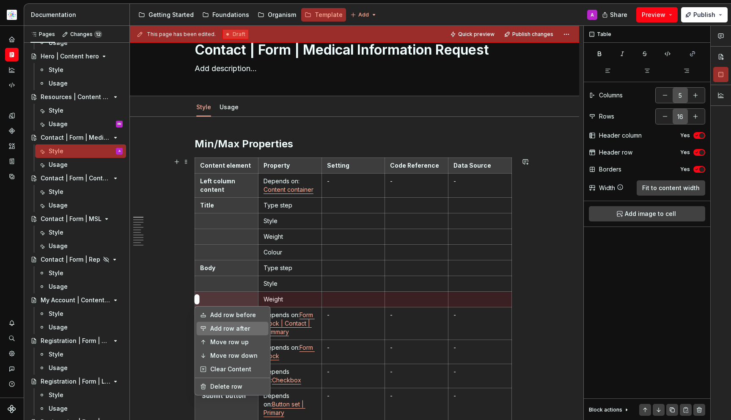
click at [247, 330] on div "Add row after" at bounding box center [237, 328] width 55 height 8
type input "17"
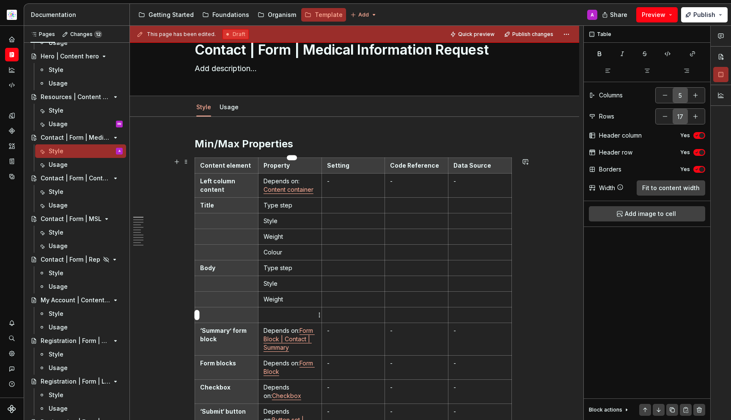
click at [289, 311] on p at bounding box center [290, 315] width 53 height 8
click at [344, 207] on p at bounding box center [353, 205] width 53 height 8
click at [432, 202] on p at bounding box center [416, 205] width 53 height 8
click at [342, 220] on p at bounding box center [353, 221] width 53 height 8
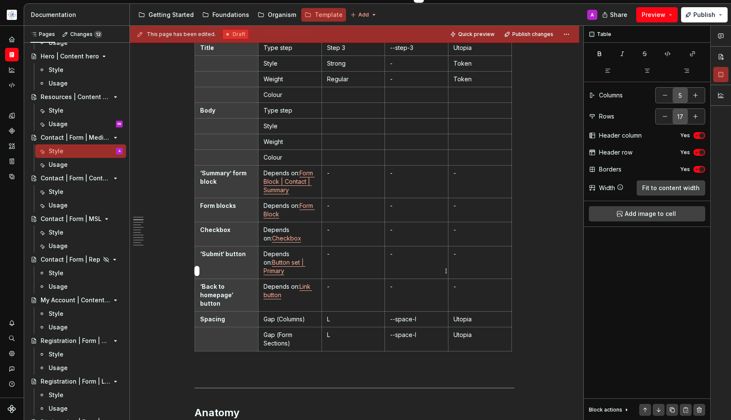
scroll to position [47, 0]
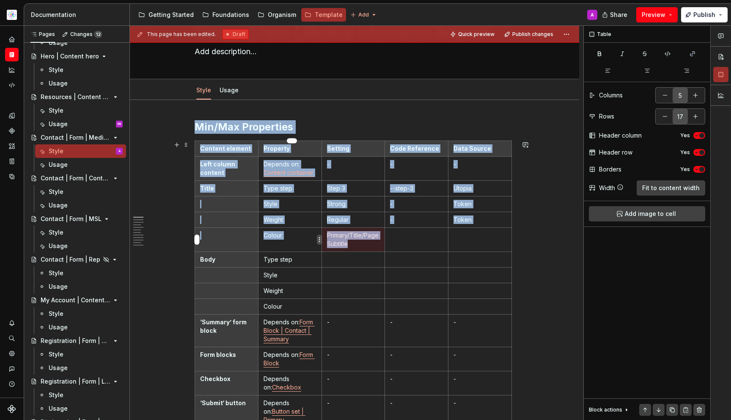
drag, startPoint x: 356, startPoint y: 245, endPoint x: 319, endPoint y: 242, distance: 37.4
click at [319, 242] on body "Astellas Pro A Design system data Documentation Accessibility guide for tree Pa…" at bounding box center [365, 210] width 731 height 420
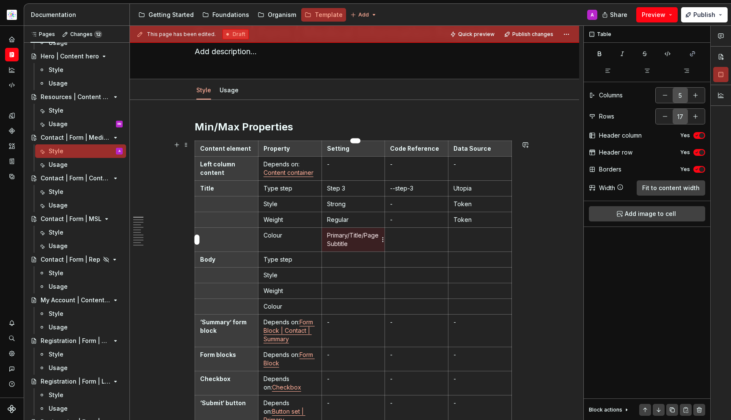
click at [349, 245] on p "Primary/Title/PageSubtitle" at bounding box center [353, 239] width 53 height 17
click at [352, 245] on p "Primary/Title/PageSubtitle" at bounding box center [353, 239] width 53 height 17
drag, startPoint x: 352, startPoint y: 245, endPoint x: 329, endPoint y: 245, distance: 22.9
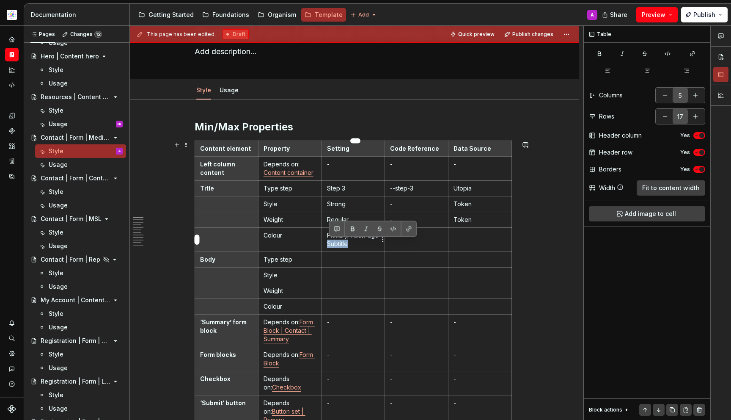
click at [329, 245] on p "Primary/Title/PageSubtitle" at bounding box center [353, 239] width 53 height 17
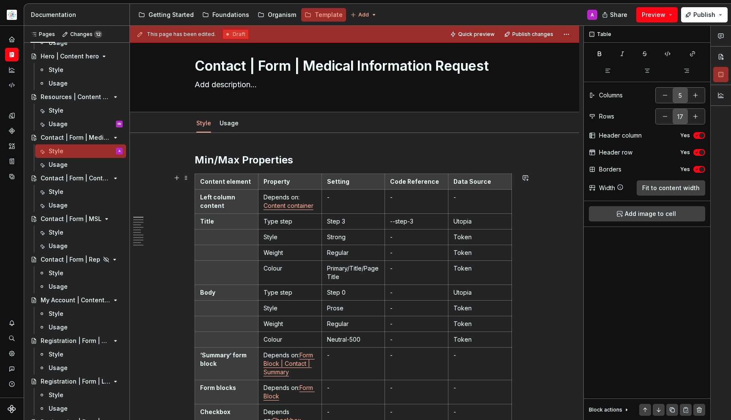
scroll to position [149, 0]
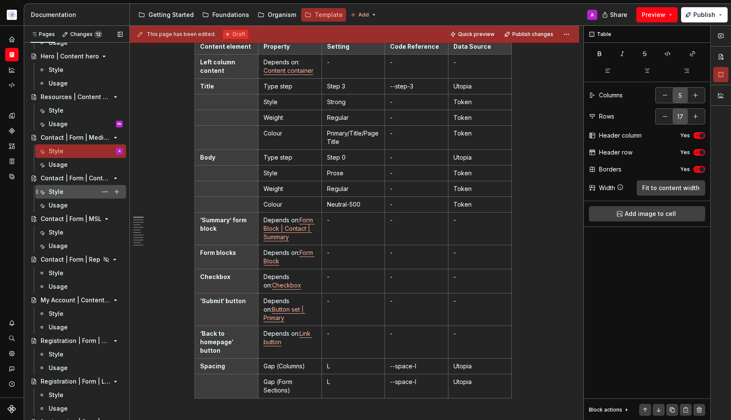
click at [85, 189] on div "Style" at bounding box center [86, 192] width 74 height 12
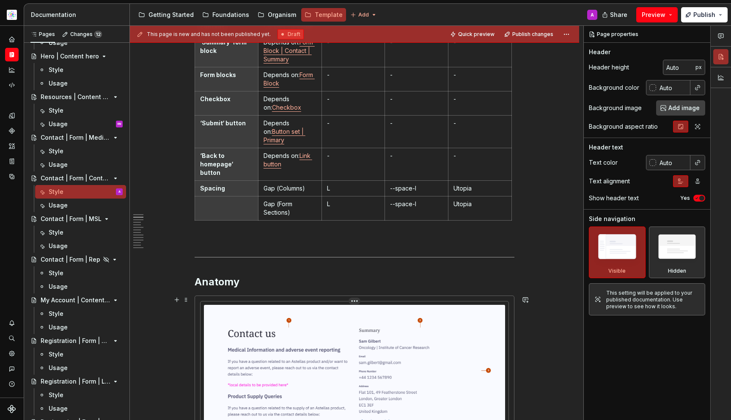
scroll to position [88, 0]
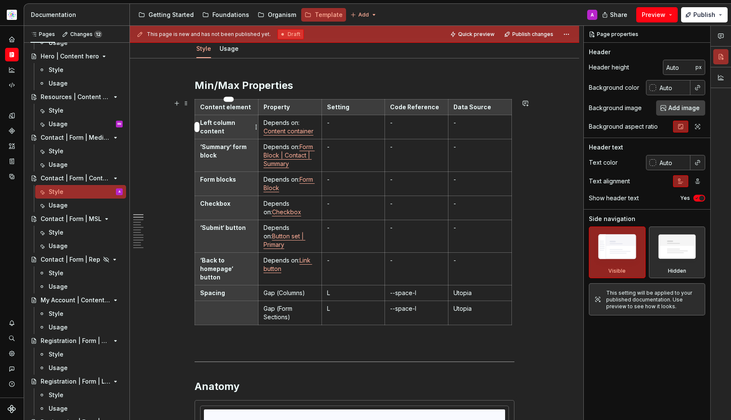
click at [197, 125] on html "Astellas Pro A Design system data Documentation Accessibility guide for tree Pa…" at bounding box center [365, 210] width 731 height 420
type textarea "*"
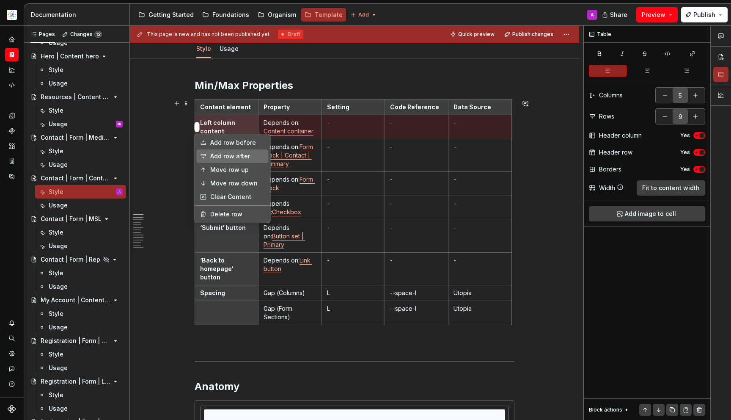
click at [216, 157] on div "Add row after" at bounding box center [237, 156] width 55 height 8
type input "10"
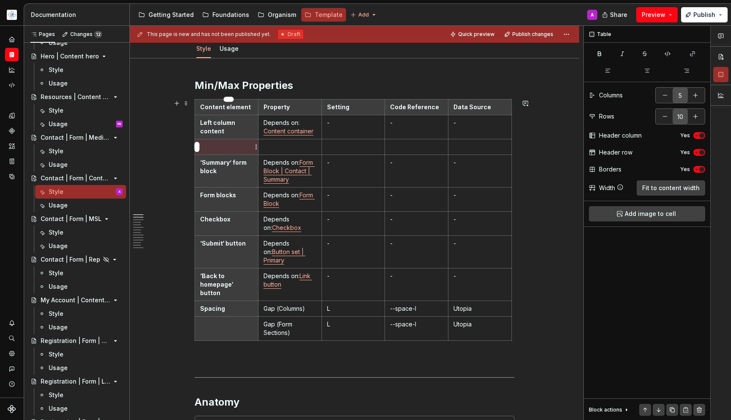
click at [229, 146] on p at bounding box center [226, 147] width 53 height 8
type textarea "*"
click at [291, 150] on p at bounding box center [290, 147] width 53 height 8
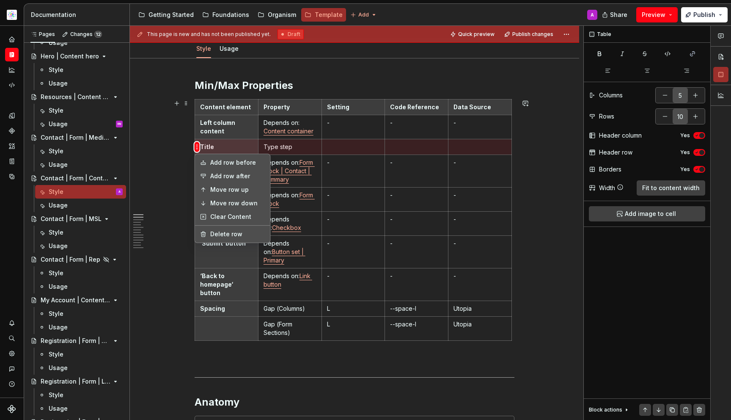
click at [198, 146] on html "Astellas Pro A Design system data Documentation Accessibility guide for tree Pa…" at bounding box center [365, 210] width 731 height 420
click at [207, 174] on div "Add row after" at bounding box center [233, 176] width 72 height 14
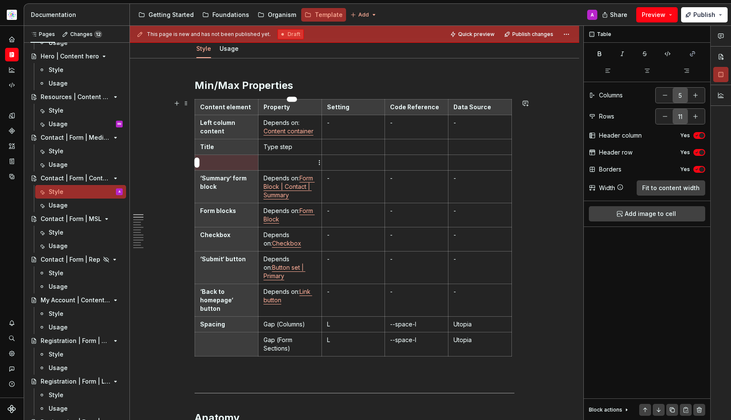
click at [295, 162] on p at bounding box center [290, 162] width 53 height 8
click at [199, 163] on html "Astellas Pro A Design system data Documentation Accessibility guide for tree Pa…" at bounding box center [365, 210] width 731 height 420
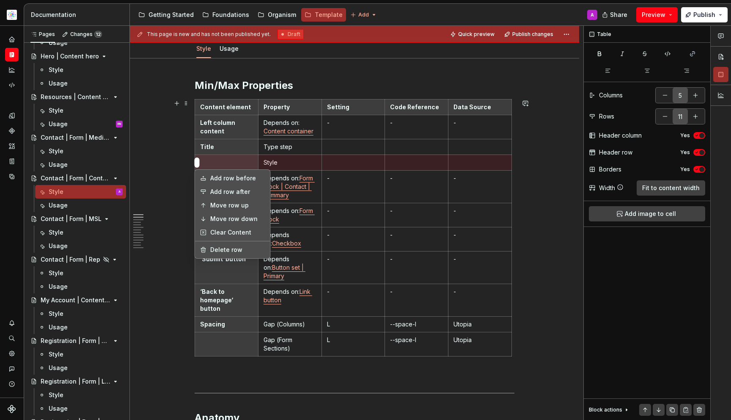
click at [222, 177] on div "Add row before" at bounding box center [237, 178] width 55 height 8
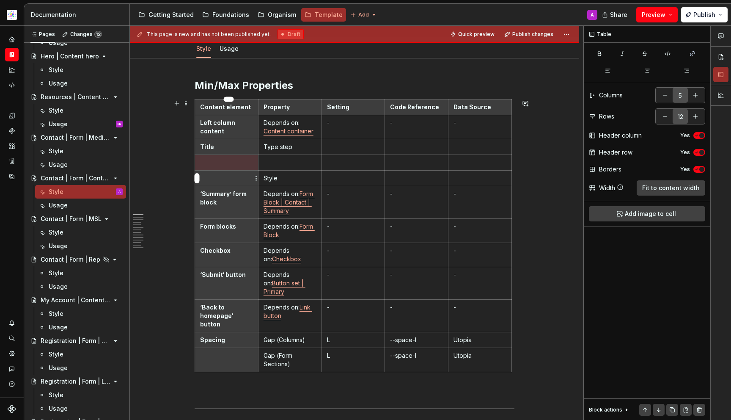
click at [225, 177] on p at bounding box center [226, 178] width 53 height 8
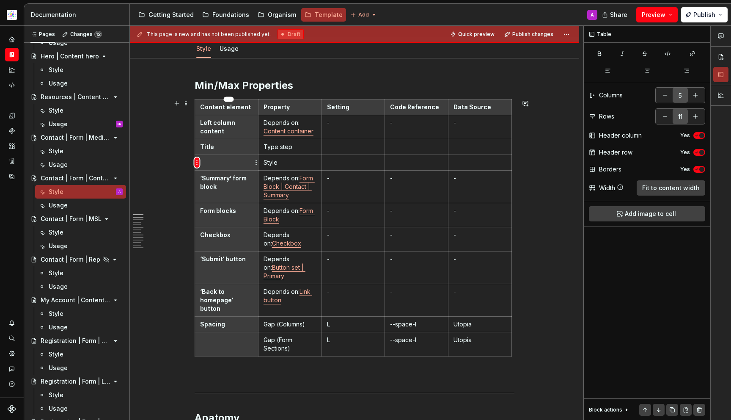
click at [199, 162] on th at bounding box center [226, 163] width 63 height 16
click at [198, 162] on html "Astellas Pro A Design system data Documentation Accessibility guide for tree Pa…" at bounding box center [365, 210] width 731 height 420
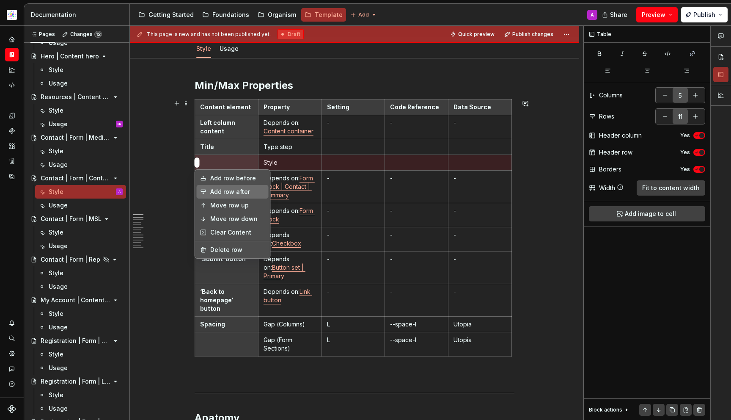
drag, startPoint x: 223, startPoint y: 193, endPoint x: 256, endPoint y: 186, distance: 33.8
click at [223, 193] on div "Add row after" at bounding box center [237, 191] width 55 height 8
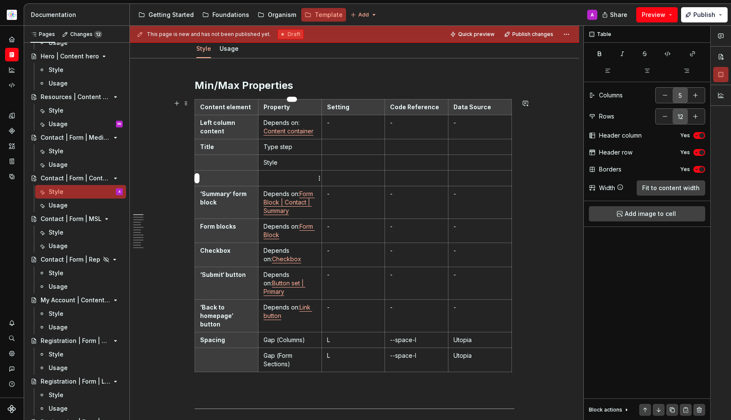
click at [281, 176] on p at bounding box center [290, 178] width 53 height 8
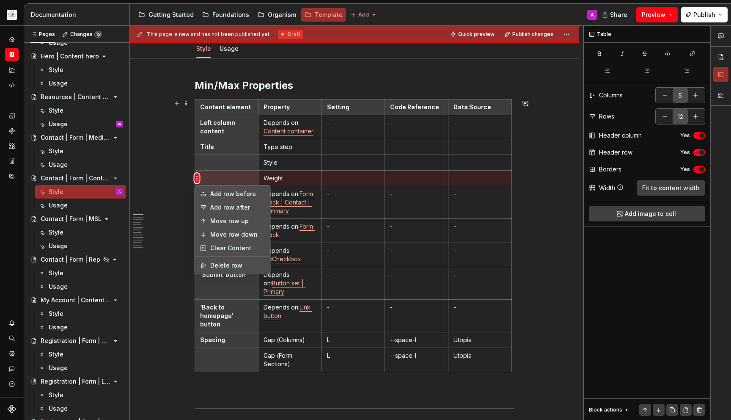
click at [199, 177] on html "Astellas Pro A Design system data Documentation Accessibility guide for tree Pa…" at bounding box center [365, 210] width 731 height 420
drag, startPoint x: 220, startPoint y: 212, endPoint x: 224, endPoint y: 211, distance: 4.3
click at [220, 212] on div "Add row after" at bounding box center [233, 208] width 72 height 14
type input "13"
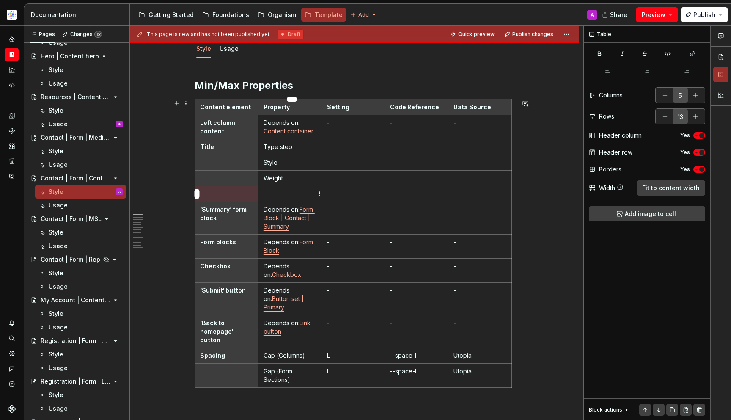
click at [296, 188] on td at bounding box center [289, 194] width 63 height 16
click at [359, 149] on p at bounding box center [353, 147] width 53 height 8
type textarea "*"
click at [444, 149] on html "Astellas Pro A Design system data Documentation Accessibility guide for tree Pa…" at bounding box center [365, 210] width 731 height 420
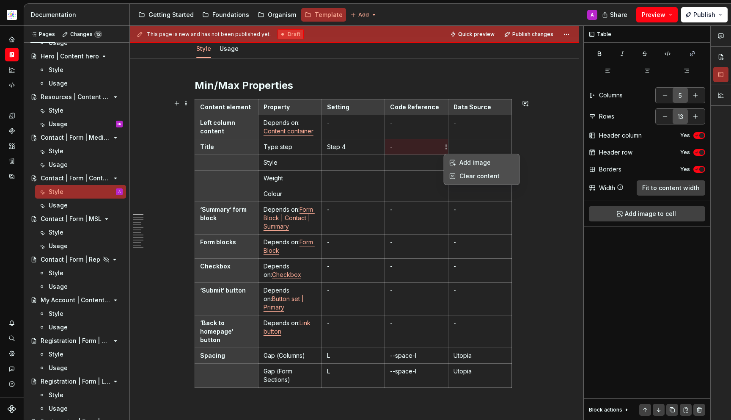
click at [415, 147] on html "Astellas Pro A Design system data Documentation Accessibility guide for tree Pa…" at bounding box center [365, 210] width 731 height 420
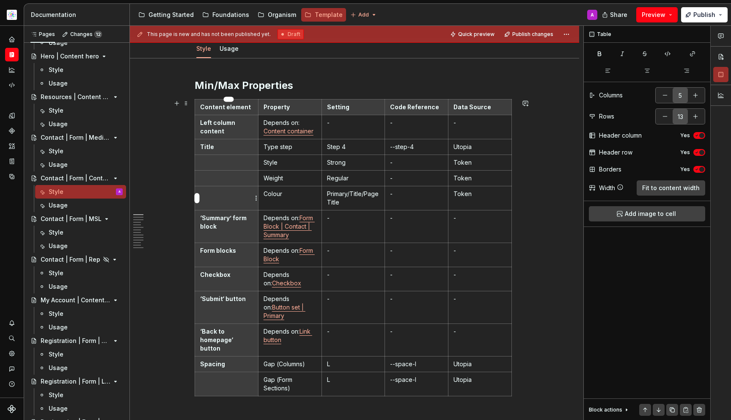
click at [204, 198] on th at bounding box center [226, 198] width 63 height 24
click at [197, 196] on html "Astellas Pro A Design system data Documentation Accessibility guide for tree Pa…" at bounding box center [365, 210] width 731 height 420
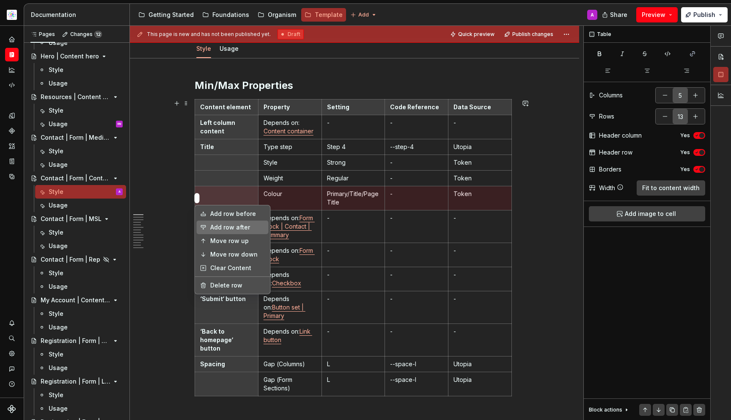
click at [218, 226] on div "Add row after" at bounding box center [237, 227] width 55 height 8
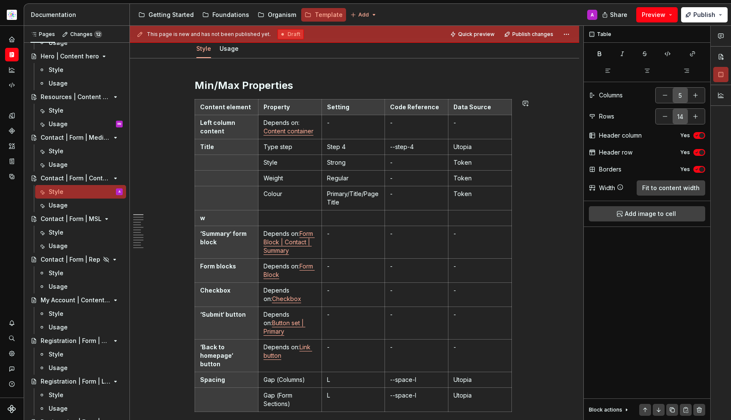
click at [205, 151] on th "Title" at bounding box center [226, 147] width 63 height 16
click at [237, 218] on p "w" at bounding box center [226, 218] width 53 height 8
click at [237, 219] on p "w" at bounding box center [226, 218] width 53 height 8
click at [217, 222] on p "w" at bounding box center [226, 218] width 53 height 8
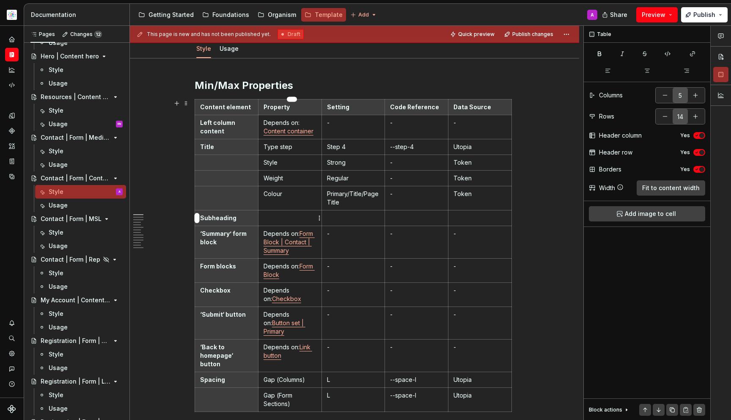
click at [300, 216] on p at bounding box center [290, 218] width 53 height 8
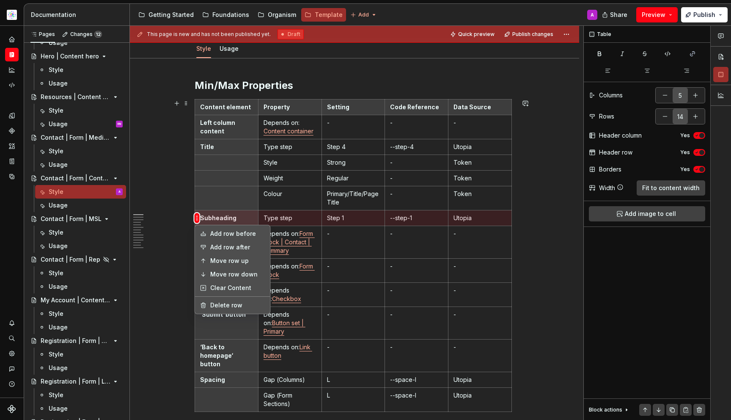
click at [196, 217] on html "Astellas Pro A Design system data Documentation Accessibility guide for tree Pa…" at bounding box center [365, 210] width 731 height 420
click at [205, 246] on icon at bounding box center [203, 247] width 5 height 4
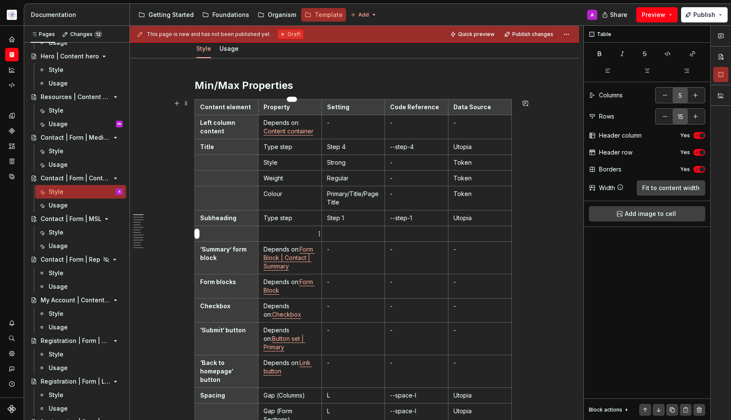
click at [302, 234] on p at bounding box center [290, 233] width 53 height 8
click at [195, 235] on html "Astellas Pro A Design system data Documentation Accessibility guide for tree Pa…" at bounding box center [365, 210] width 731 height 420
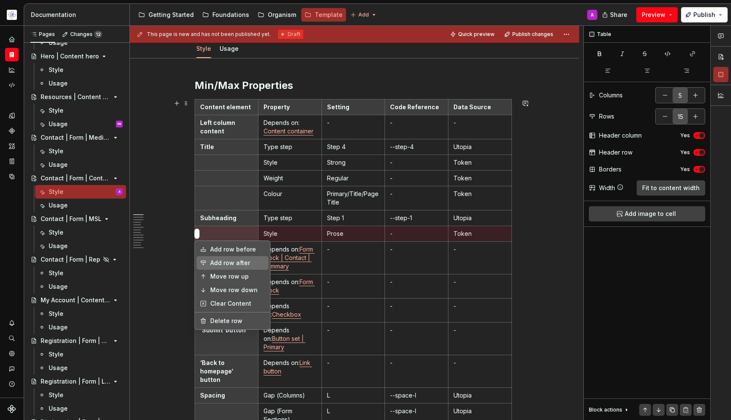
drag, startPoint x: 205, startPoint y: 260, endPoint x: 212, endPoint y: 260, distance: 6.8
click at [205, 260] on icon at bounding box center [203, 262] width 7 height 7
type input "16"
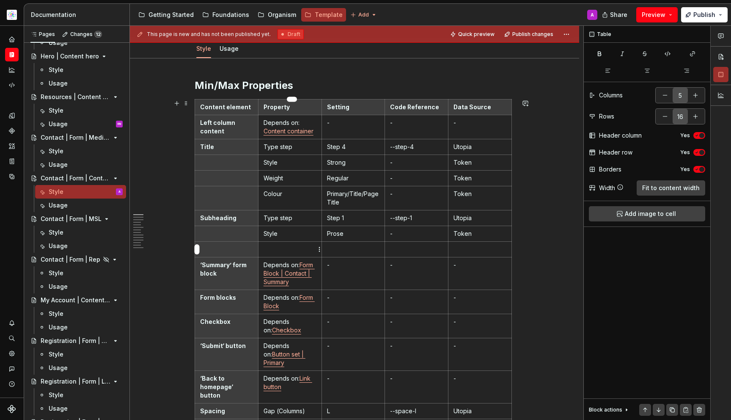
click at [271, 249] on p at bounding box center [290, 249] width 53 height 8
click at [424, 255] on td "-0" at bounding box center [416, 250] width 63 height 16
type textarea "*"
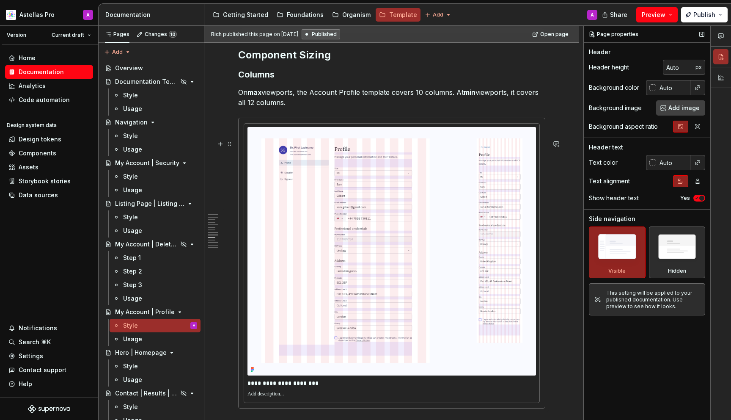
scroll to position [4905, 0]
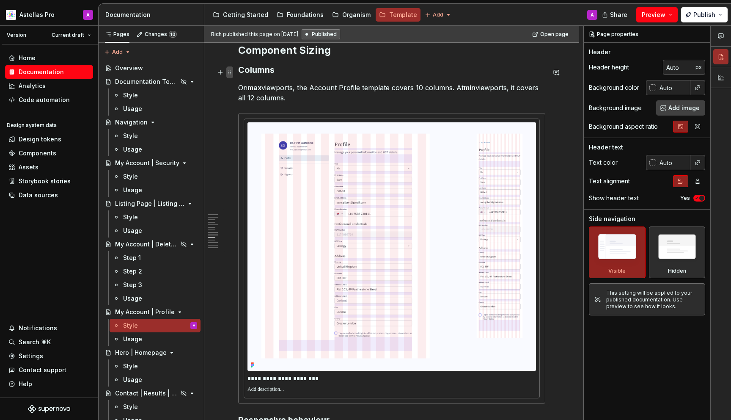
click at [228, 69] on span at bounding box center [229, 72] width 7 height 12
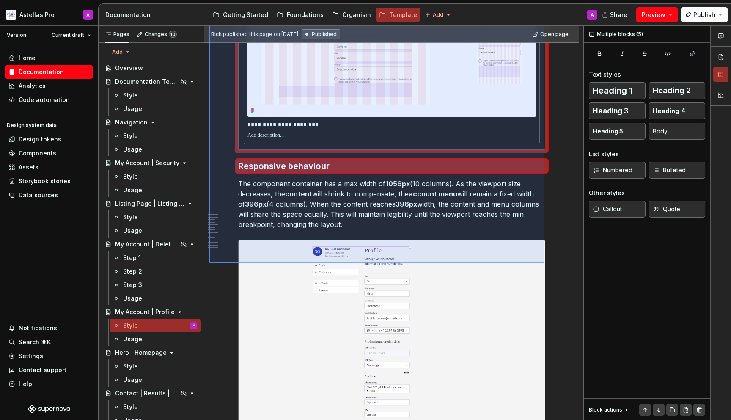
scroll to position [5096, 0]
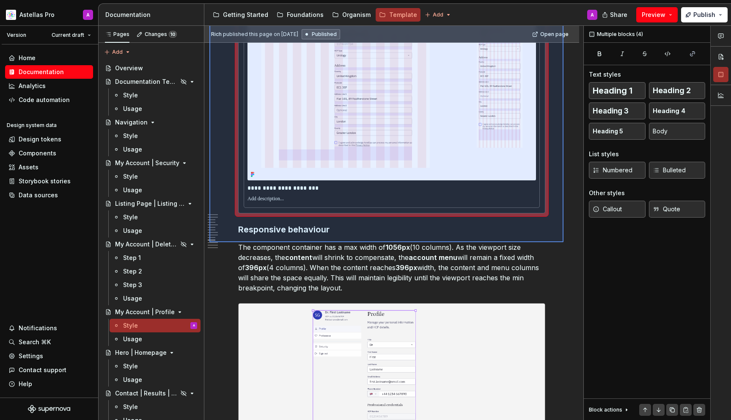
drag, startPoint x: 210, startPoint y: 69, endPoint x: 563, endPoint y: 239, distance: 392.3
click at [563, 239] on div "Rich published this page on [DATE] Published Open page My Account | Profile Edi…" at bounding box center [393, 223] width 379 height 394
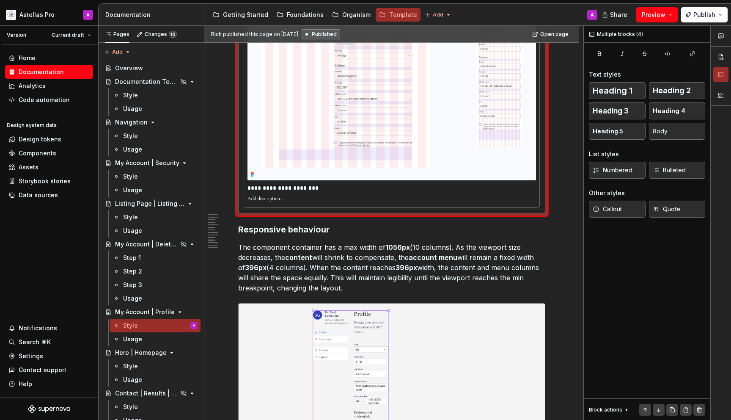
scroll to position [5014, 0]
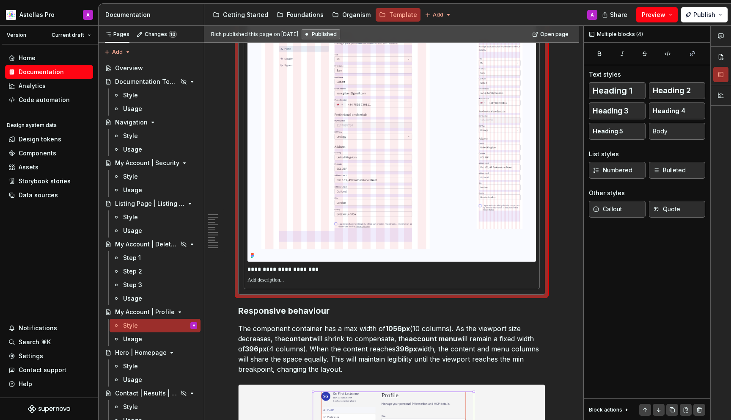
copy div "Component Sizing Columns On max viewports, the Account Profile template covers …"
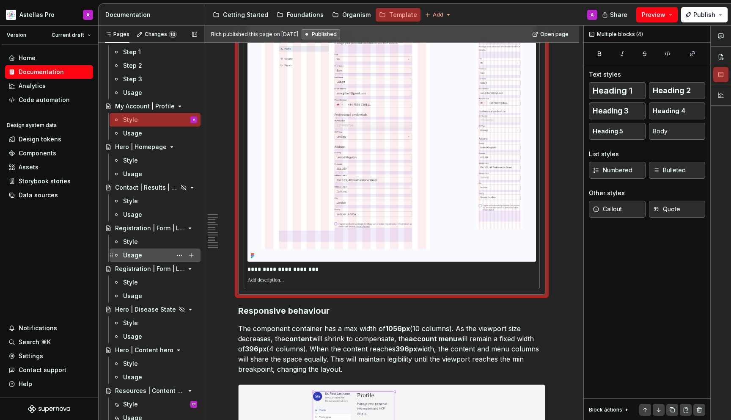
scroll to position [195, 0]
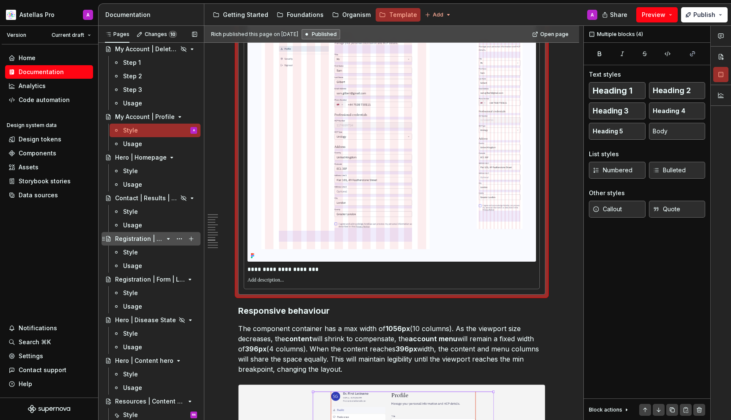
click at [146, 244] on div "Registration | Form | Login-Register | Extended-Validation" at bounding box center [156, 239] width 82 height 12
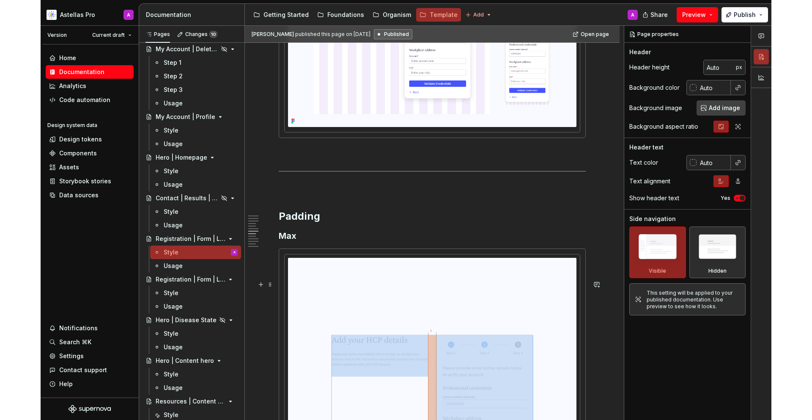
scroll to position [2466, 0]
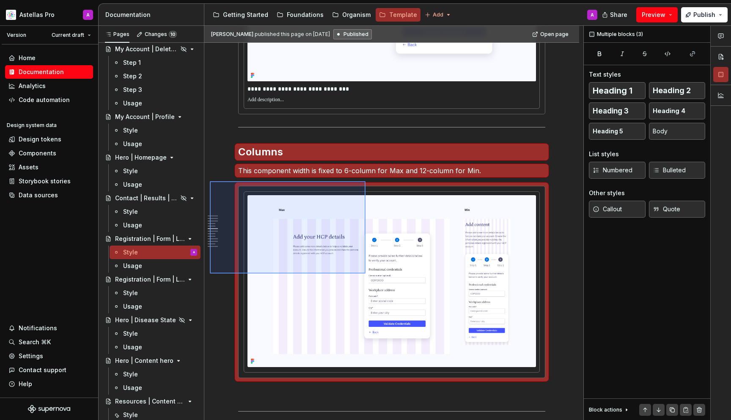
drag, startPoint x: 210, startPoint y: 181, endPoint x: 380, endPoint y: 299, distance: 206.8
click at [380, 299] on div "[PERSON_NAME] published this page on [DATE] Published Open page Registration | …" at bounding box center [393, 223] width 379 height 394
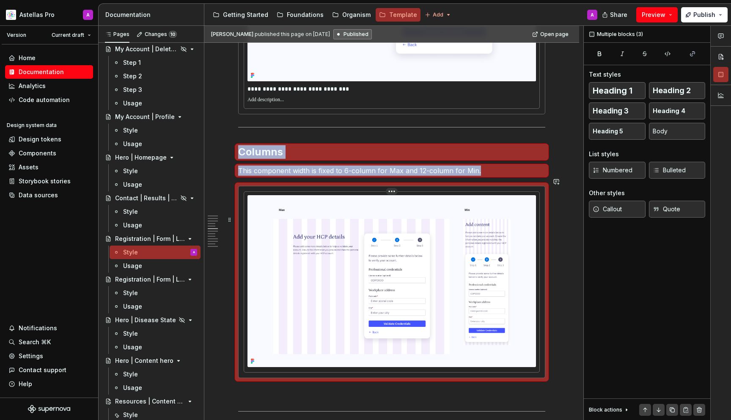
copy div "Columns This component width is fixed to 6-column for Max and 12-column for Min."
type textarea "*"
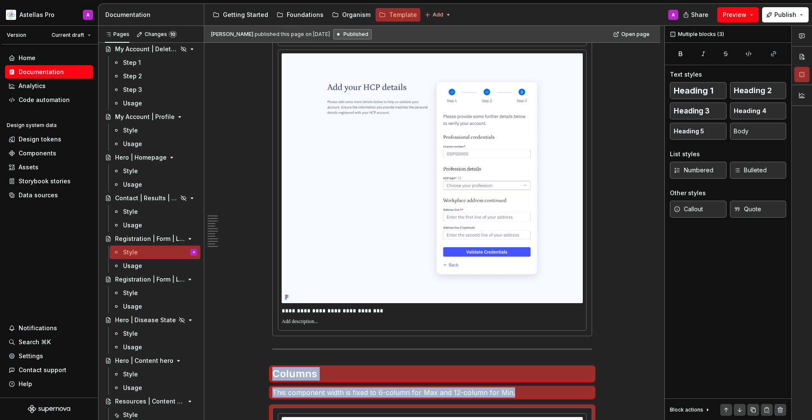
scroll to position [2214, 0]
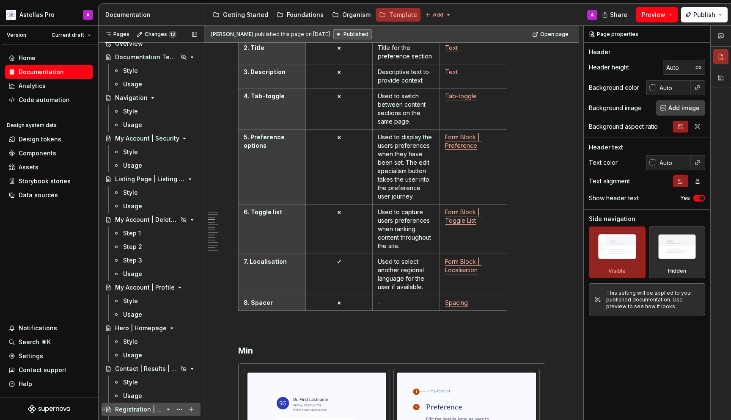
scroll to position [120, 0]
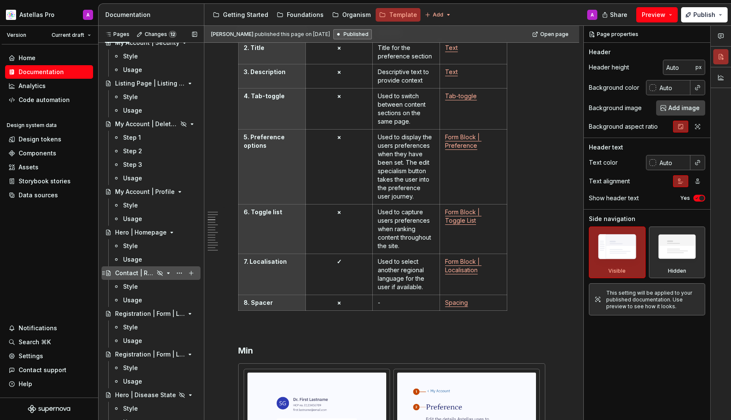
click at [135, 277] on div "Contact | Results | Rep" at bounding box center [134, 273] width 39 height 8
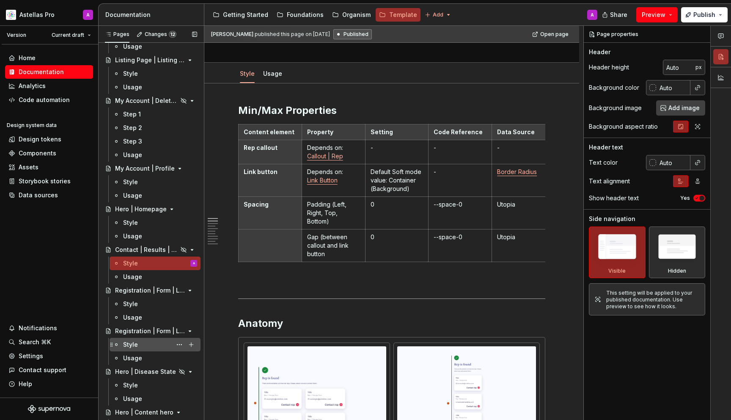
scroll to position [190, 0]
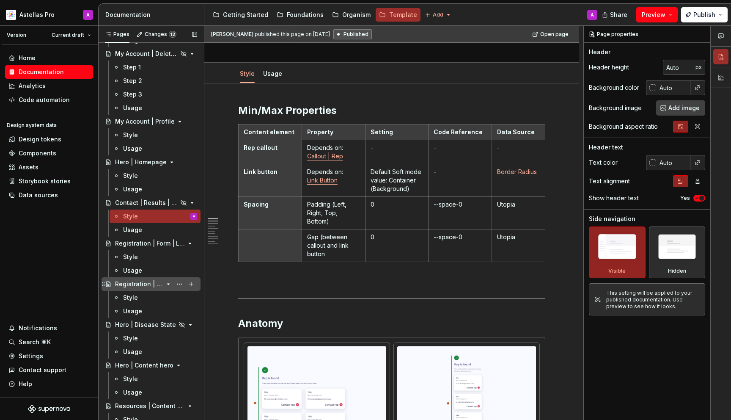
click at [145, 289] on div "Registration | Form | Login-Register" at bounding box center [156, 284] width 82 height 12
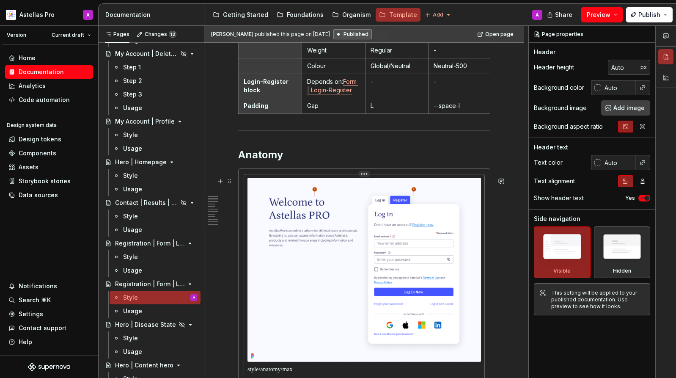
scroll to position [145, 0]
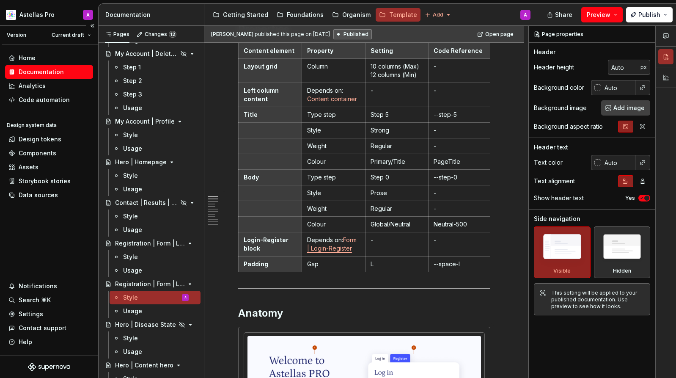
type textarea "*"
